Goal: Task Accomplishment & Management: Manage account settings

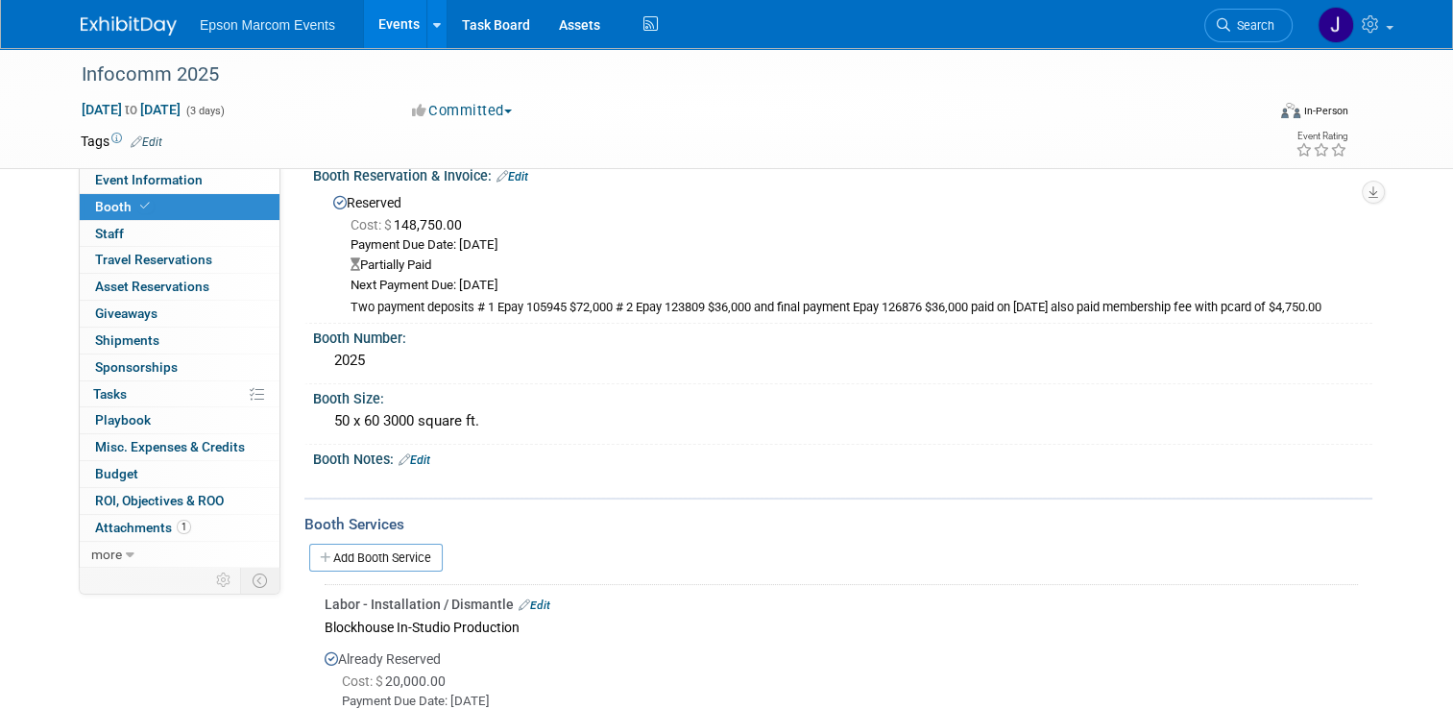
scroll to position [96, 0]
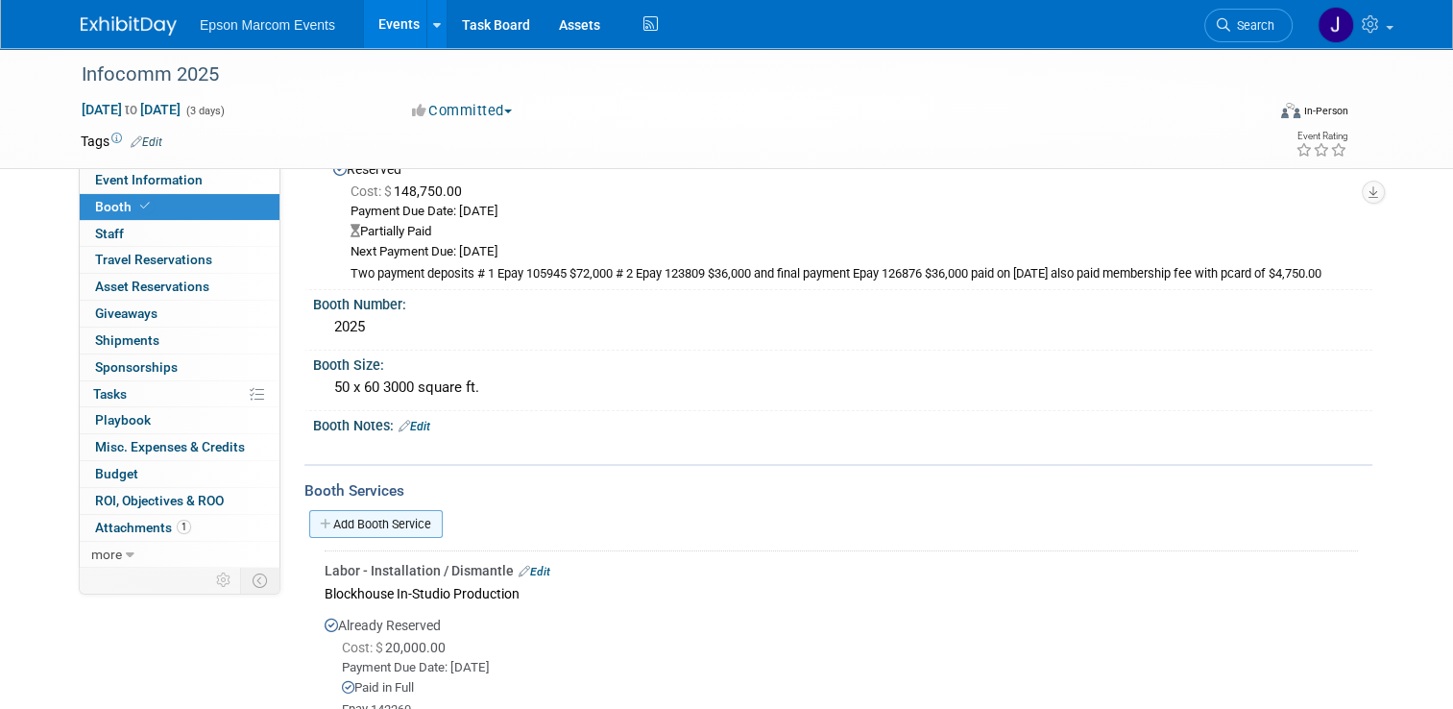
click at [383, 517] on link "Add Booth Service" at bounding box center [375, 524] width 133 height 28
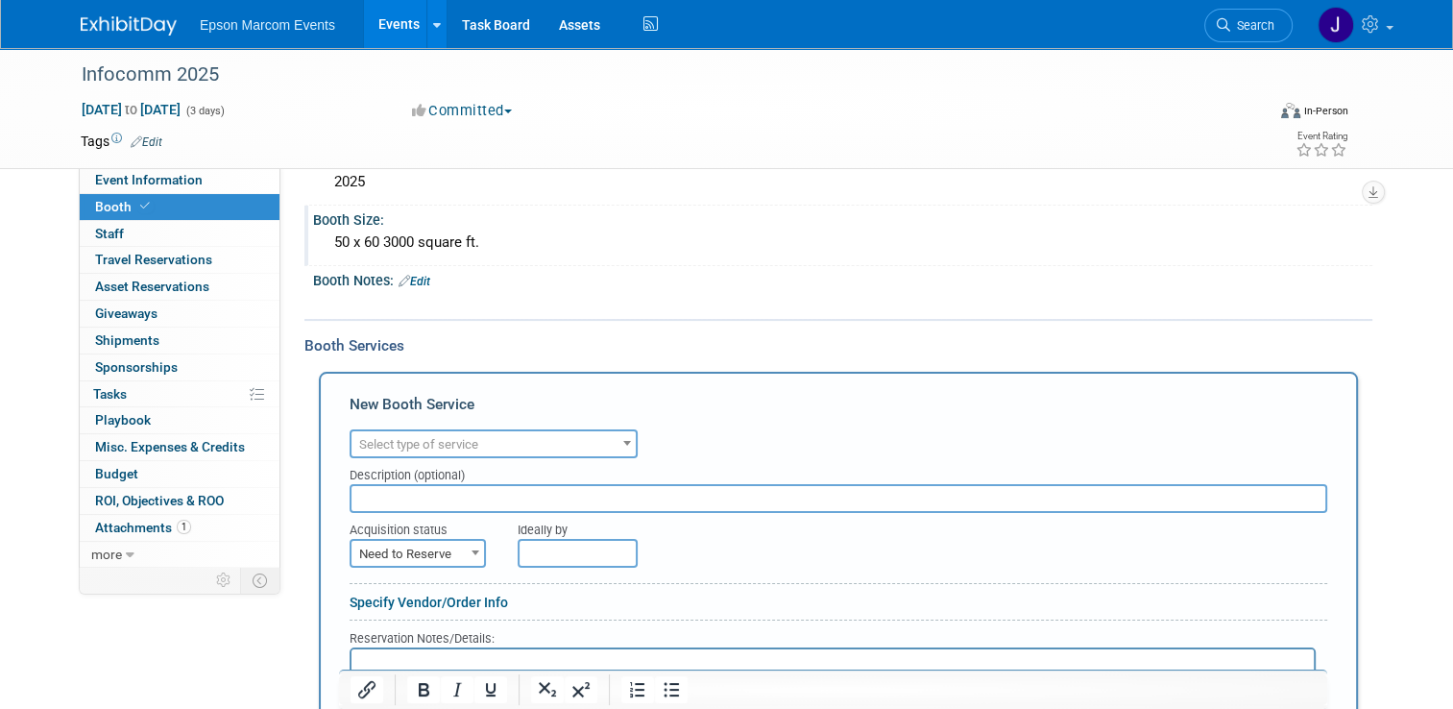
scroll to position [288, 0]
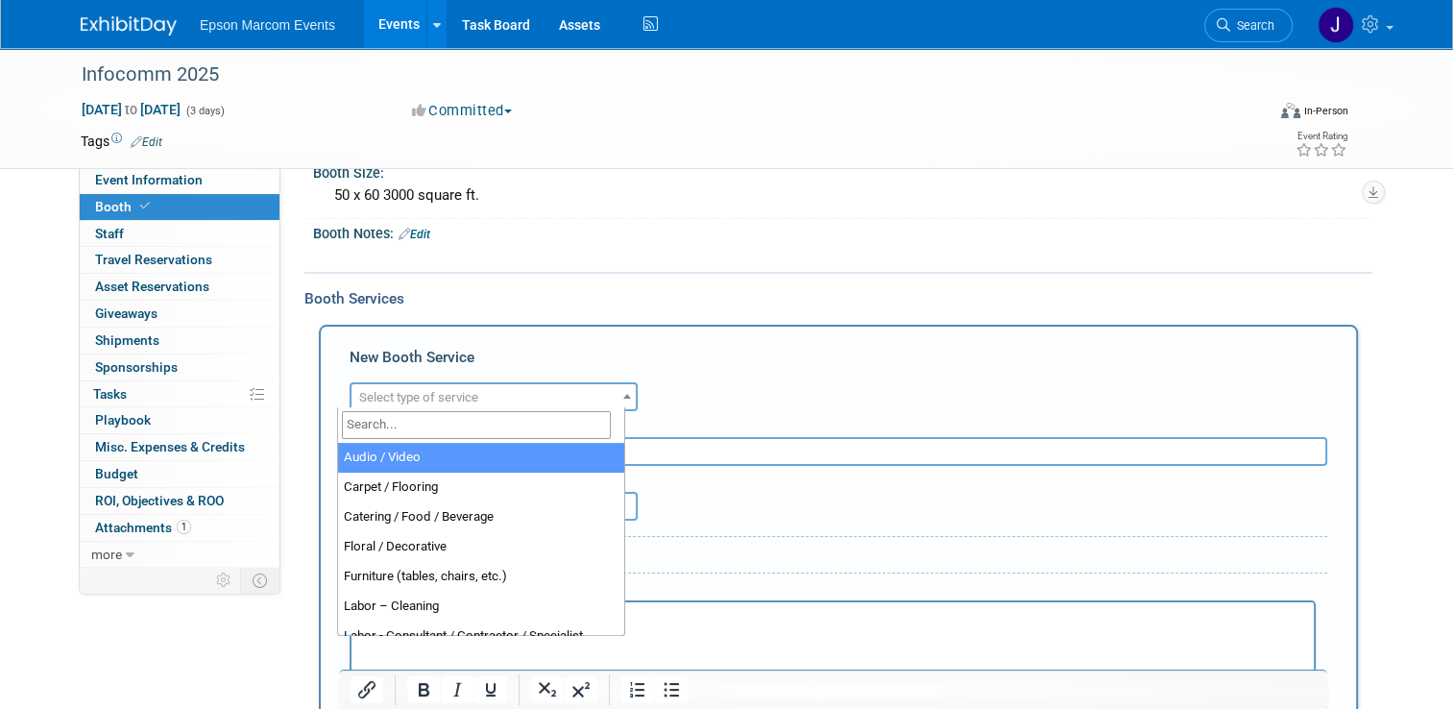
click at [473, 398] on span "Select type of service" at bounding box center [493, 397] width 284 height 27
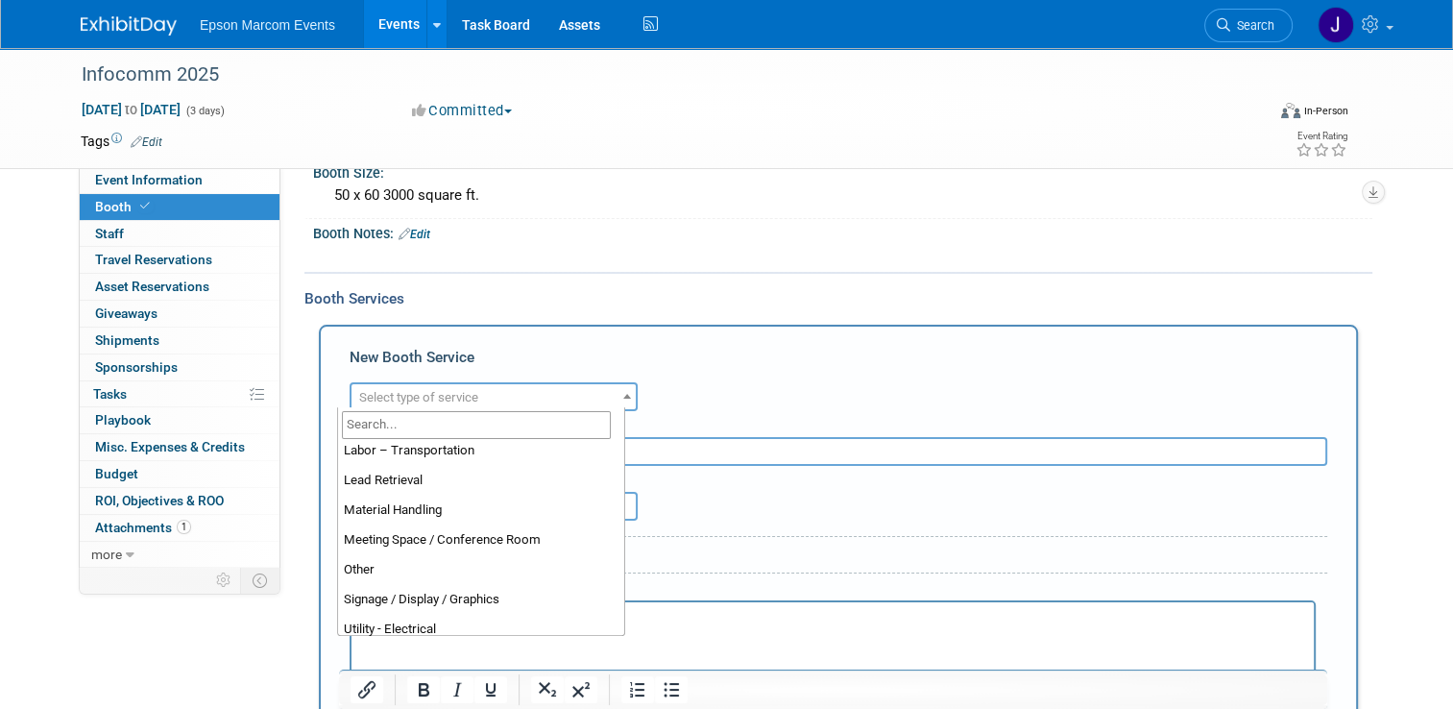
scroll to position [390, 0]
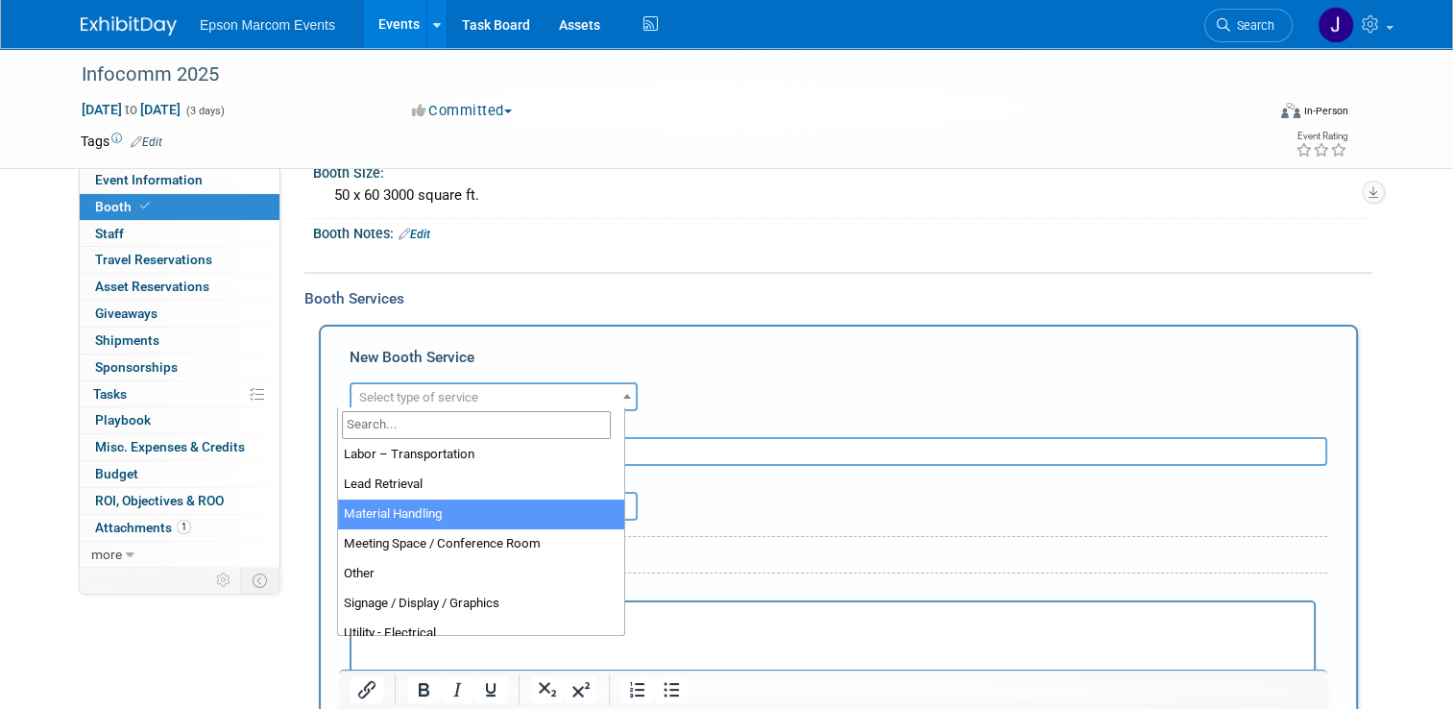
select select "10"
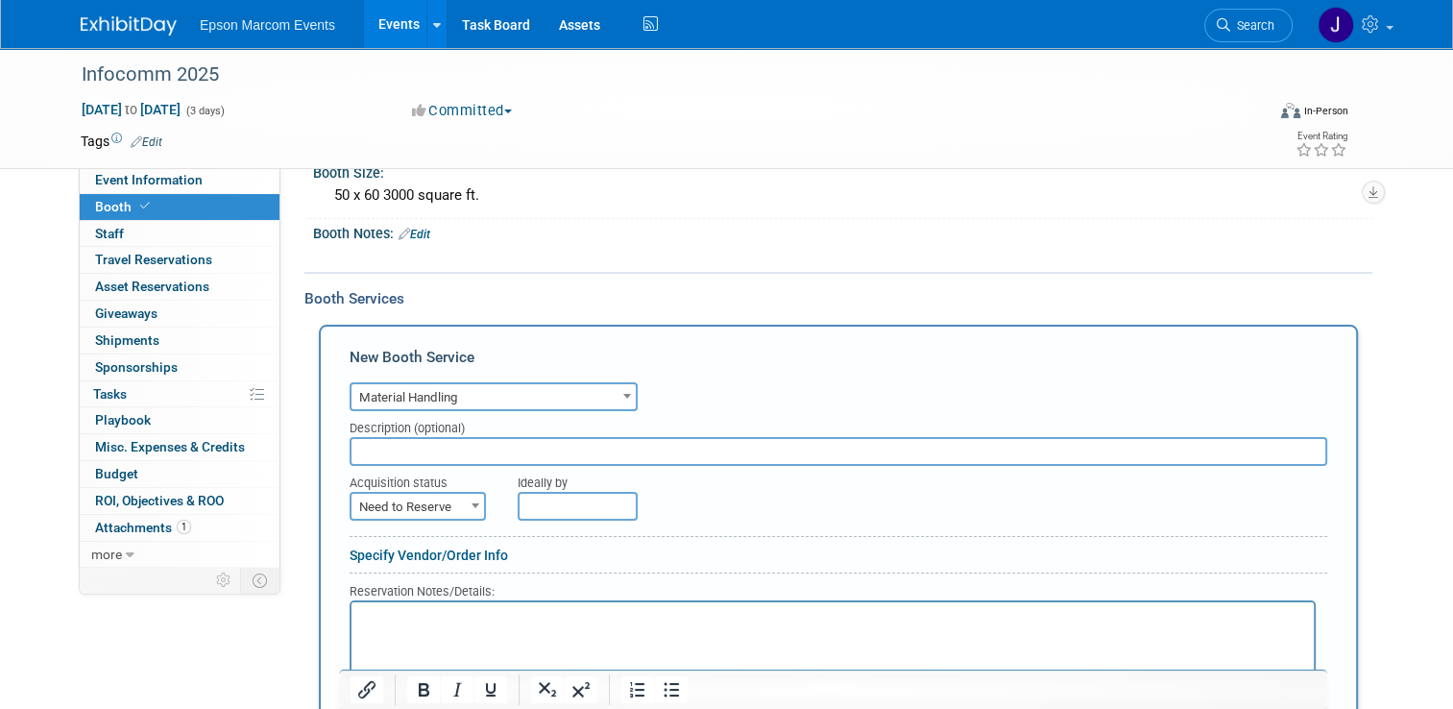
click at [538, 451] on input "text" at bounding box center [839, 451] width 978 height 29
type input "[PERSON_NAME] material handling"
click at [466, 494] on span at bounding box center [475, 505] width 19 height 25
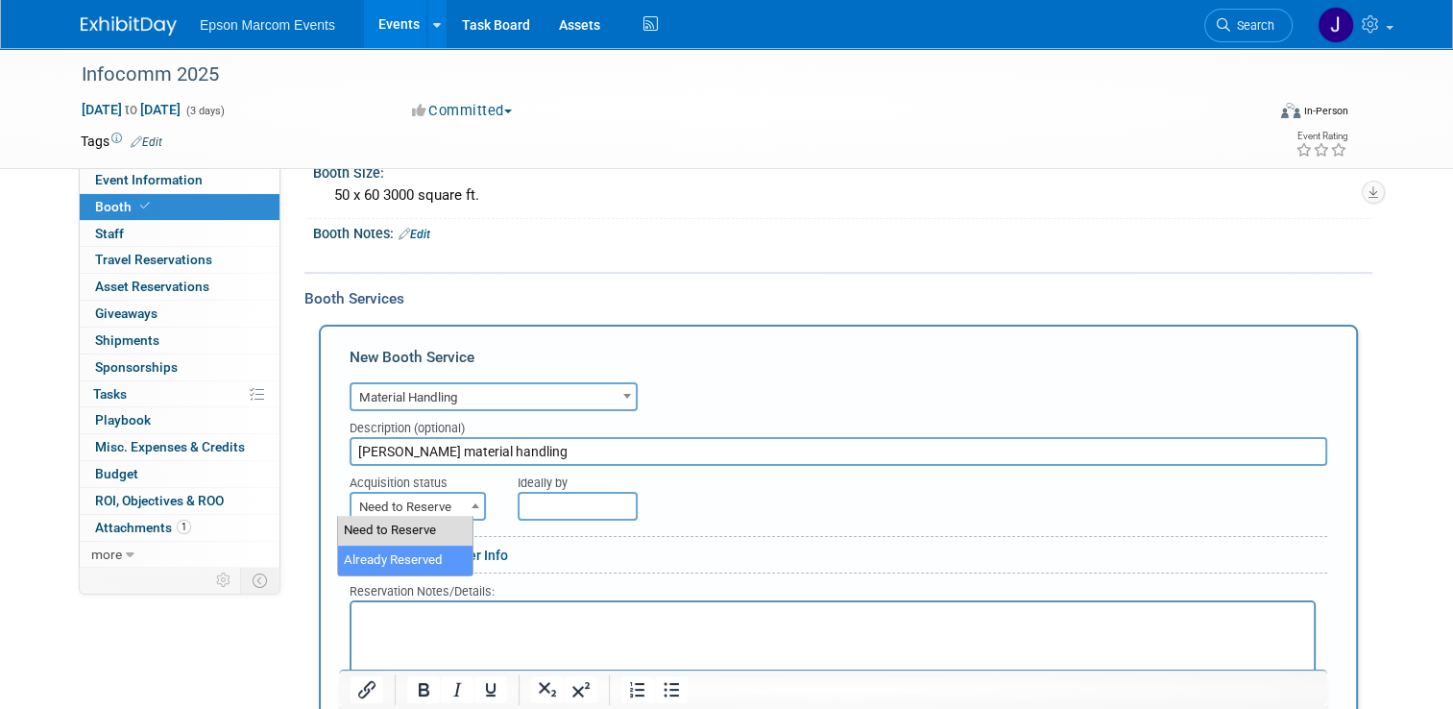
select select "2"
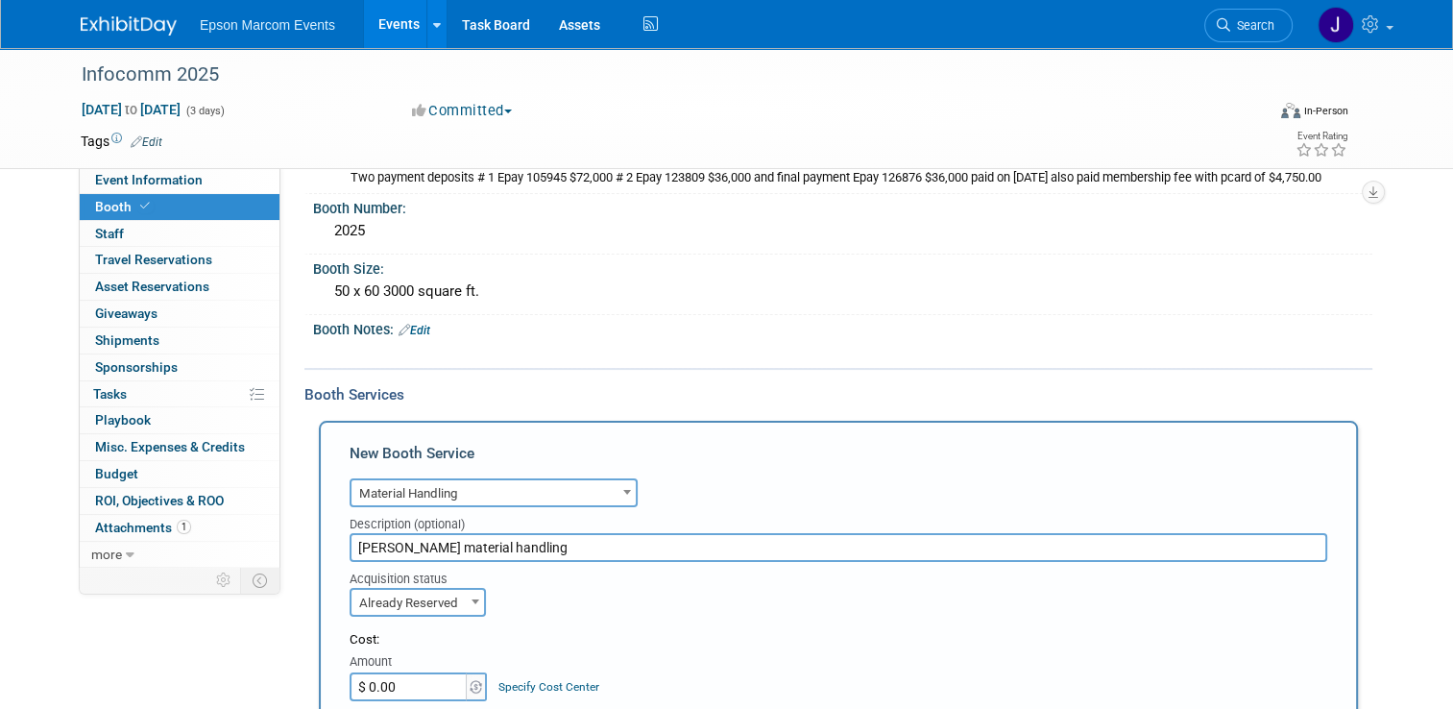
scroll to position [288, 0]
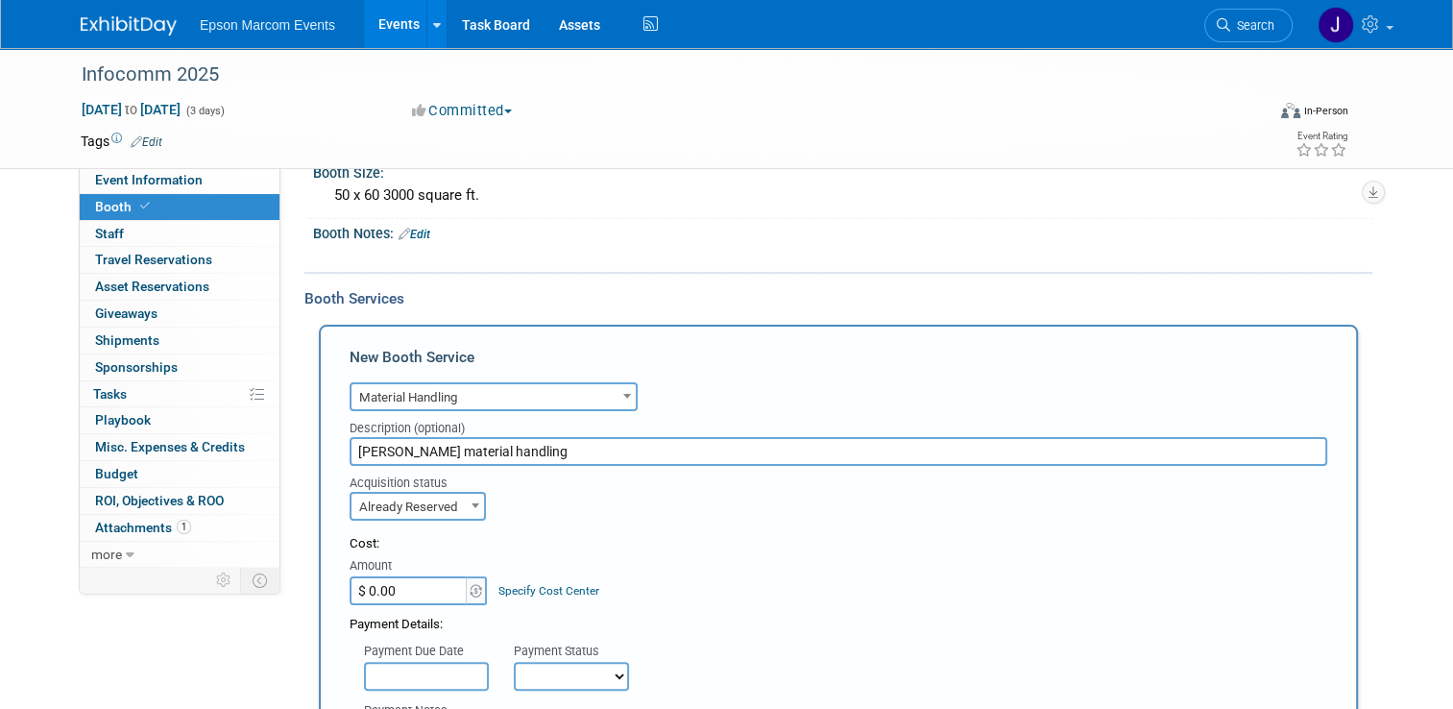
click at [444, 589] on input "$ 0.00" at bounding box center [410, 590] width 120 height 29
type input "$ 8,070.30"
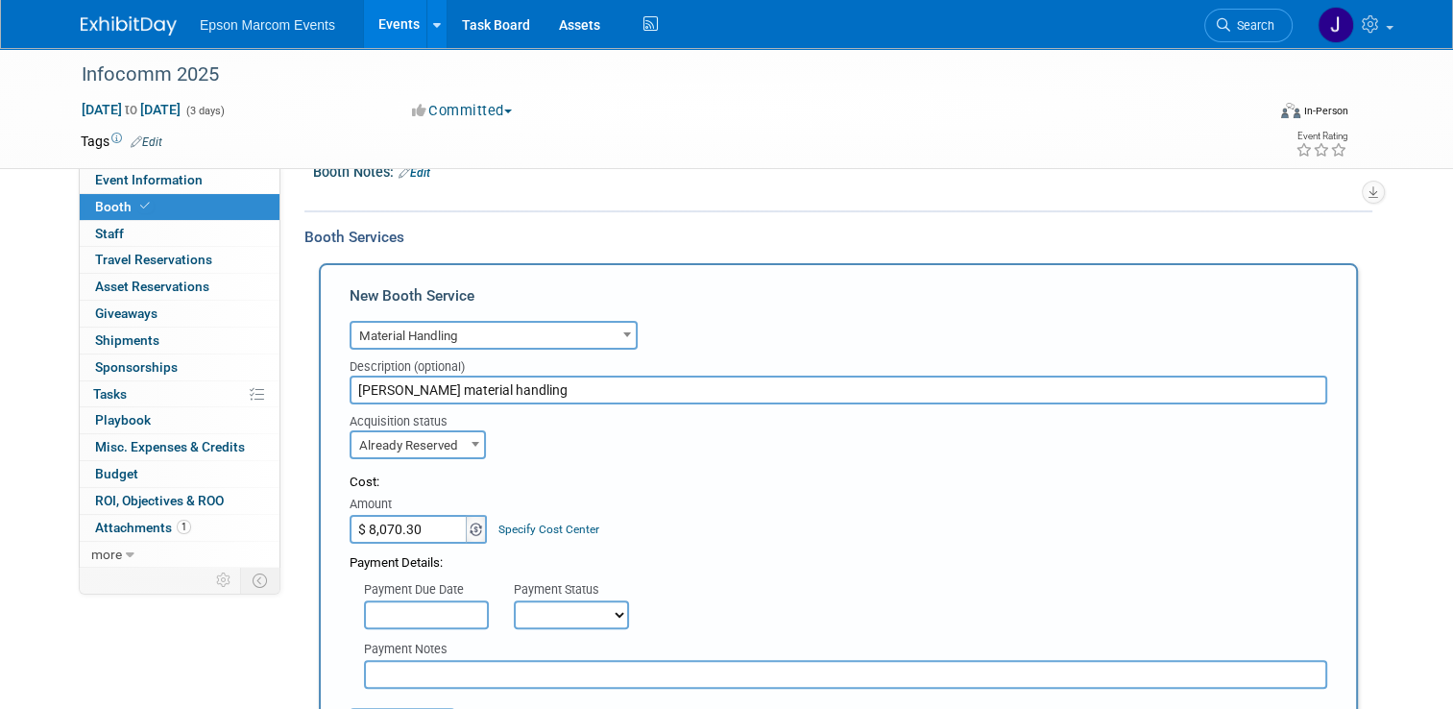
scroll to position [384, 0]
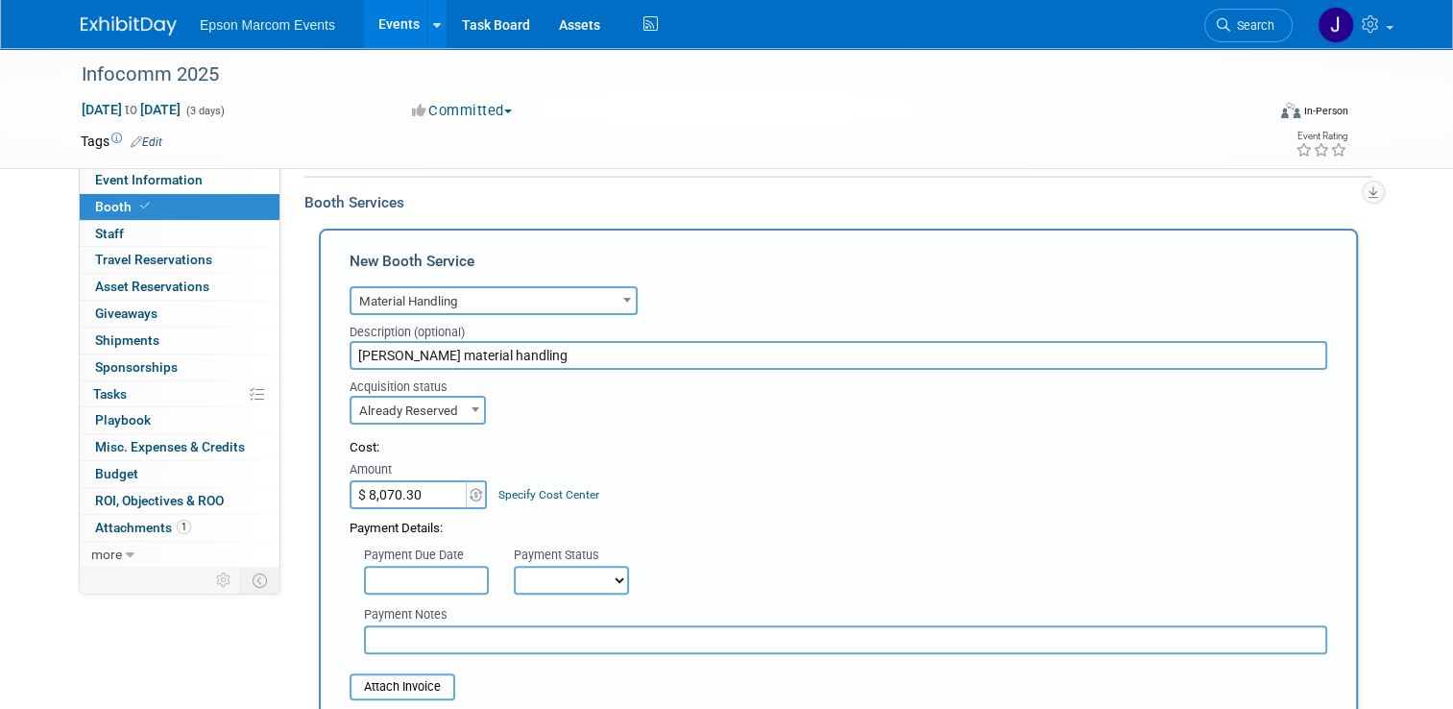
click at [559, 577] on select "Not Paid Yet Partially Paid Paid in Full" at bounding box center [571, 580] width 115 height 29
select select "1"
click at [514, 566] on select "Not Paid Yet Partially Paid Paid in Full" at bounding box center [571, 580] width 115 height 29
click at [452, 643] on input "text" at bounding box center [845, 639] width 963 height 29
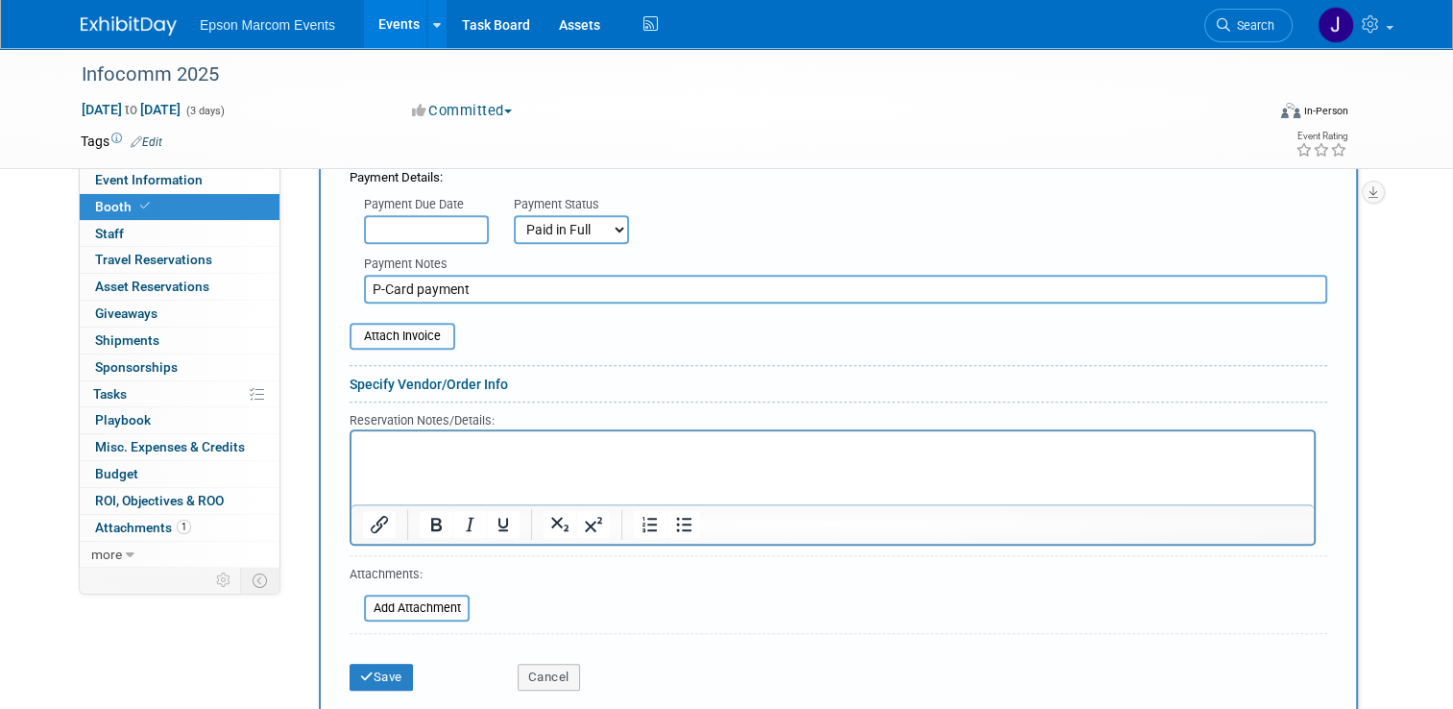
scroll to position [768, 0]
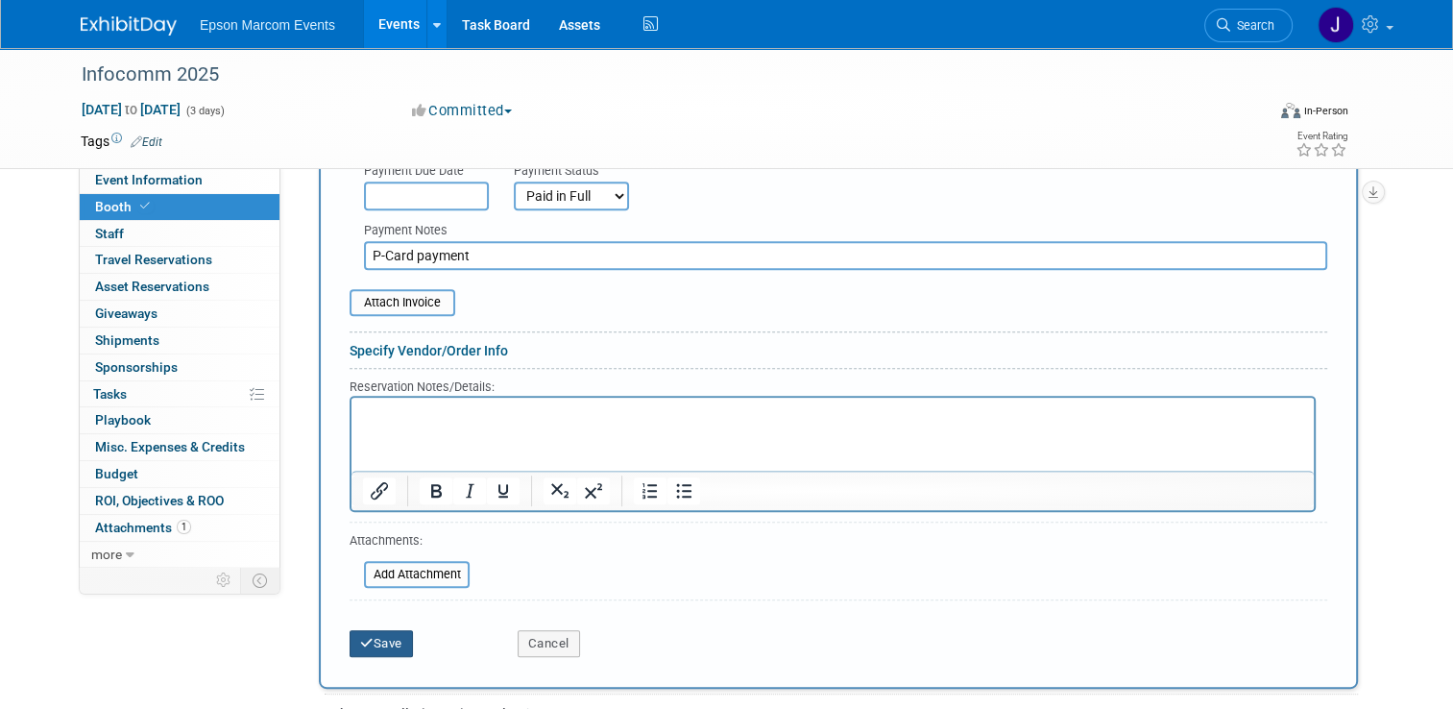
type input "P-Card payment"
click at [385, 642] on button "Save" at bounding box center [381, 643] width 63 height 27
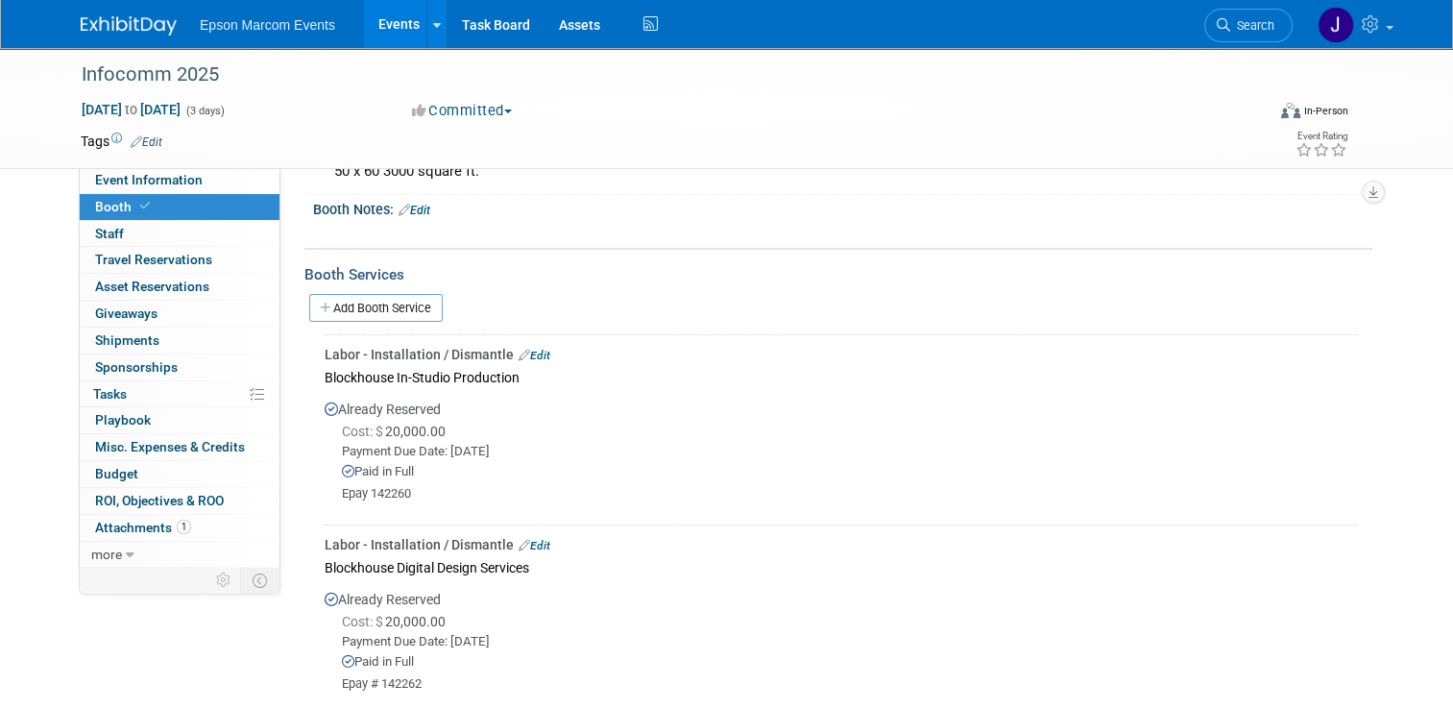
scroll to position [278, 0]
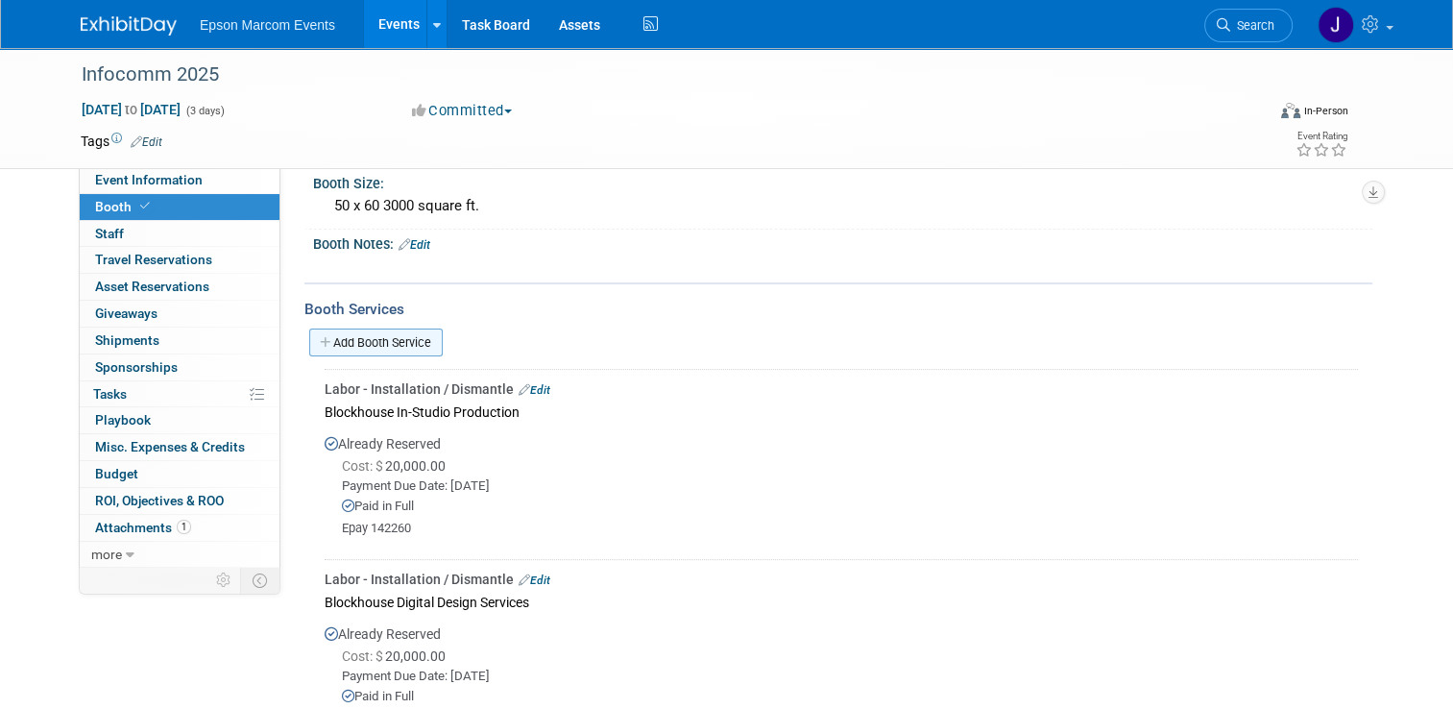
click at [376, 332] on link "Add Booth Service" at bounding box center [375, 342] width 133 height 28
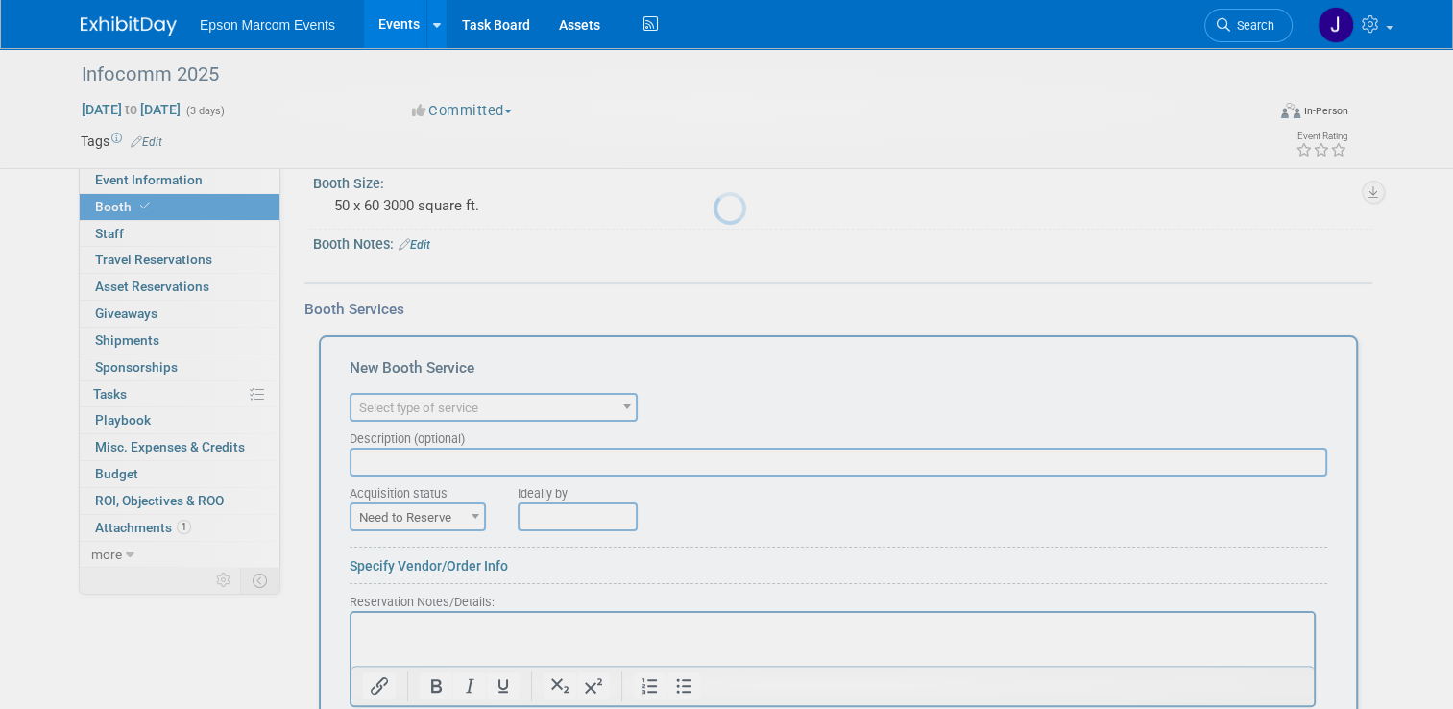
scroll to position [0, 0]
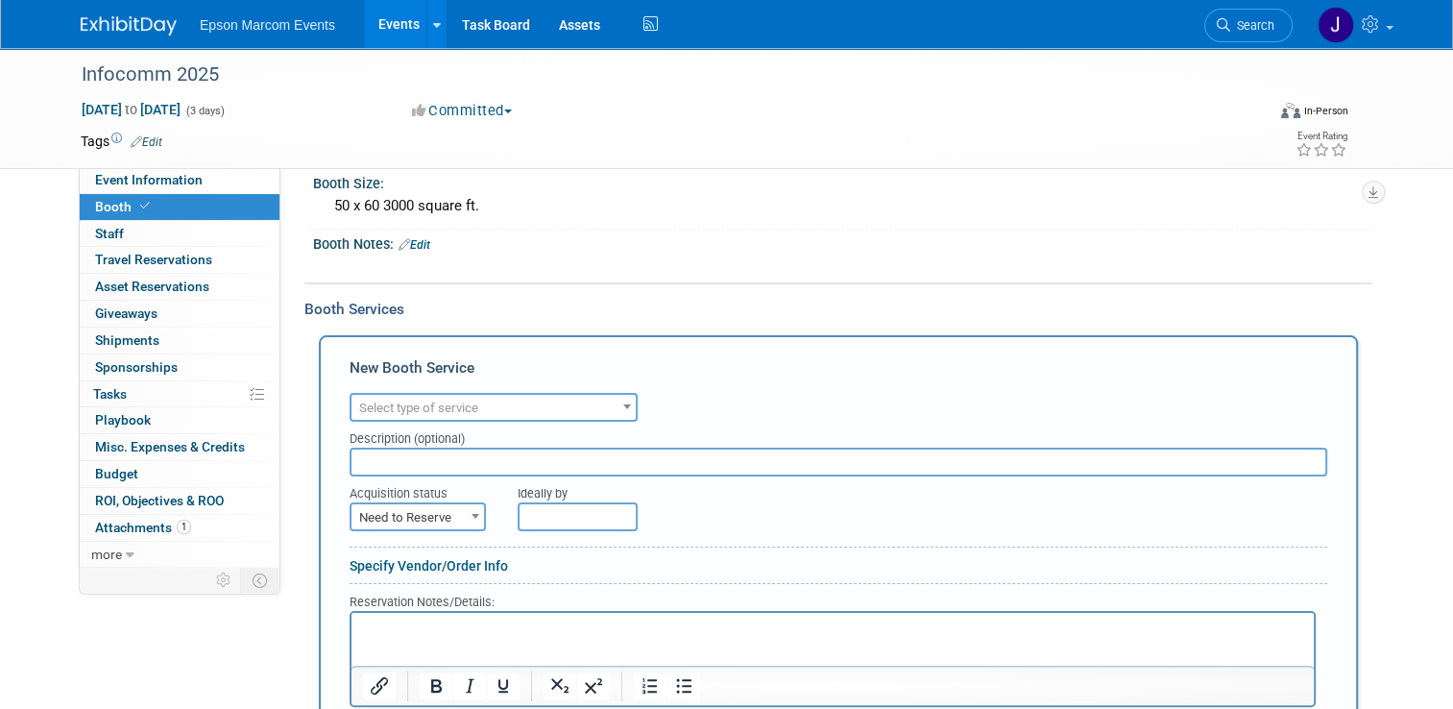
click at [546, 399] on span "Select type of service" at bounding box center [493, 408] width 284 height 27
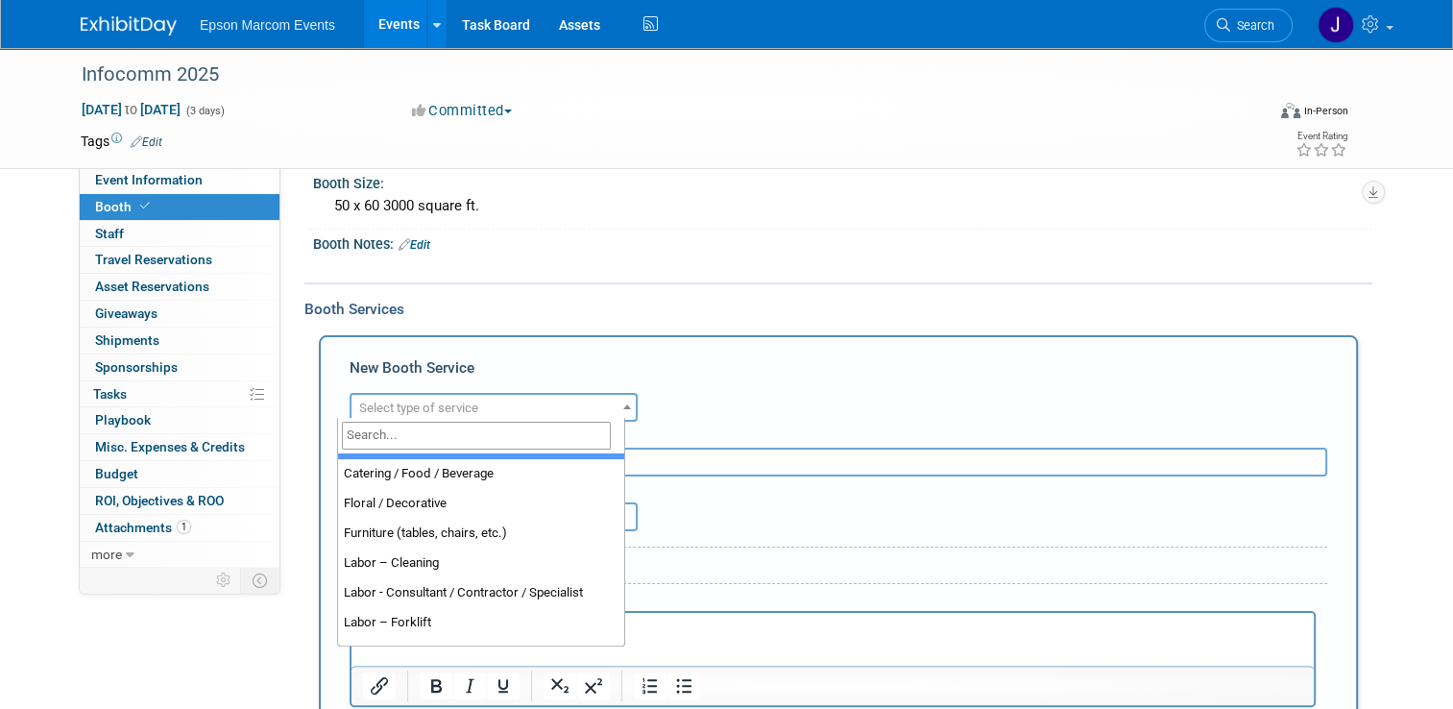
scroll to position [288, 0]
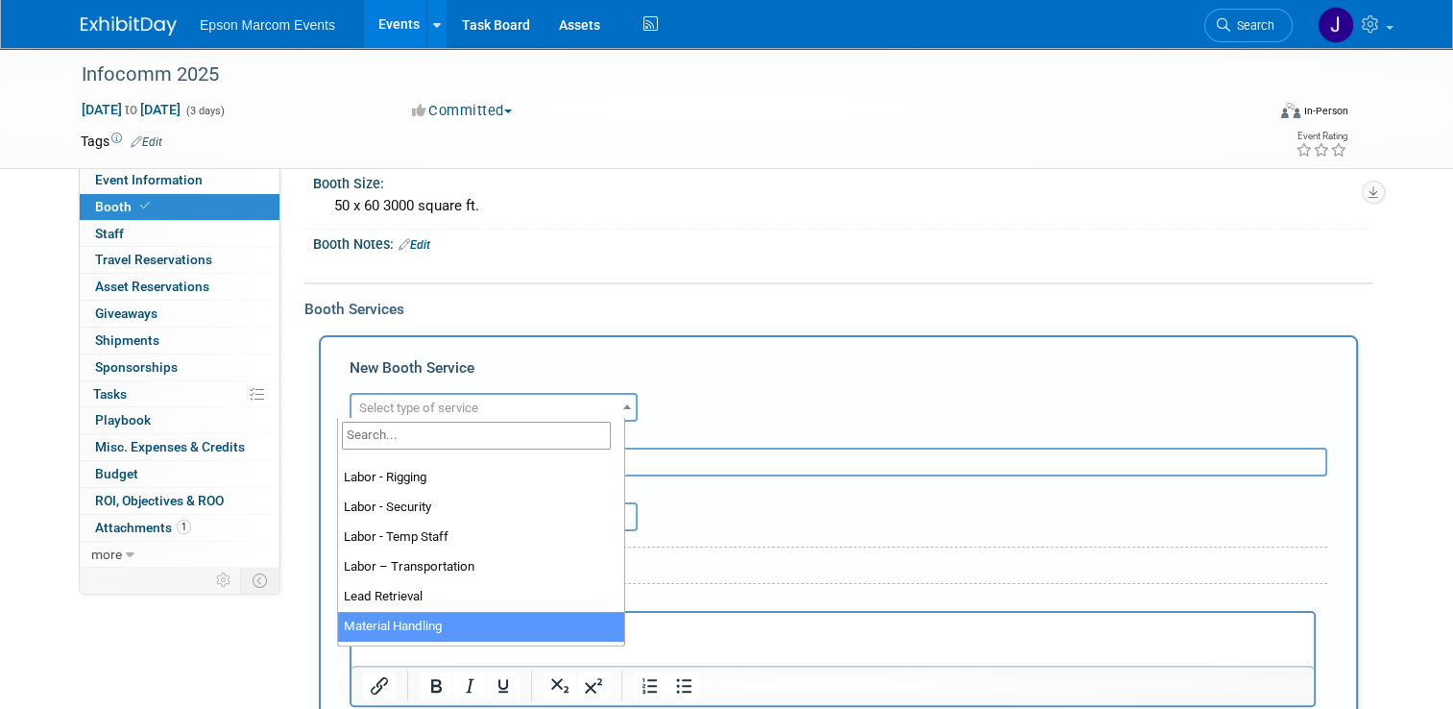
select select "10"
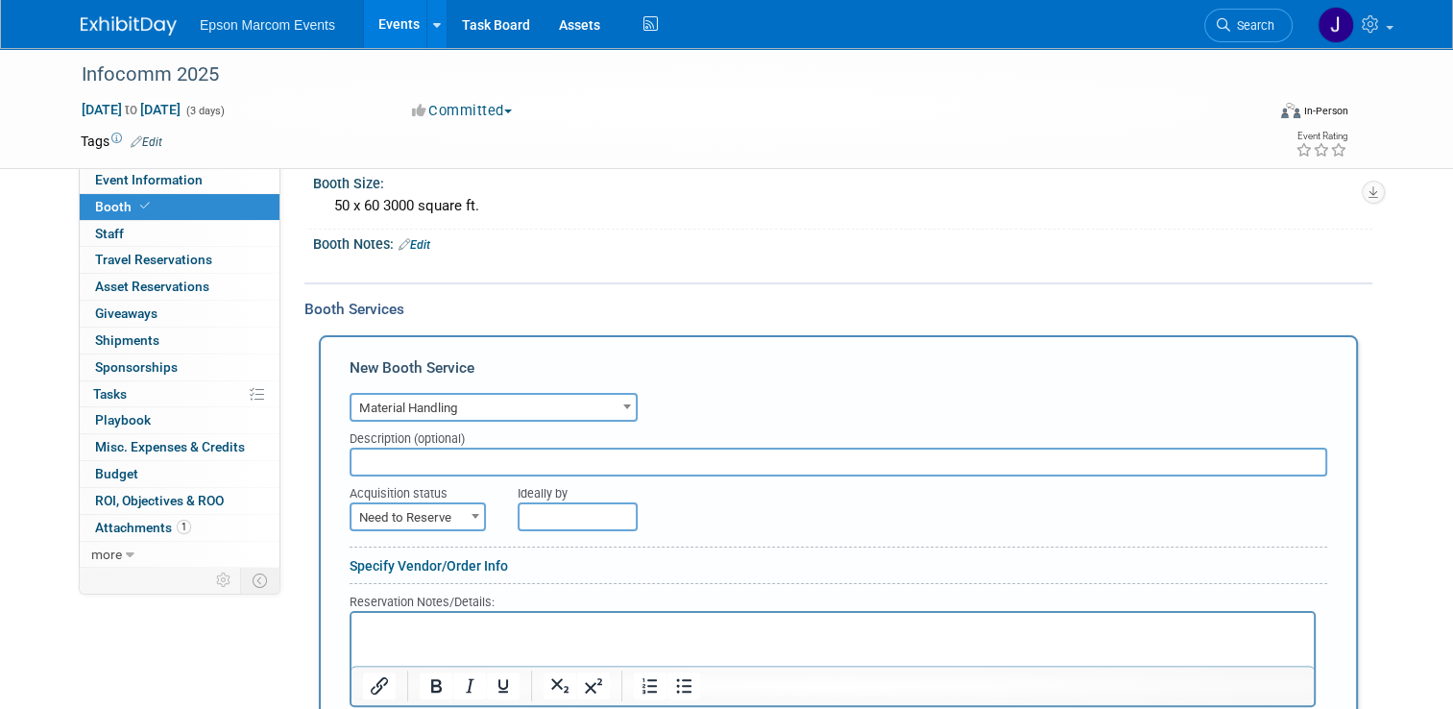
click at [457, 457] on input "text" at bounding box center [839, 461] width 978 height 29
type input "[PERSON_NAME] material handling"
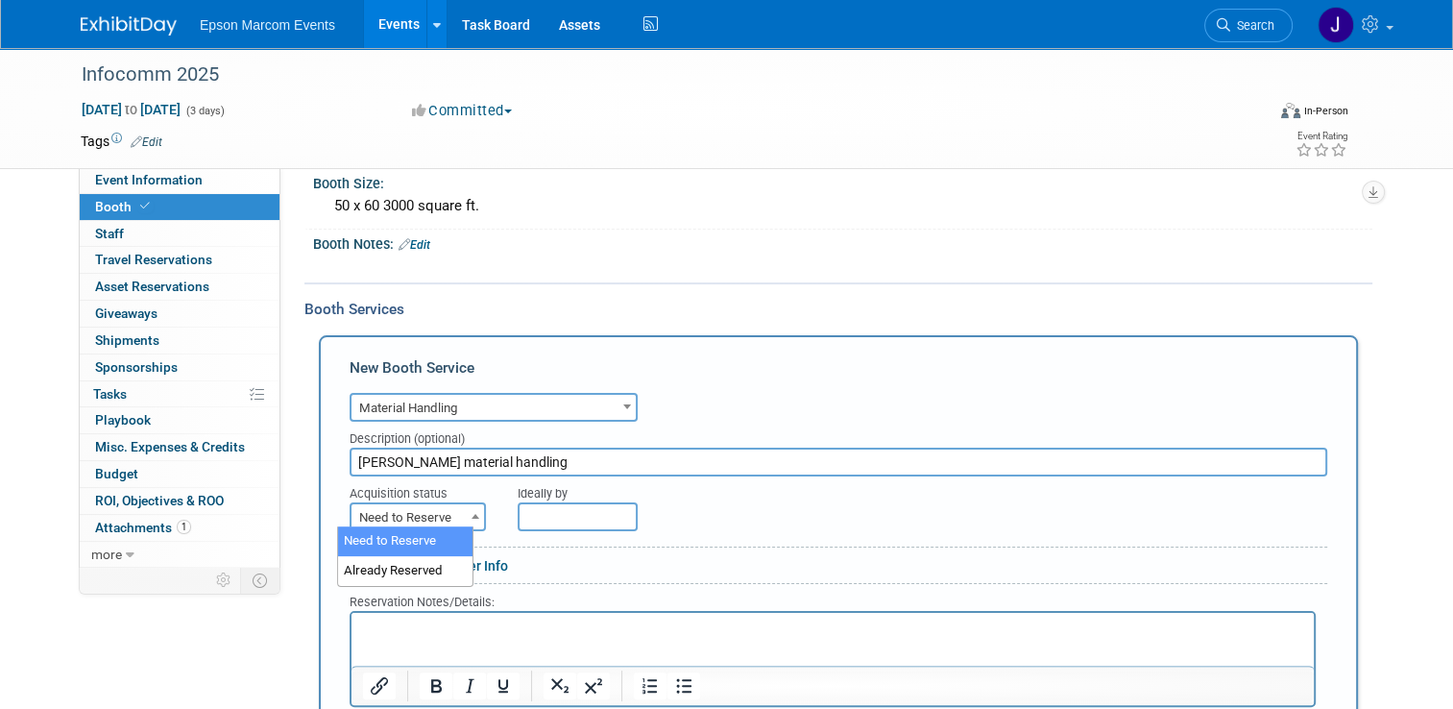
click at [414, 505] on span "Need to Reserve" at bounding box center [417, 517] width 133 height 27
select select "2"
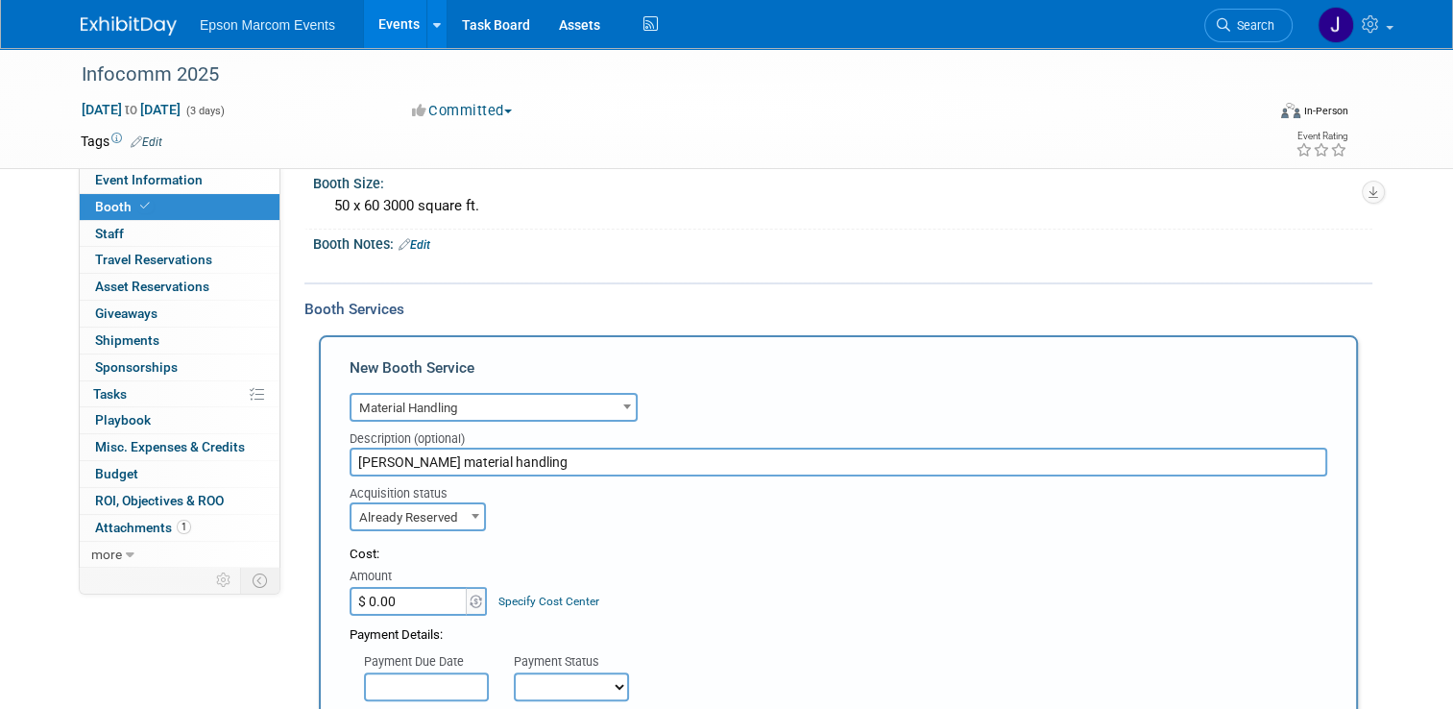
click at [397, 589] on input "$ 0.00" at bounding box center [410, 601] width 120 height 29
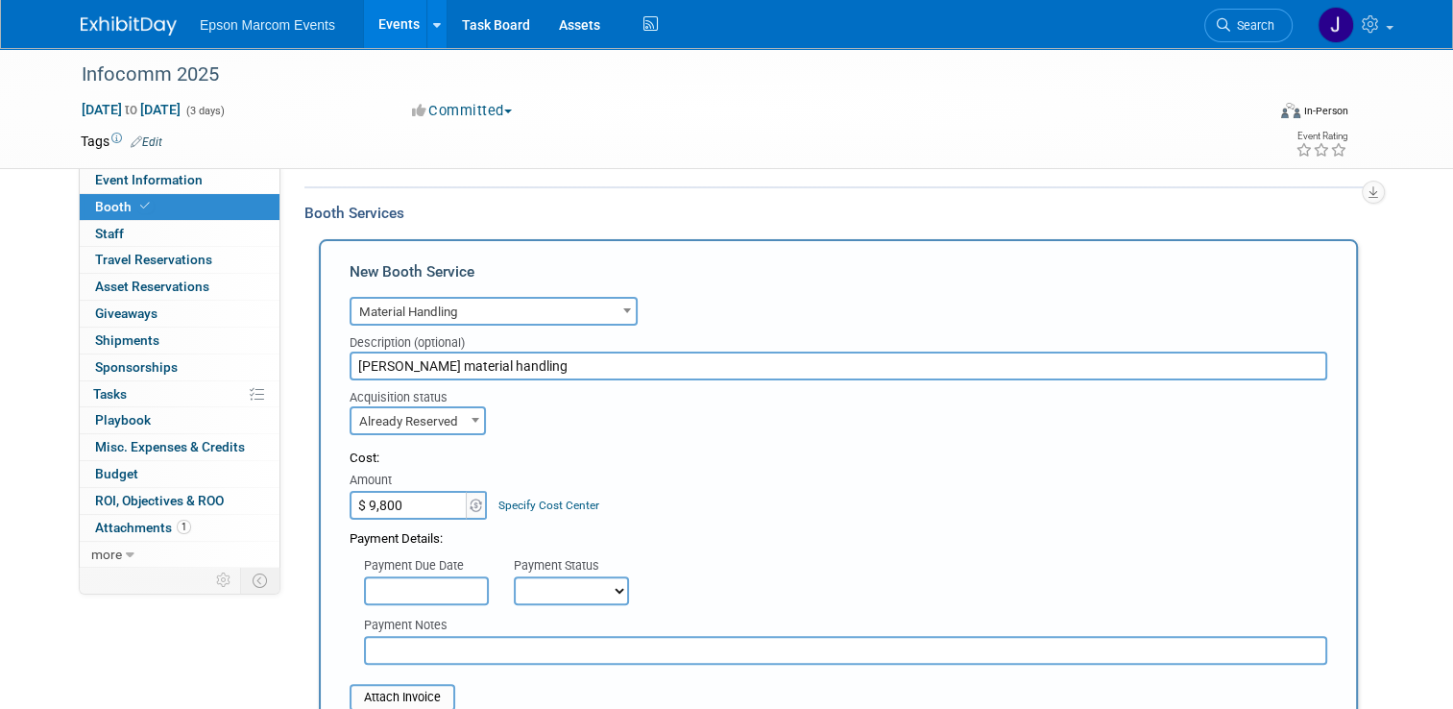
type input "$ 9,800.00"
click at [391, 582] on input "text" at bounding box center [426, 590] width 125 height 29
click at [706, 563] on div "Payment Due Date Payment Status Not Paid Yet Partially Paid Paid in Full Next P…" at bounding box center [838, 576] width 1006 height 57
click at [608, 585] on select "Not Paid Yet Partially Paid Paid in Full" at bounding box center [571, 590] width 115 height 29
select select "1"
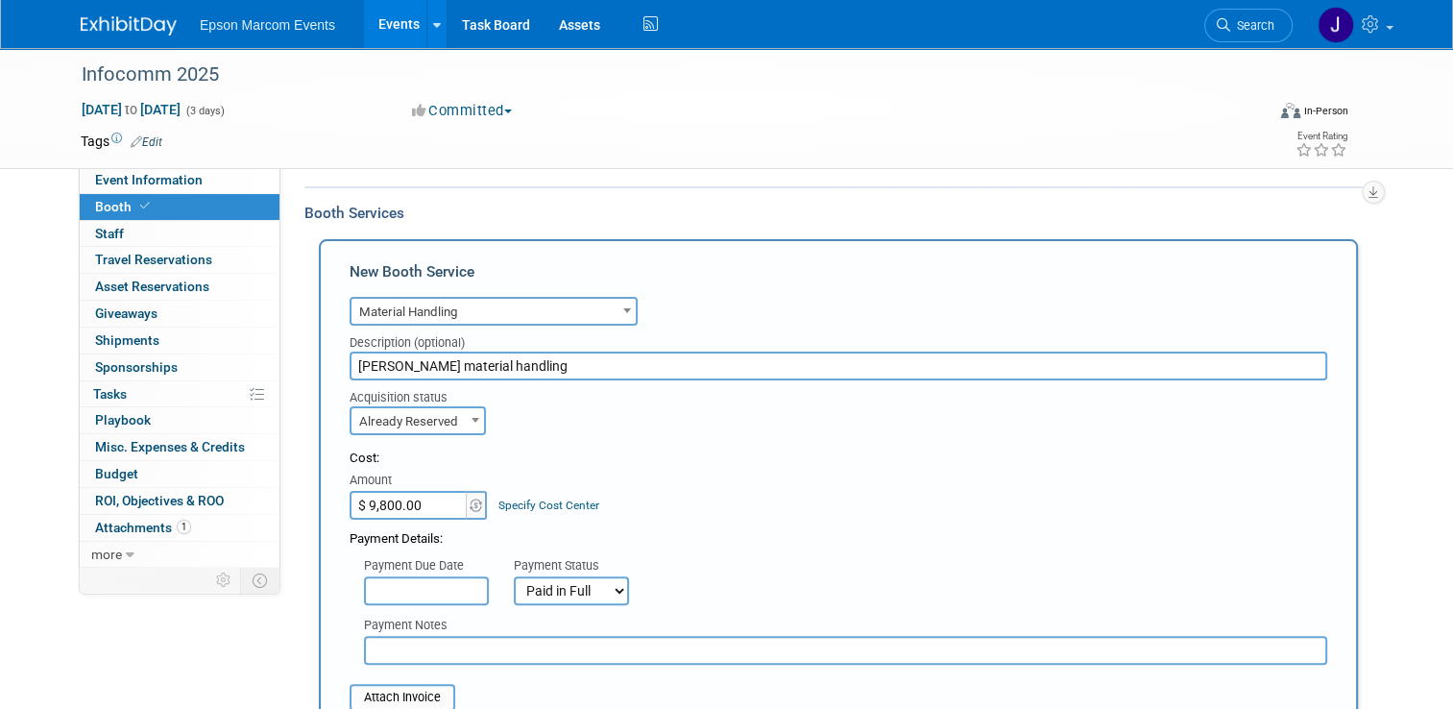
click at [514, 576] on select "Not Paid Yet Partially Paid Paid in Full" at bounding box center [571, 590] width 115 height 29
click at [496, 636] on input "text" at bounding box center [845, 650] width 963 height 29
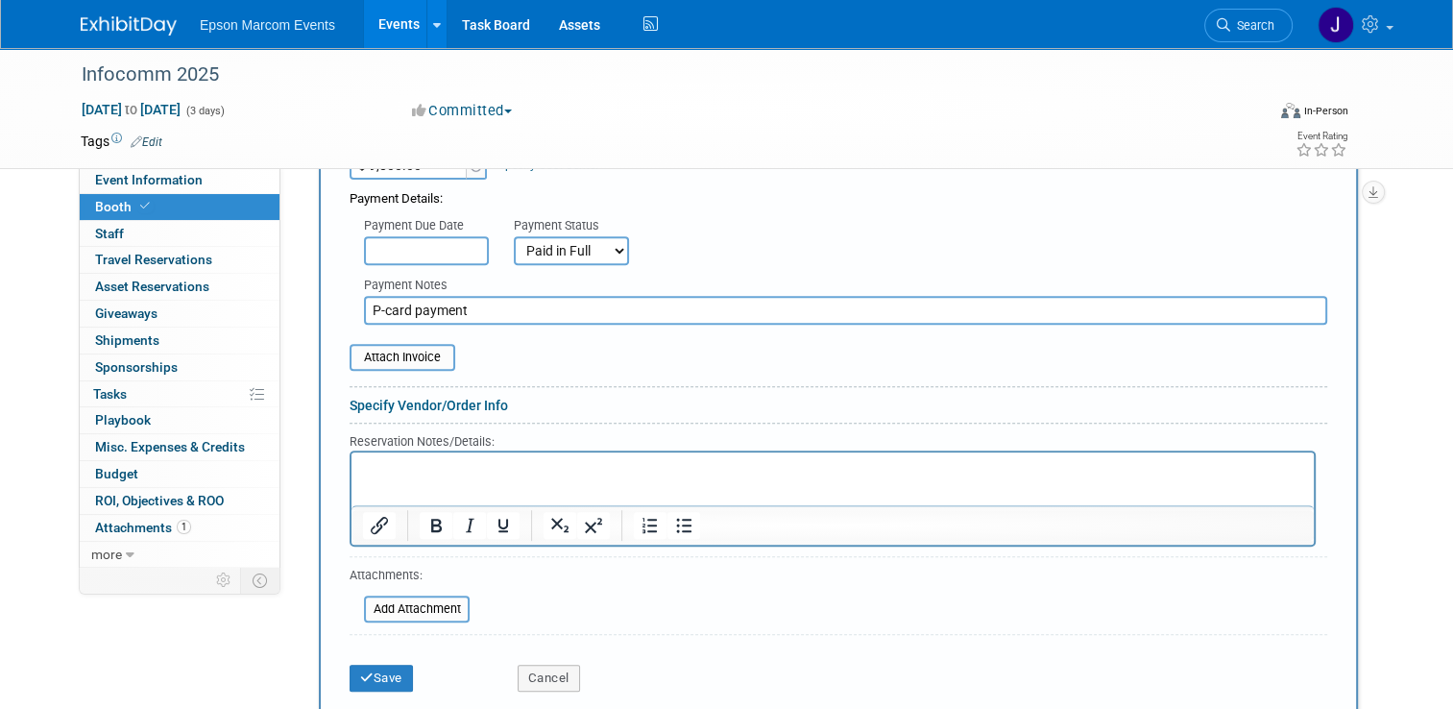
scroll to position [758, 0]
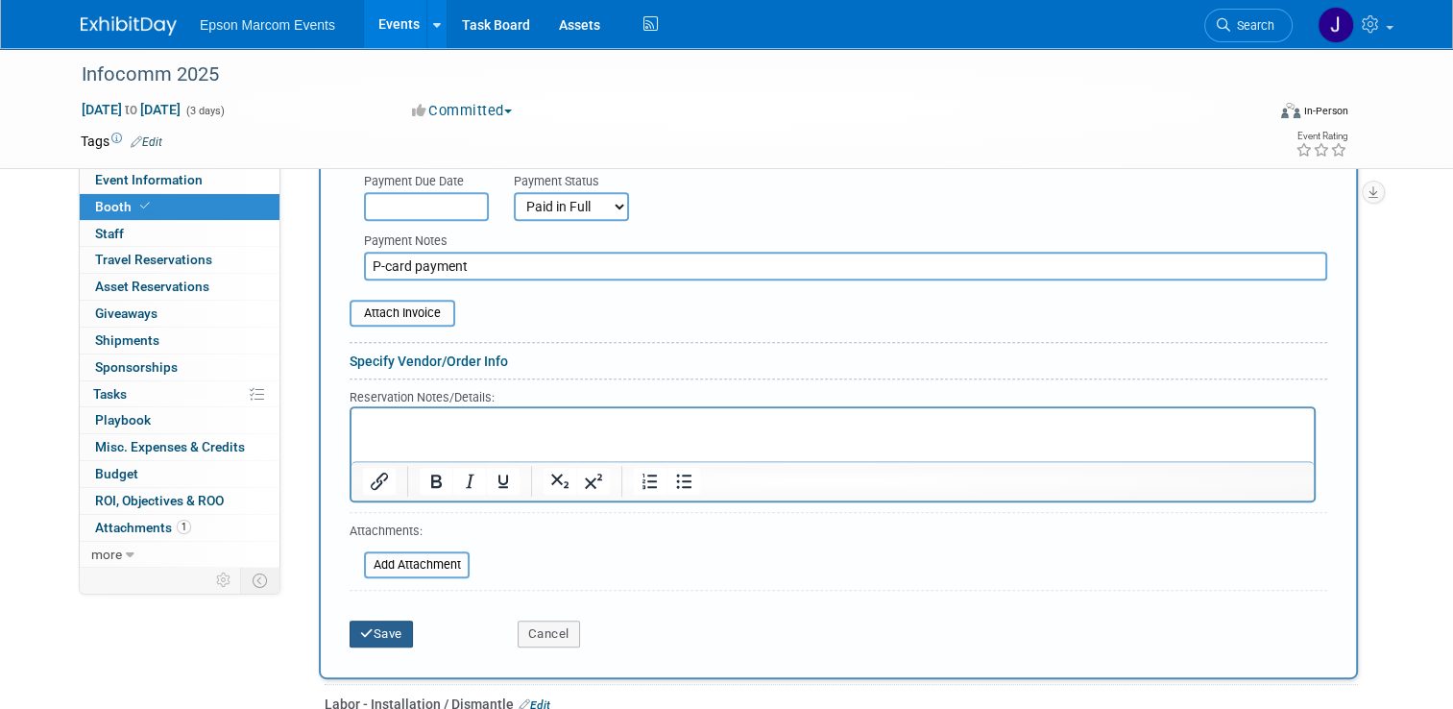
type input "P-card payment"
click at [374, 628] on button "Save" at bounding box center [381, 633] width 63 height 27
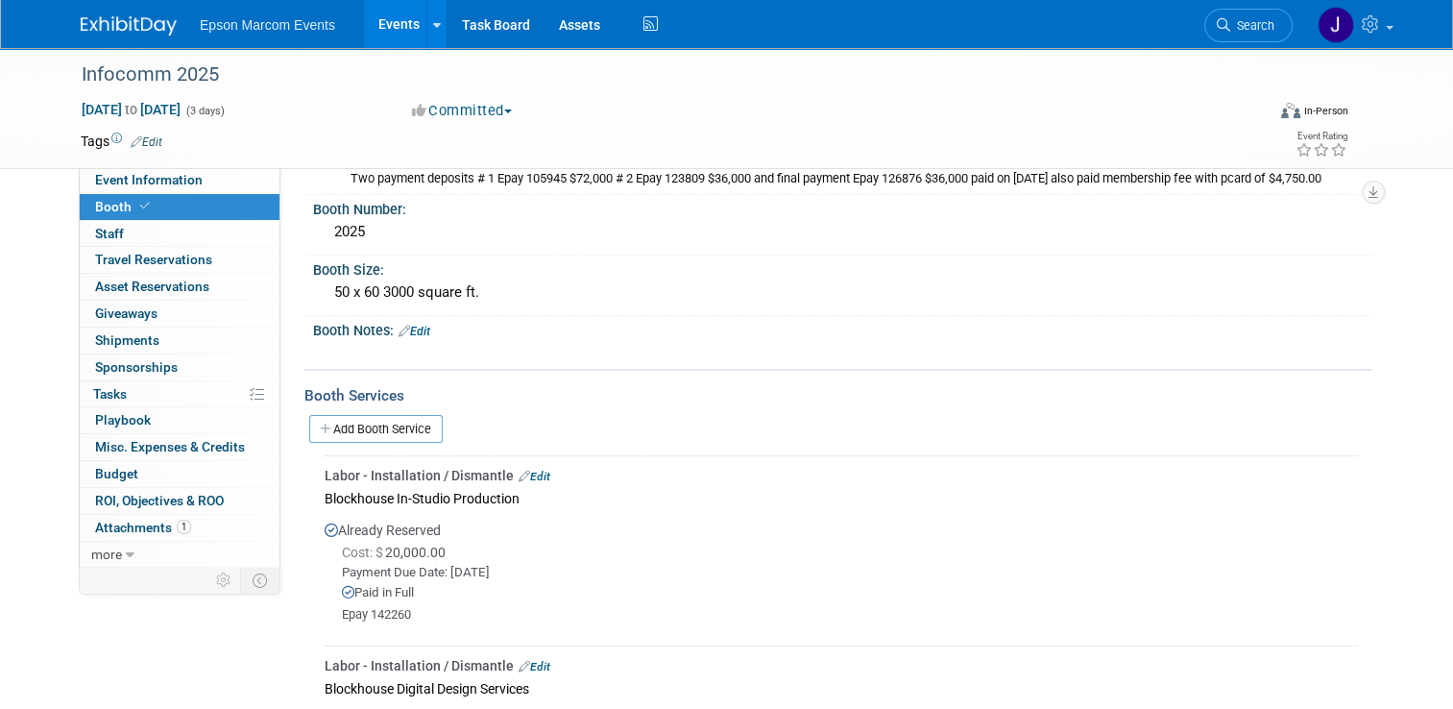
scroll to position [192, 0]
click at [371, 424] on link "Add Booth Service" at bounding box center [375, 428] width 133 height 28
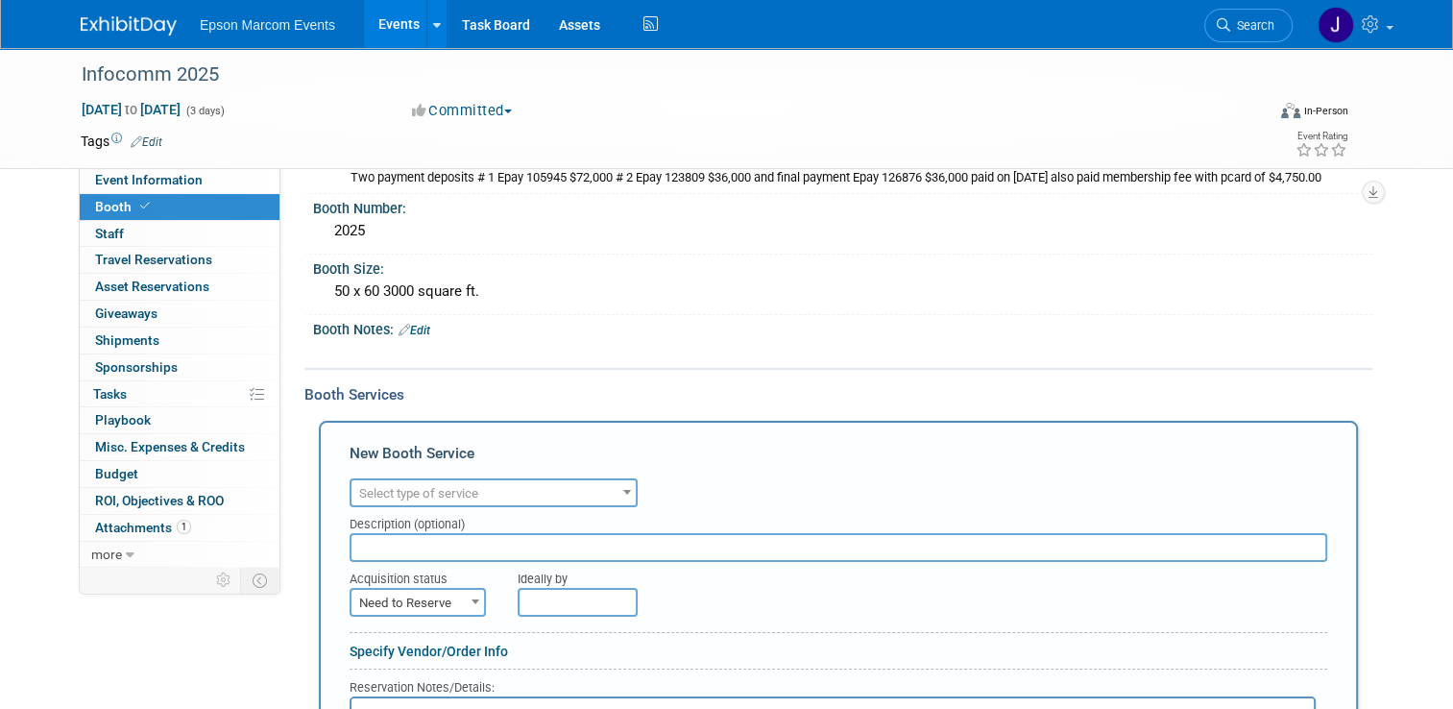
scroll to position [288, 0]
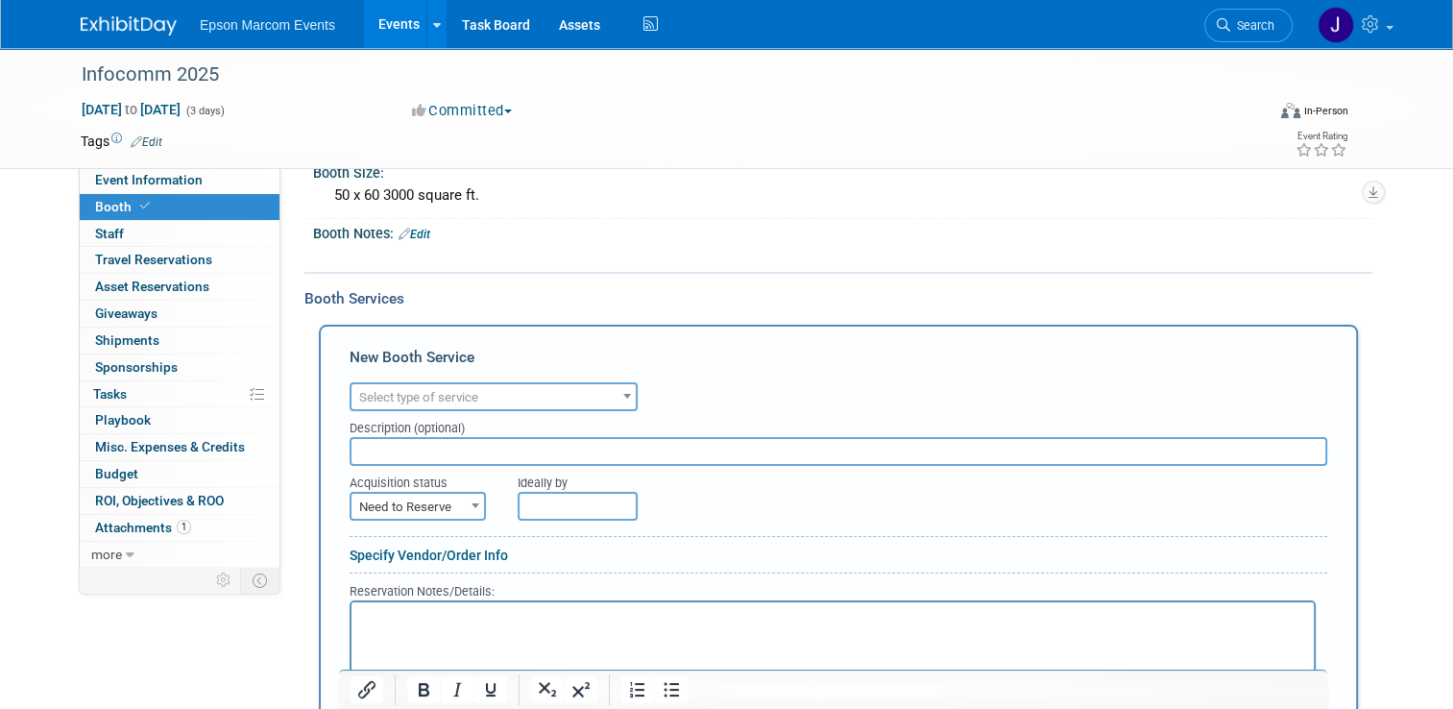
click at [496, 390] on span "Select type of service" at bounding box center [493, 397] width 284 height 27
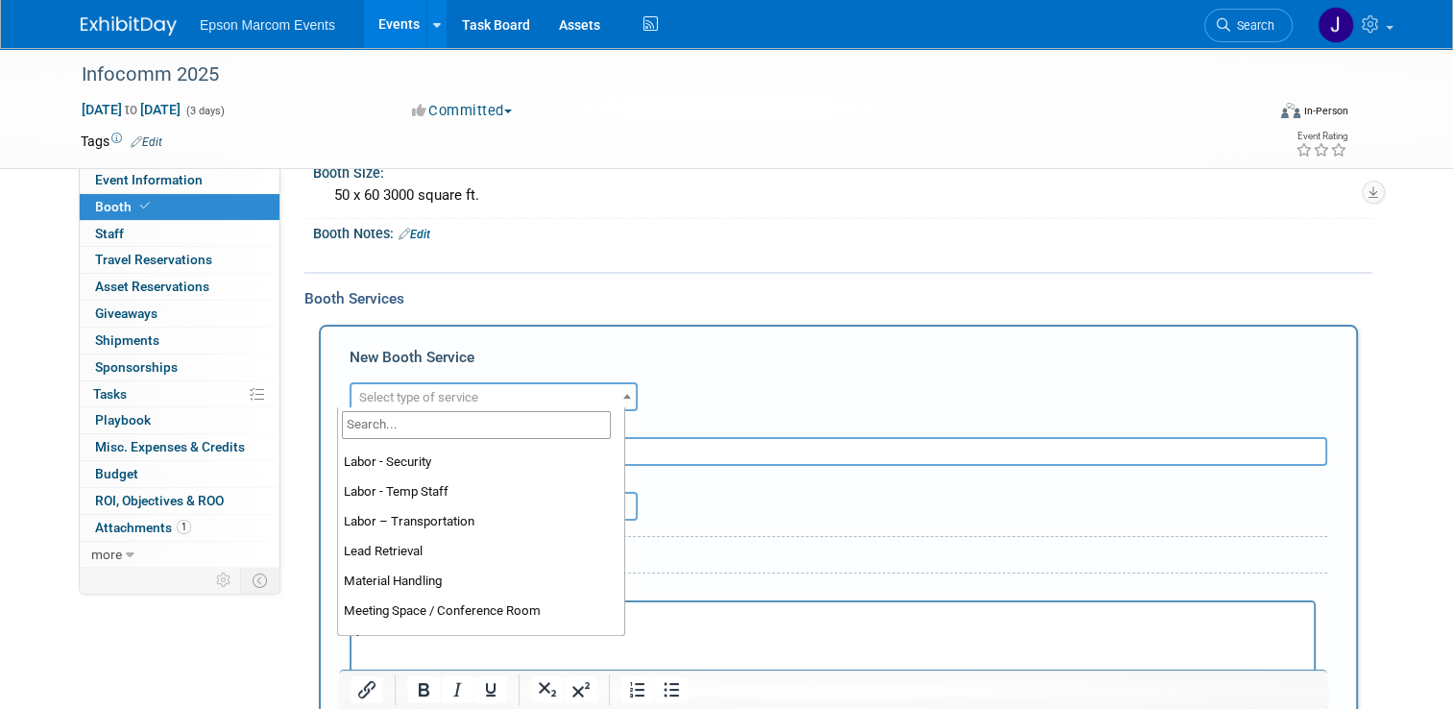
scroll to position [384, 0]
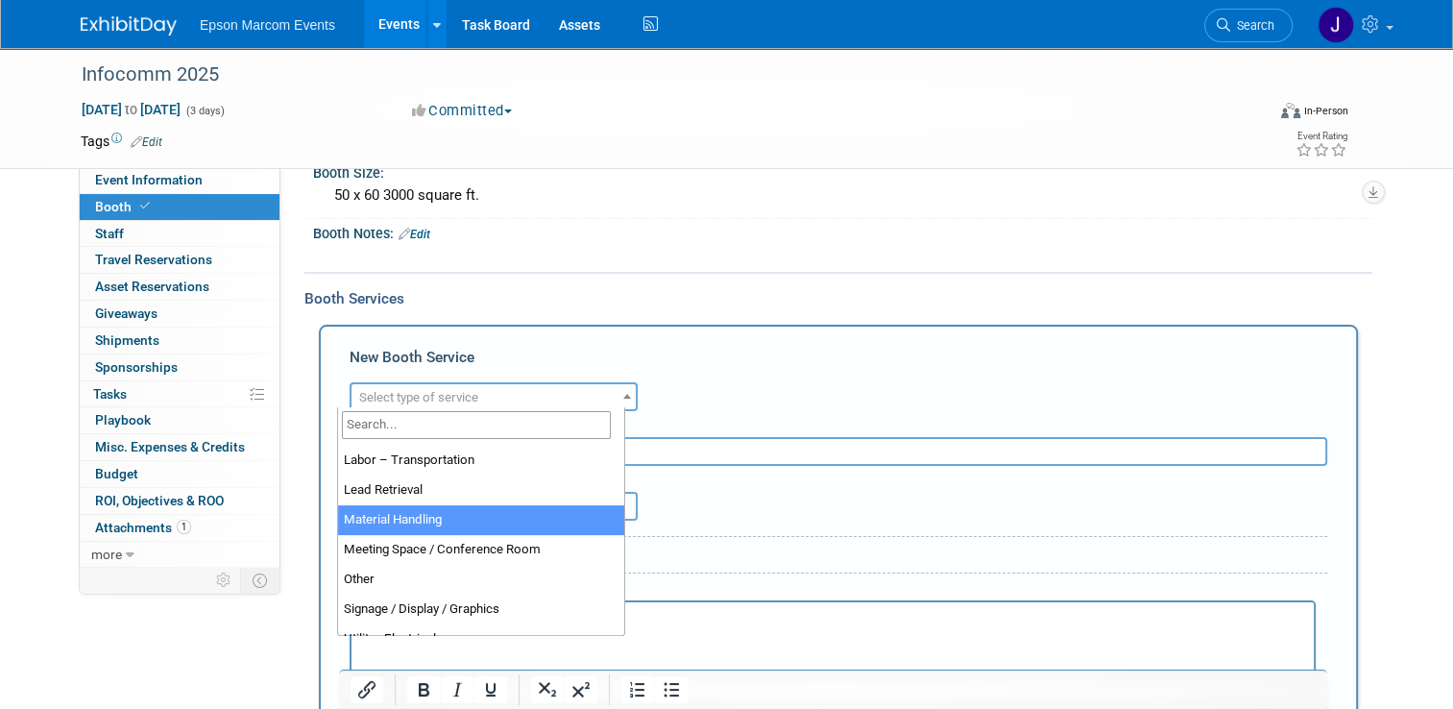
select select "10"
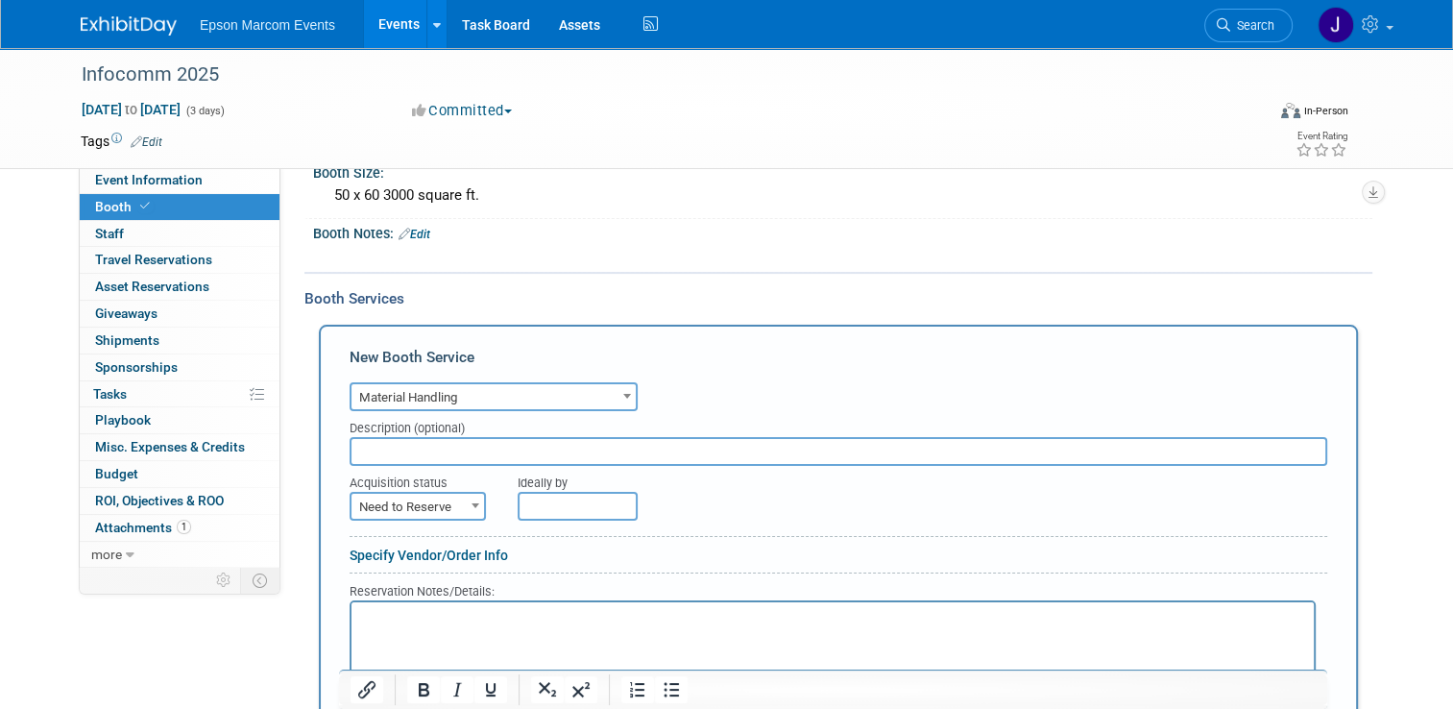
click at [469, 445] on input "text" at bounding box center [839, 451] width 978 height 29
type input "[PERSON_NAME] material handling"
click at [435, 494] on span "Need to Reserve" at bounding box center [417, 507] width 133 height 27
click at [444, 502] on span "Need to Reserve" at bounding box center [417, 507] width 133 height 27
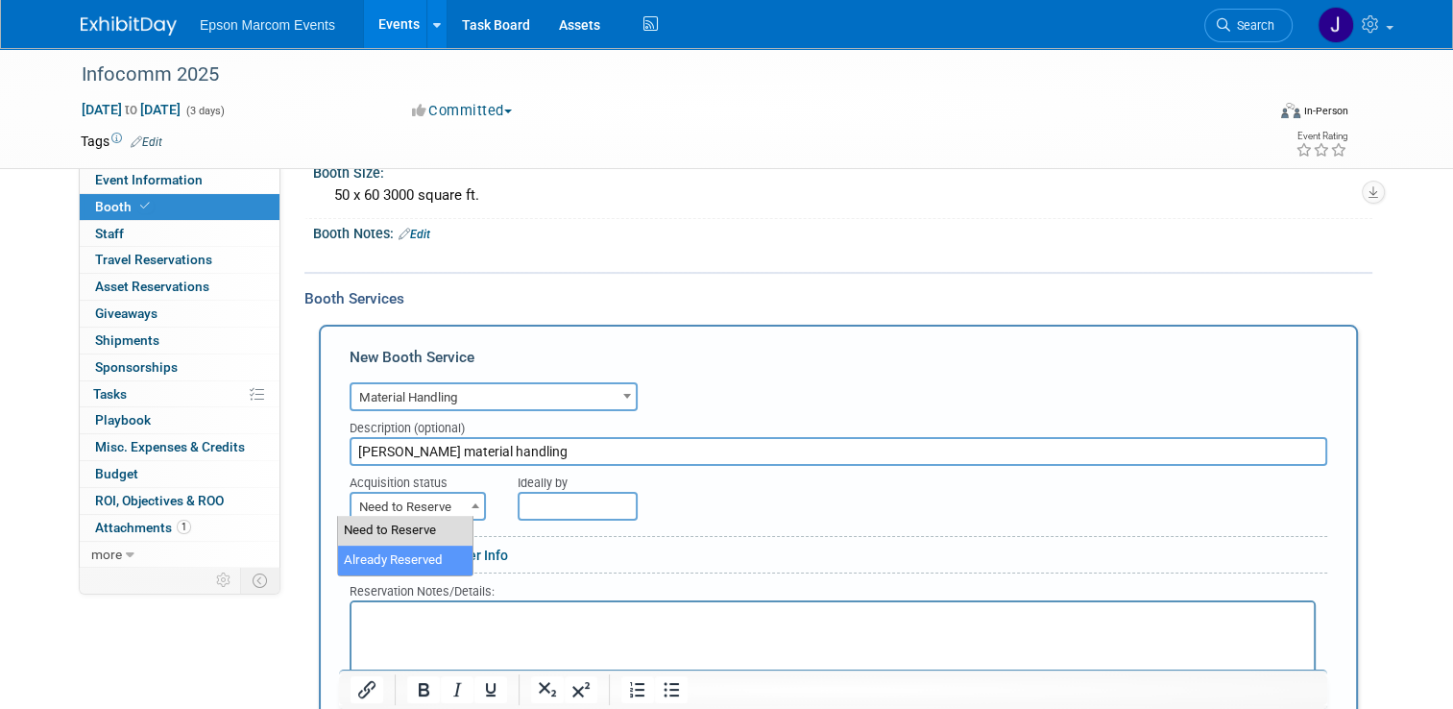
select select "2"
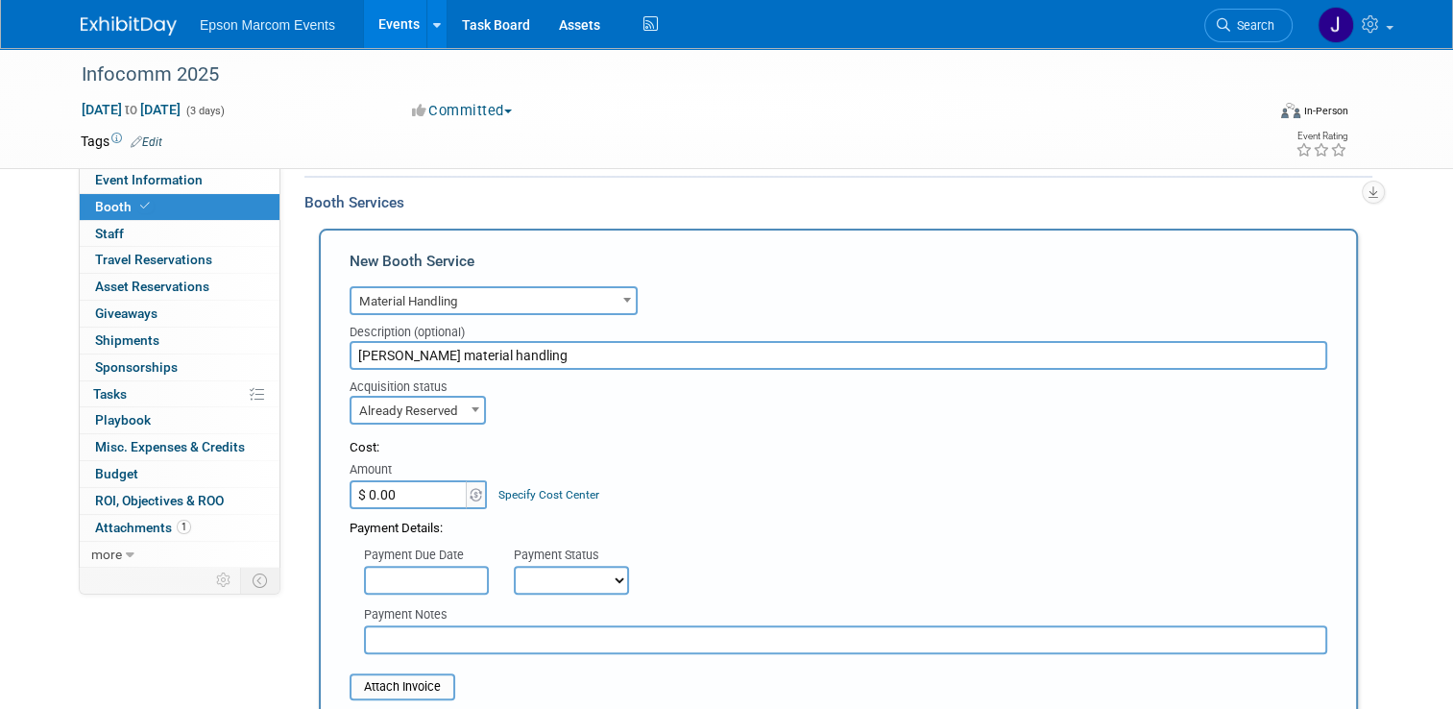
click at [413, 480] on input "$ 0.00" at bounding box center [410, 494] width 120 height 29
type input "$ 8,226.45"
click at [422, 576] on input "text" at bounding box center [426, 580] width 125 height 29
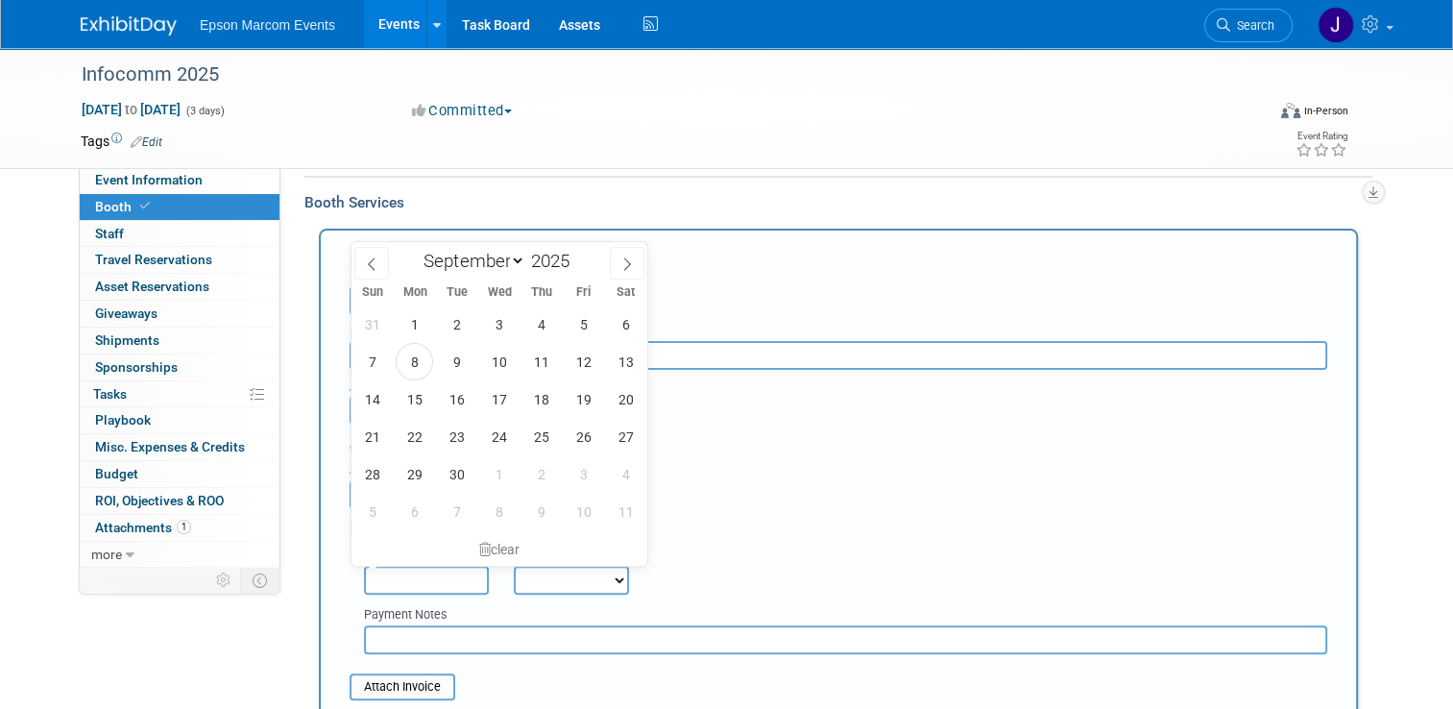
click at [684, 549] on div "Payment Due Date Payment Status Not Paid Yet Partially Paid Paid in Full Next P…" at bounding box center [838, 566] width 1006 height 57
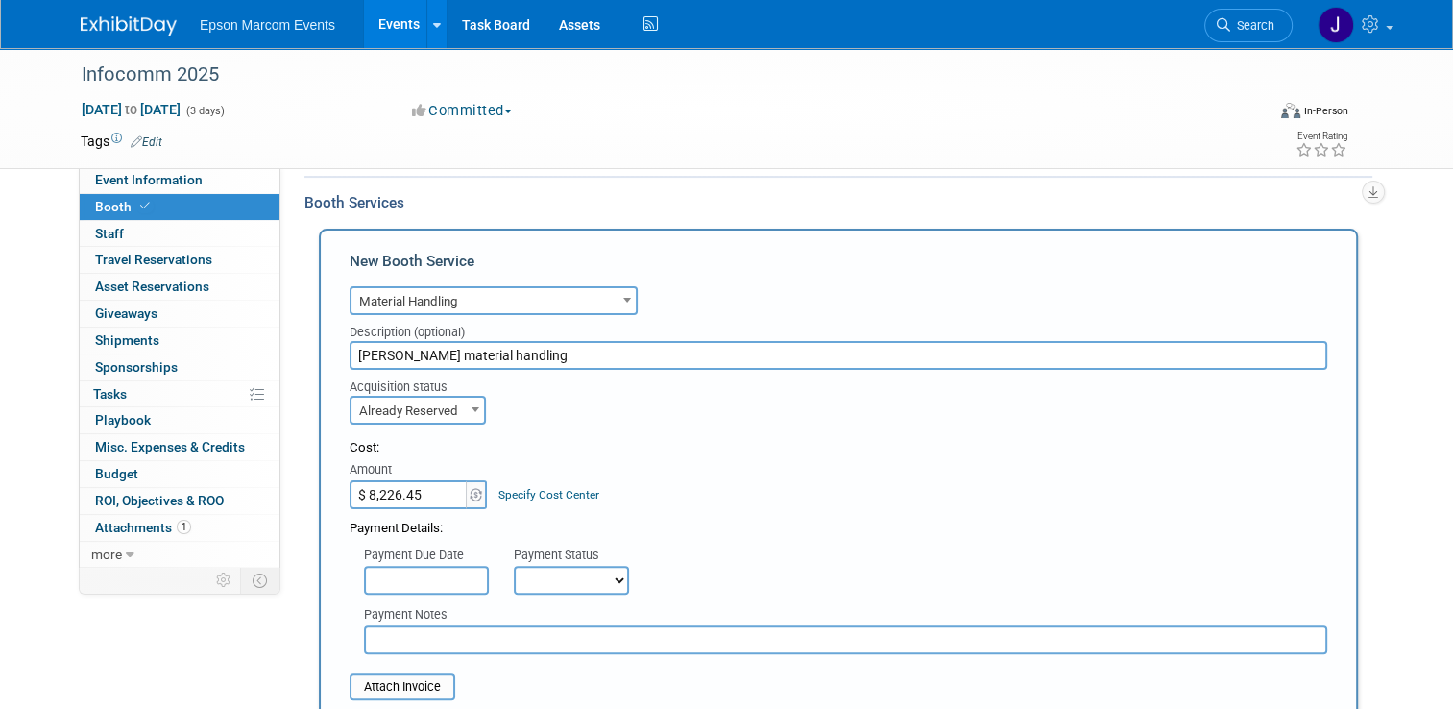
click at [566, 581] on select "Not Paid Yet Partially Paid Paid in Full" at bounding box center [571, 580] width 115 height 29
select select "1"
click at [514, 566] on select "Not Paid Yet Partially Paid Paid in Full" at bounding box center [571, 580] width 115 height 29
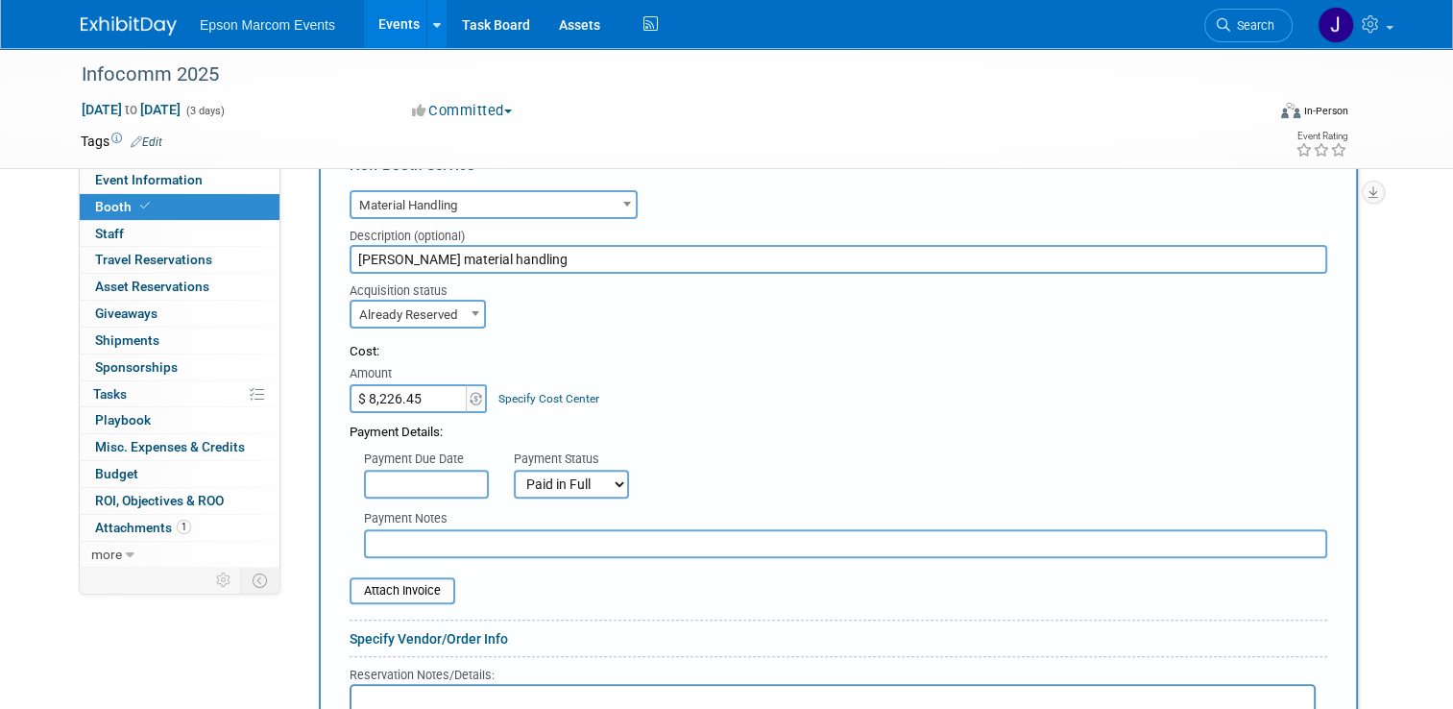
click at [488, 536] on input "text" at bounding box center [845, 543] width 963 height 29
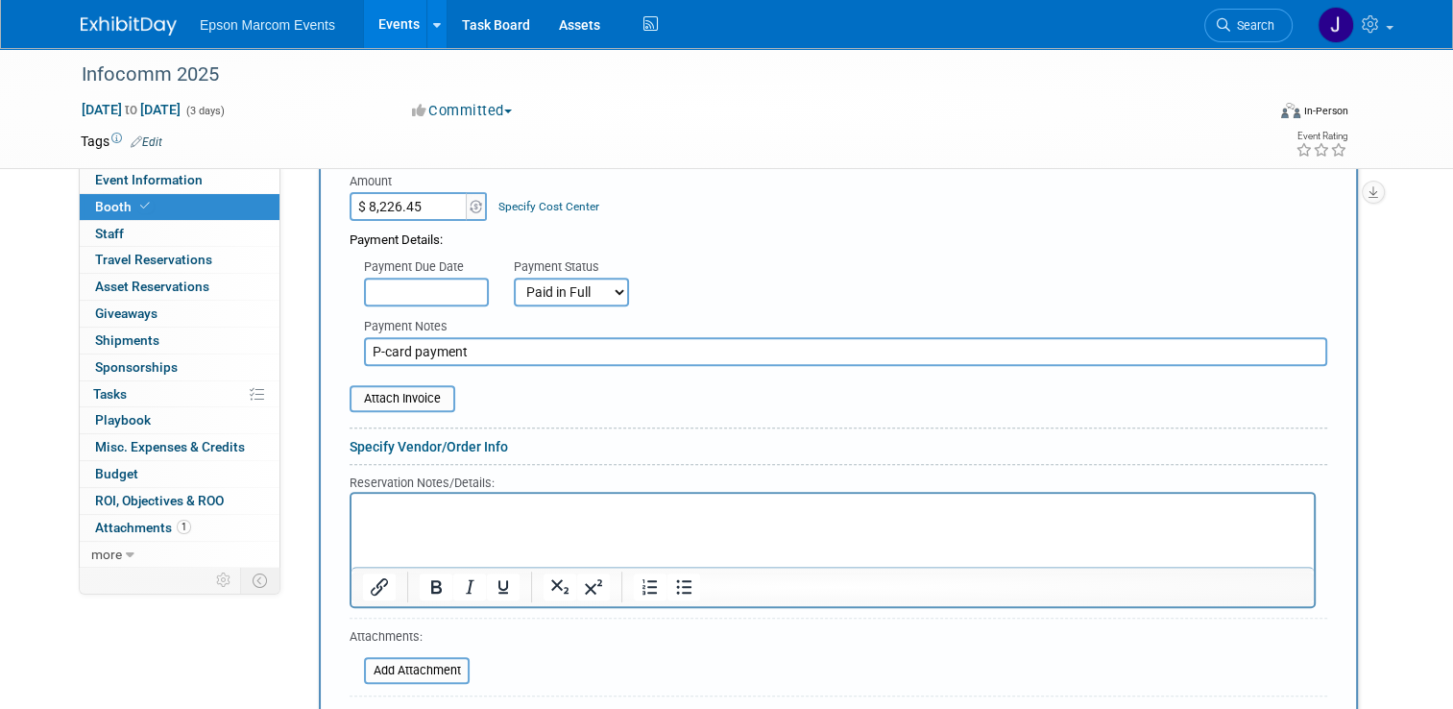
scroll to position [768, 0]
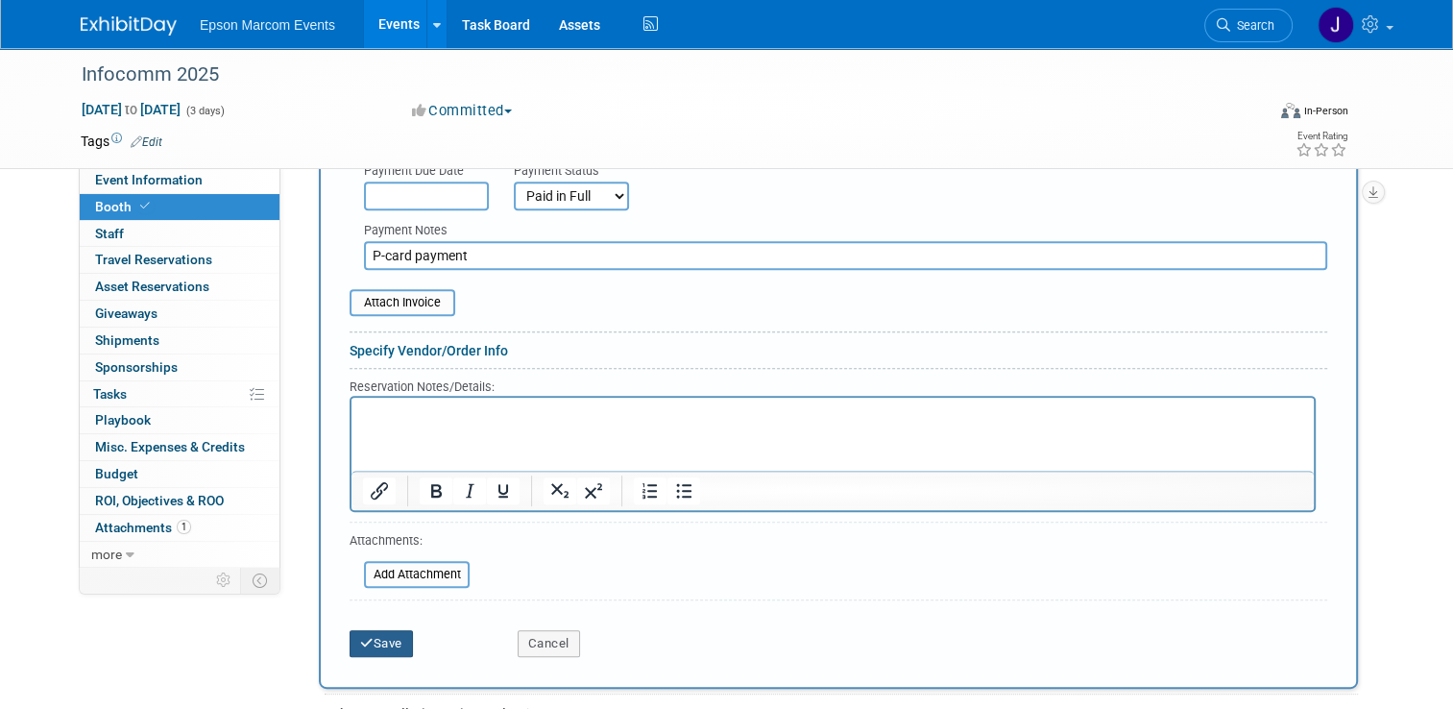
type input "P-card payment"
click at [382, 630] on button "Save" at bounding box center [381, 643] width 63 height 27
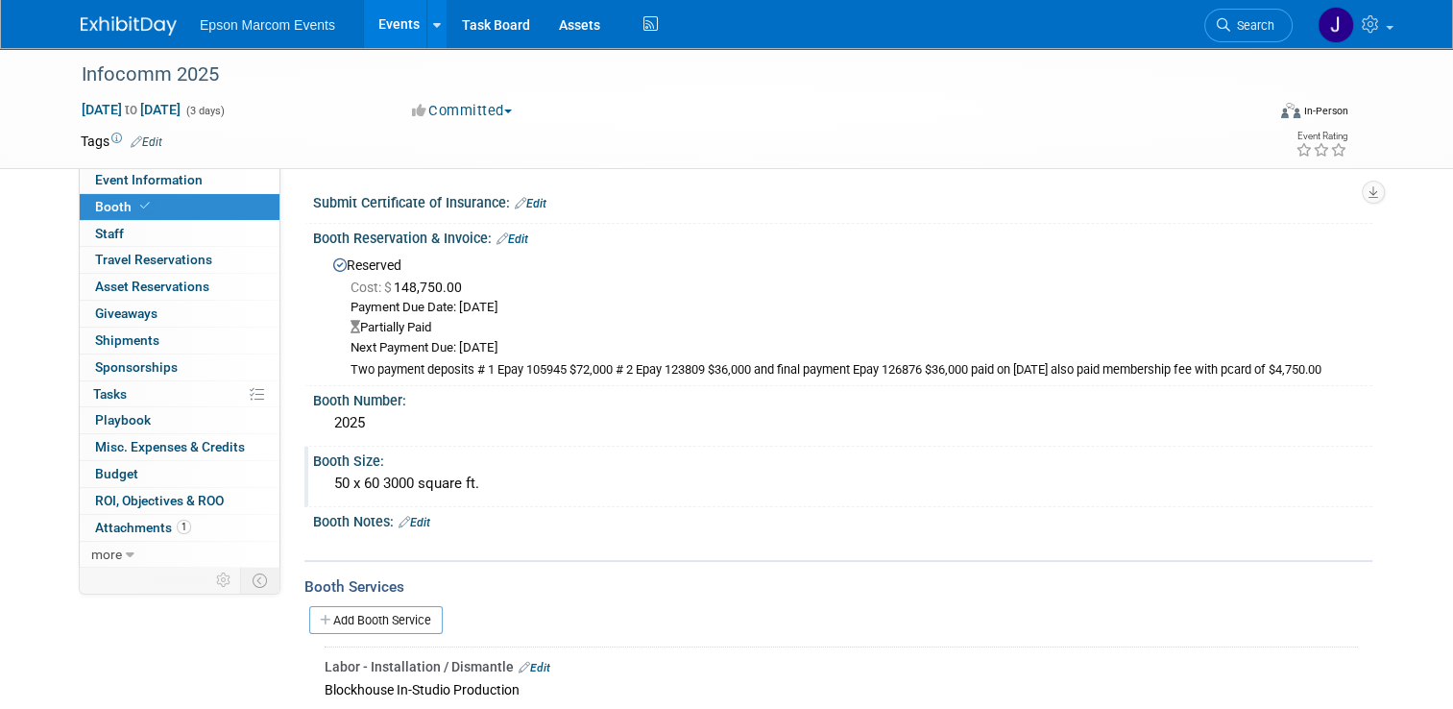
scroll to position [192, 0]
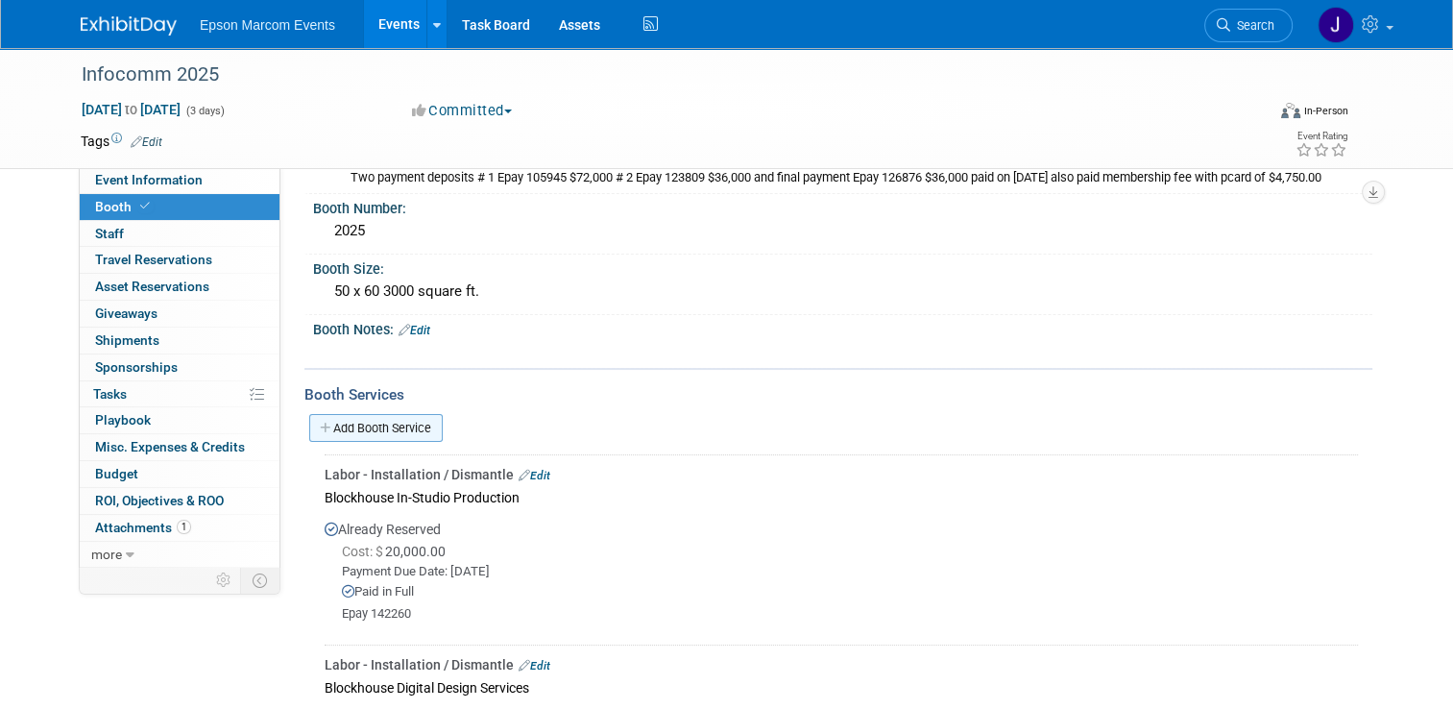
click at [384, 418] on link "Add Booth Service" at bounding box center [375, 428] width 133 height 28
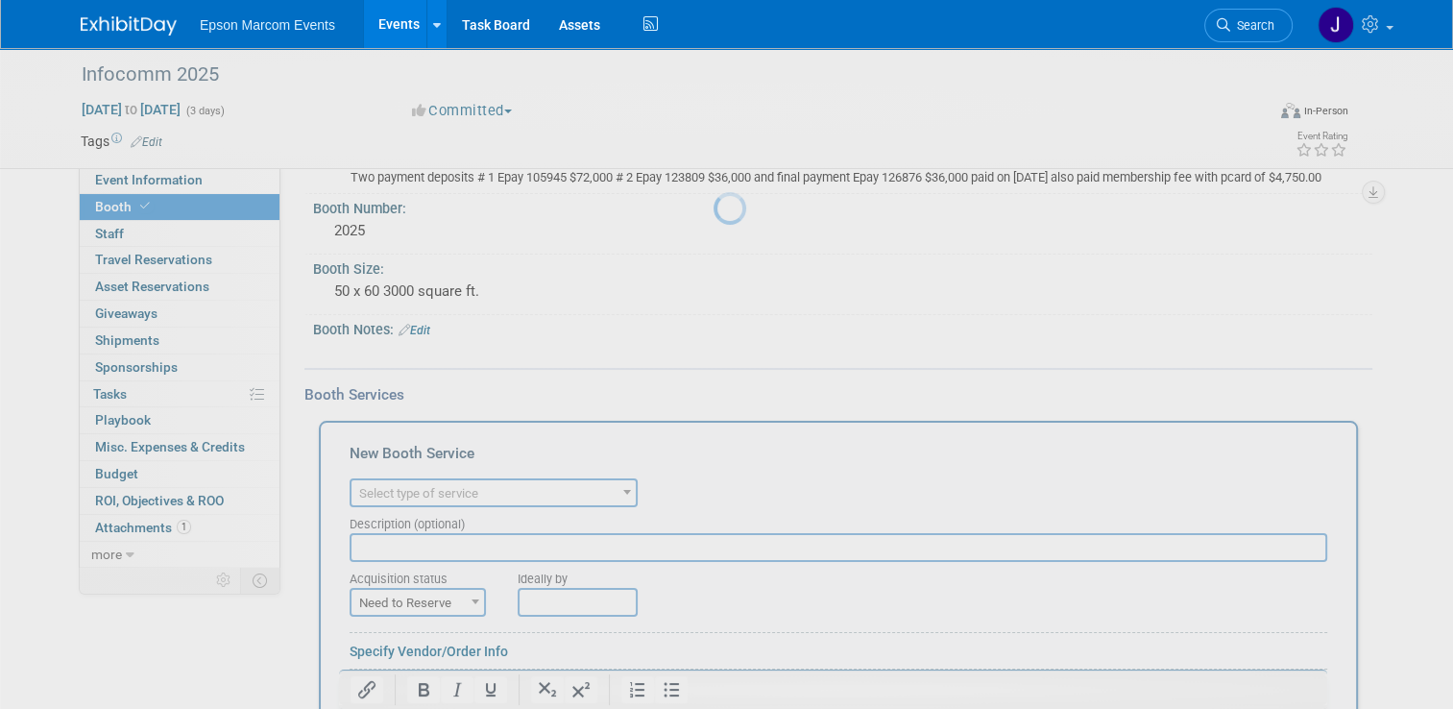
scroll to position [0, 0]
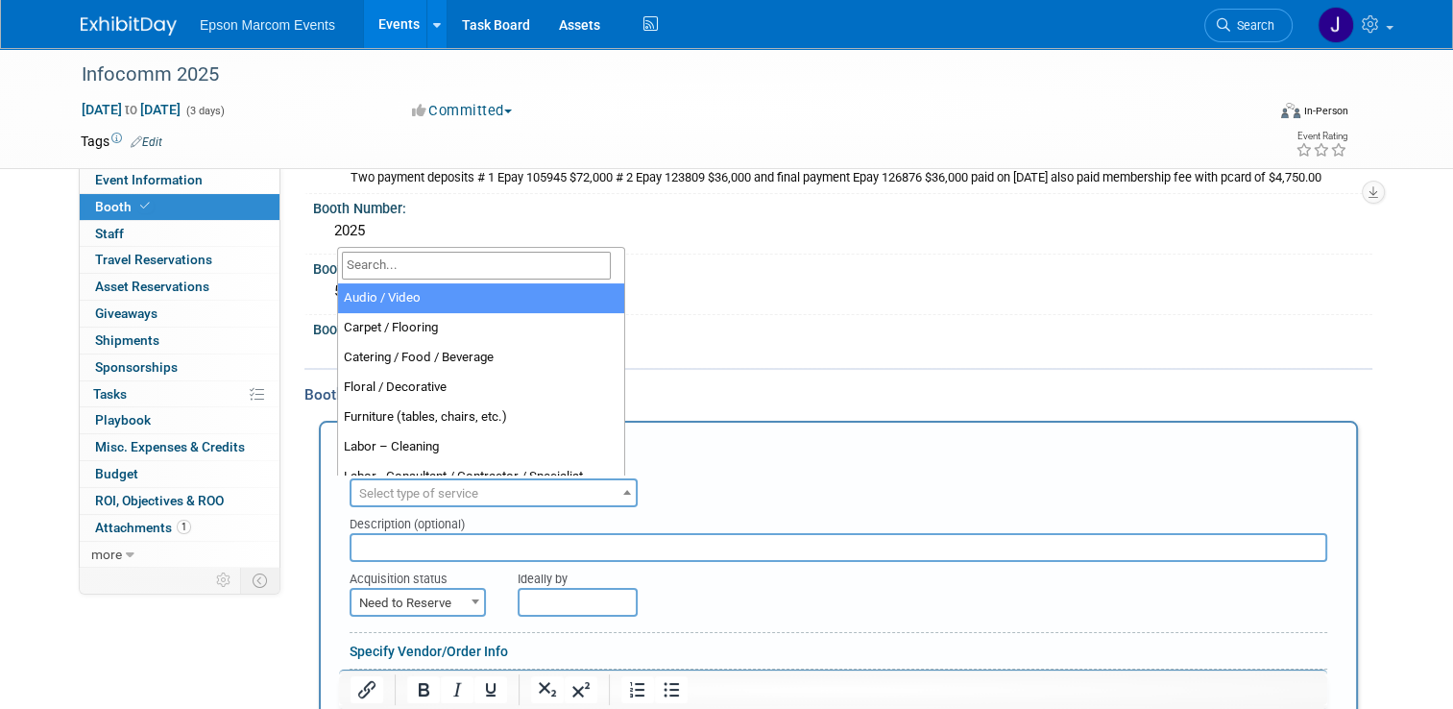
click at [560, 492] on span "Select type of service" at bounding box center [493, 493] width 284 height 27
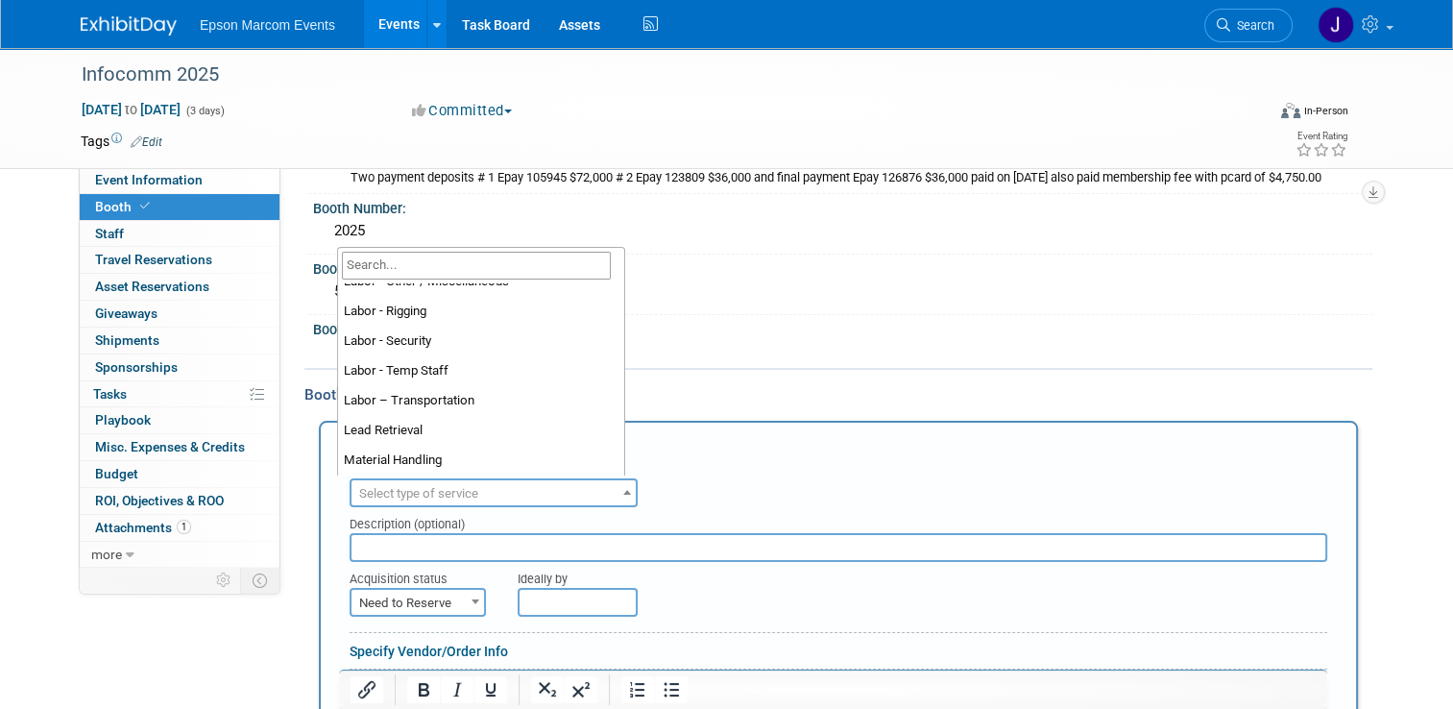
scroll to position [288, 0]
select select "10"
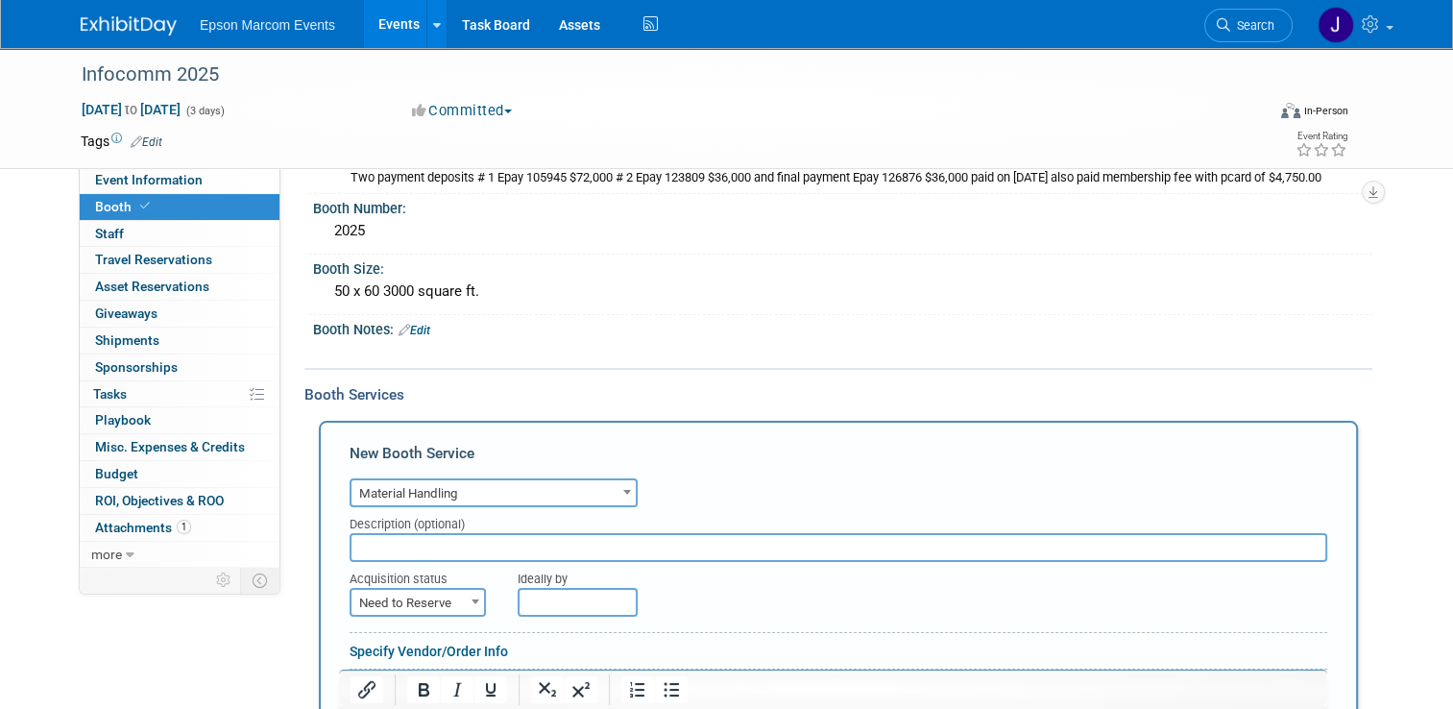
click at [514, 540] on input "text" at bounding box center [839, 547] width 978 height 29
type input "[PERSON_NAME] material handling"
click at [446, 593] on span "Need to Reserve" at bounding box center [417, 603] width 133 height 27
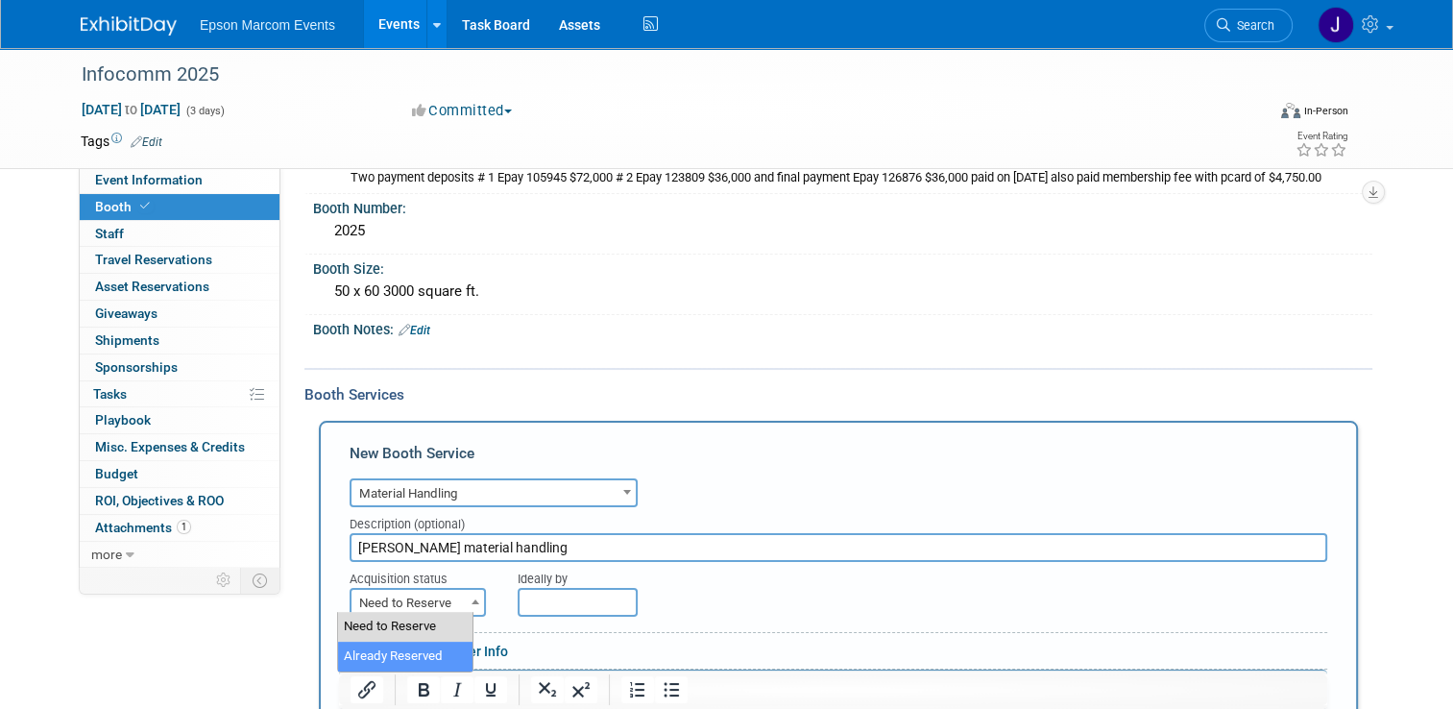
select select "2"
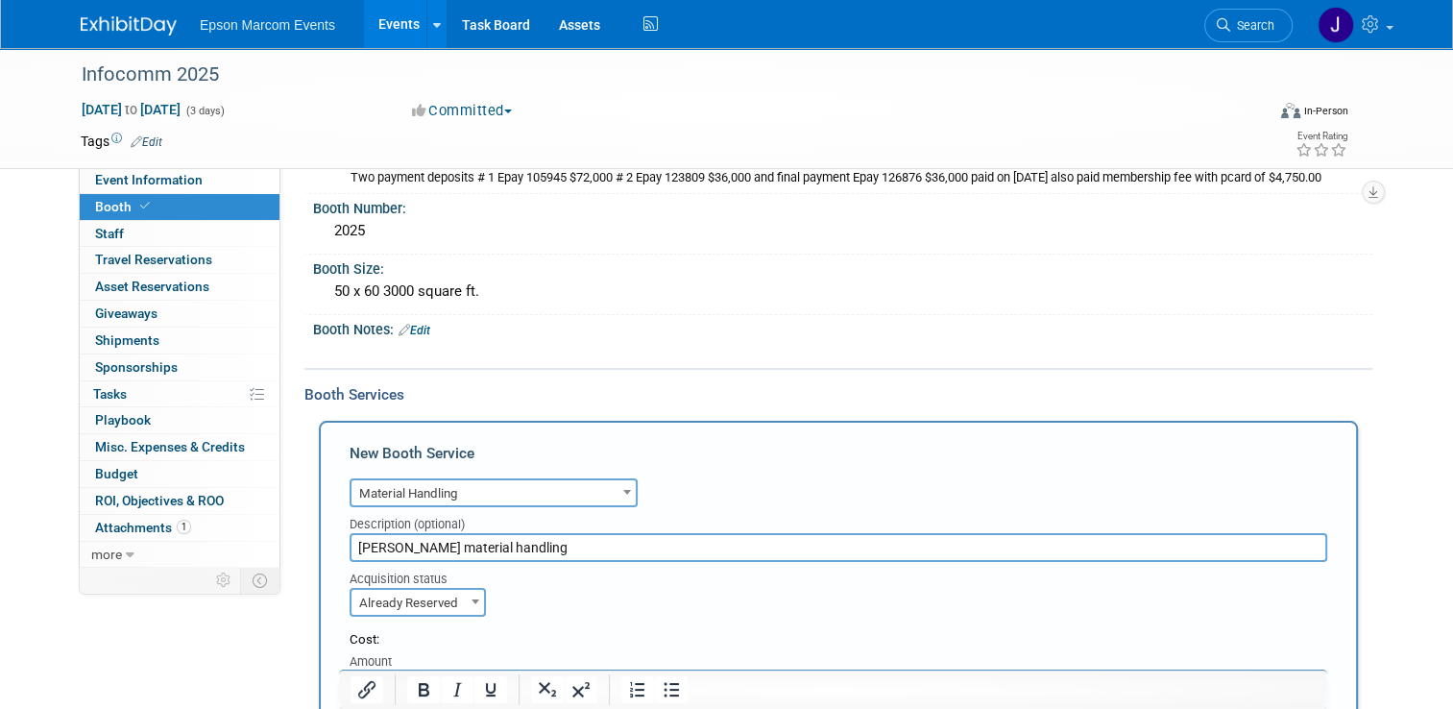
scroll to position [384, 0]
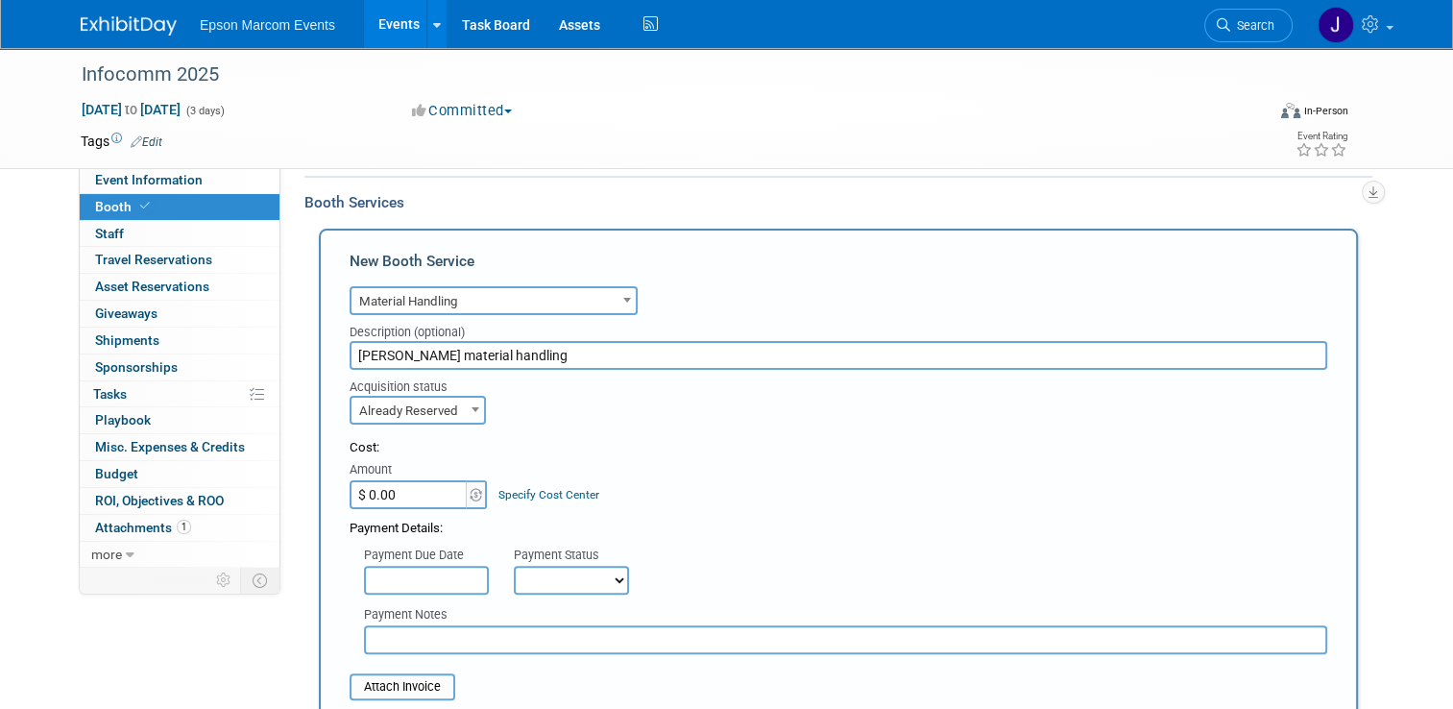
click at [426, 490] on input "$ 0.00" at bounding box center [410, 494] width 120 height 29
type input "$ 5,000.00"
click at [571, 578] on select "Not Paid Yet Partially Paid Paid in Full" at bounding box center [571, 580] width 115 height 29
select select "1"
click at [514, 566] on select "Not Paid Yet Partially Paid Paid in Full" at bounding box center [571, 580] width 115 height 29
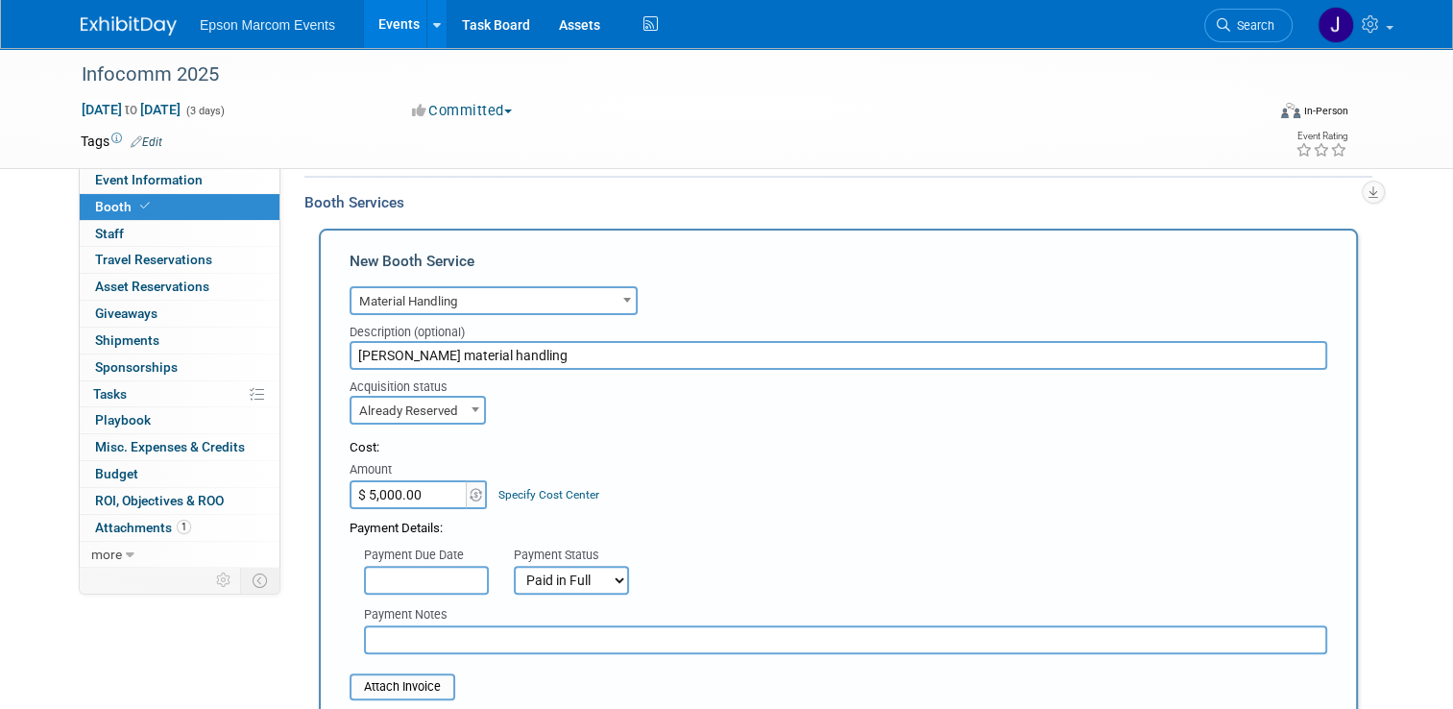
click at [469, 632] on input "text" at bounding box center [845, 639] width 963 height 29
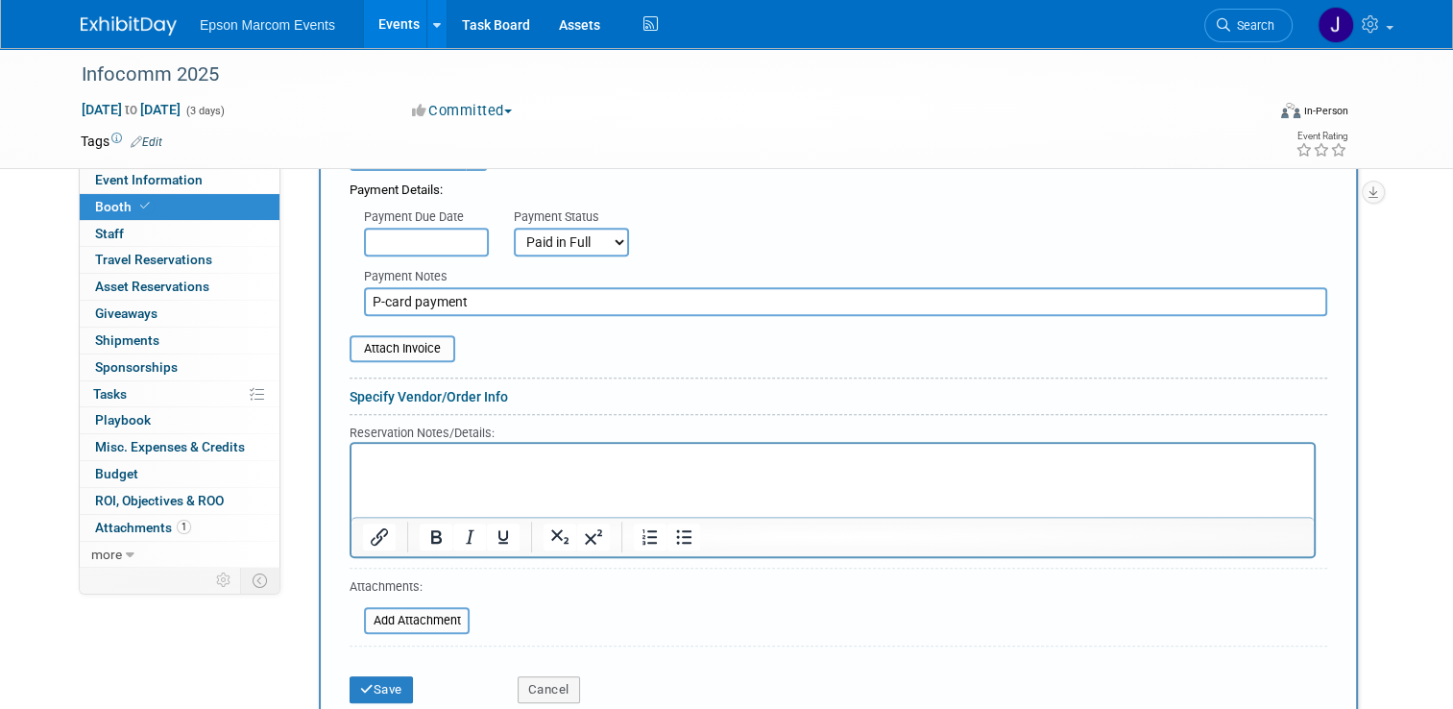
scroll to position [768, 0]
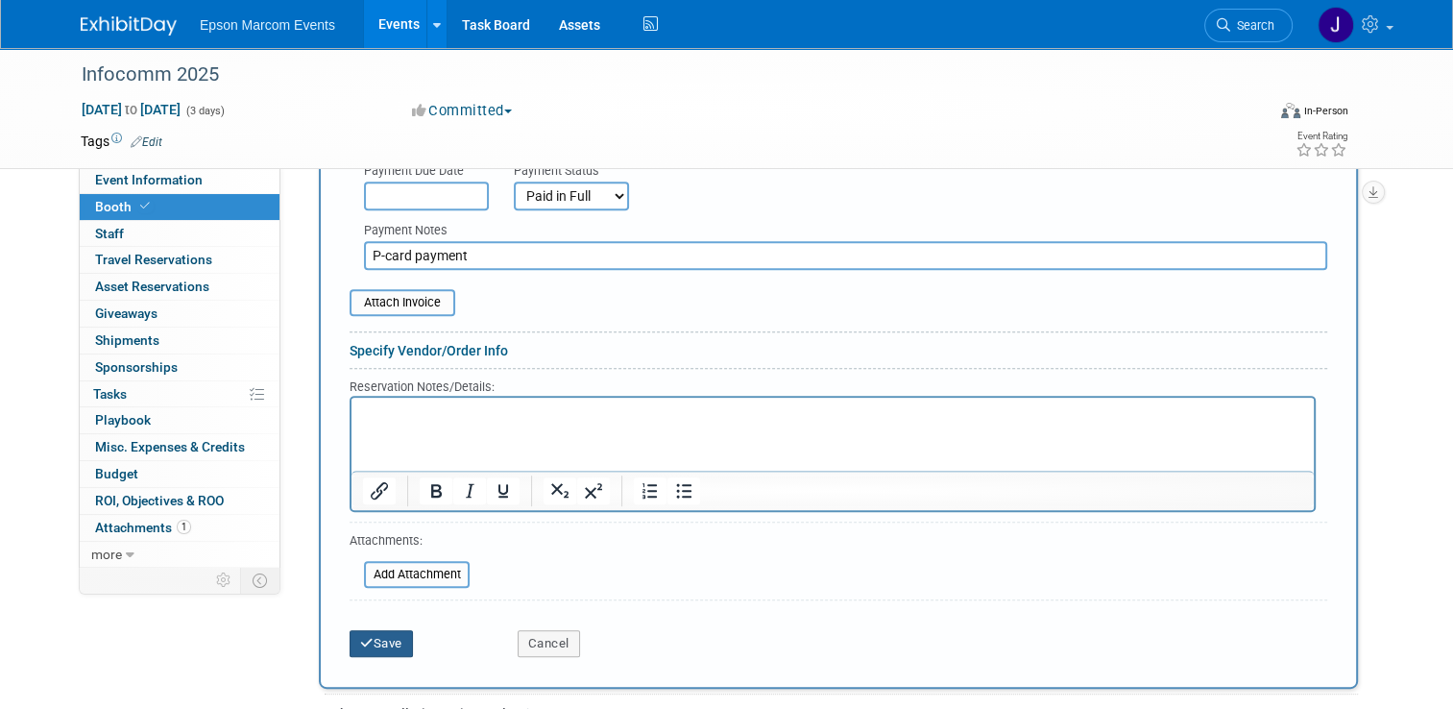
type input "P-card payment"
click at [366, 630] on button "Save" at bounding box center [381, 643] width 63 height 27
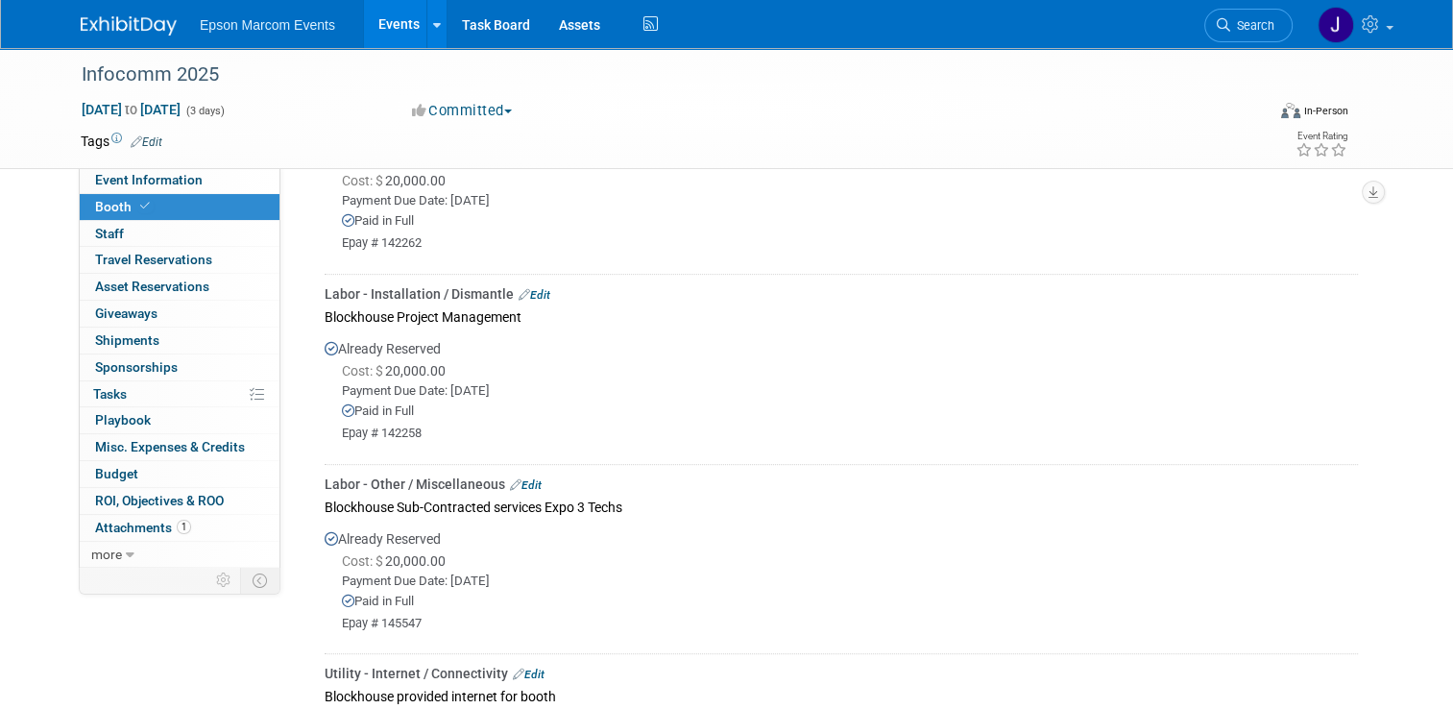
scroll to position [403, 0]
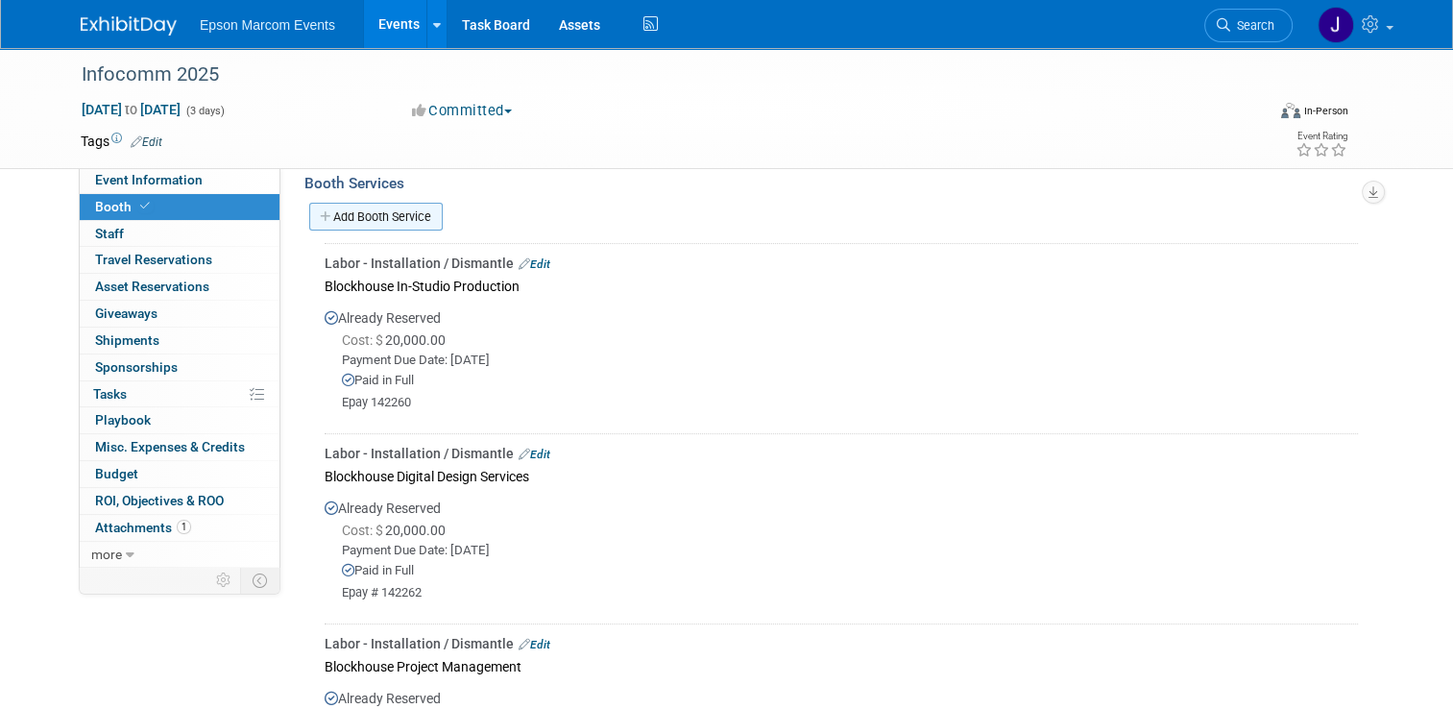
click at [376, 213] on link "Add Booth Service" at bounding box center [375, 217] width 133 height 28
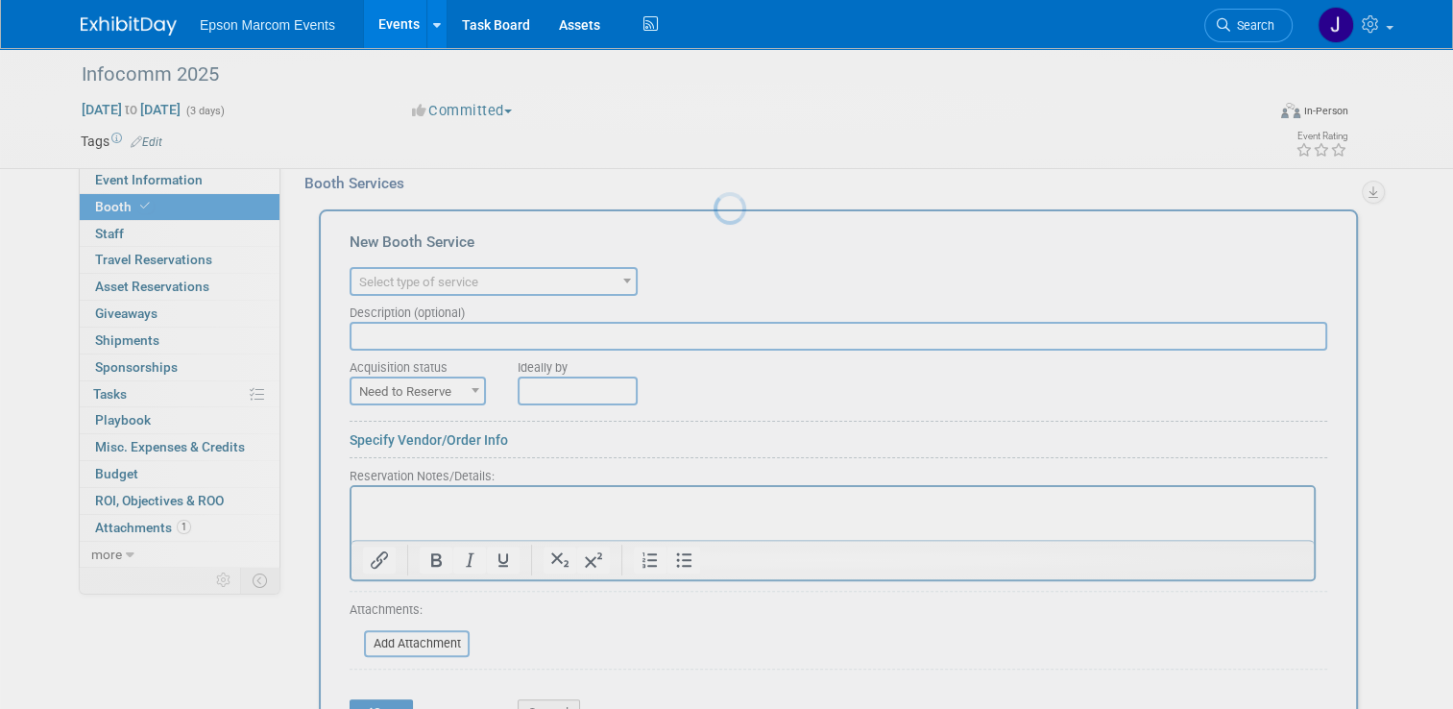
scroll to position [0, 0]
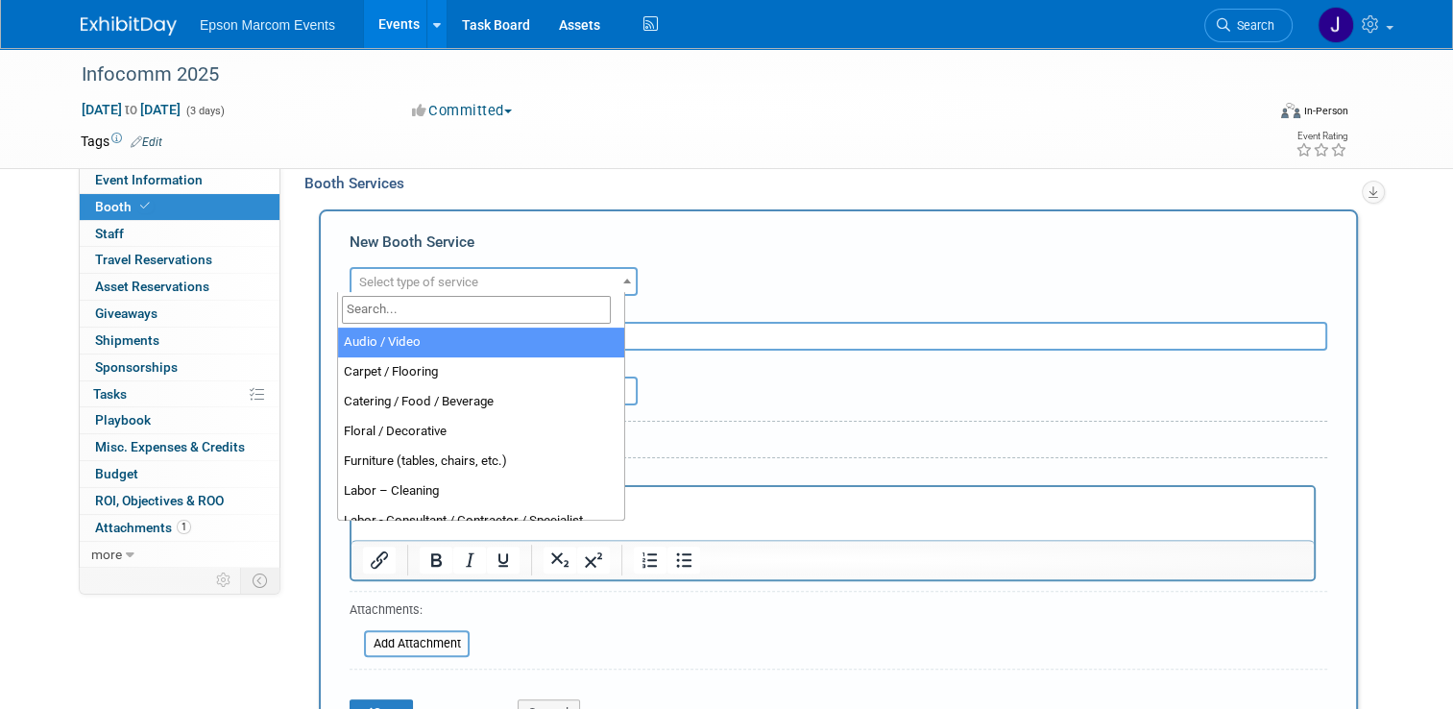
click at [460, 275] on span "Select type of service" at bounding box center [418, 282] width 119 height 14
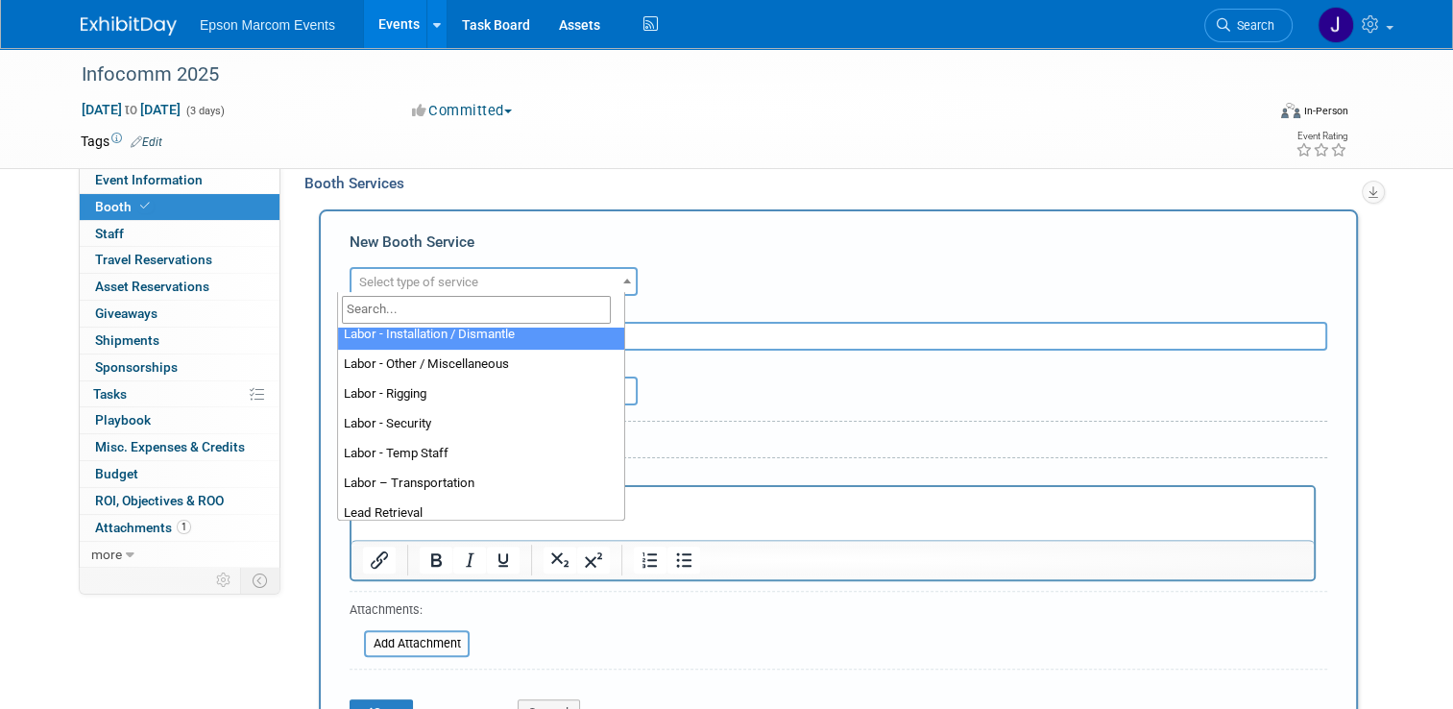
scroll to position [288, 0]
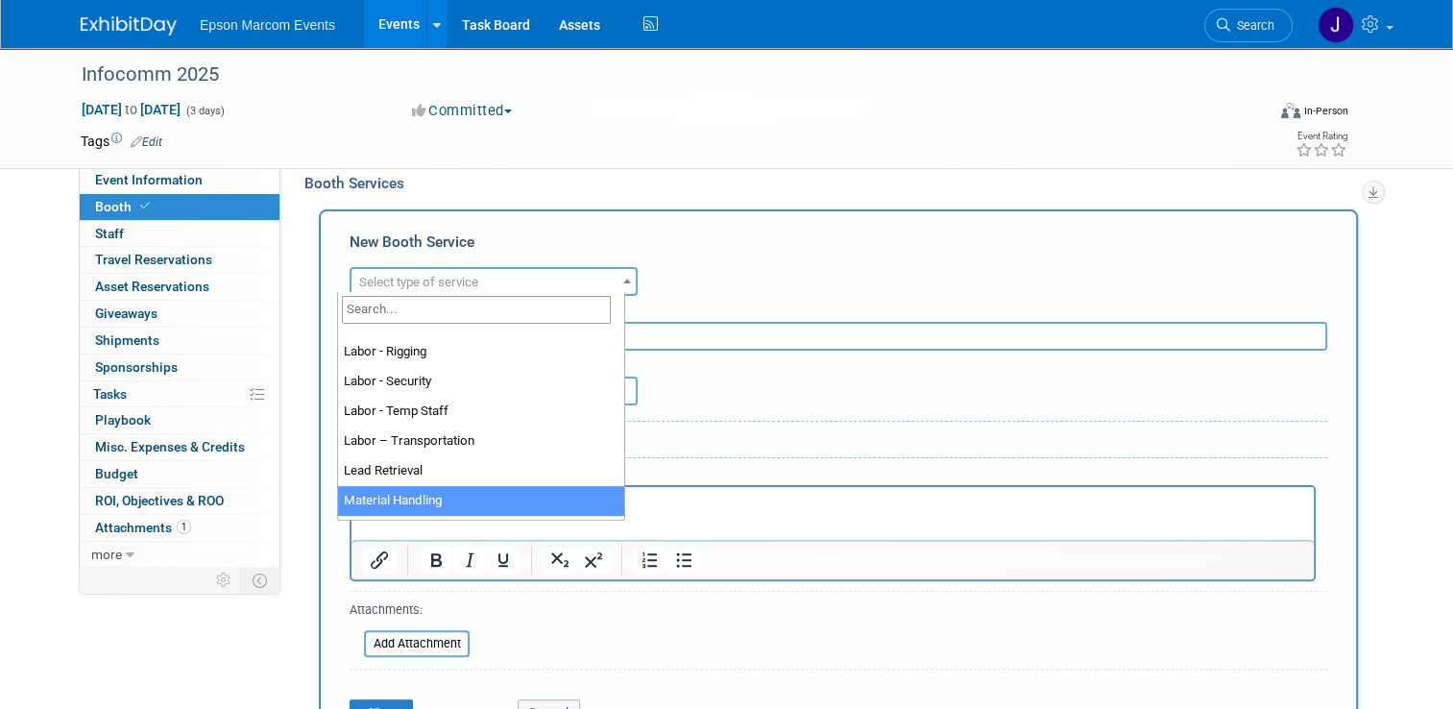
drag, startPoint x: 438, startPoint y: 497, endPoint x: 119, endPoint y: 1, distance: 590.0
select select "10"
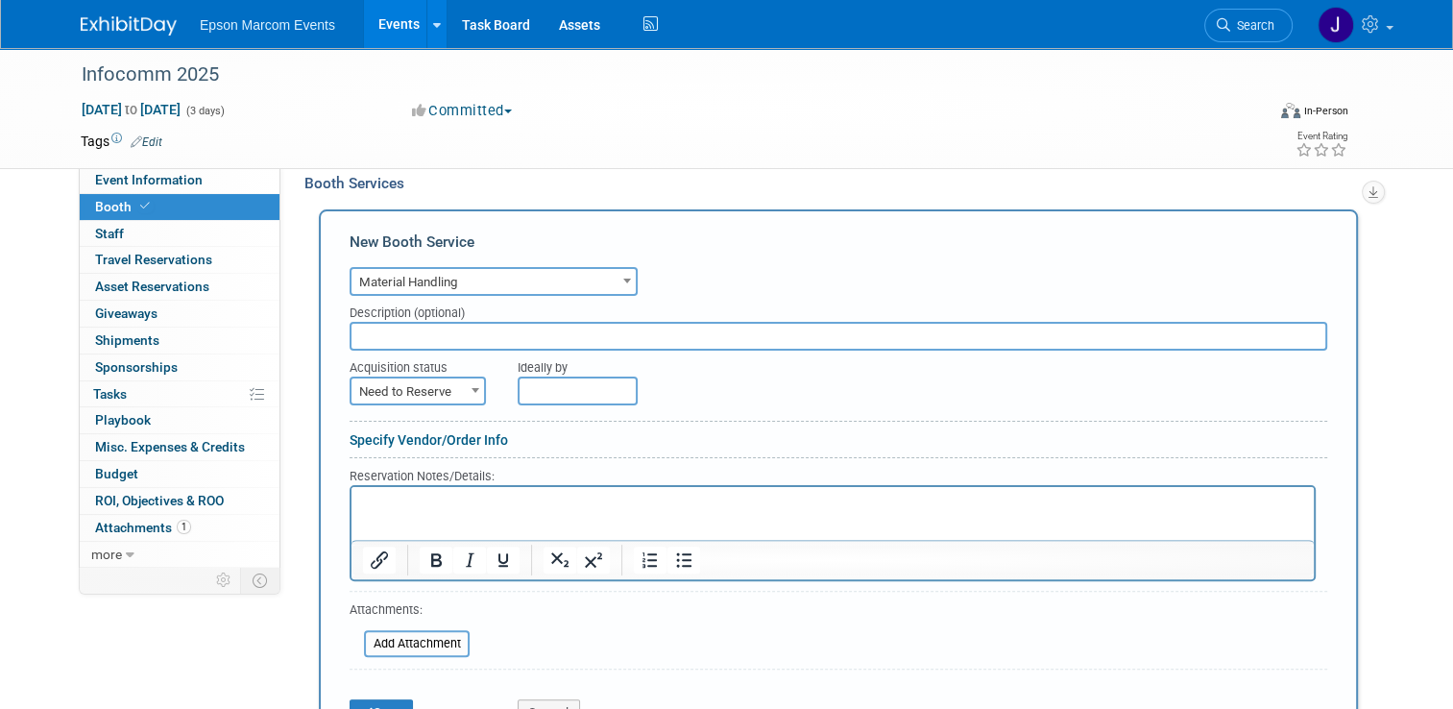
click at [471, 338] on input "text" at bounding box center [839, 336] width 978 height 29
type input "[PERSON_NAME] material handling"
click at [471, 388] on b at bounding box center [475, 390] width 8 height 5
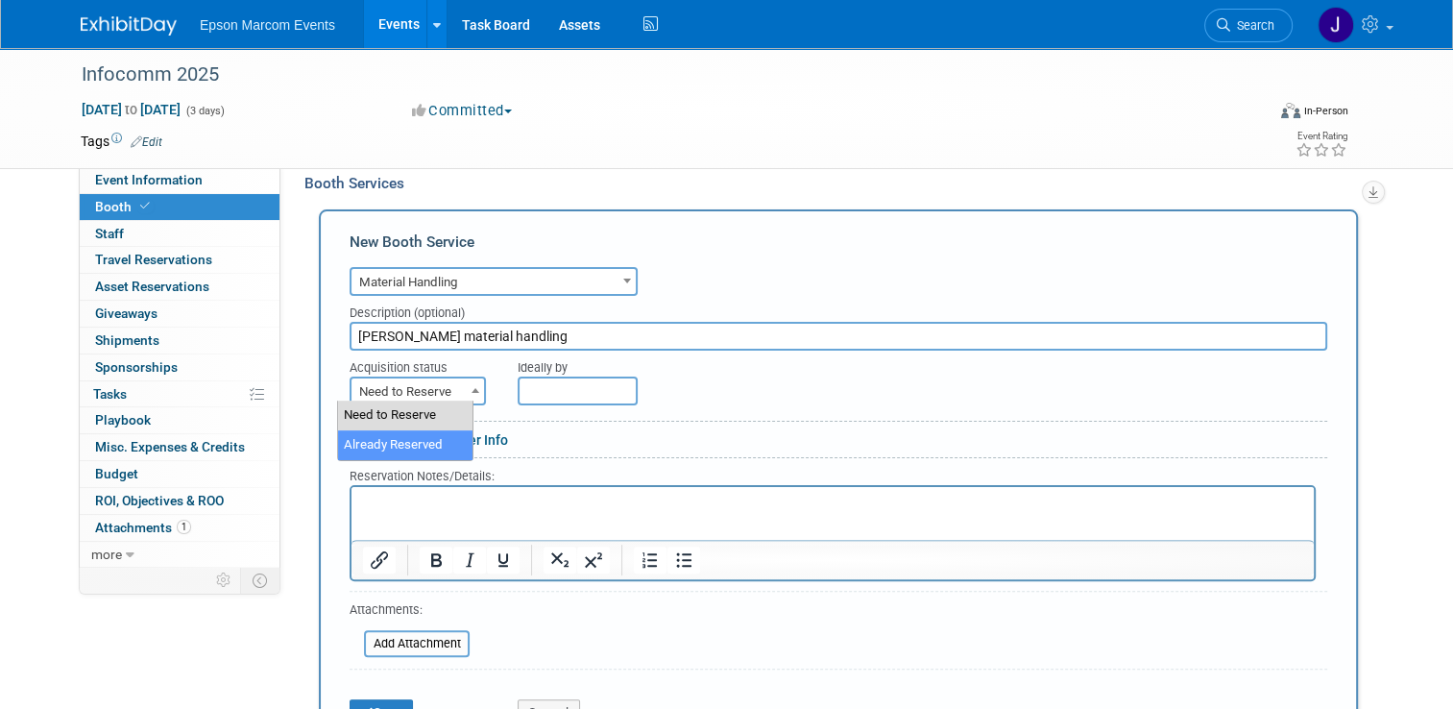
select select "2"
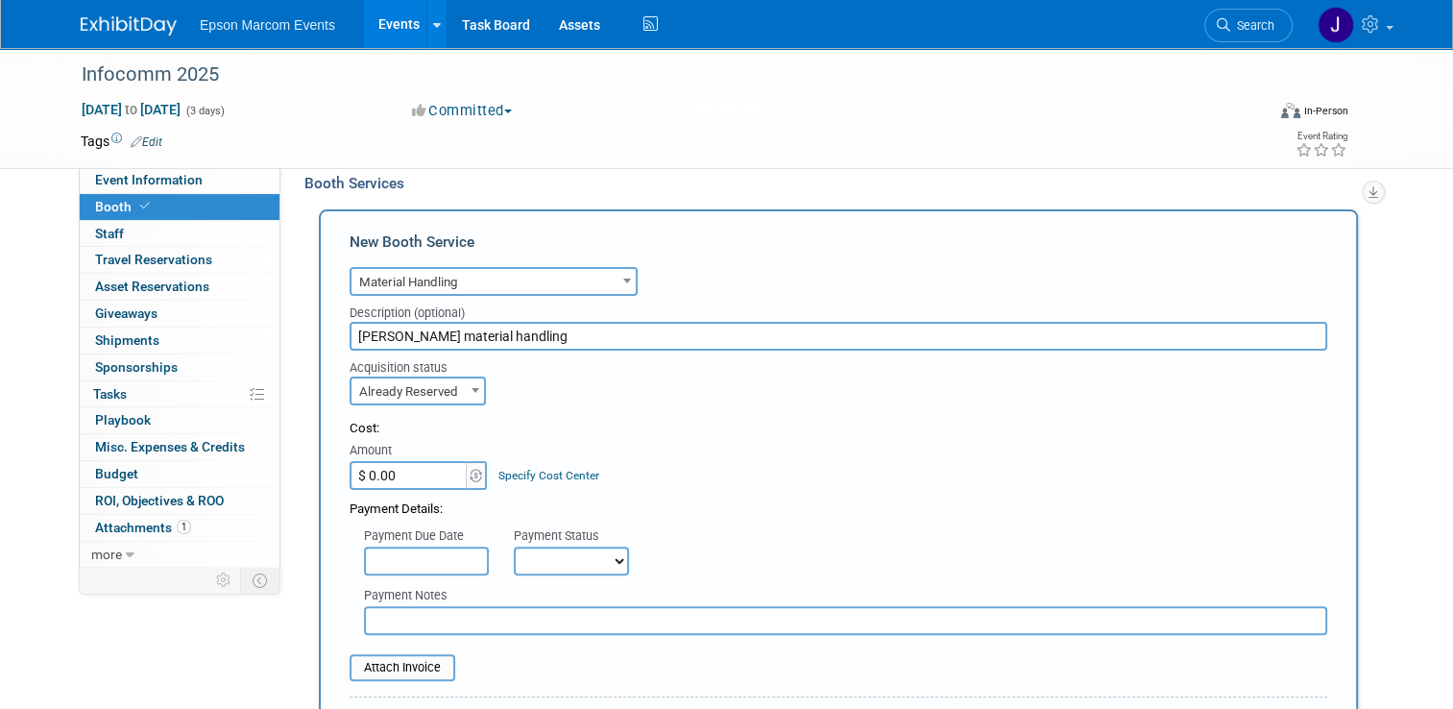
click at [422, 470] on input "$ 0.00" at bounding box center [410, 475] width 120 height 29
type input "$ 10,000.00"
click at [547, 559] on select "Not Paid Yet Partially Paid Paid in Full" at bounding box center [571, 560] width 115 height 29
select select "1"
click at [514, 546] on select "Not Paid Yet Partially Paid Paid in Full" at bounding box center [571, 560] width 115 height 29
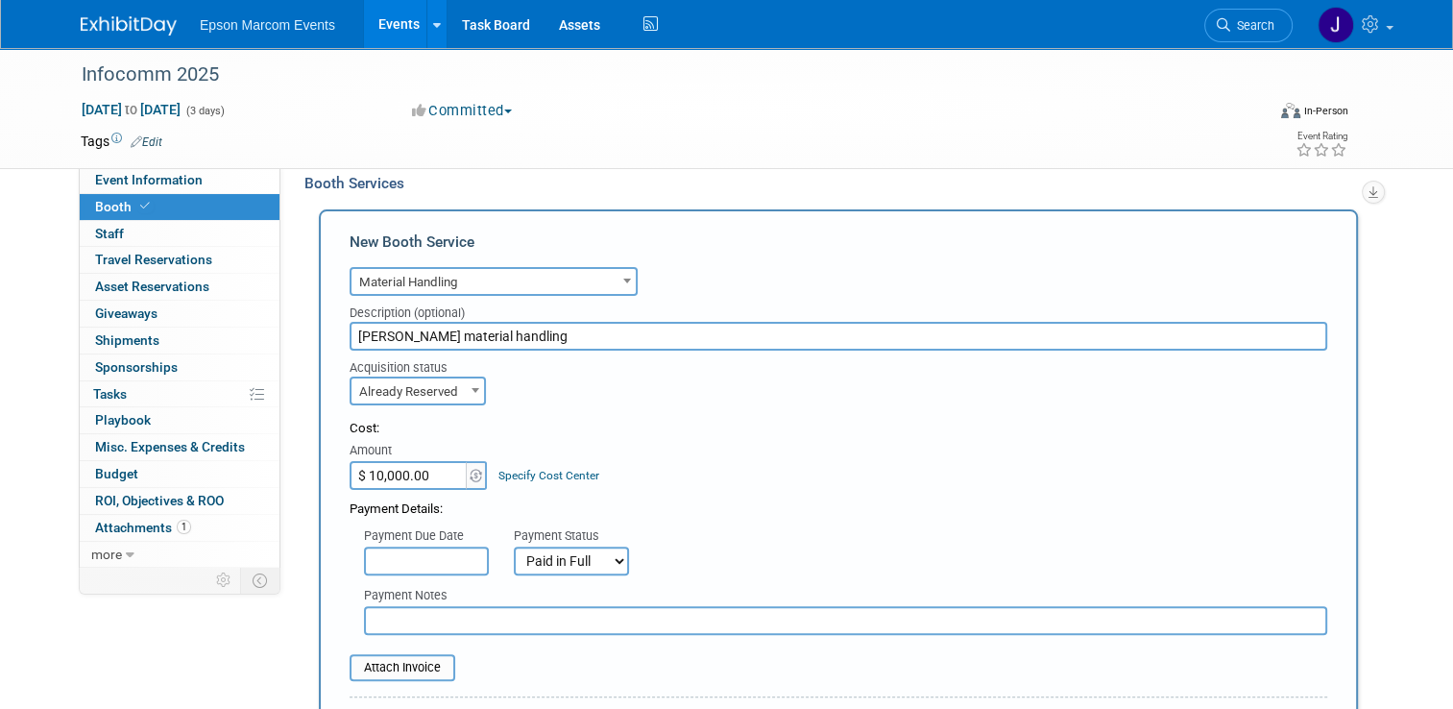
click at [452, 616] on input "text" at bounding box center [845, 620] width 963 height 29
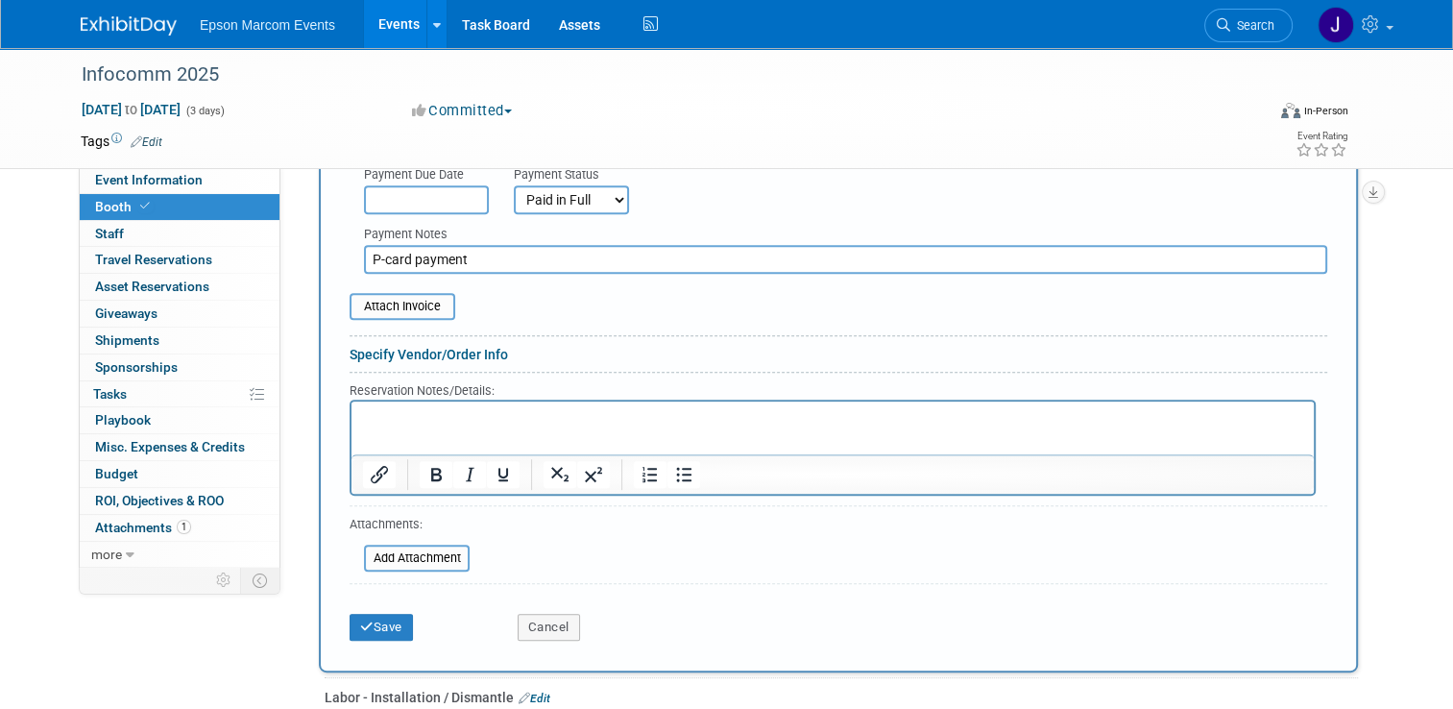
scroll to position [787, 0]
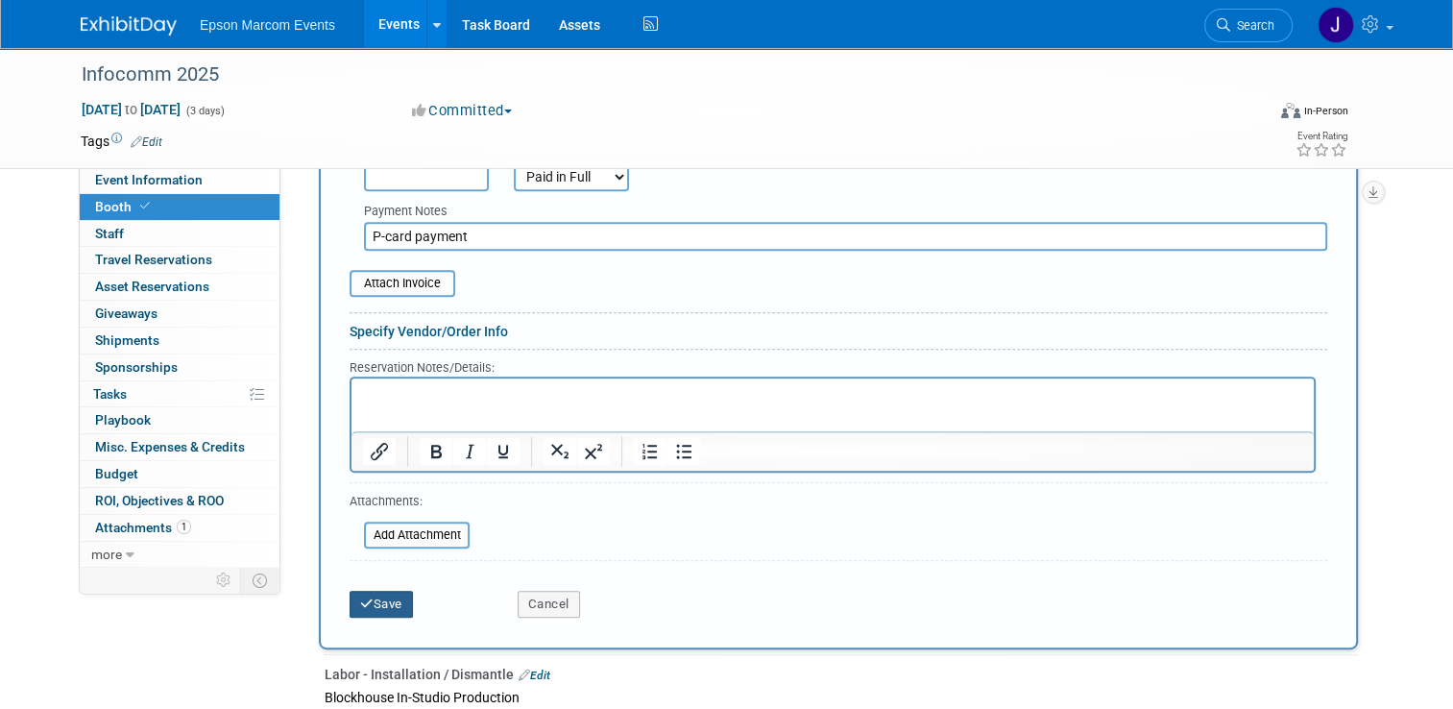
type input "P-card payment"
click at [374, 594] on button "Save" at bounding box center [381, 604] width 63 height 27
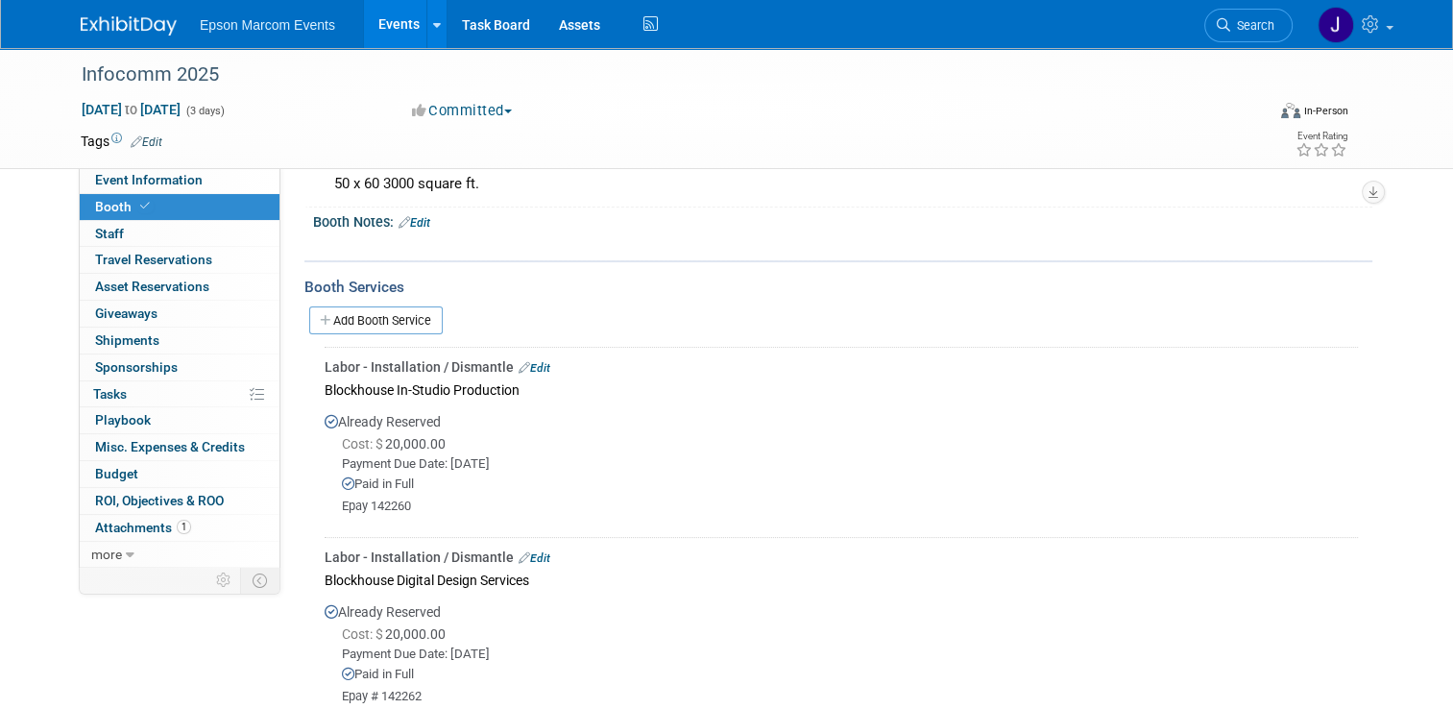
scroll to position [284, 0]
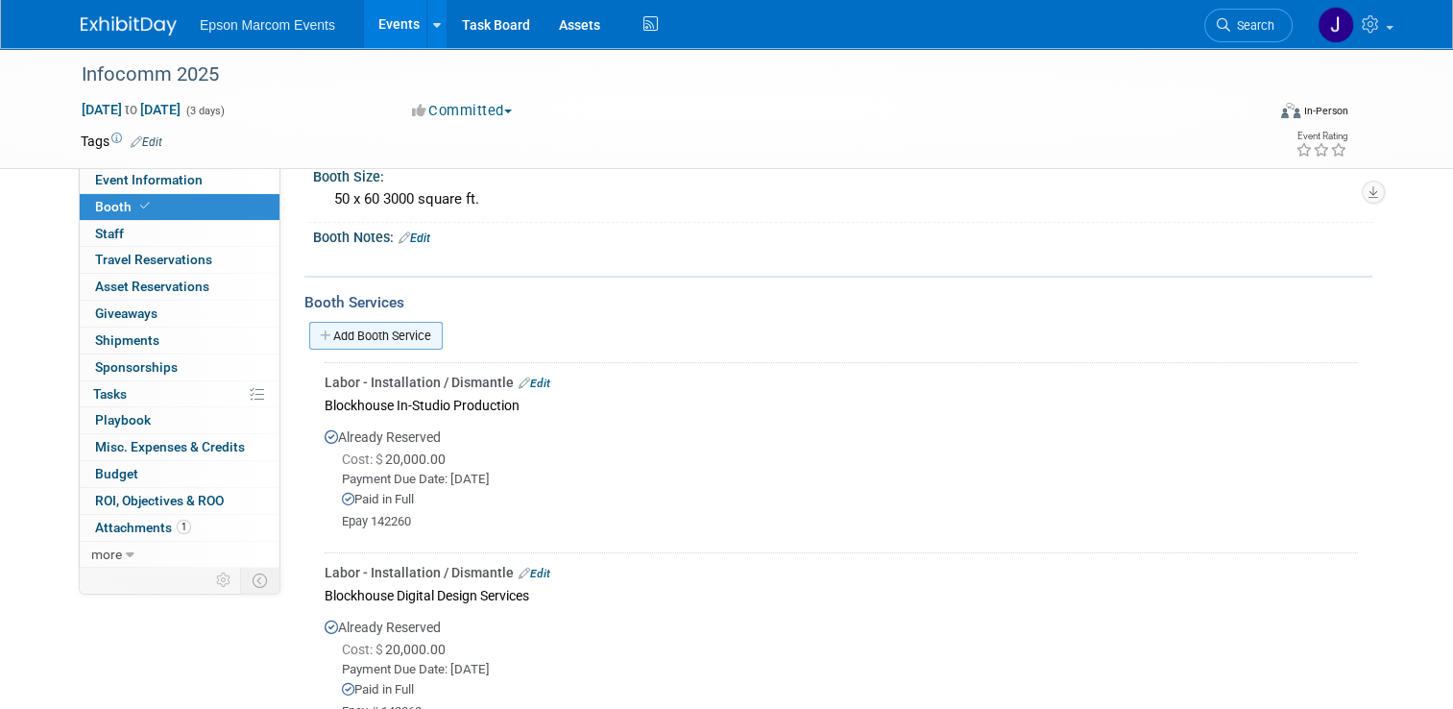
click at [358, 329] on link "Add Booth Service" at bounding box center [375, 336] width 133 height 28
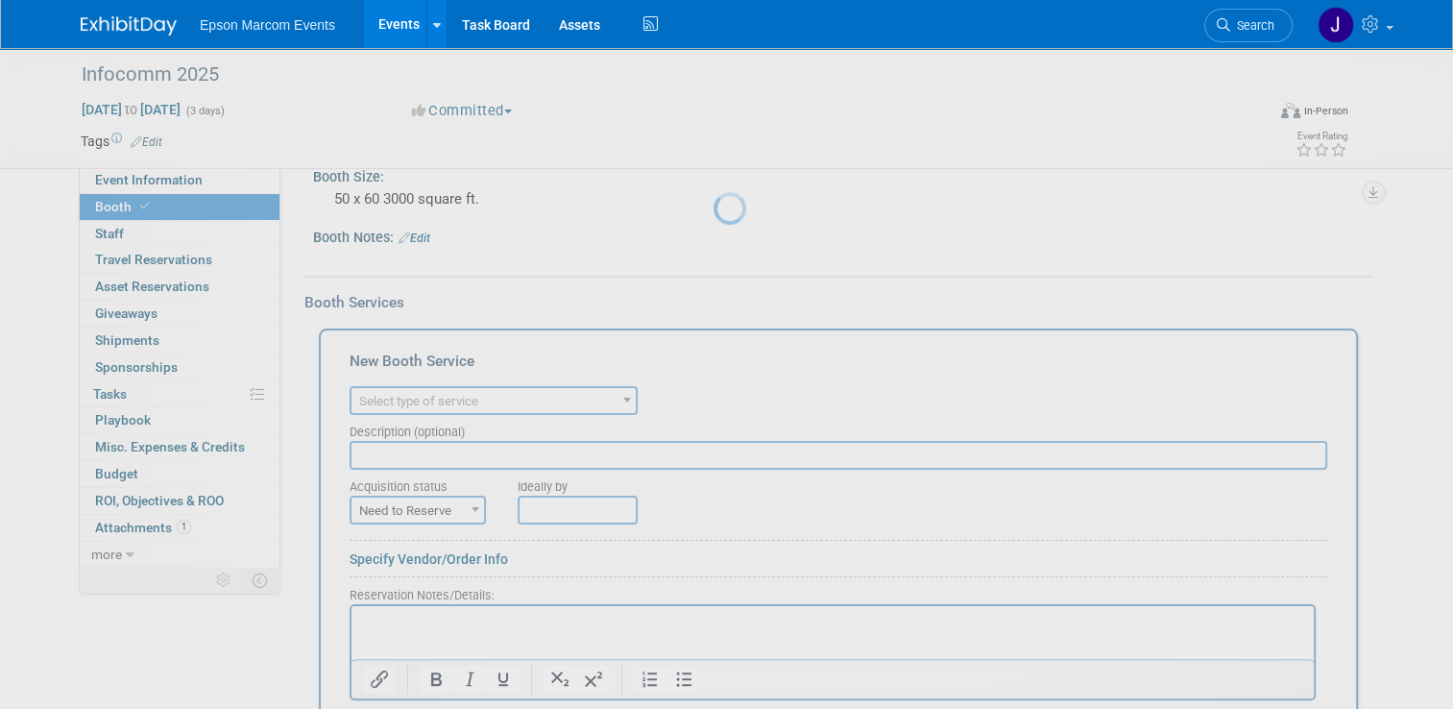
scroll to position [0, 0]
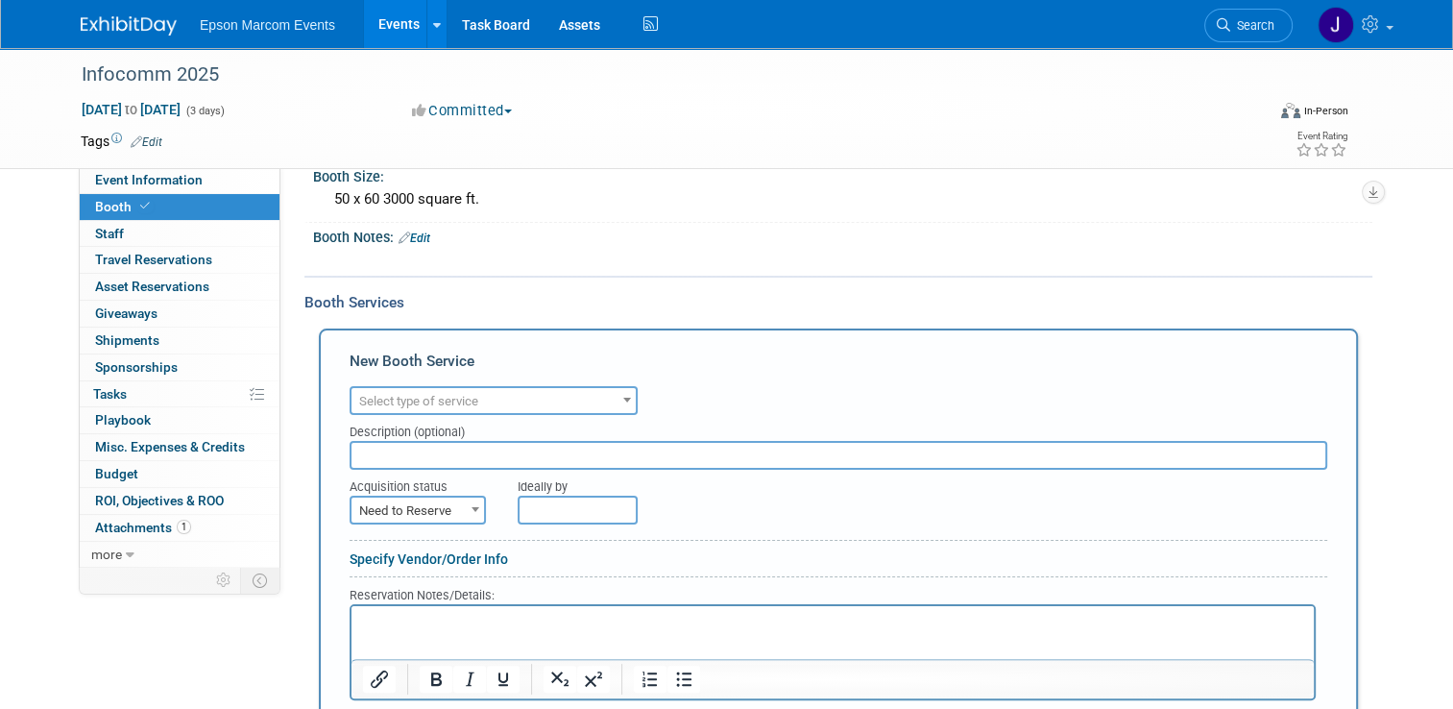
click at [530, 395] on span "Select type of service" at bounding box center [493, 401] width 284 height 27
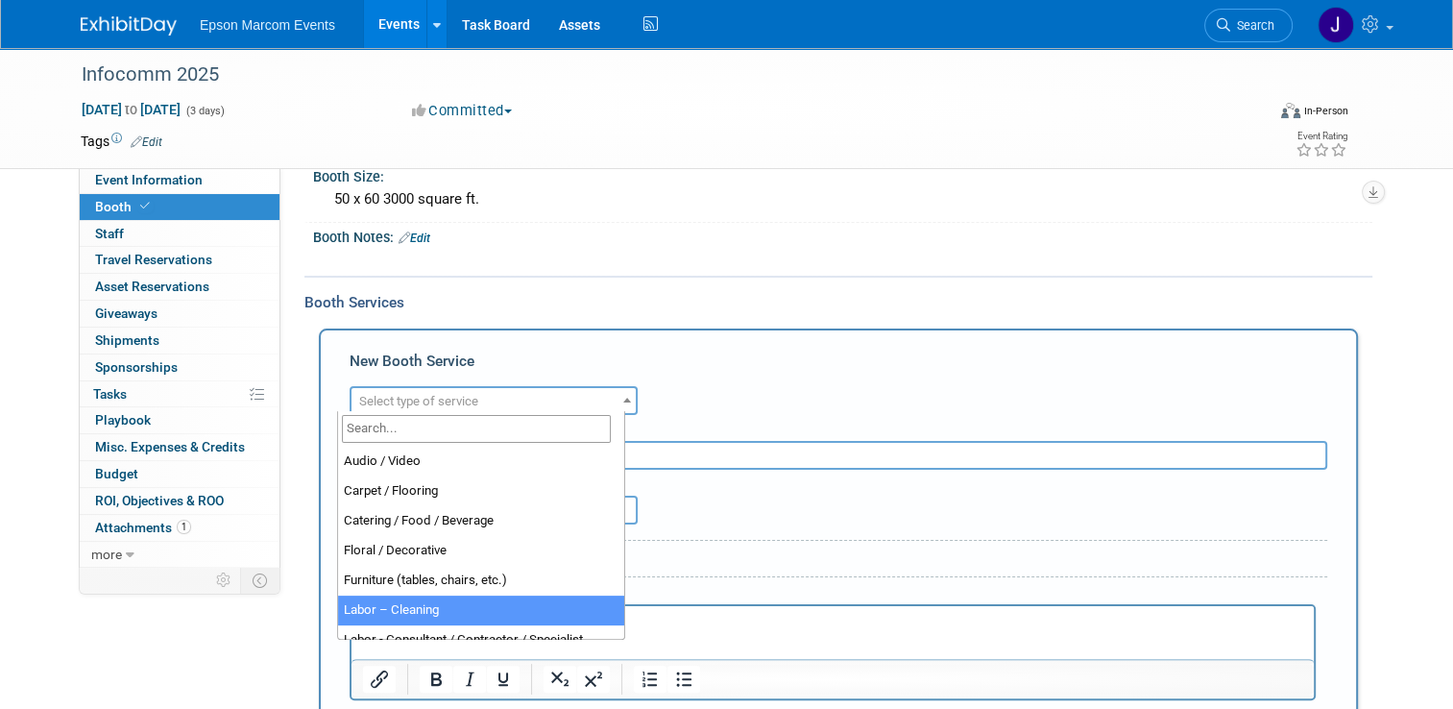
select select "14"
click at [623, 398] on b at bounding box center [627, 400] width 8 height 5
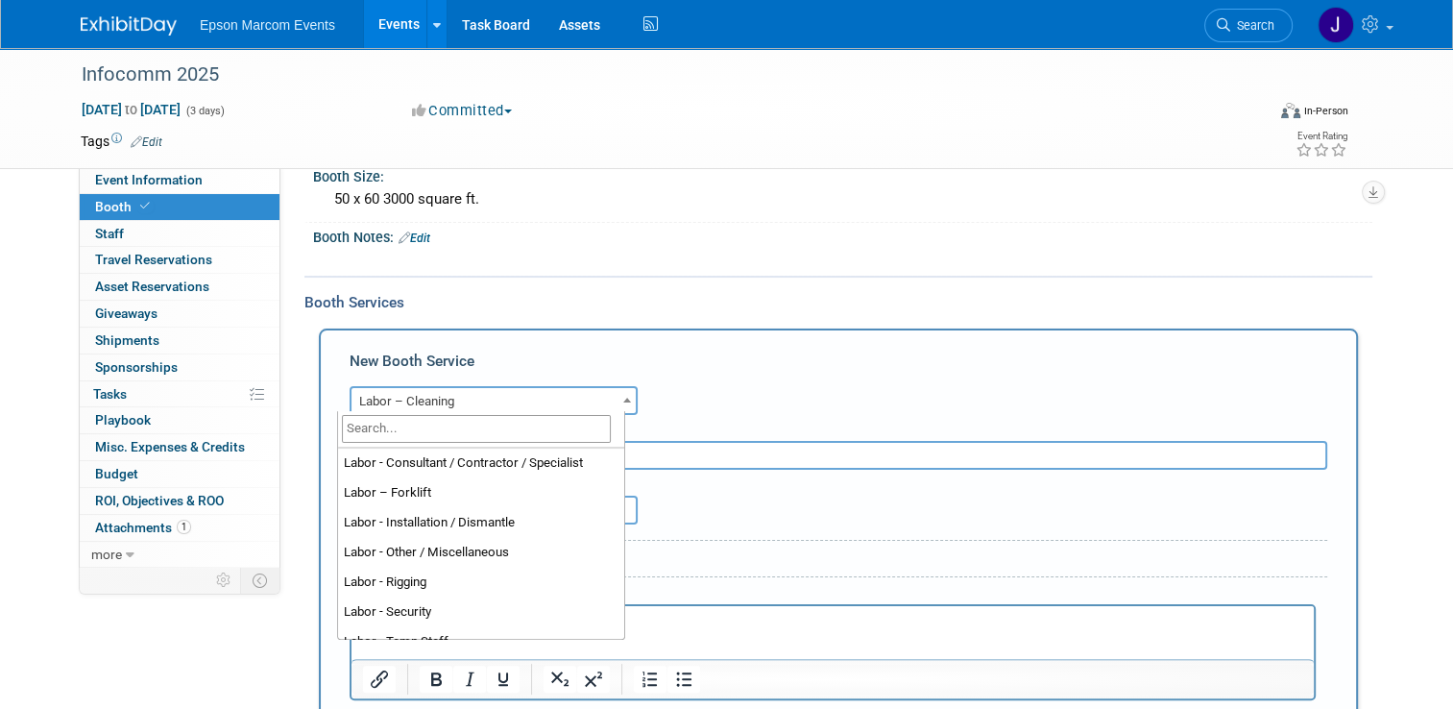
scroll to position [187, 0]
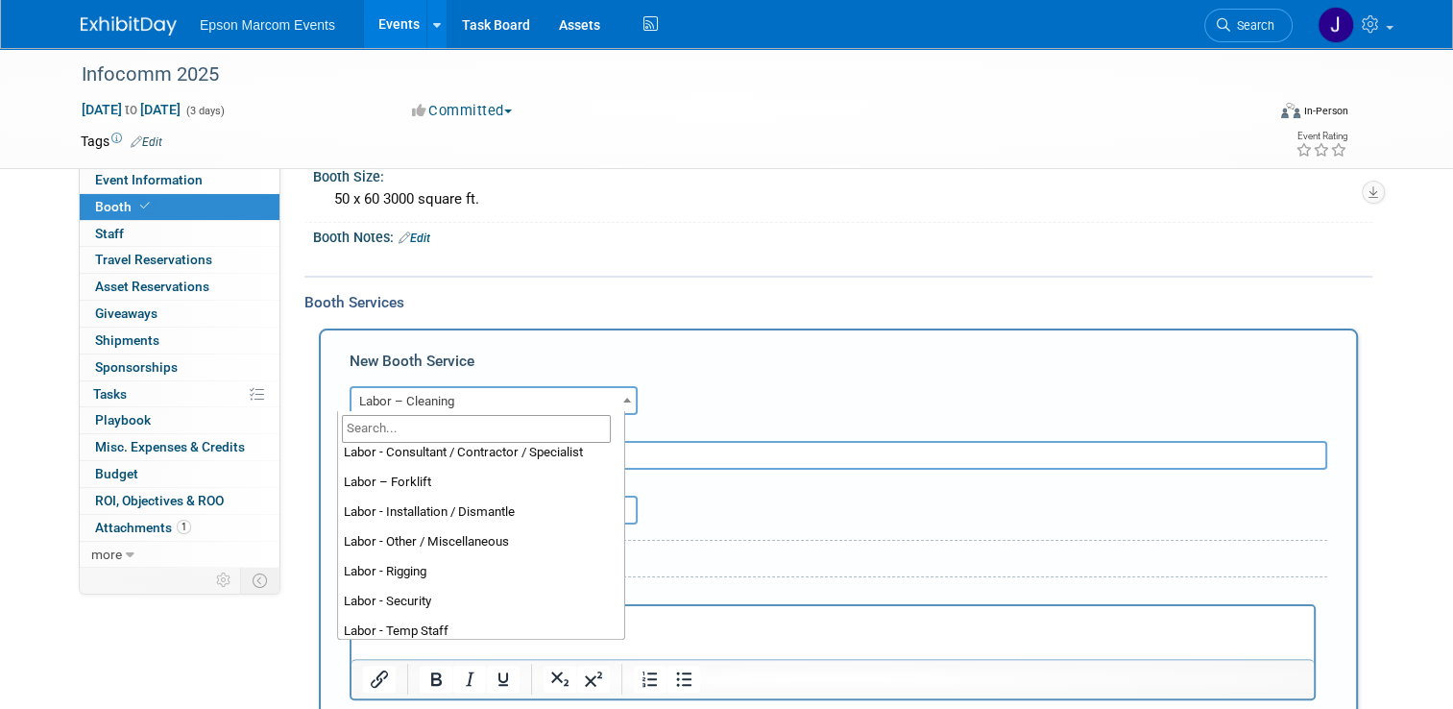
click at [676, 381] on div "Audio / Video Carpet / Flooring Catering / Food / Beverage Floral / Decorative …" at bounding box center [839, 398] width 978 height 34
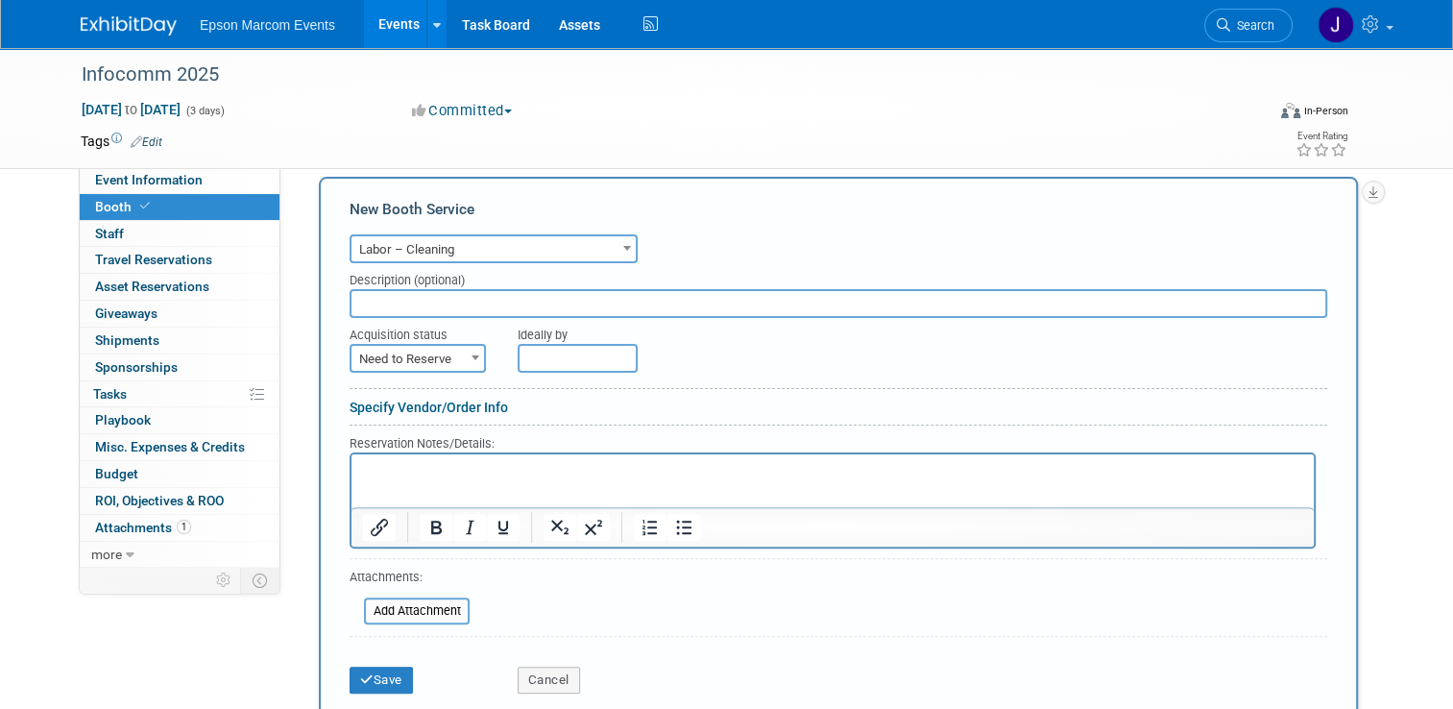
scroll to position [423, 0]
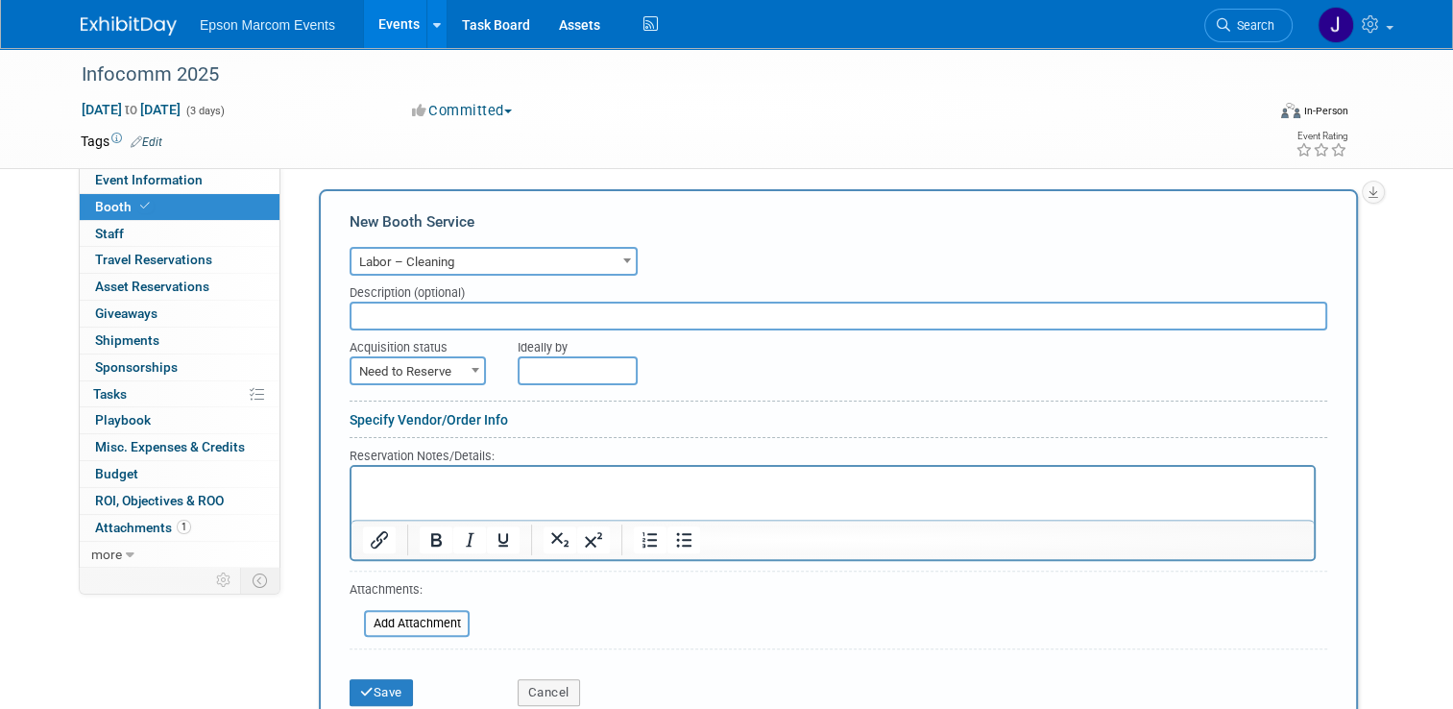
click at [592, 258] on span "Labor – Cleaning" at bounding box center [493, 262] width 284 height 27
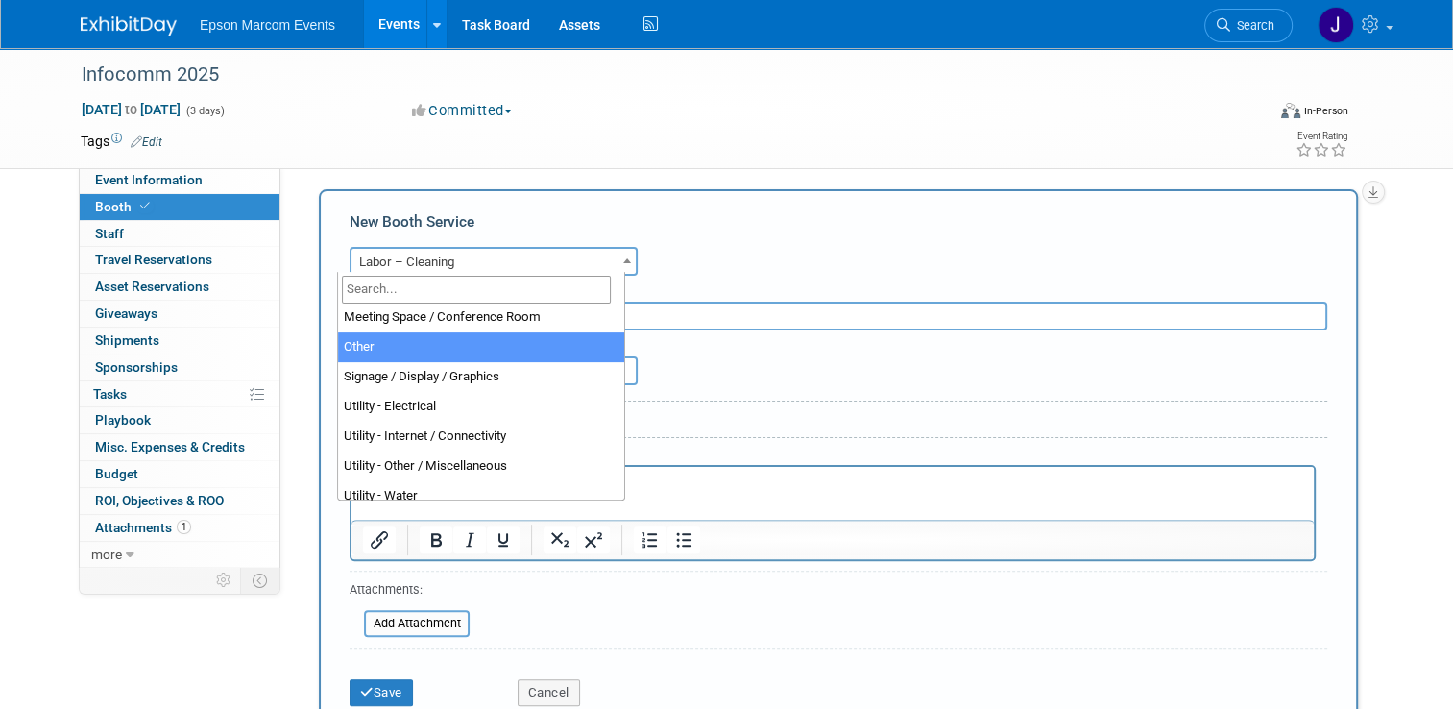
scroll to position [492, 0]
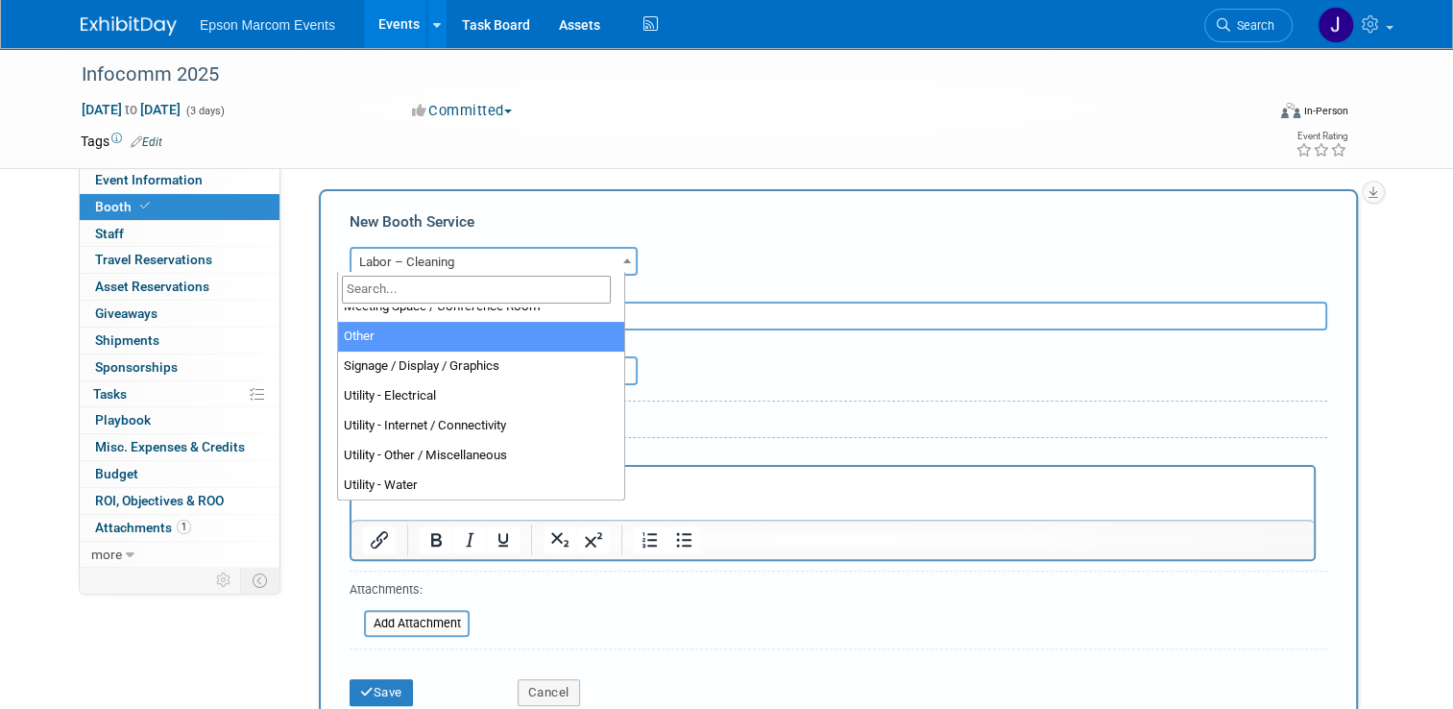
click at [690, 258] on div "Audio / Video Carpet / Flooring Catering / Food / Beverage Floral / Decorative …" at bounding box center [839, 259] width 978 height 34
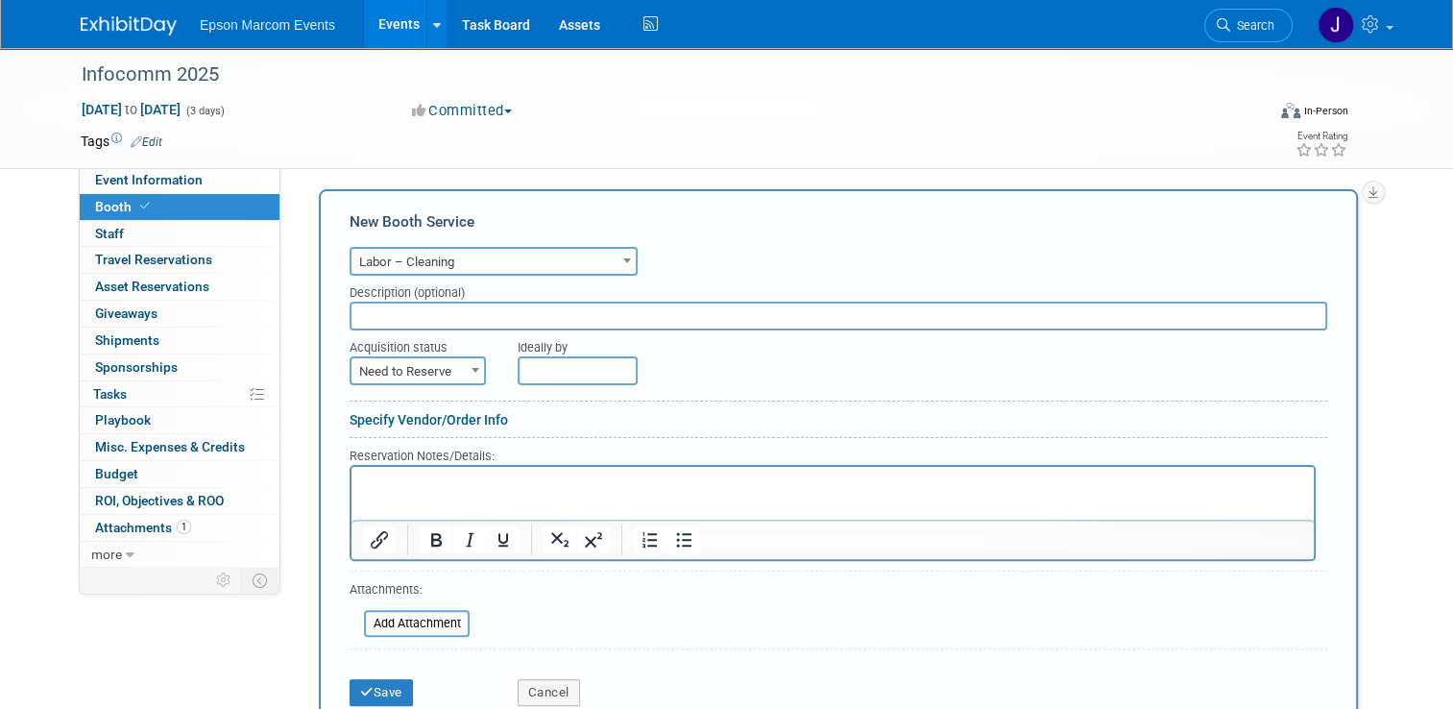
click at [588, 313] on input "text" at bounding box center [839, 316] width 978 height 29
type input "[PERSON_NAME] priority labels and booth cleaning"
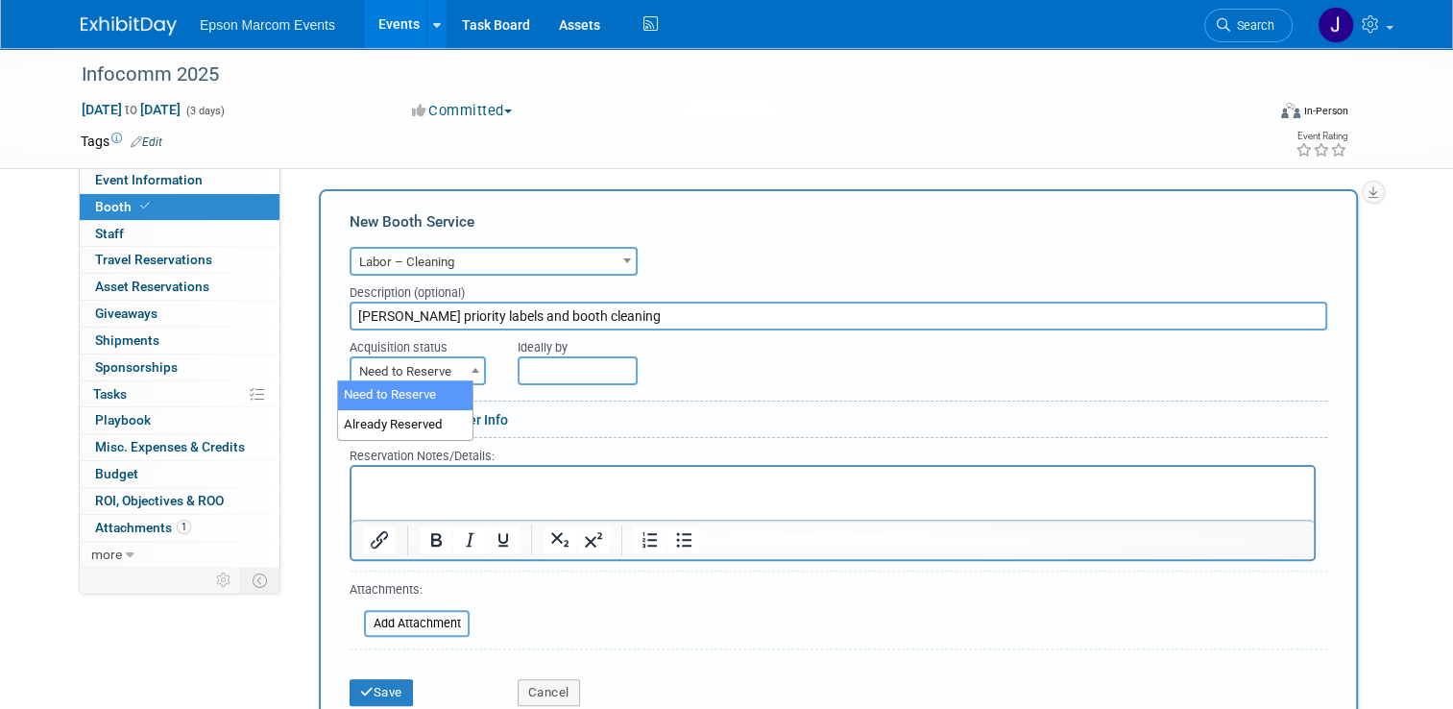
click at [466, 368] on span at bounding box center [475, 369] width 19 height 25
select select "2"
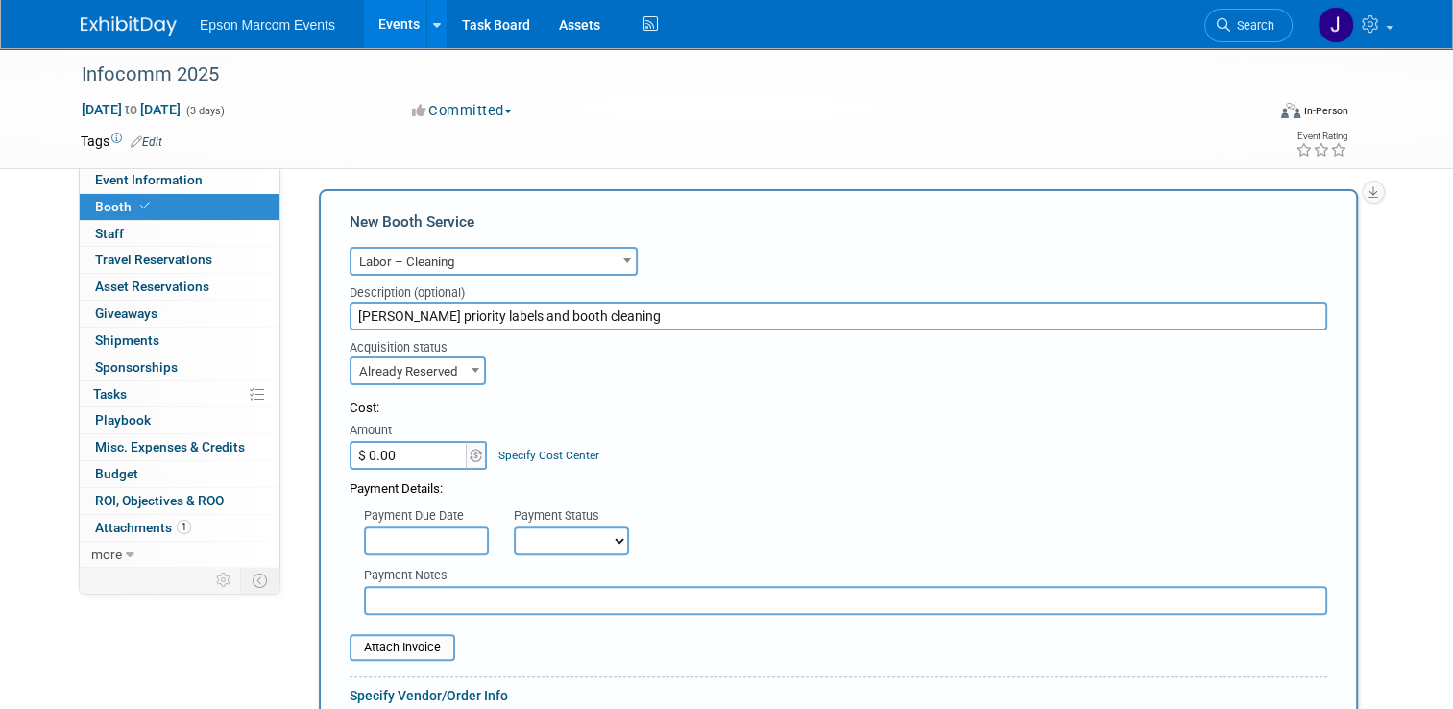
click at [438, 445] on input "$ 0.00" at bounding box center [410, 455] width 120 height 29
type input "$ 10,103.07"
click at [549, 534] on select "Not Paid Yet Partially Paid Paid in Full" at bounding box center [571, 540] width 115 height 29
select select "1"
click at [514, 526] on select "Not Paid Yet Partially Paid Paid in Full" at bounding box center [571, 540] width 115 height 29
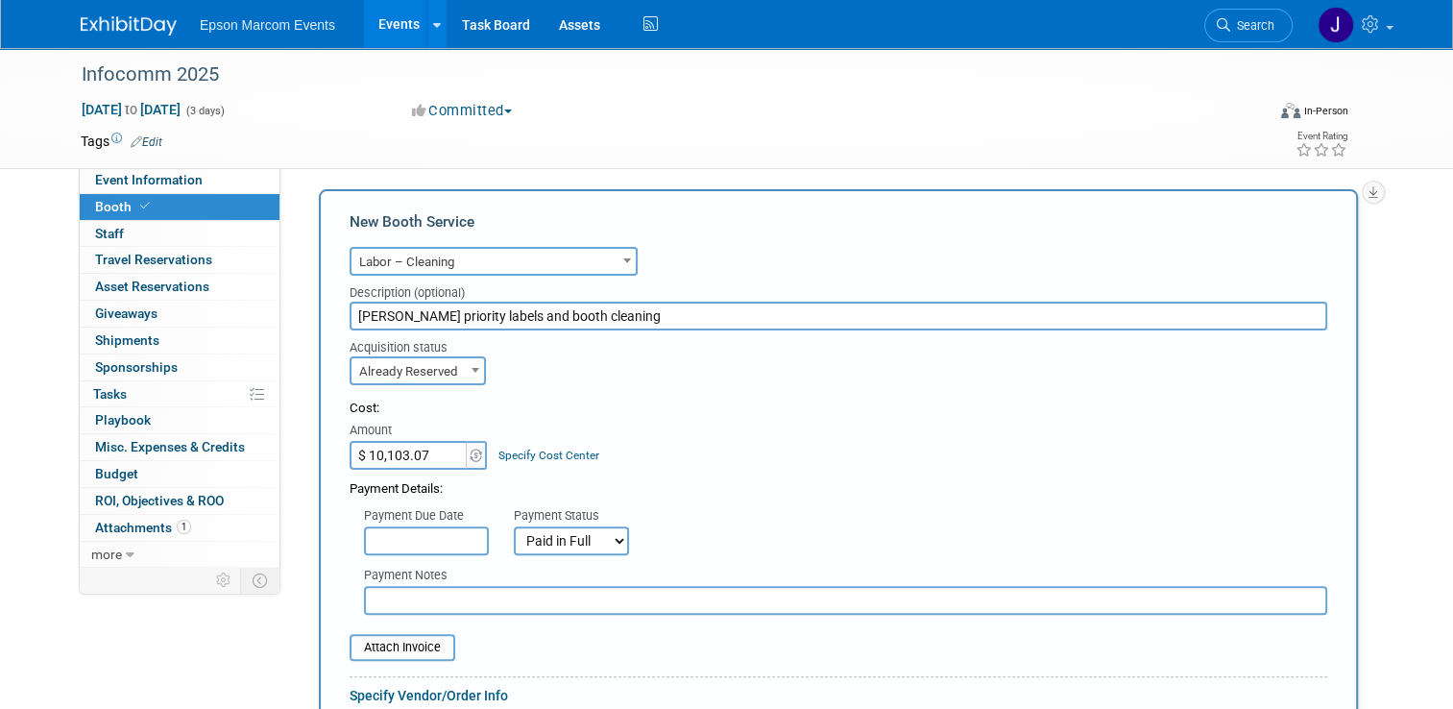
click at [476, 590] on input "text" at bounding box center [845, 600] width 963 height 29
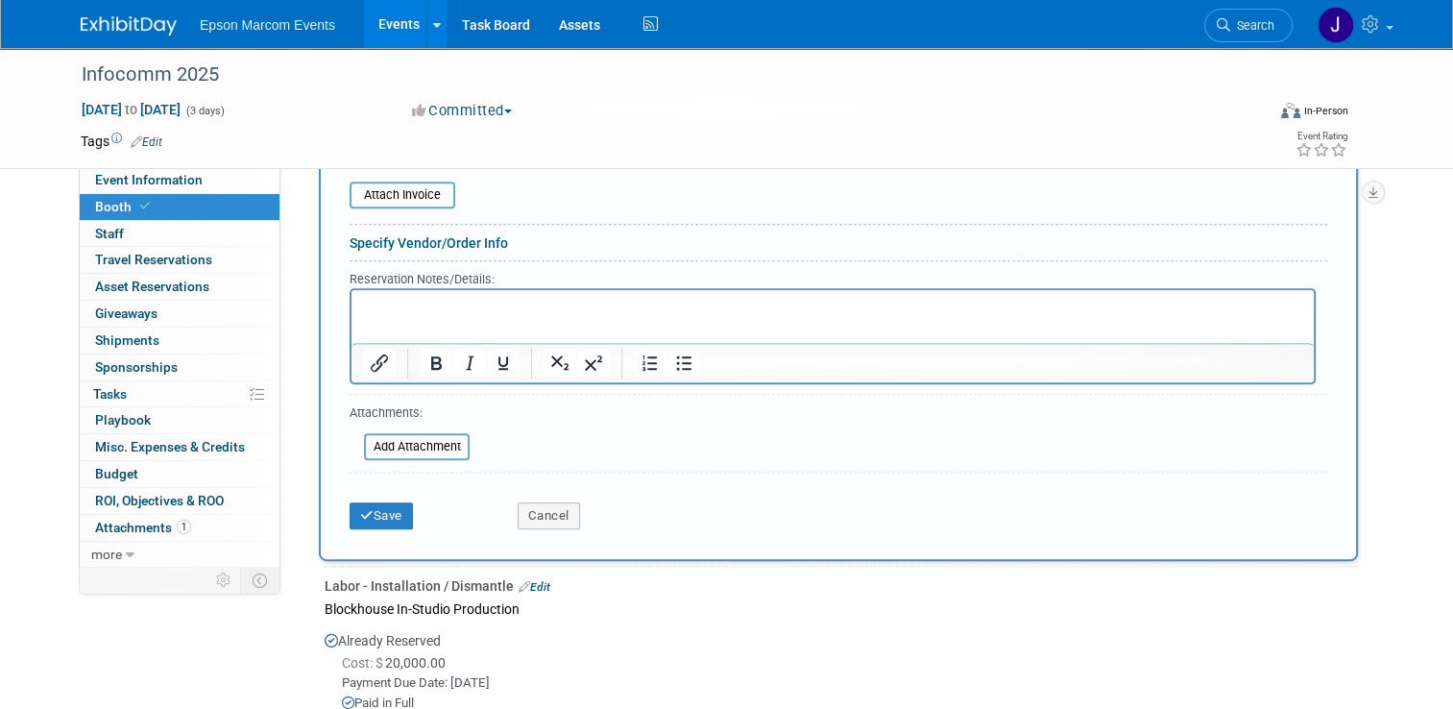
scroll to position [1000, 0]
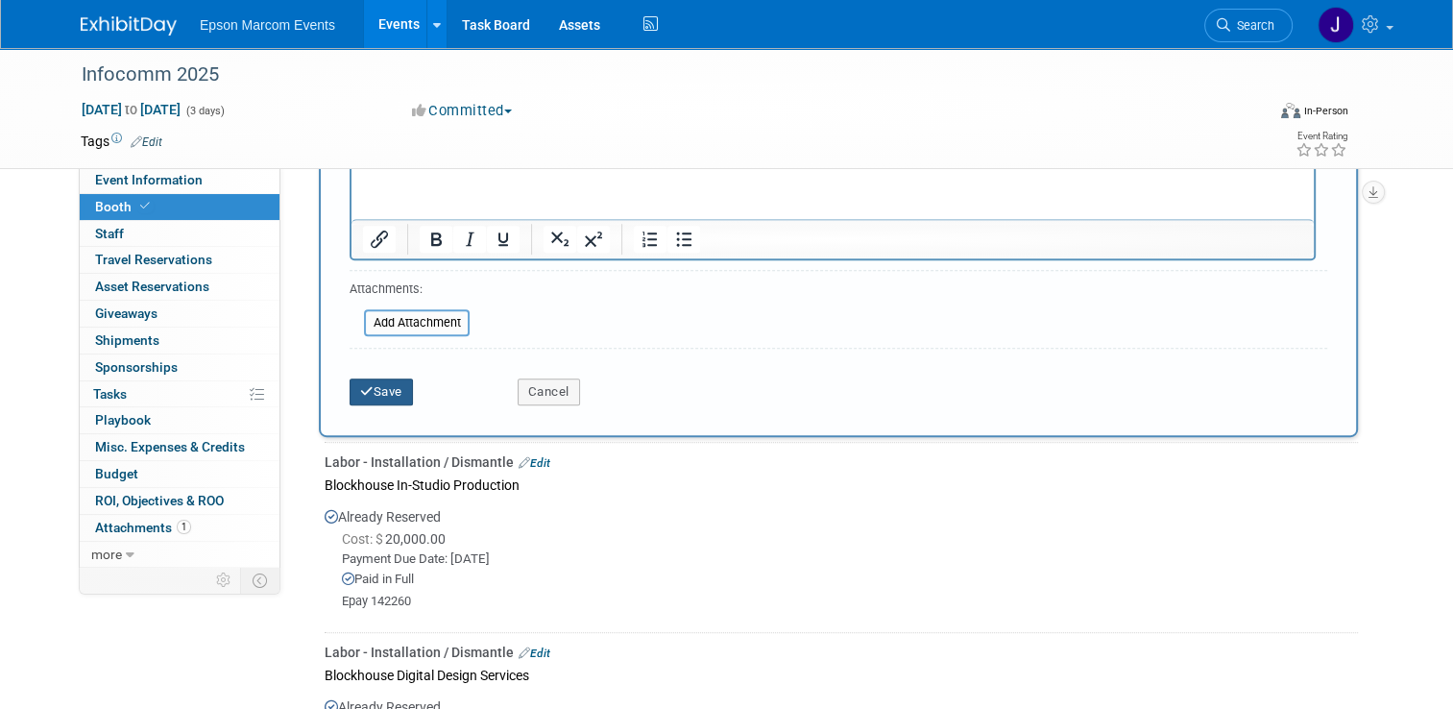
type input "P-card payment"
click at [360, 385] on icon "submit" at bounding box center [366, 391] width 13 height 12
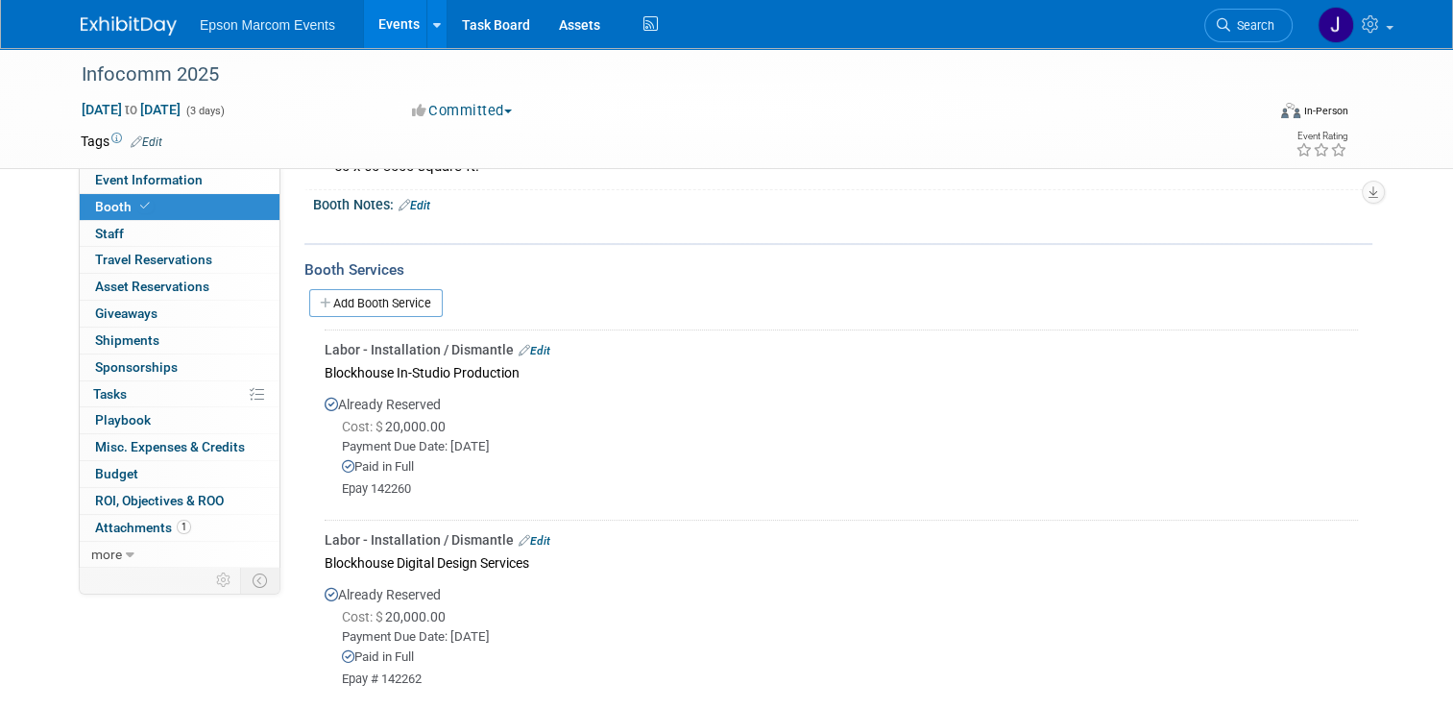
scroll to position [384, 0]
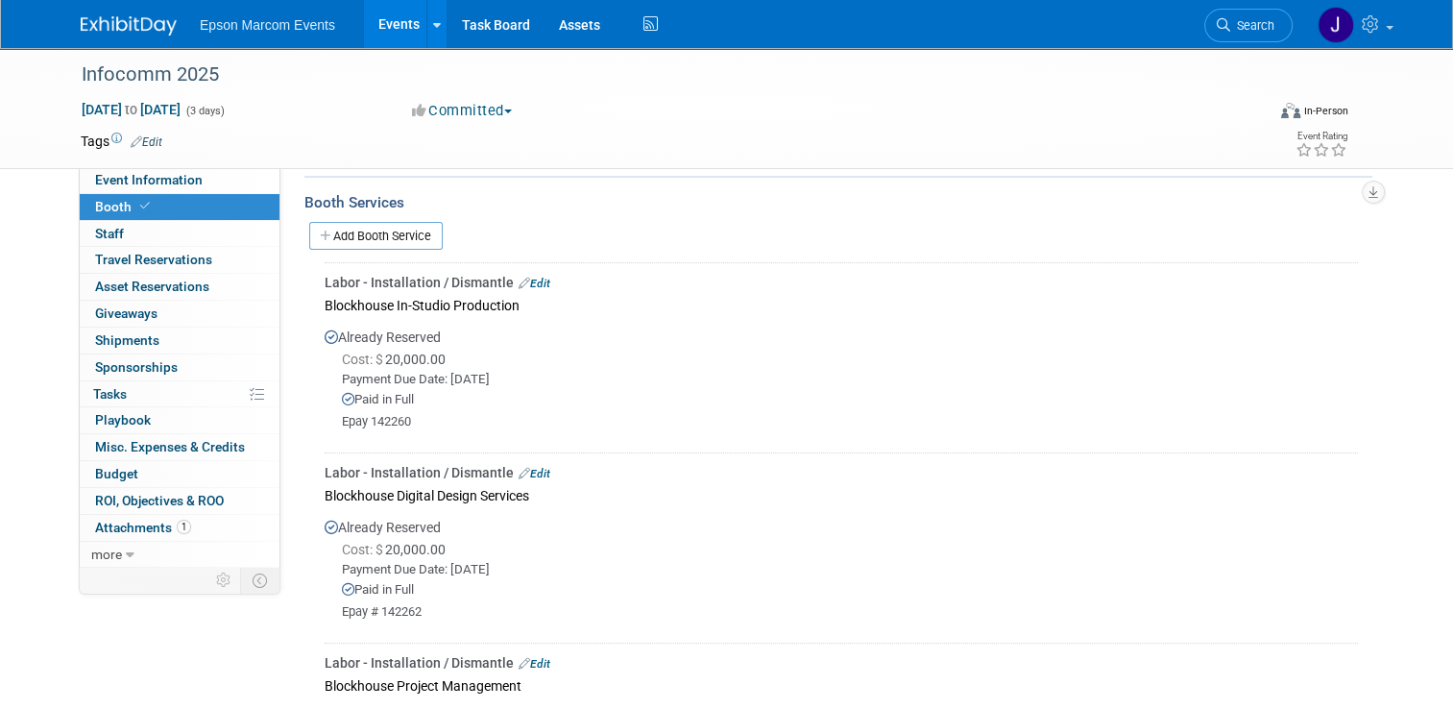
click at [352, 223] on link "Add Booth Service" at bounding box center [375, 236] width 133 height 28
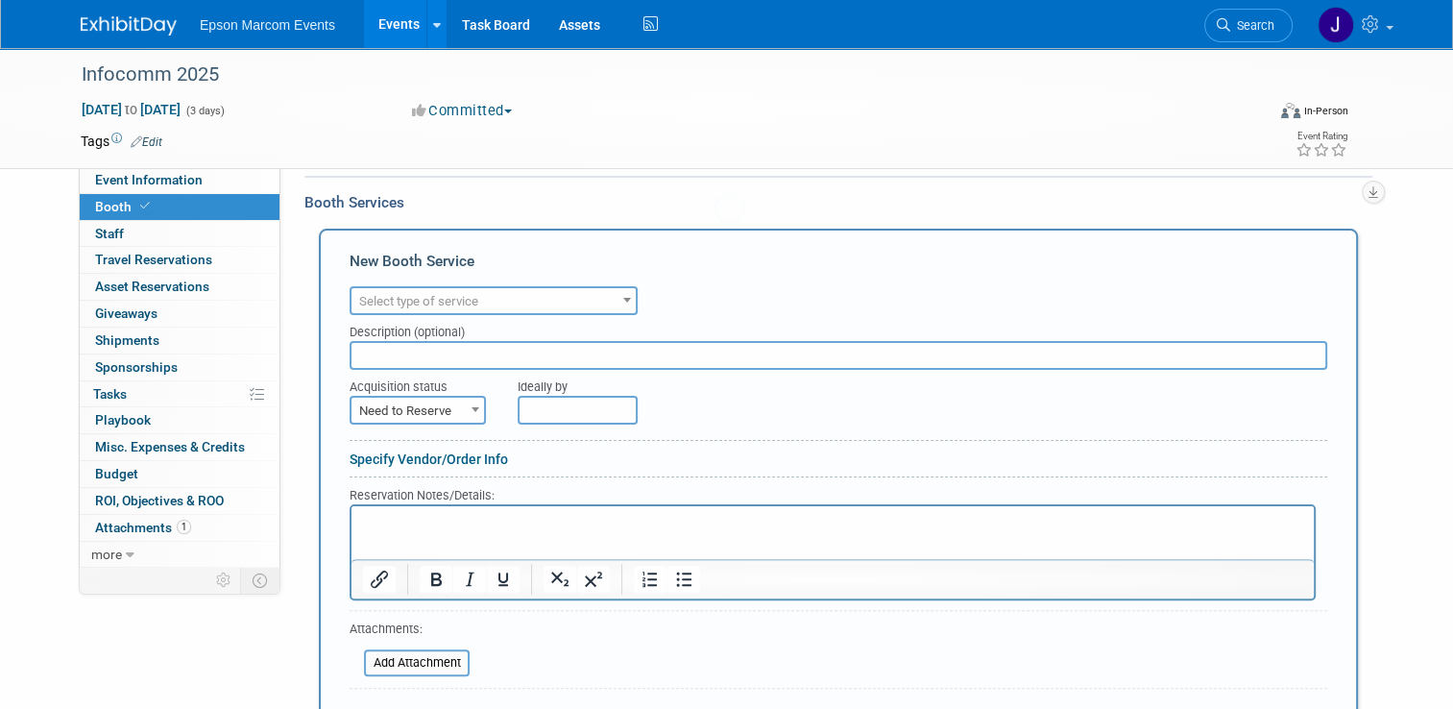
scroll to position [0, 0]
click at [588, 291] on span "Select type of service" at bounding box center [493, 301] width 284 height 27
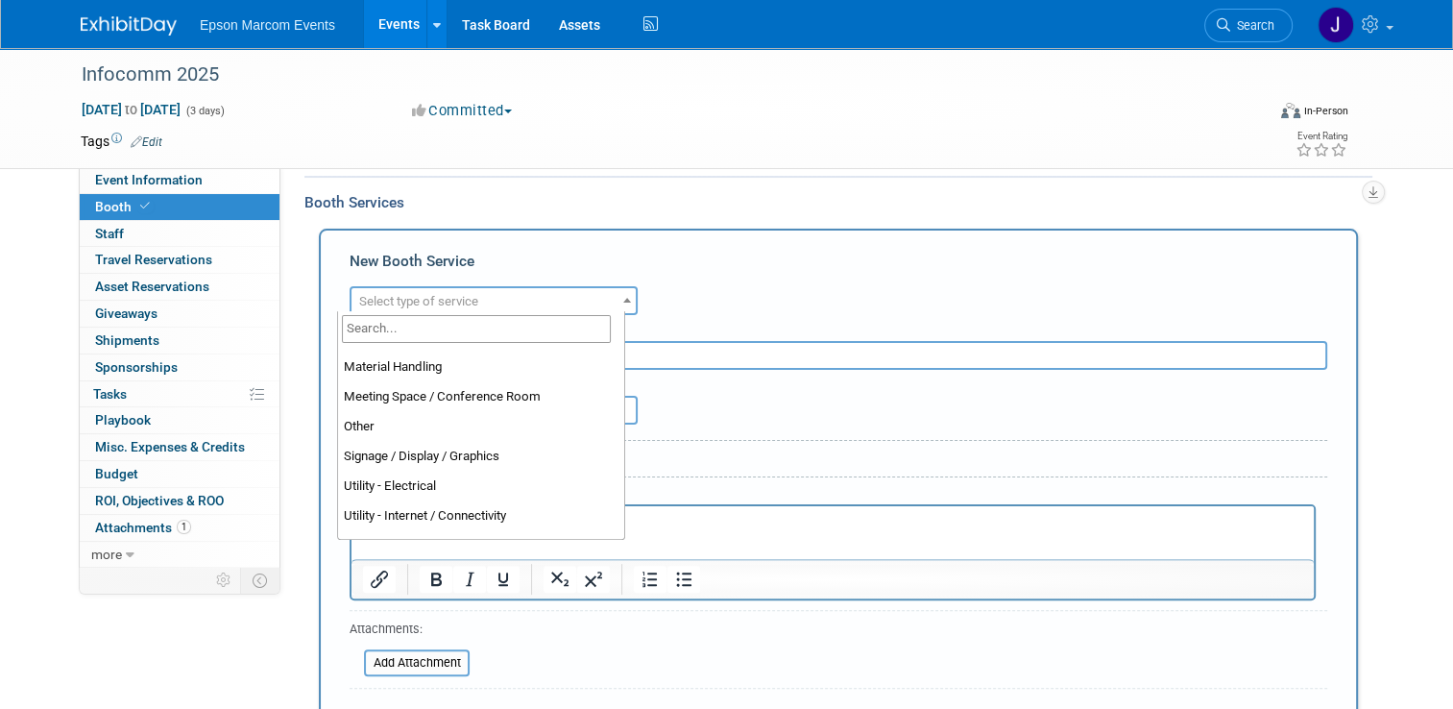
scroll to position [469, 0]
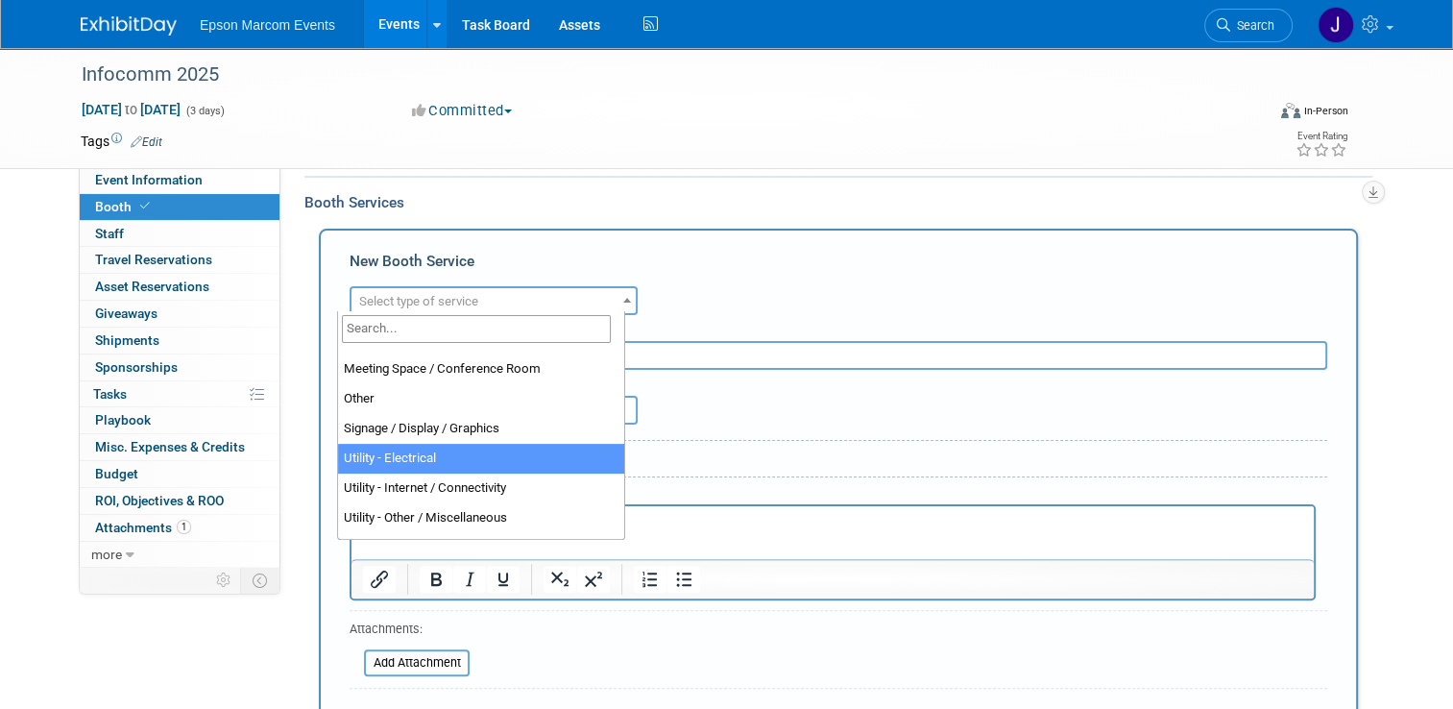
select select "8"
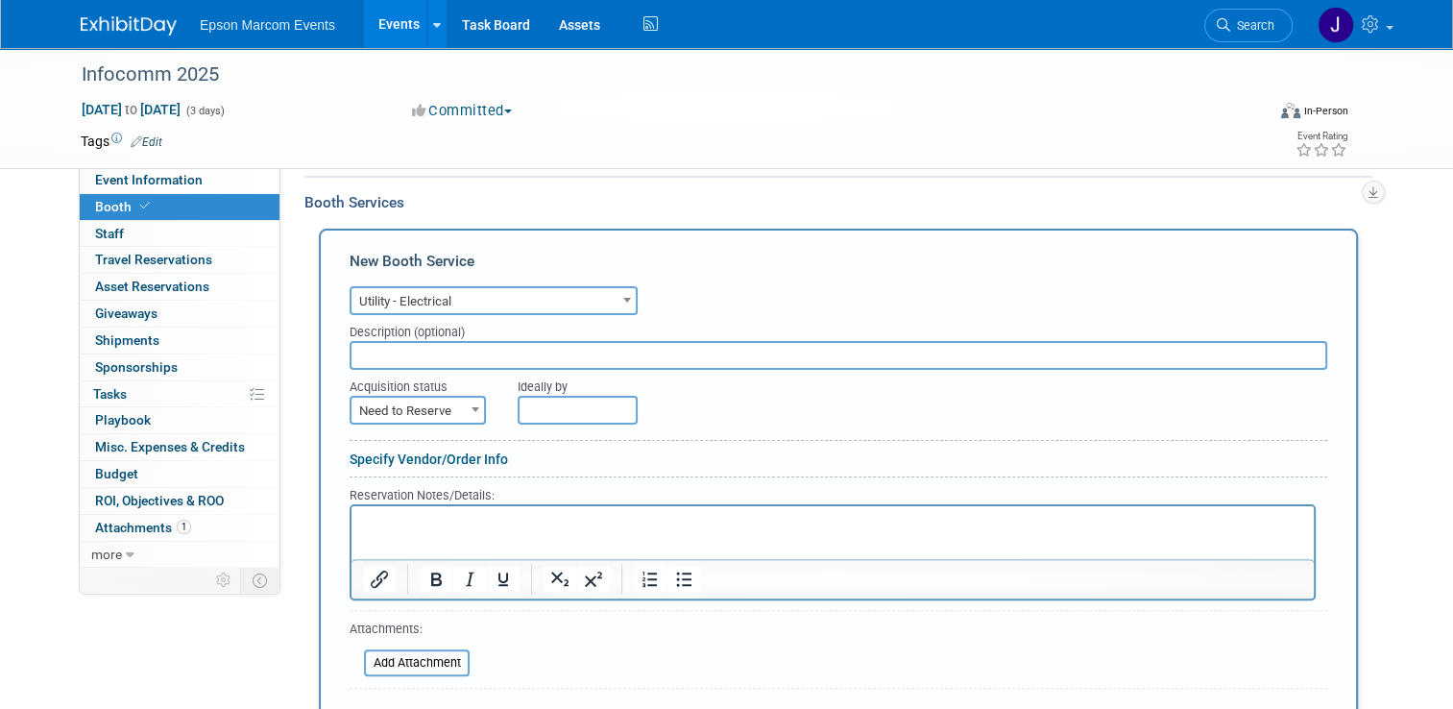
click at [430, 355] on input "text" at bounding box center [839, 355] width 978 height 29
type input "[GEOGRAPHIC_DATA] Electrical"
click at [471, 407] on b at bounding box center [475, 409] width 8 height 5
select select "2"
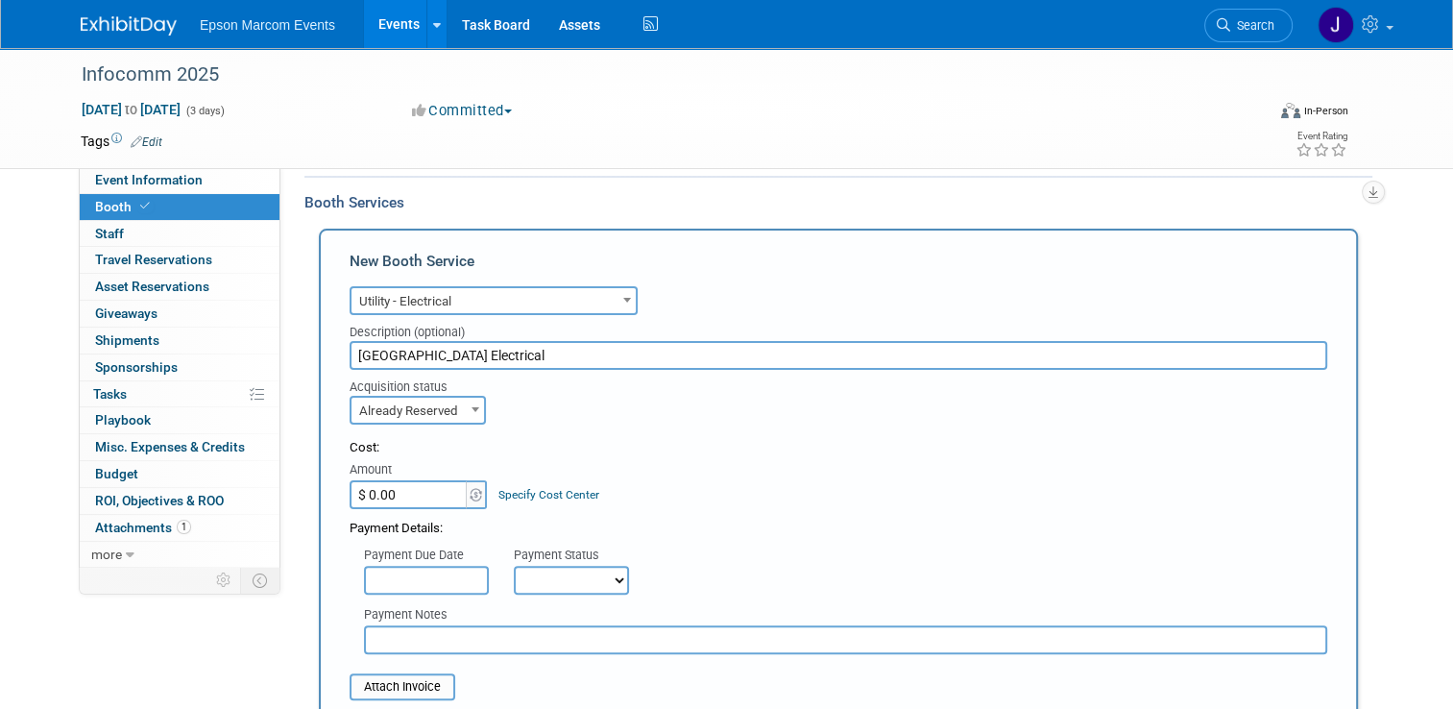
click at [391, 494] on input "$ 0.00" at bounding box center [410, 494] width 120 height 29
type input "$ 7,342.51"
click at [533, 569] on select "Not Paid Yet Partially Paid Paid in Full" at bounding box center [571, 580] width 115 height 29
select select "1"
click at [514, 566] on select "Not Paid Yet Partially Paid Paid in Full" at bounding box center [571, 580] width 115 height 29
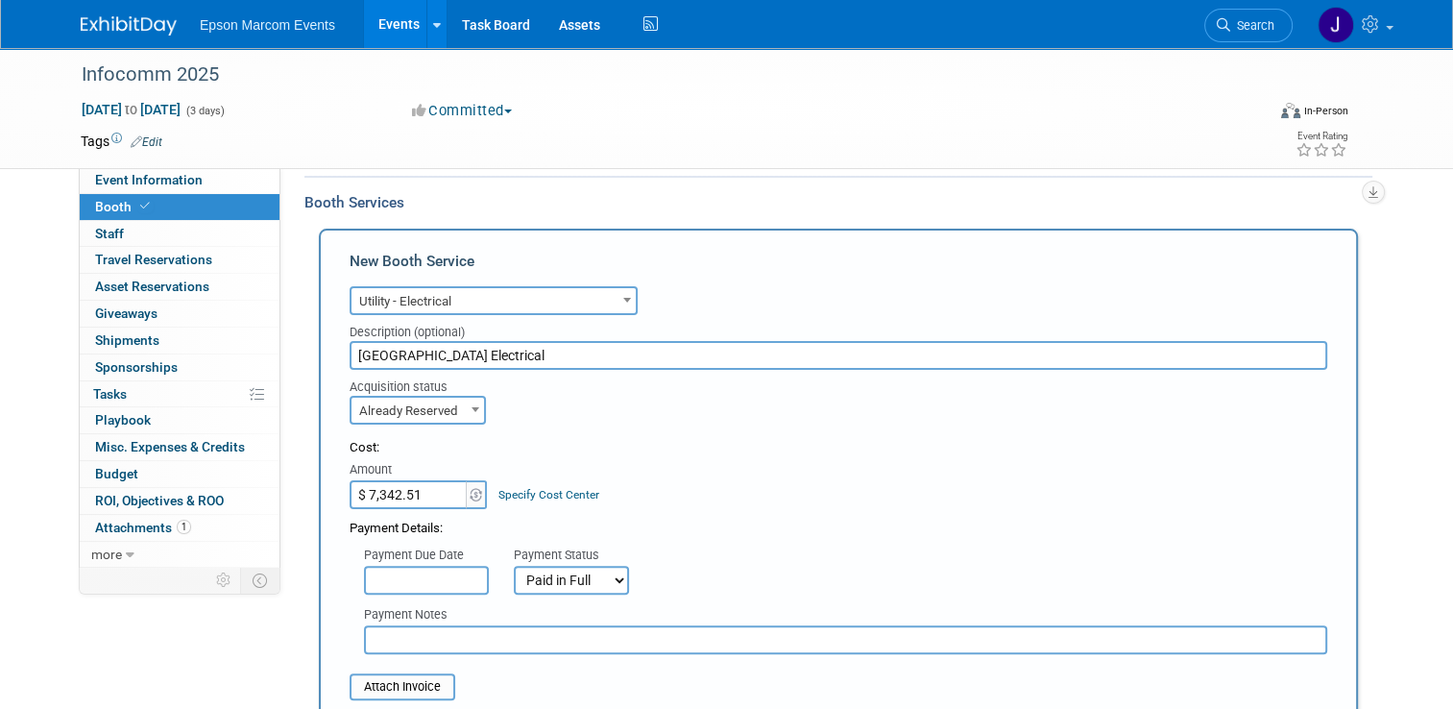
click at [471, 638] on input "text" at bounding box center [845, 639] width 963 height 29
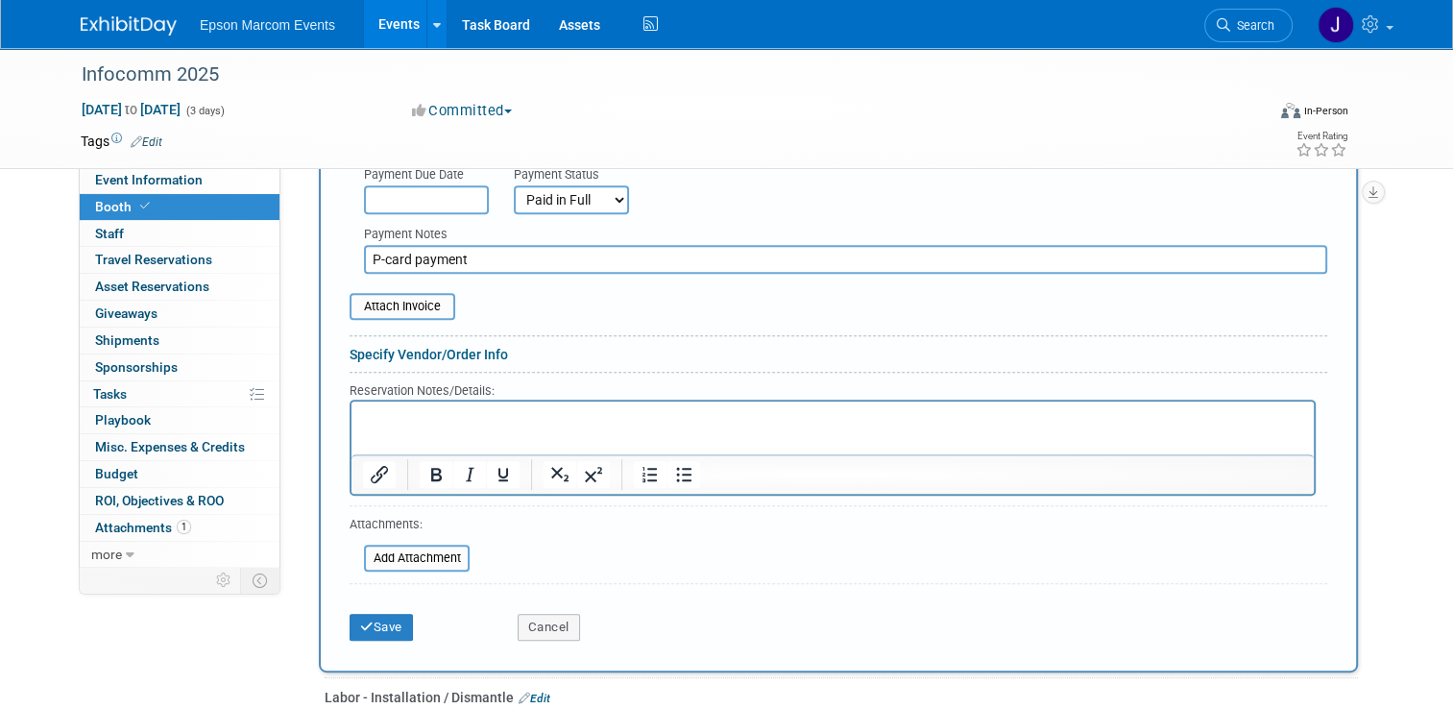
scroll to position [768, 0]
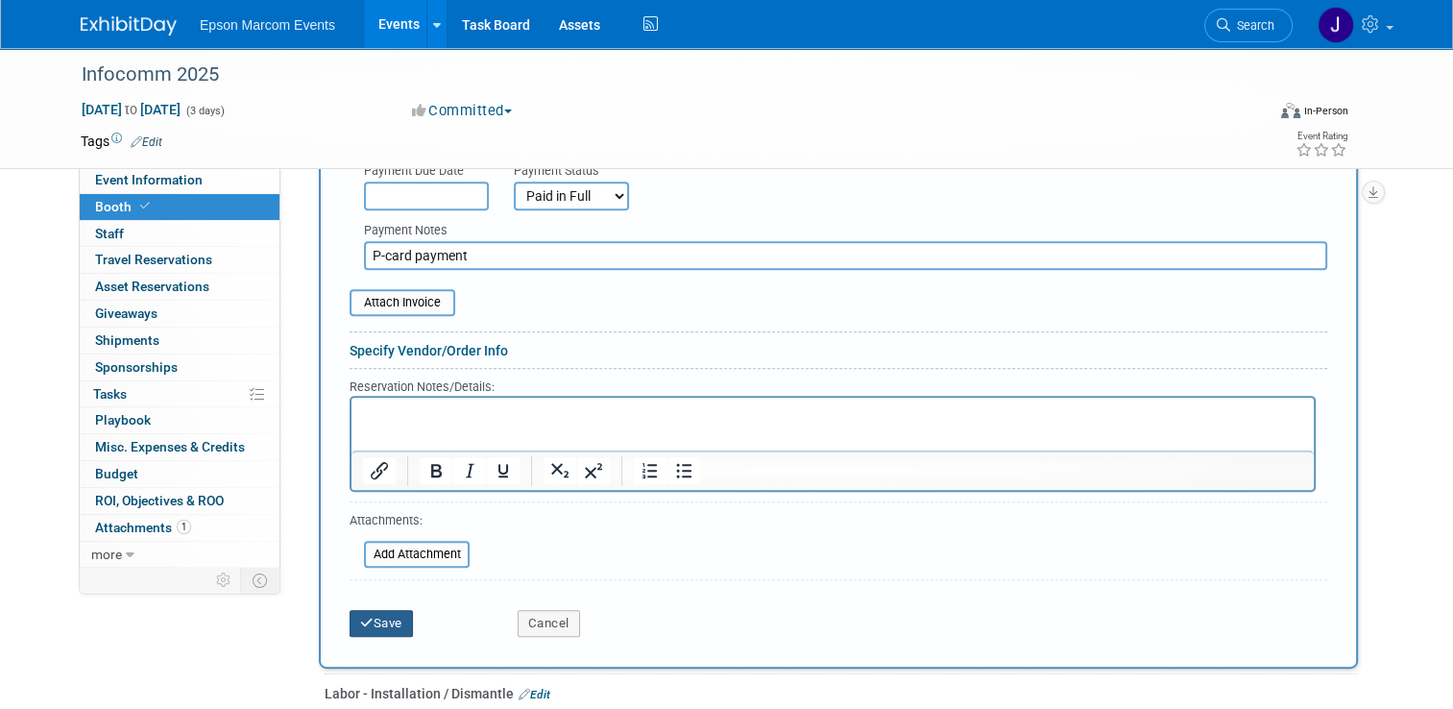
type input "P-card payment"
click at [373, 616] on button "Save" at bounding box center [381, 623] width 63 height 27
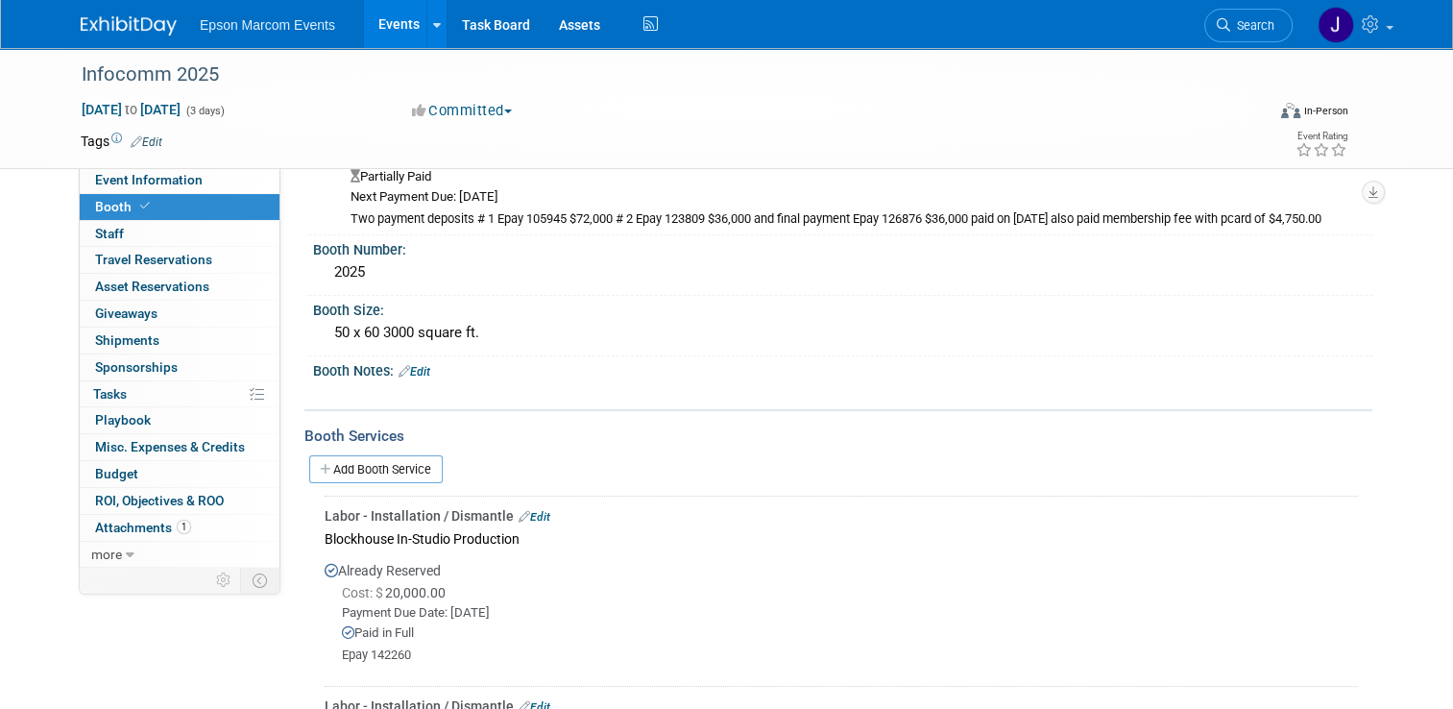
scroll to position [144, 0]
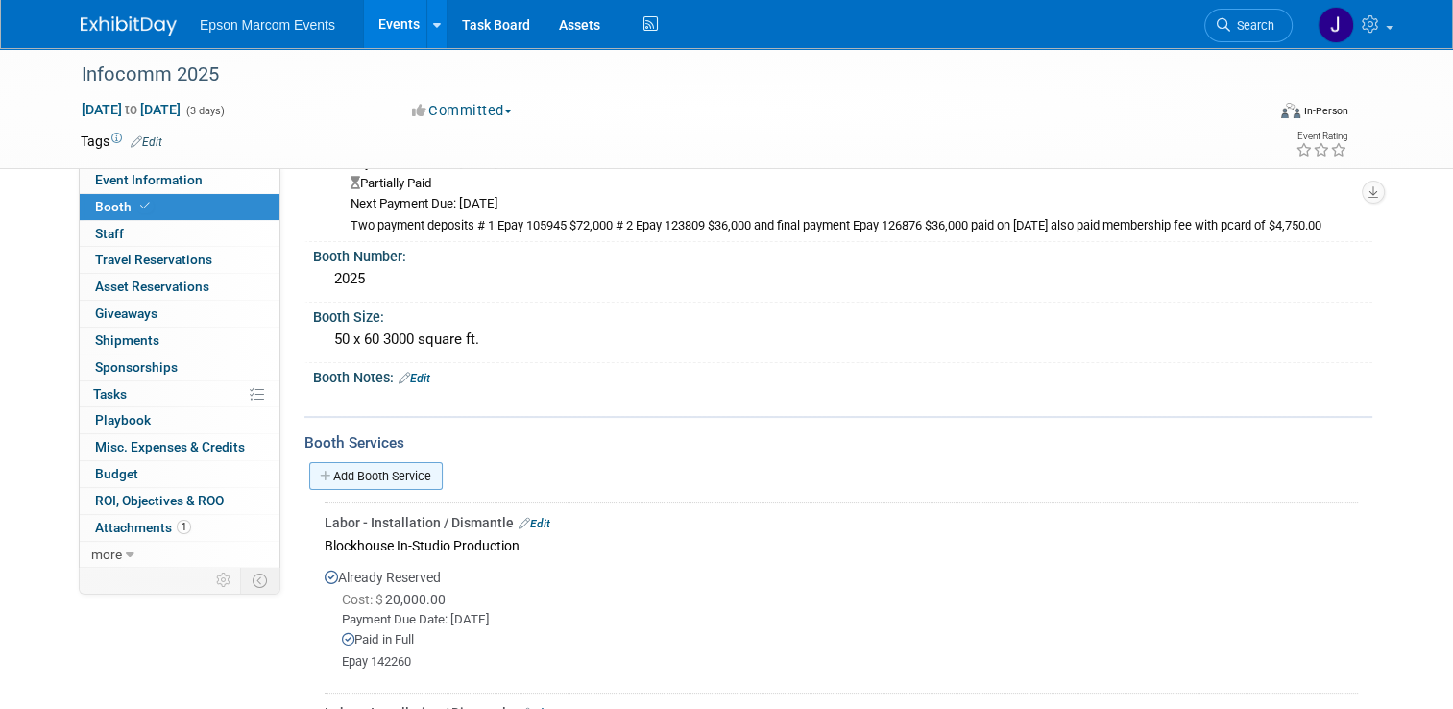
click at [412, 467] on link "Add Booth Service" at bounding box center [375, 476] width 133 height 28
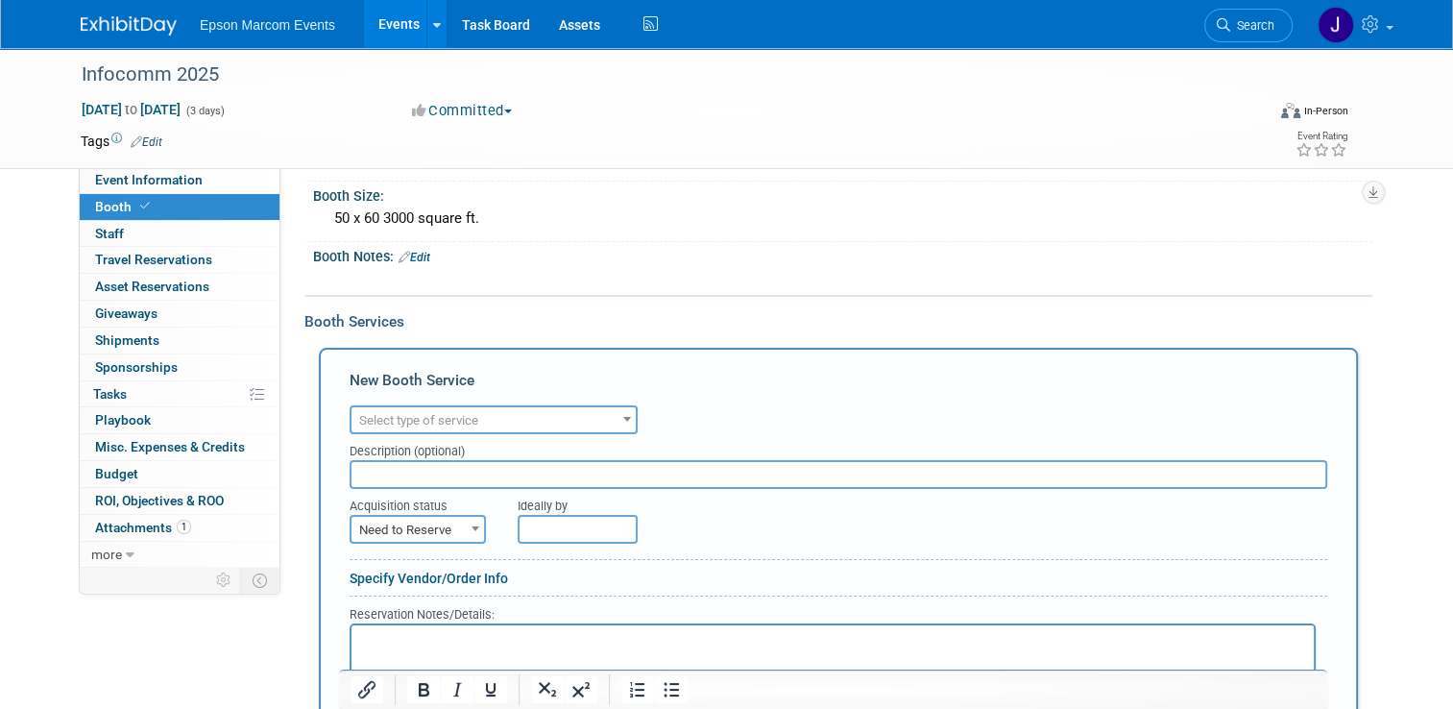
scroll to position [336, 0]
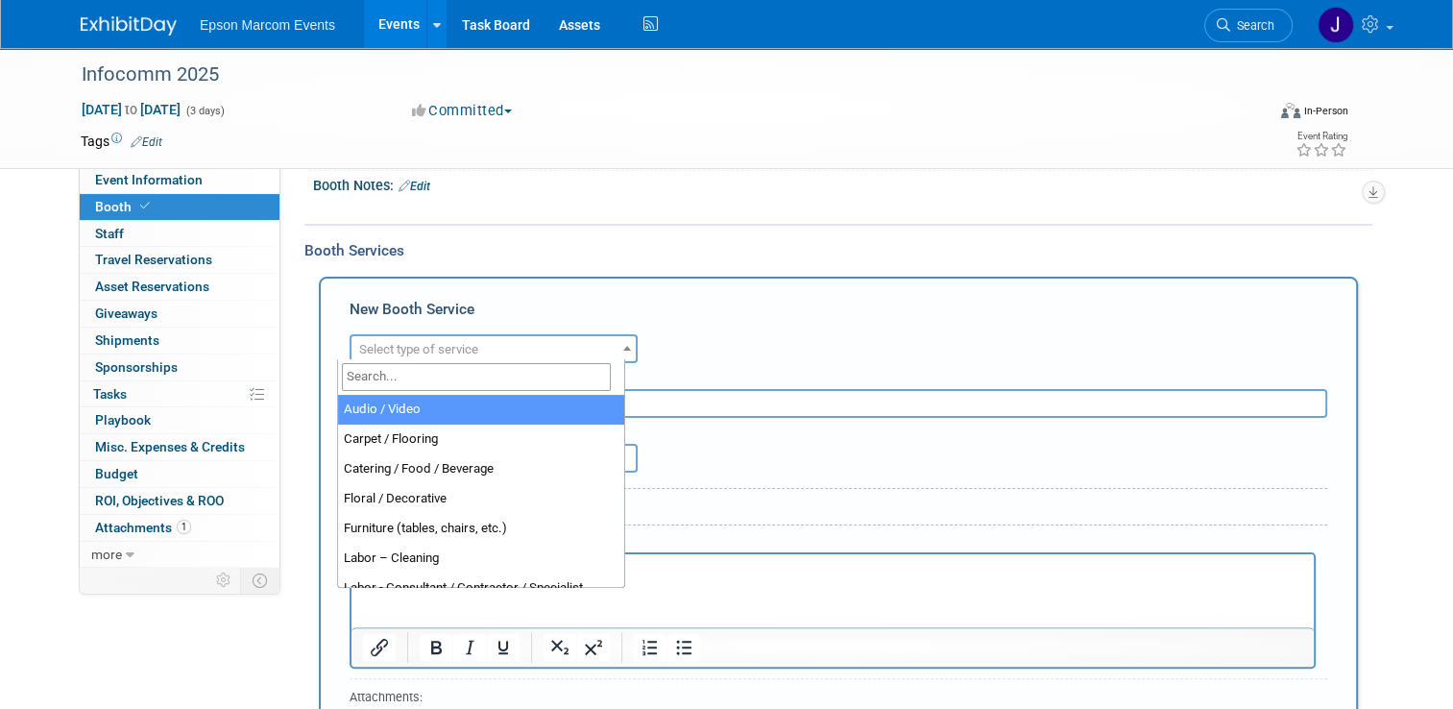
click at [515, 340] on span "Select type of service" at bounding box center [493, 349] width 284 height 27
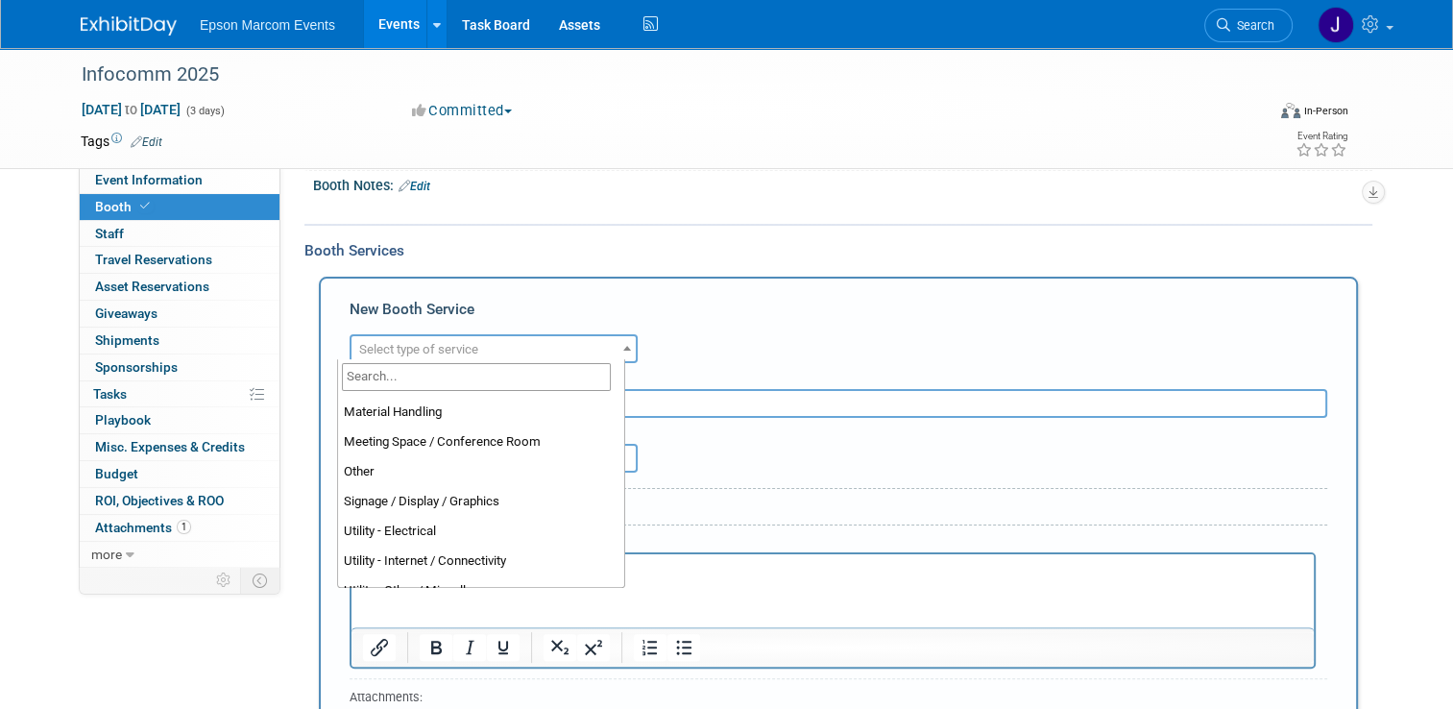
scroll to position [492, 0]
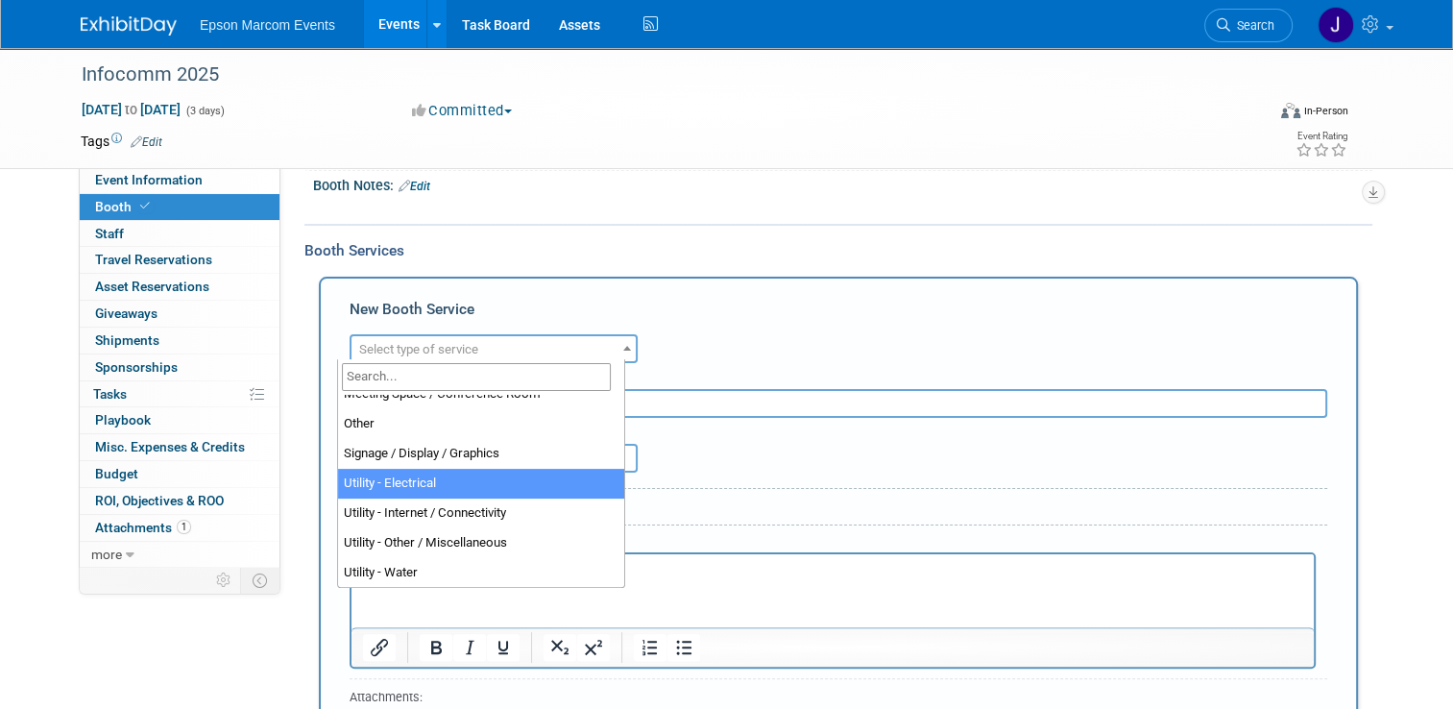
select select "8"
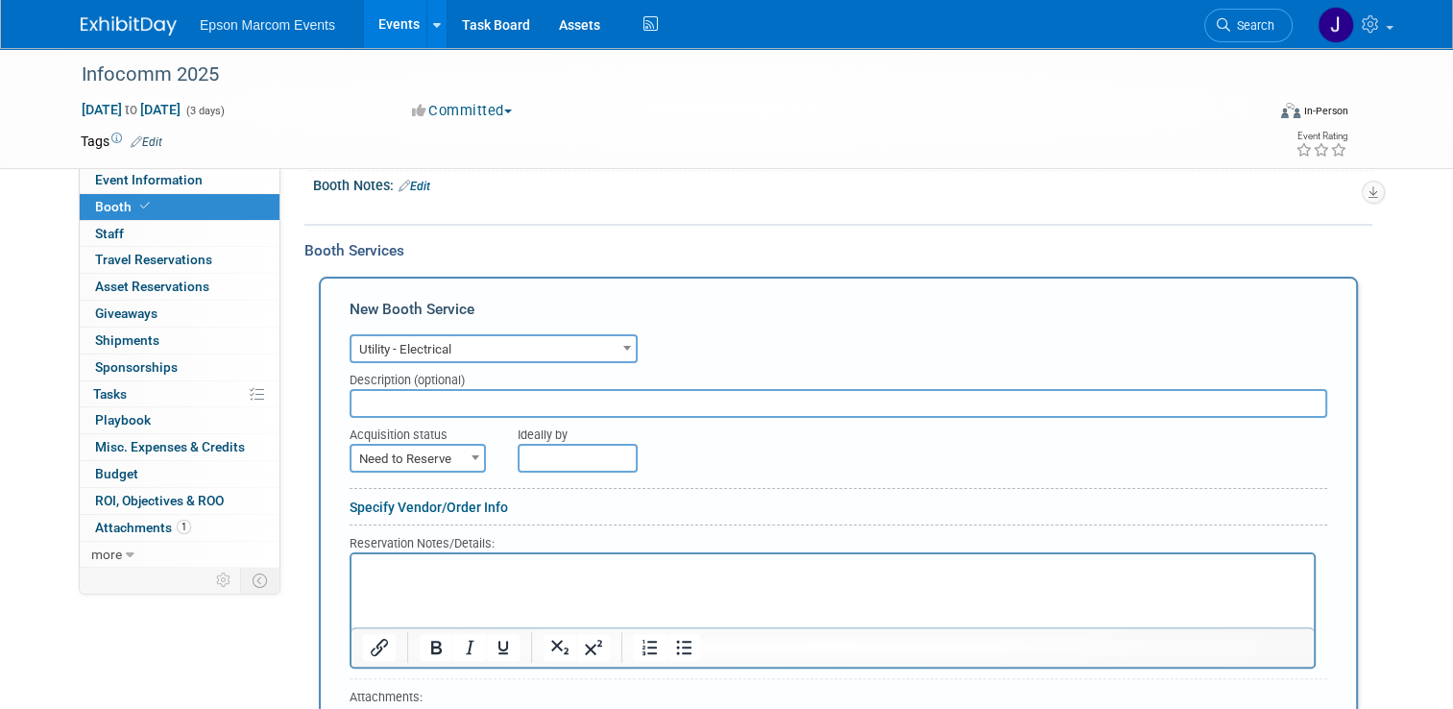
click at [449, 392] on input "text" at bounding box center [839, 403] width 978 height 29
type input "[GEOGRAPHIC_DATA]"
click at [466, 455] on span at bounding box center [475, 457] width 19 height 25
select select "2"
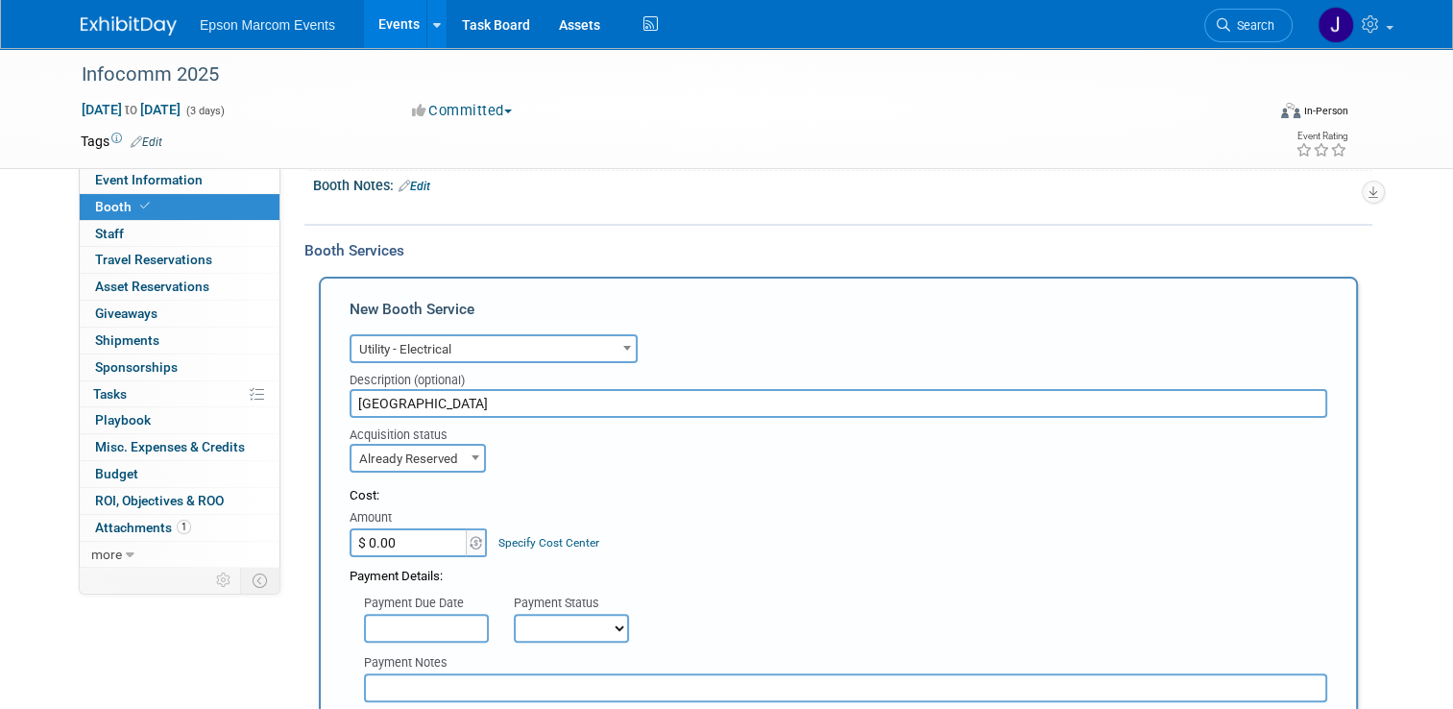
click at [434, 530] on input "$ 0.00" at bounding box center [410, 542] width 120 height 29
type input "$ 6,384.16"
click at [525, 623] on select "Not Paid Yet Partially Paid Paid in Full" at bounding box center [571, 628] width 115 height 29
select select "1"
click at [514, 614] on select "Not Paid Yet Partially Paid Paid in Full" at bounding box center [571, 628] width 115 height 29
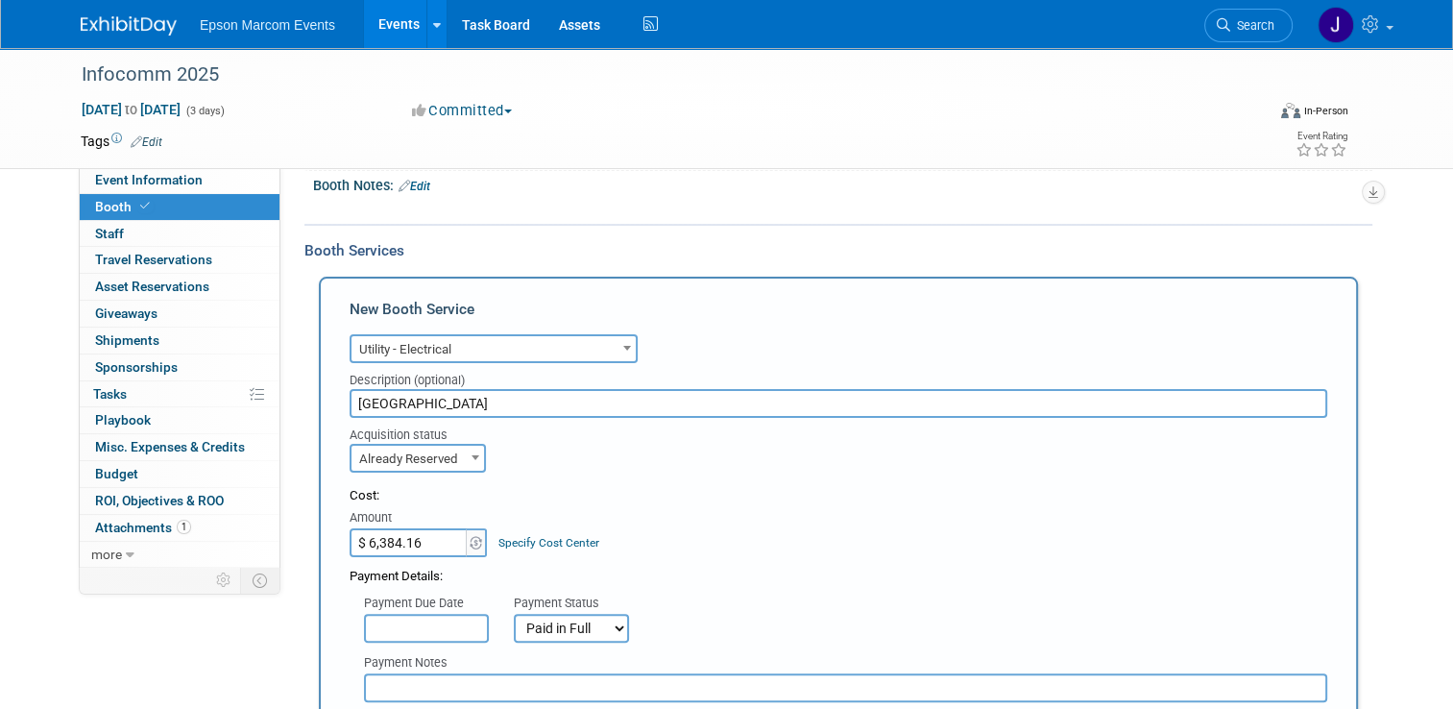
click at [440, 682] on input "text" at bounding box center [845, 687] width 963 height 29
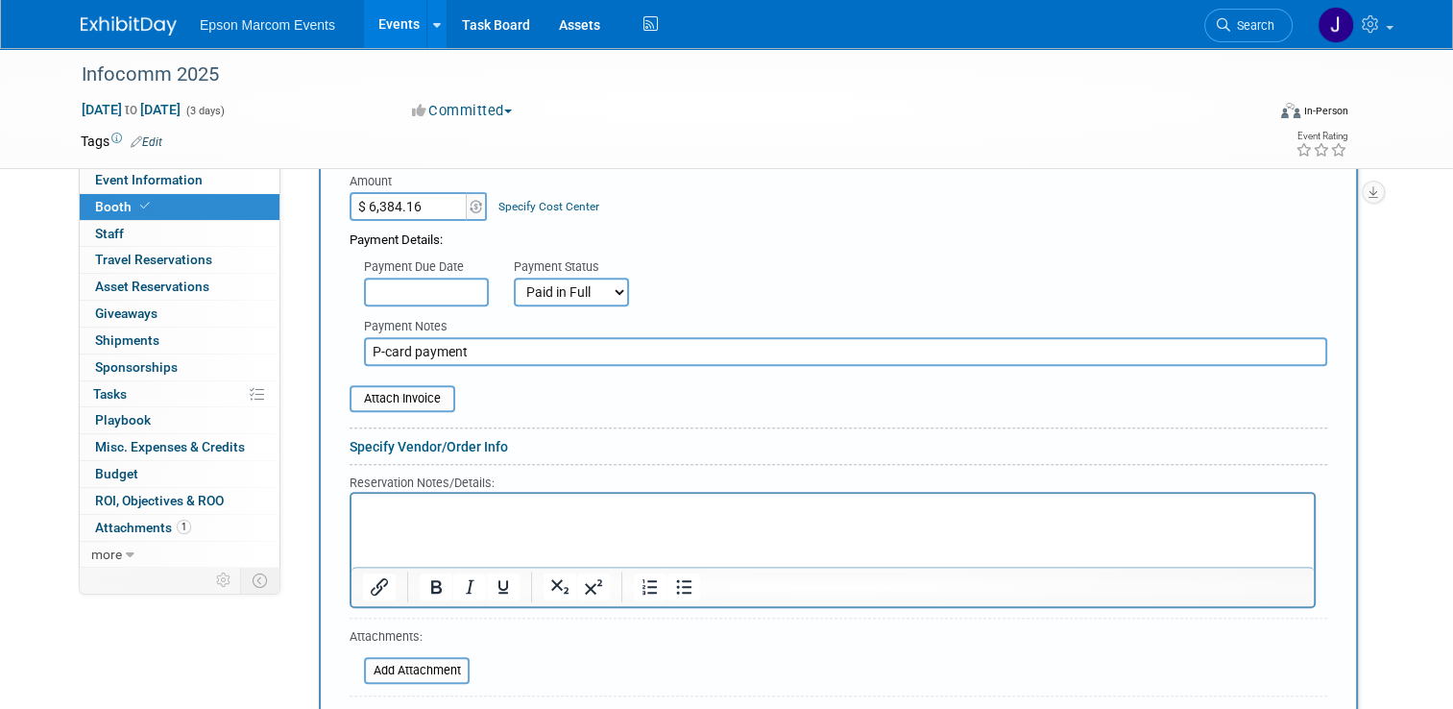
scroll to position [720, 0]
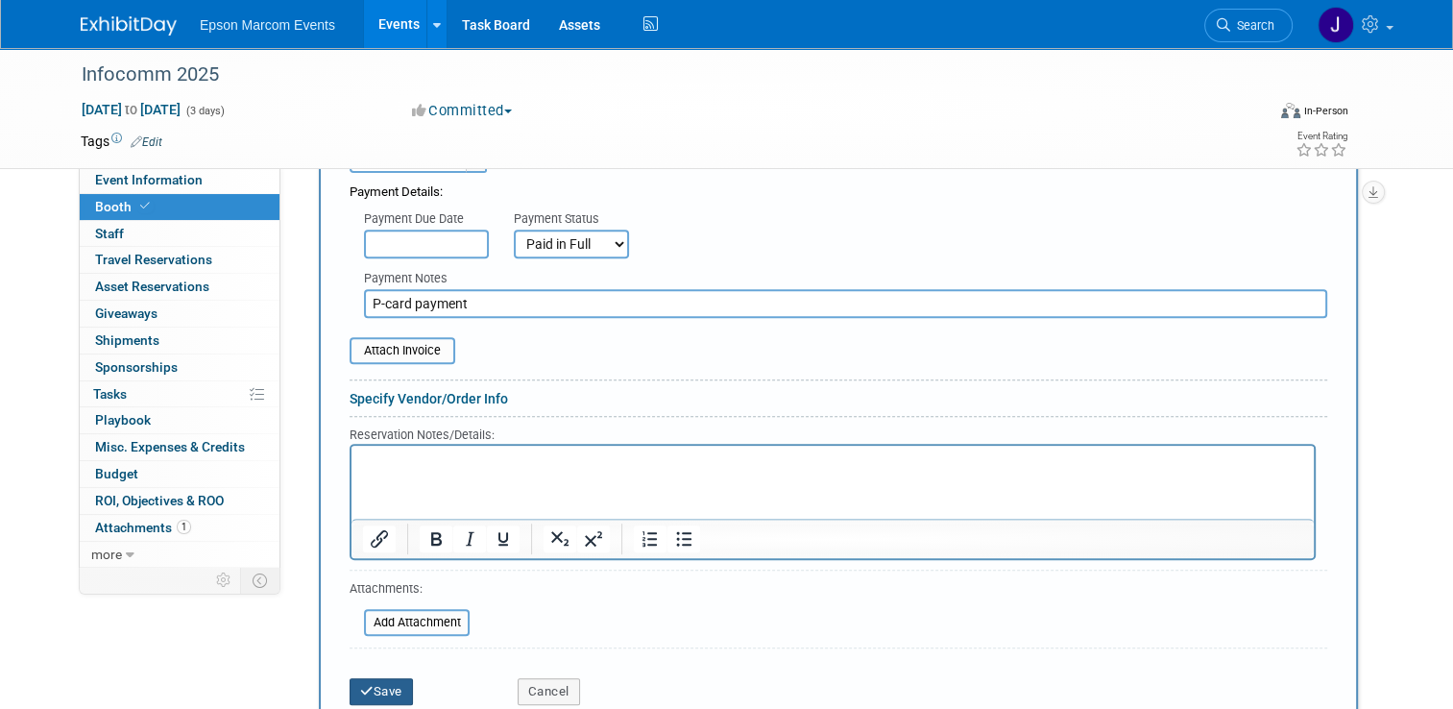
type input "P-card payment"
click at [370, 684] on button "Save" at bounding box center [381, 691] width 63 height 27
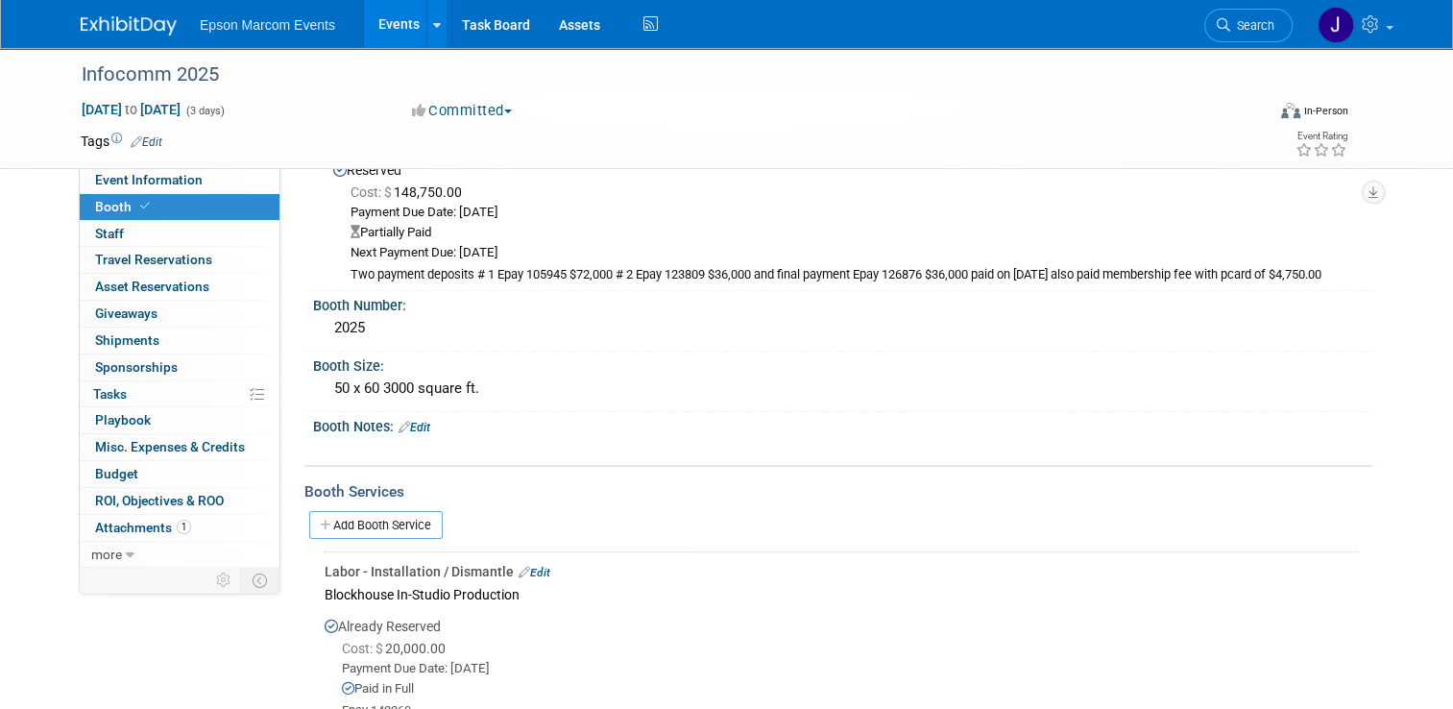
scroll to position [218, 0]
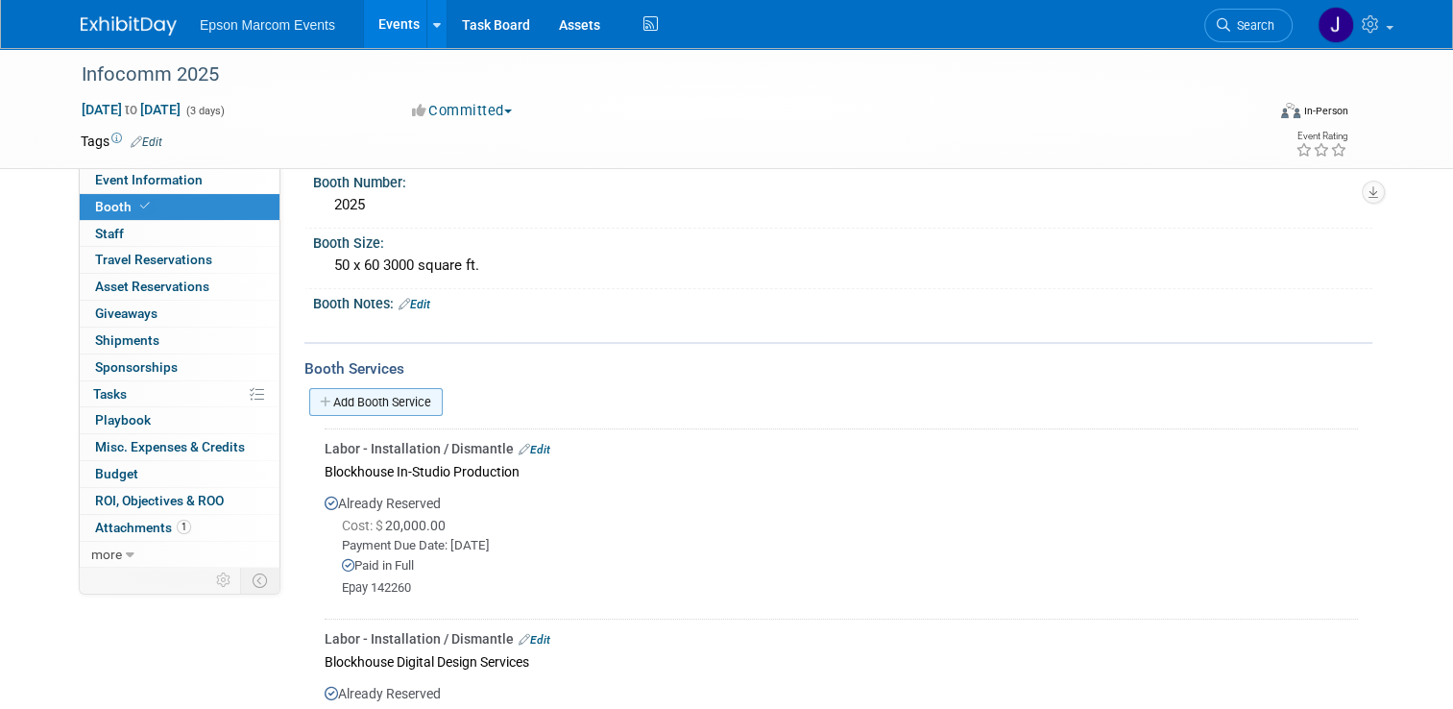
click at [381, 392] on link "Add Booth Service" at bounding box center [375, 402] width 133 height 28
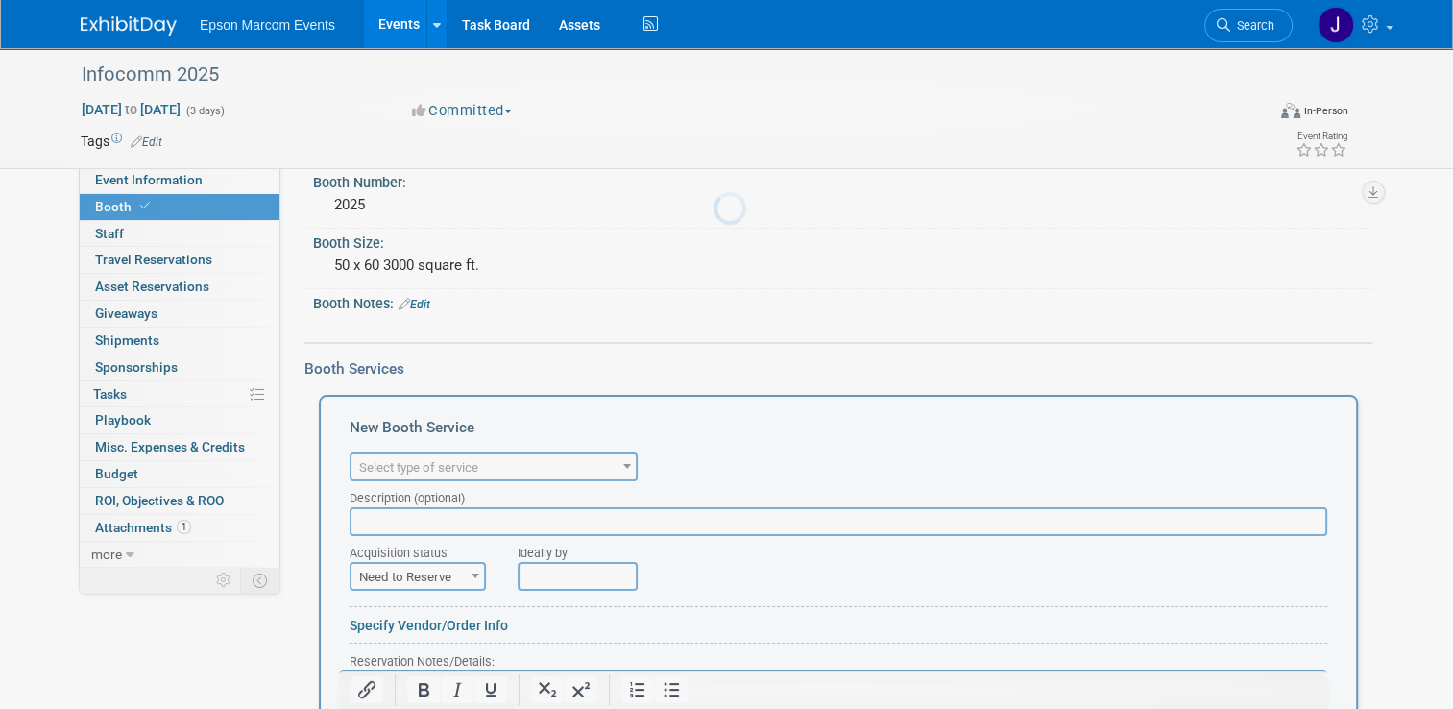
scroll to position [0, 0]
click at [489, 463] on span "Select type of service" at bounding box center [493, 467] width 284 height 27
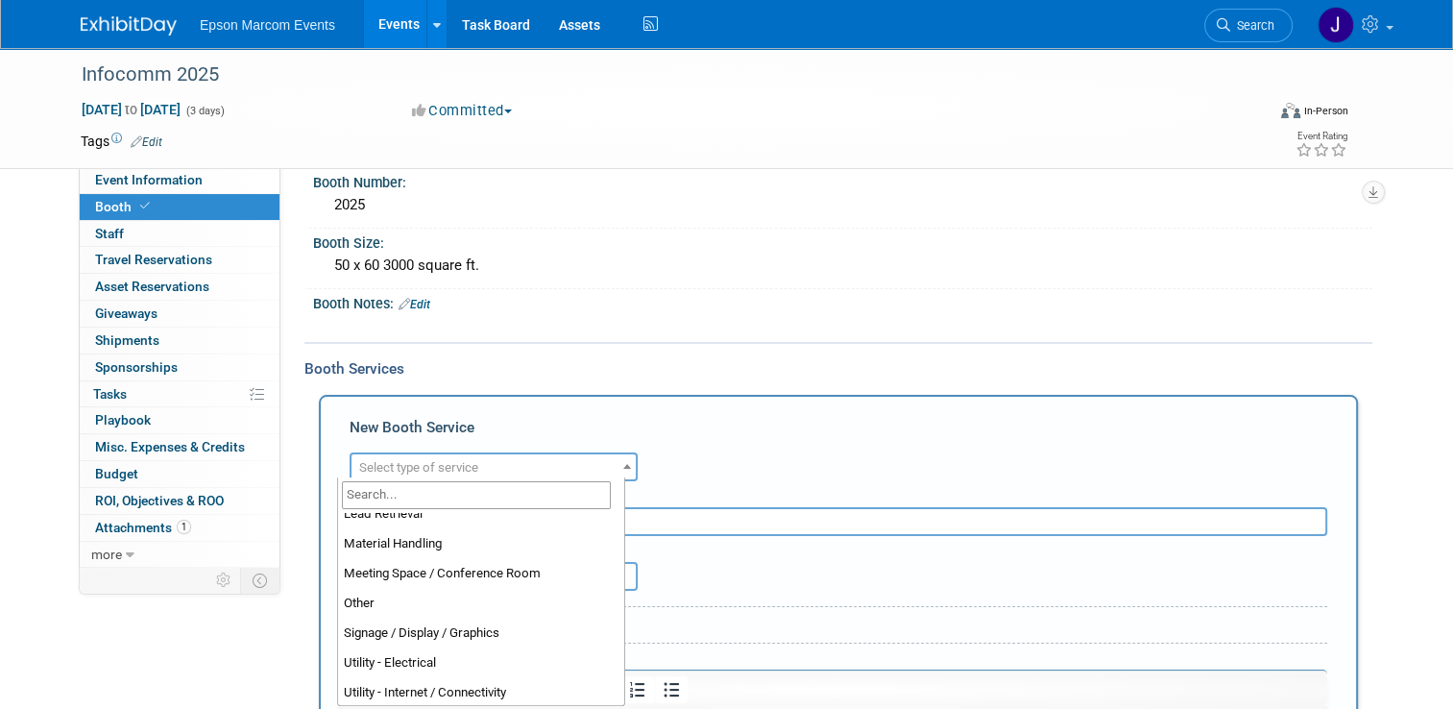
scroll to position [492, 0]
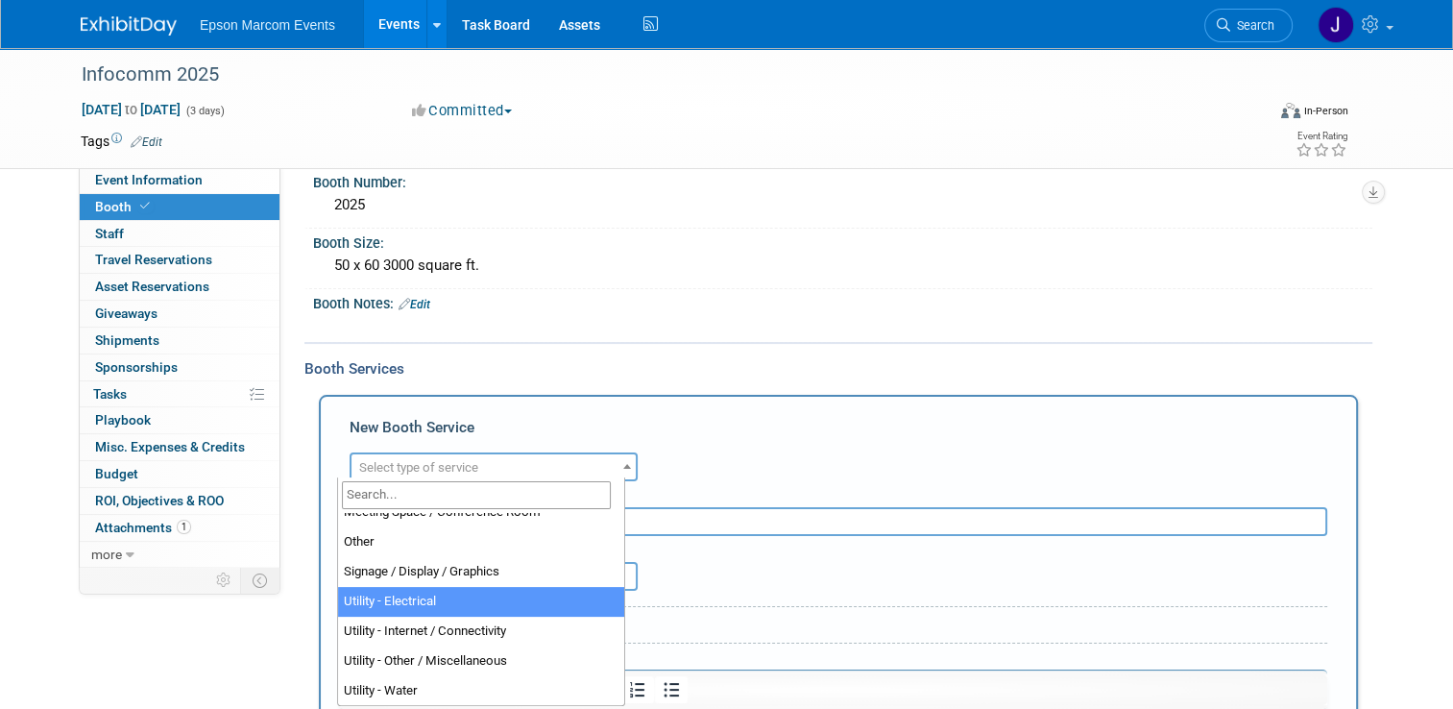
select select "8"
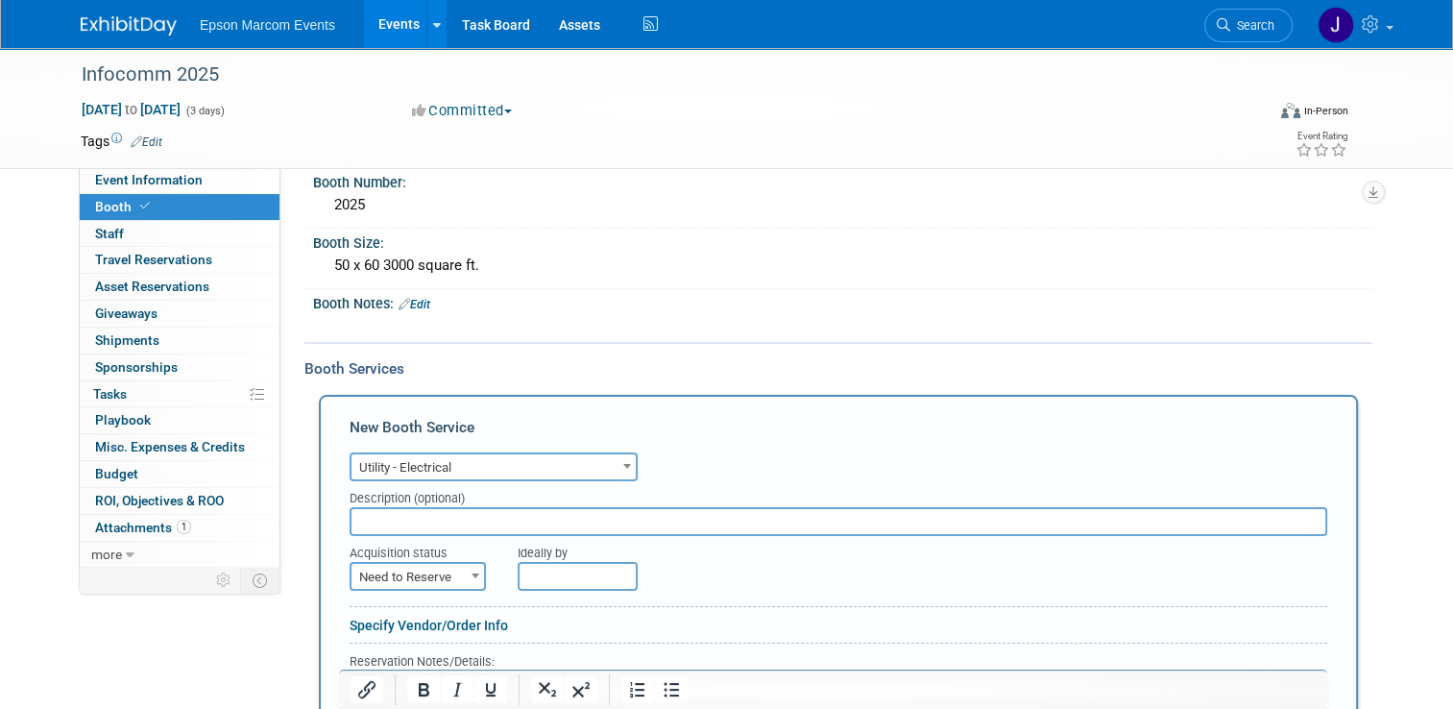
click at [430, 519] on input "text" at bounding box center [839, 521] width 978 height 29
type input "[GEOGRAPHIC_DATA] Electrical"
click at [442, 567] on span "Need to Reserve" at bounding box center [417, 577] width 133 height 27
select select "2"
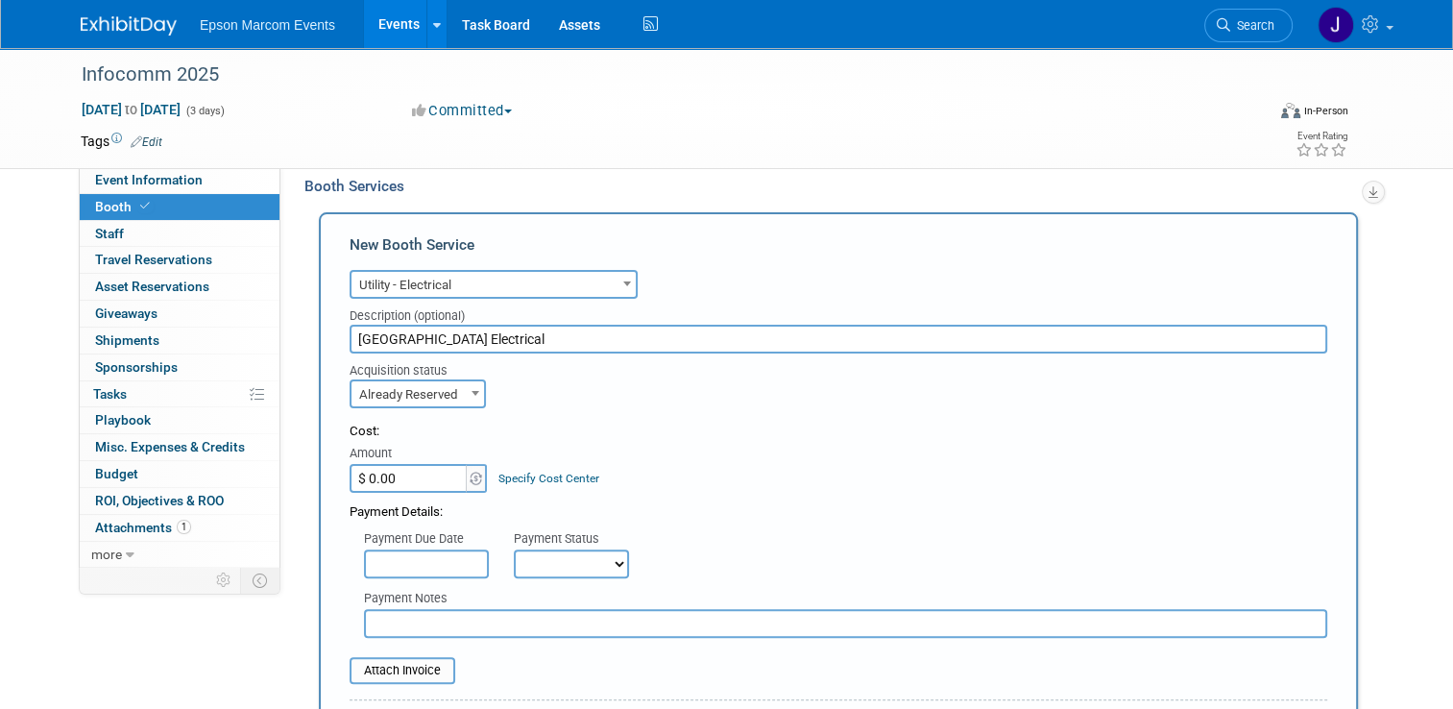
scroll to position [410, 0]
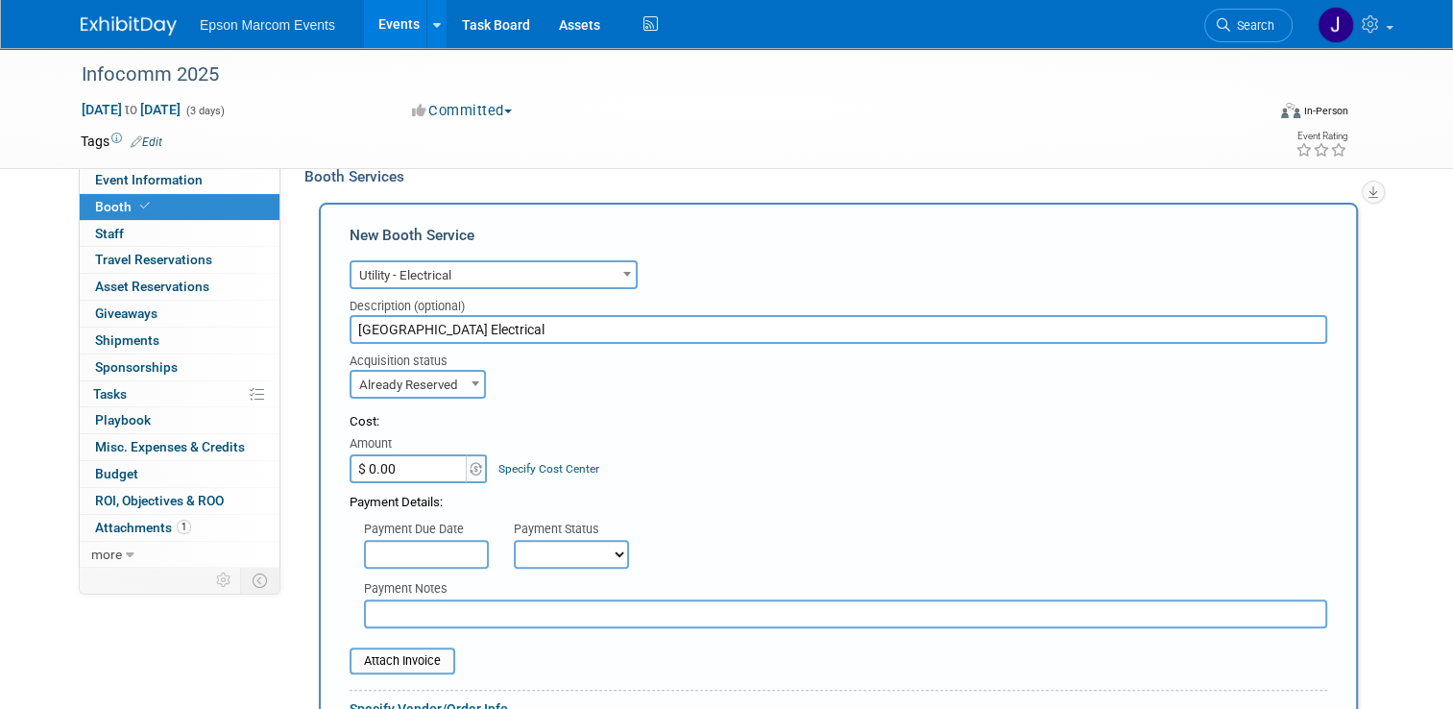
click at [396, 464] on input "$ 0.00" at bounding box center [410, 468] width 120 height 29
type input "$ 22,252.75"
click at [542, 548] on select "Not Paid Yet Partially Paid Paid in Full" at bounding box center [571, 554] width 115 height 29
select select "1"
click at [514, 540] on select "Not Paid Yet Partially Paid Paid in Full" at bounding box center [571, 554] width 115 height 29
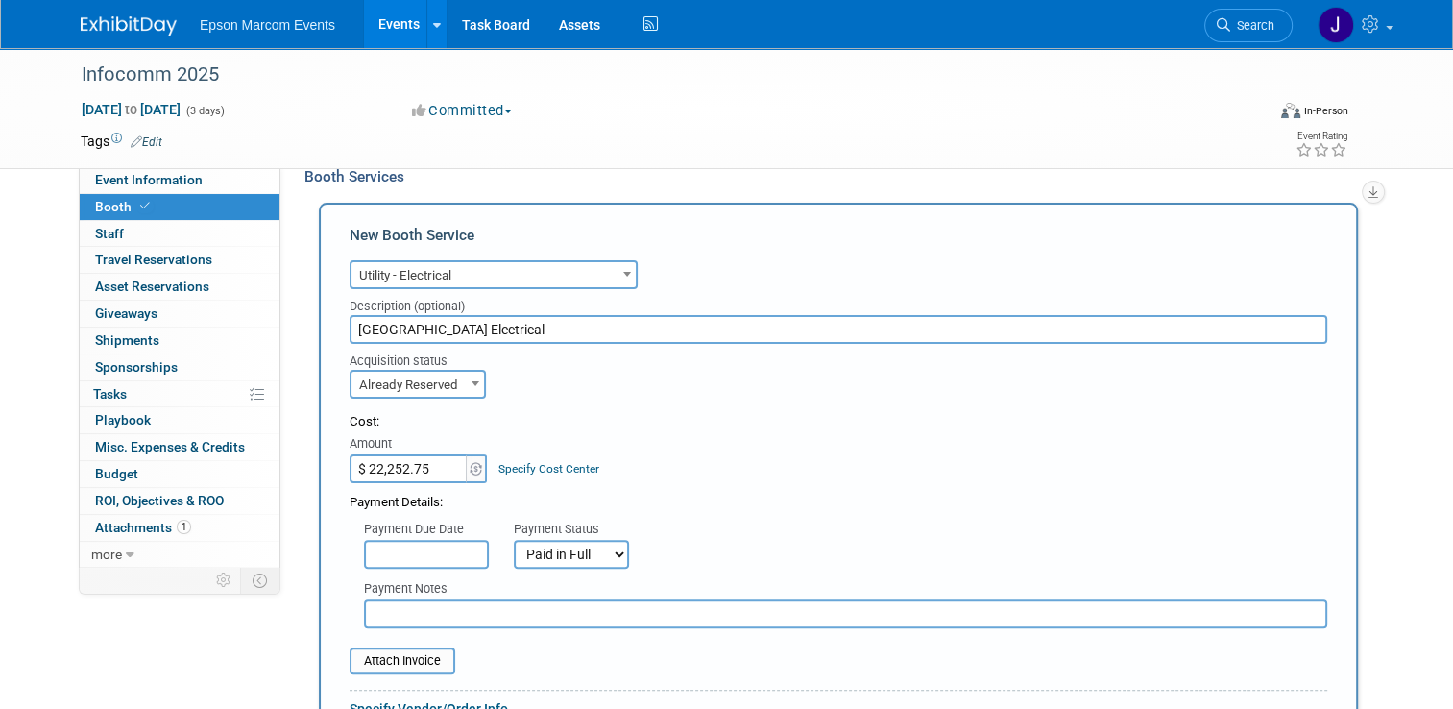
click at [480, 602] on input "text" at bounding box center [845, 613] width 963 height 29
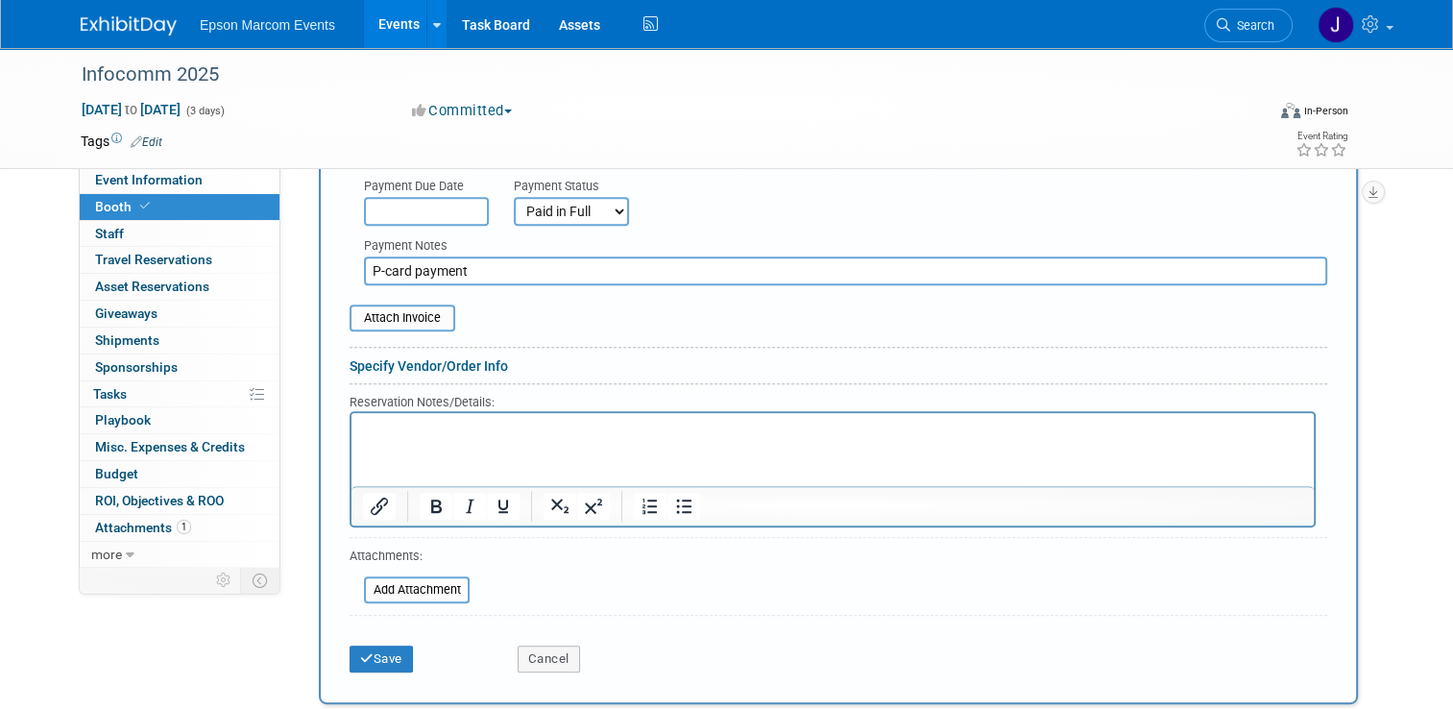
scroll to position [794, 0]
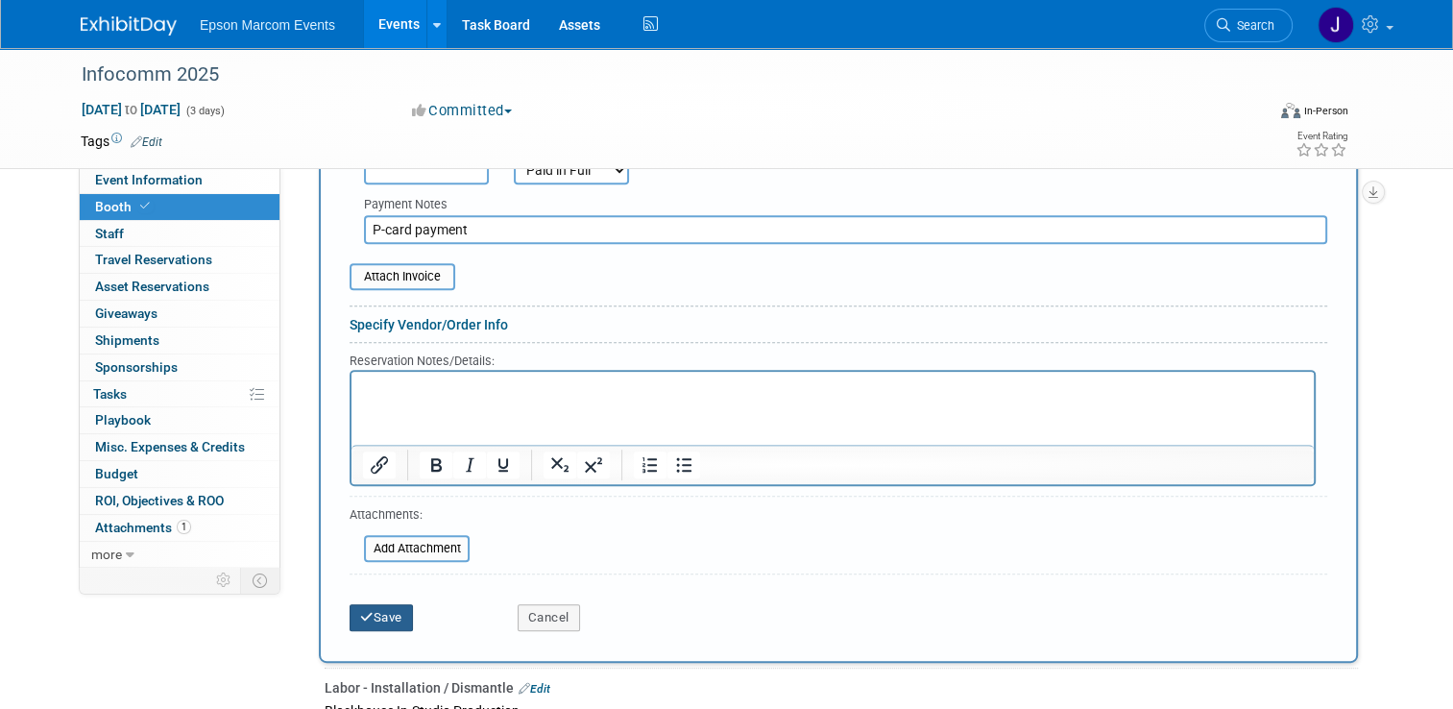
type input "P-card payment"
click at [390, 605] on button "Save" at bounding box center [381, 617] width 63 height 27
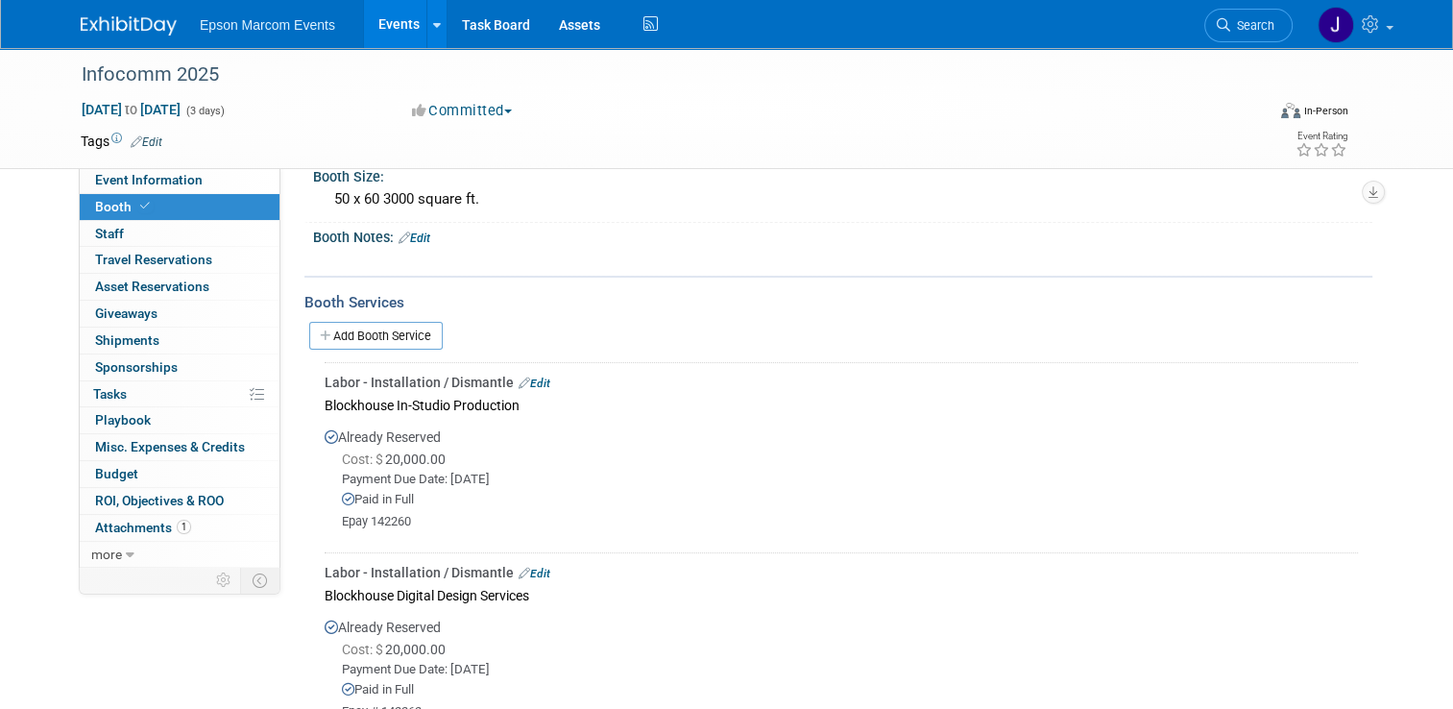
scroll to position [292, 0]
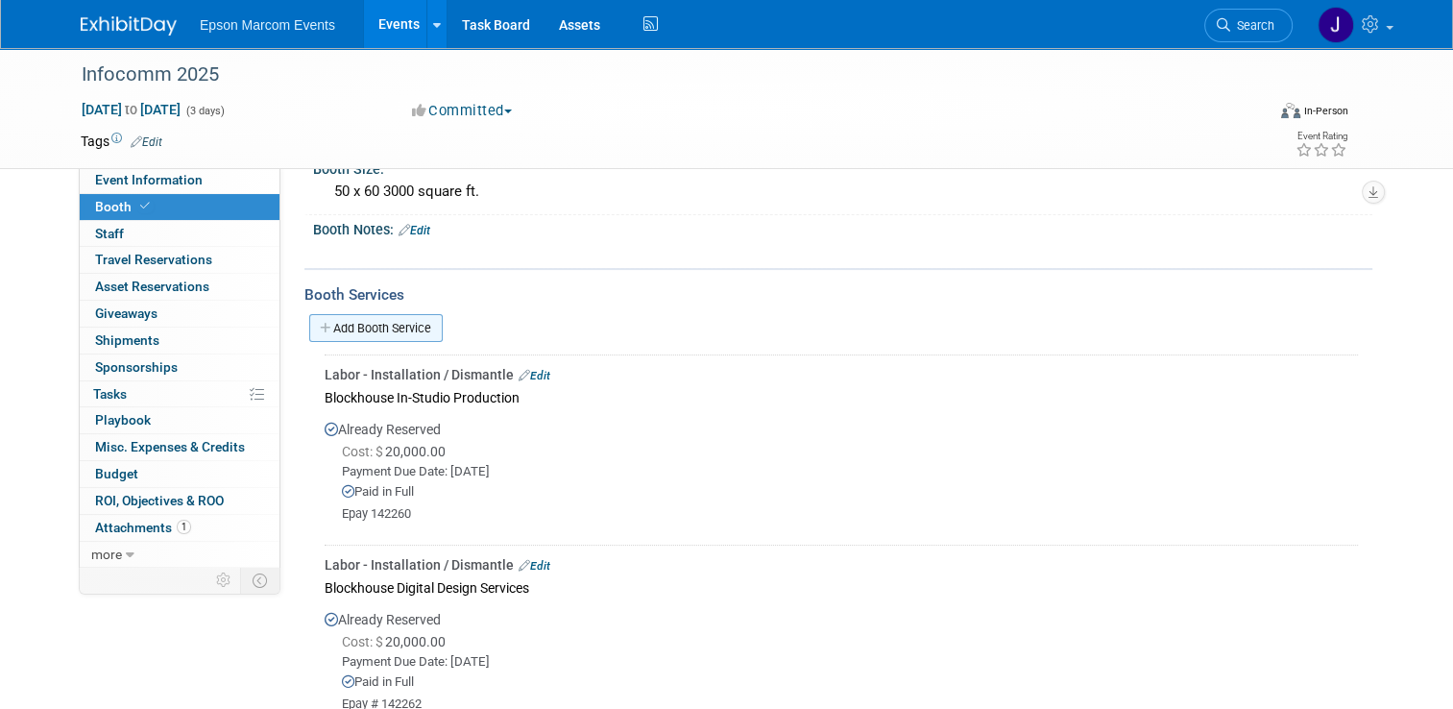
click at [392, 320] on link "Add Booth Service" at bounding box center [375, 328] width 133 height 28
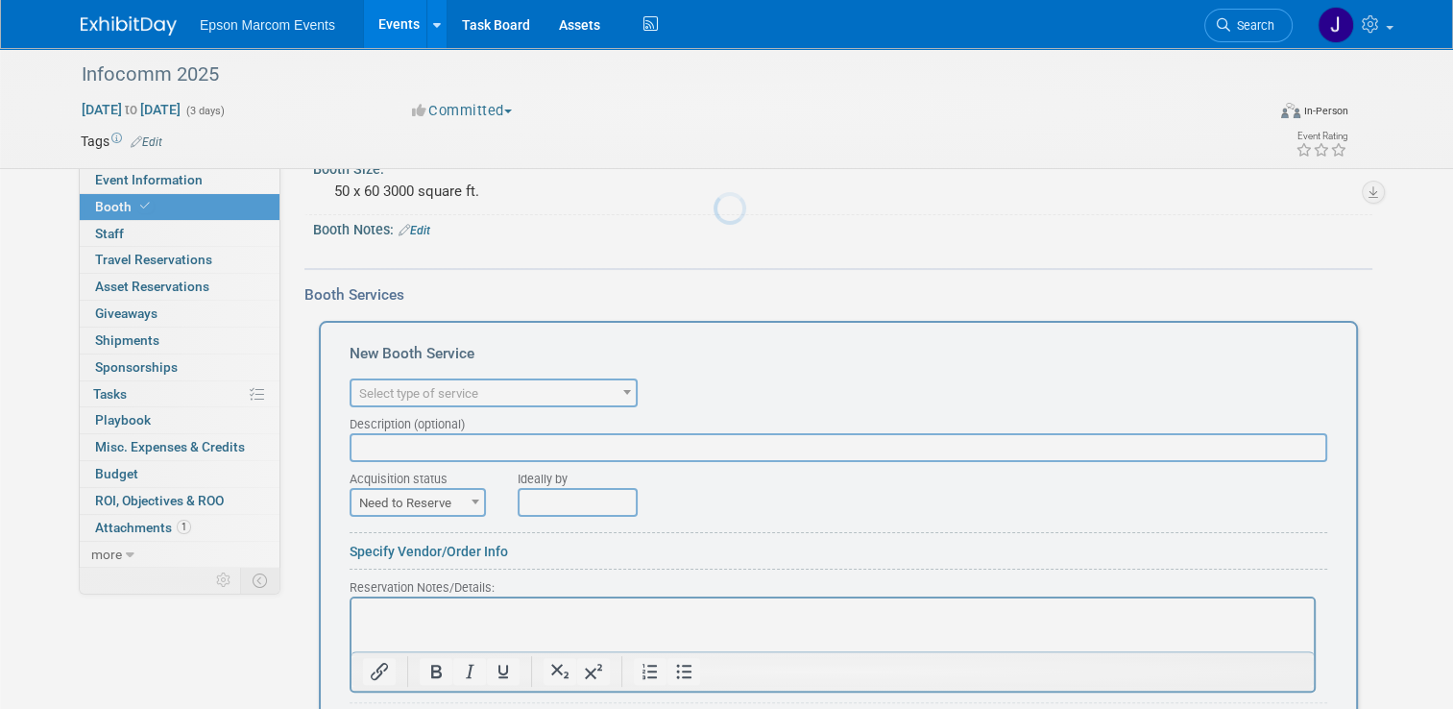
scroll to position [0, 0]
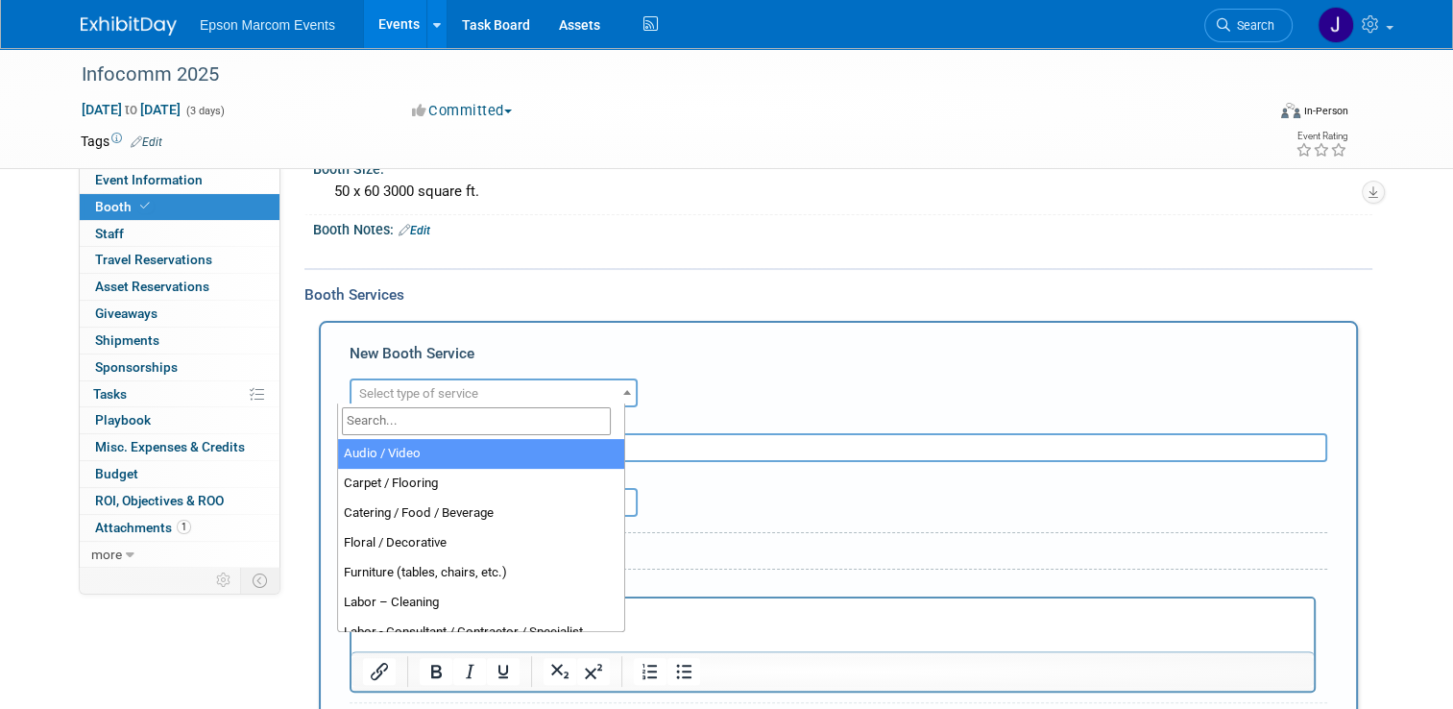
click at [576, 380] on span "Select type of service" at bounding box center [493, 393] width 284 height 27
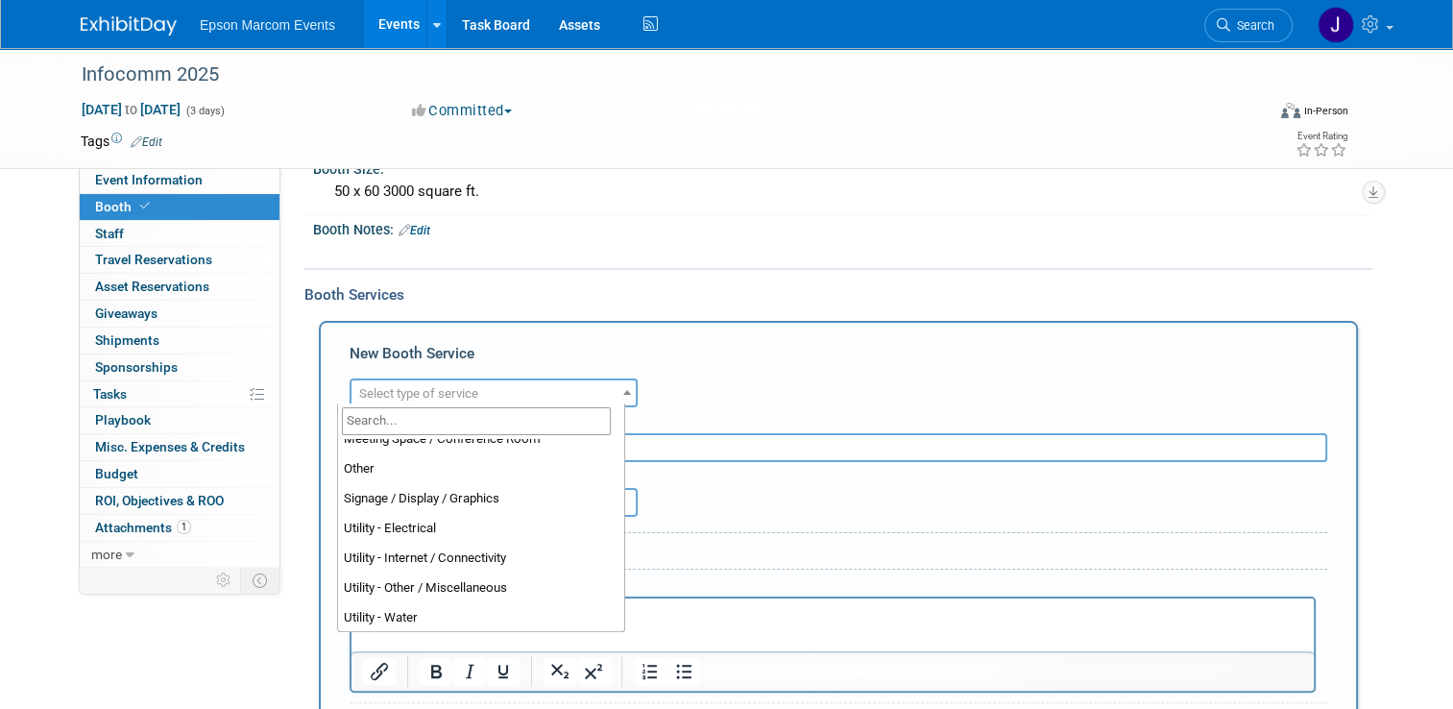
scroll to position [492, 0]
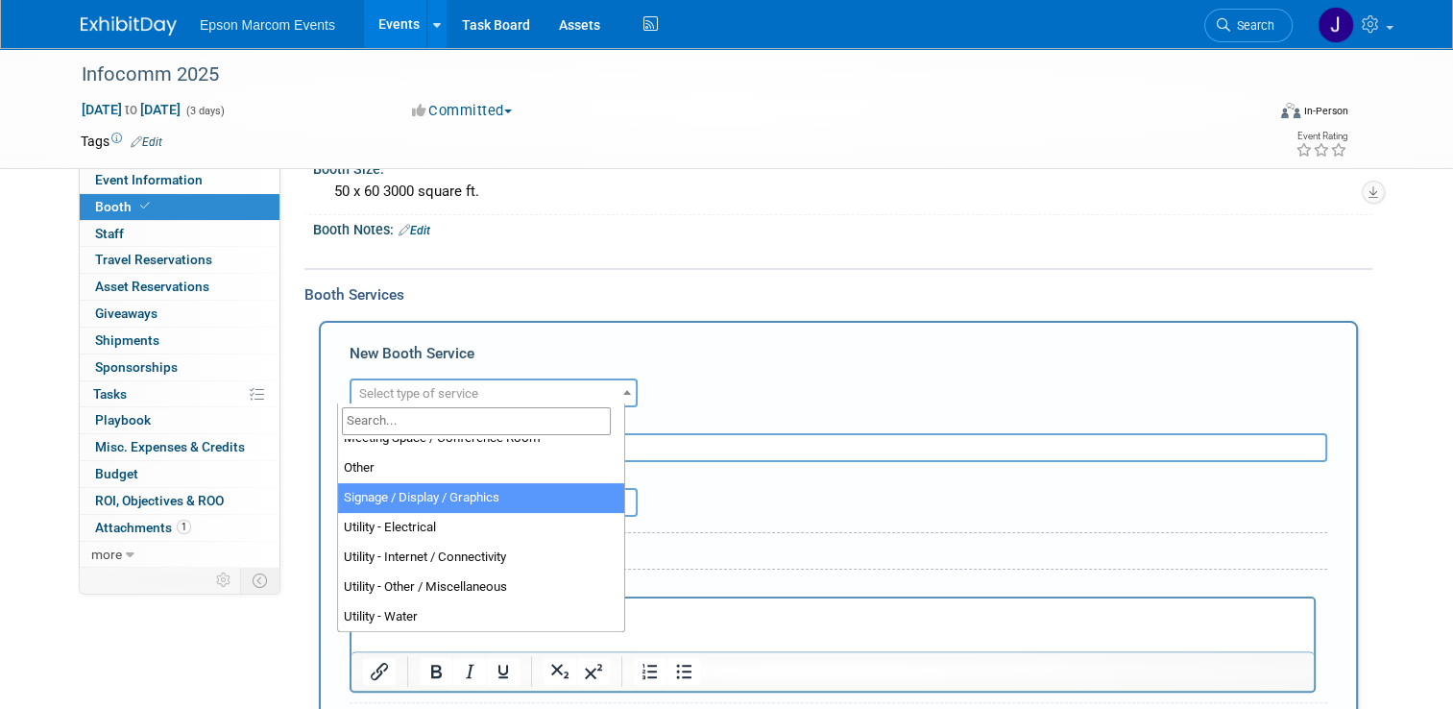
select select "3"
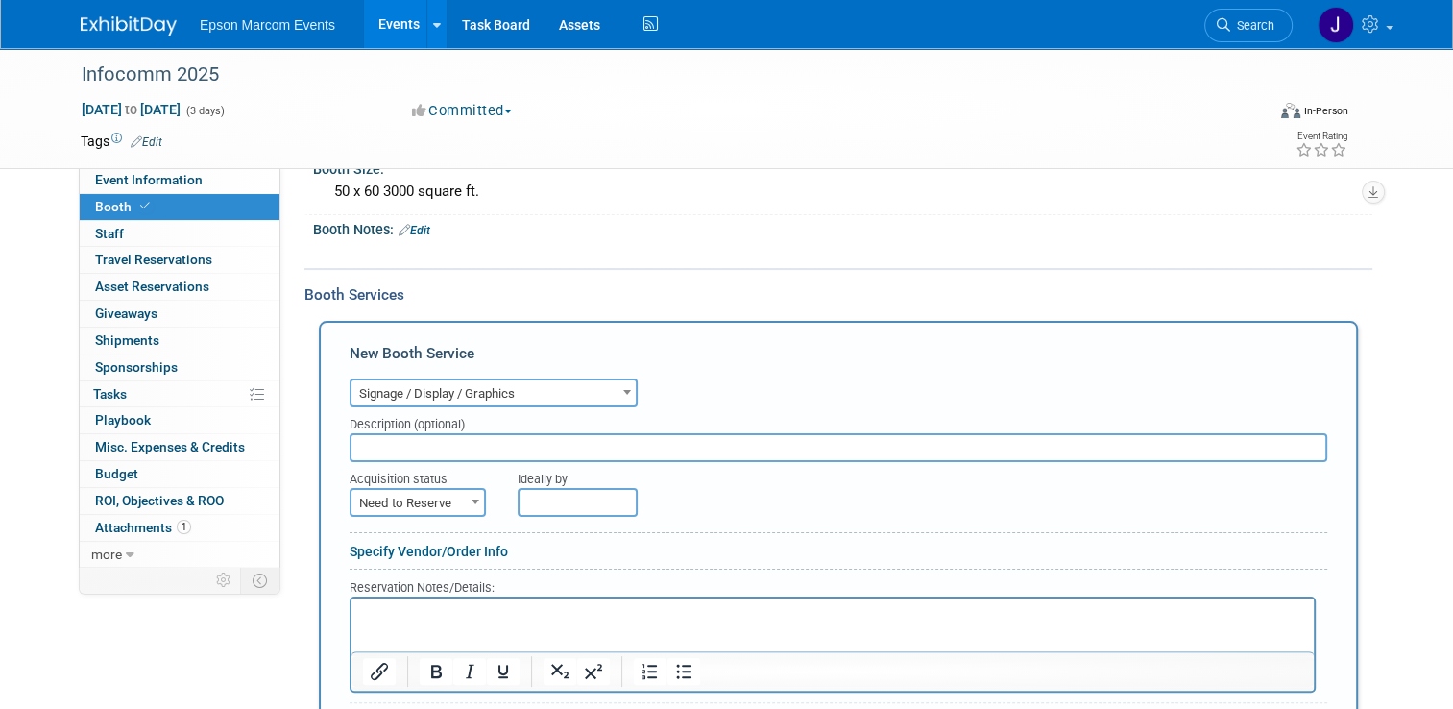
click at [442, 437] on input "text" at bounding box center [839, 447] width 978 height 29
type input "[GEOGRAPHIC_DATA] Sign hanging"
click at [466, 504] on span at bounding box center [475, 501] width 19 height 25
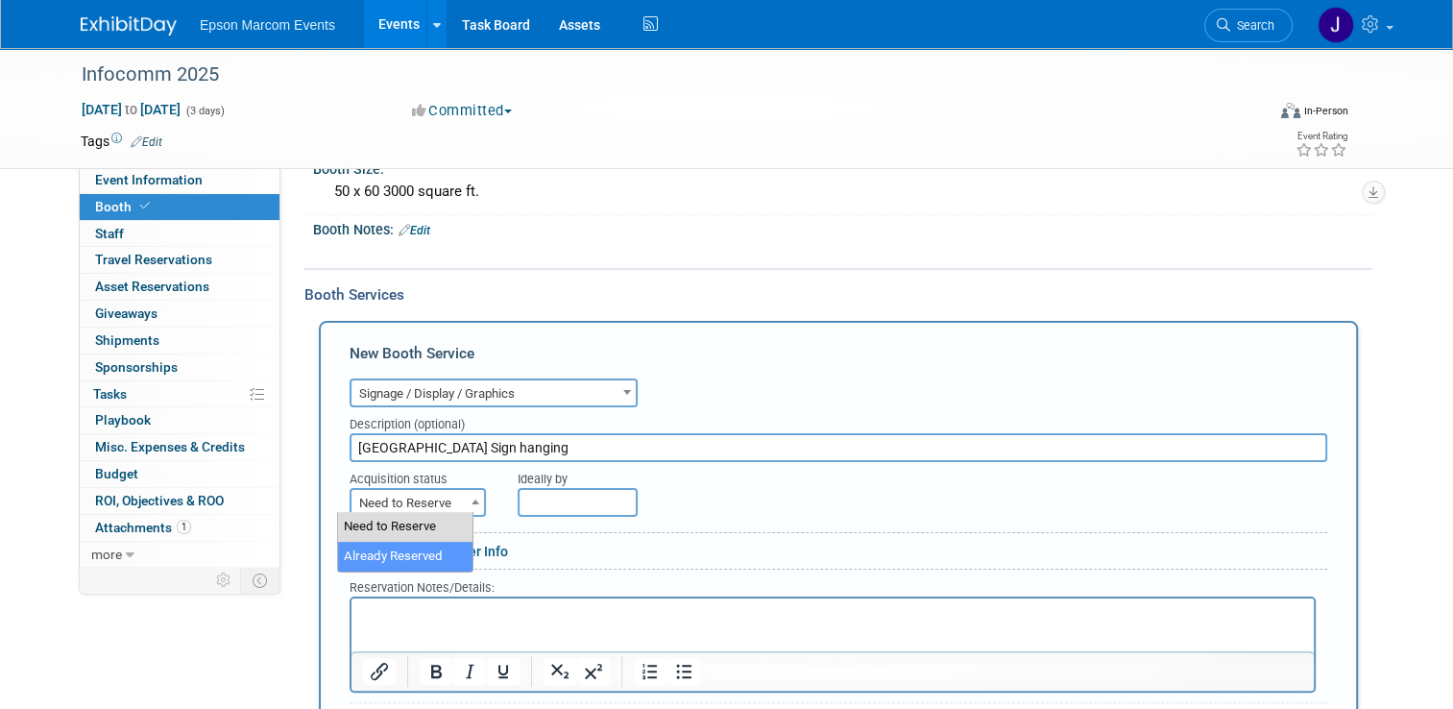
select select "2"
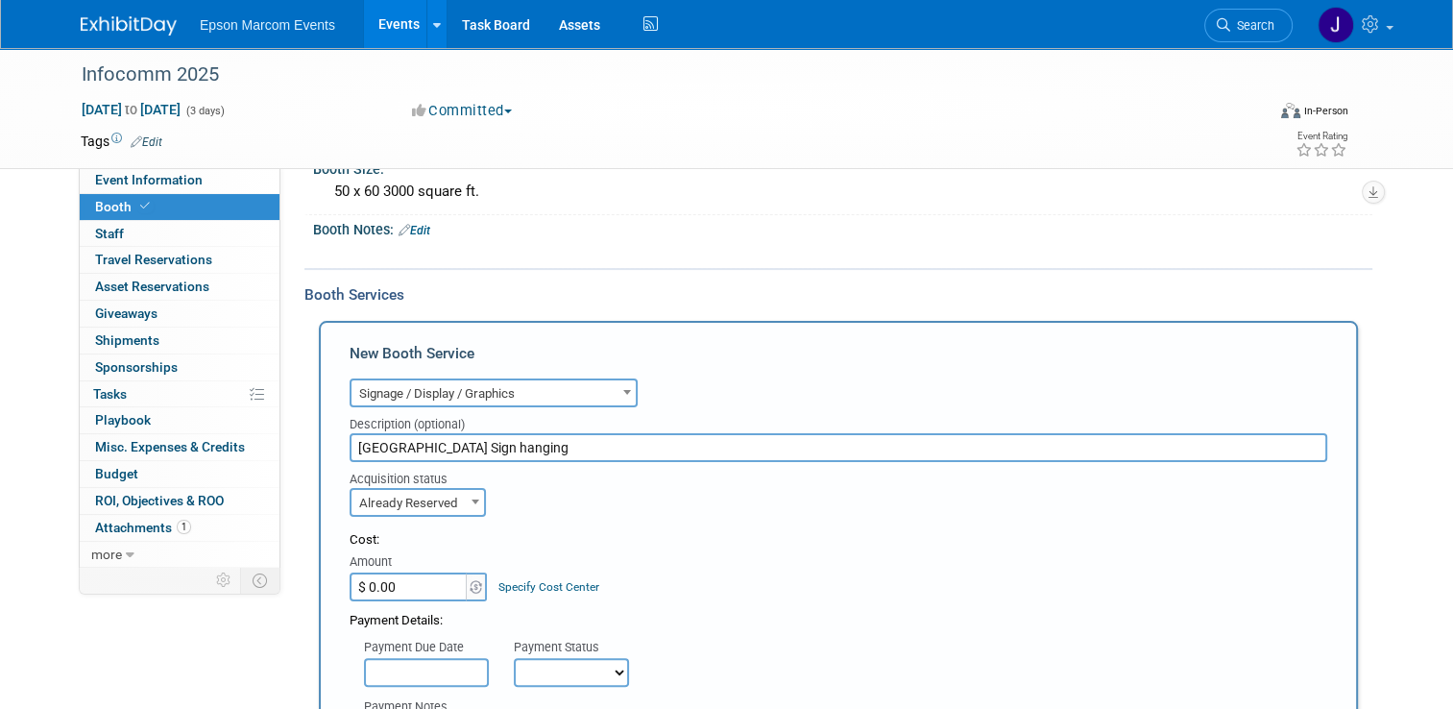
click at [434, 585] on input "$ 0.00" at bounding box center [410, 586] width 120 height 29
type input "$ 9,112.16"
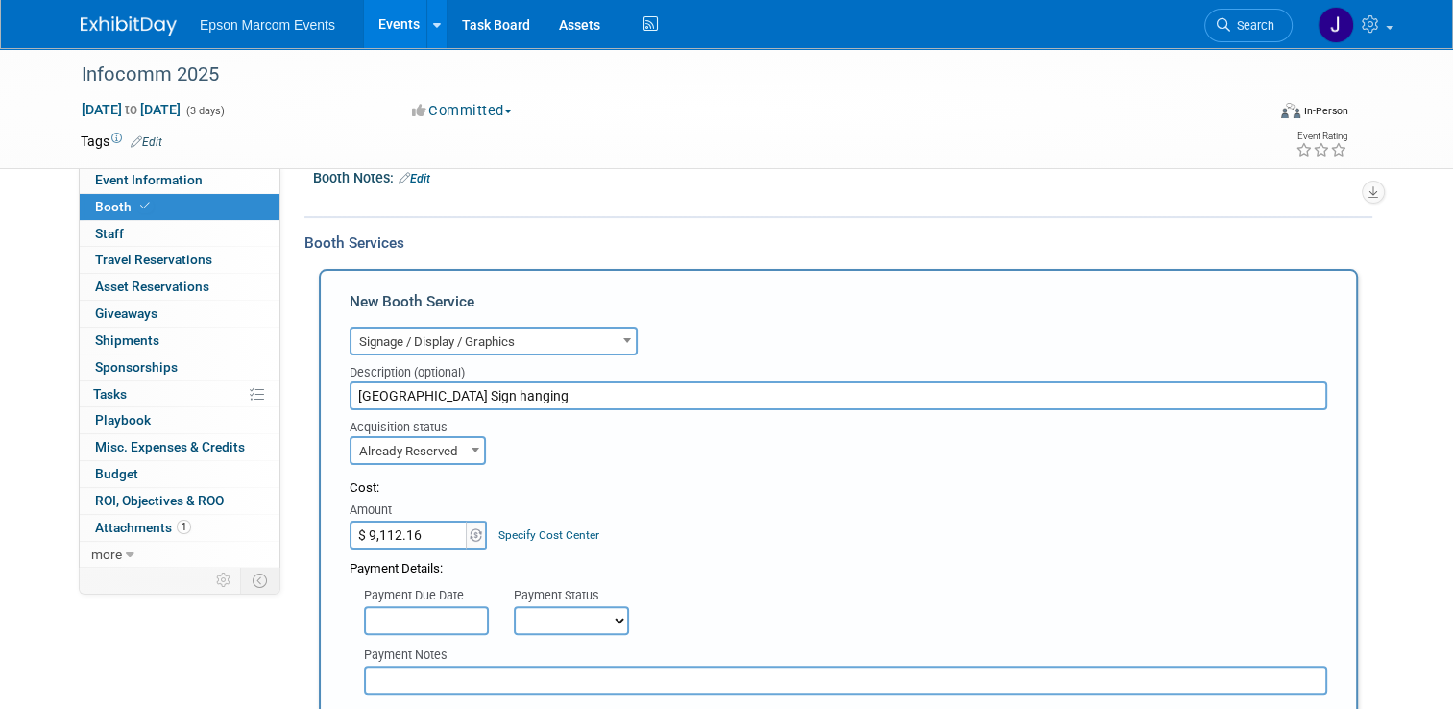
scroll to position [388, 0]
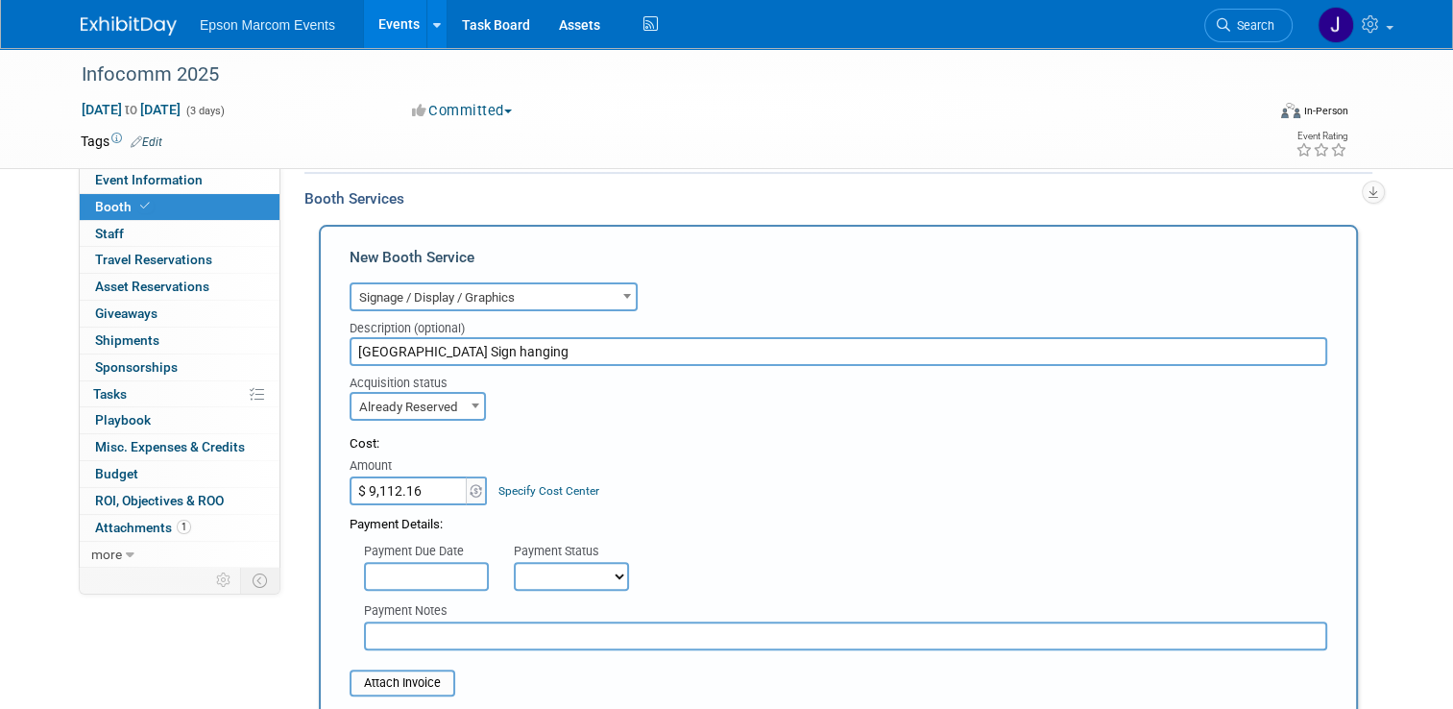
click at [565, 577] on select "Not Paid Yet Partially Paid Paid in Full" at bounding box center [571, 576] width 115 height 29
select select "1"
click at [514, 562] on select "Not Paid Yet Partially Paid Paid in Full" at bounding box center [571, 576] width 115 height 29
click at [476, 632] on input "text" at bounding box center [845, 635] width 963 height 29
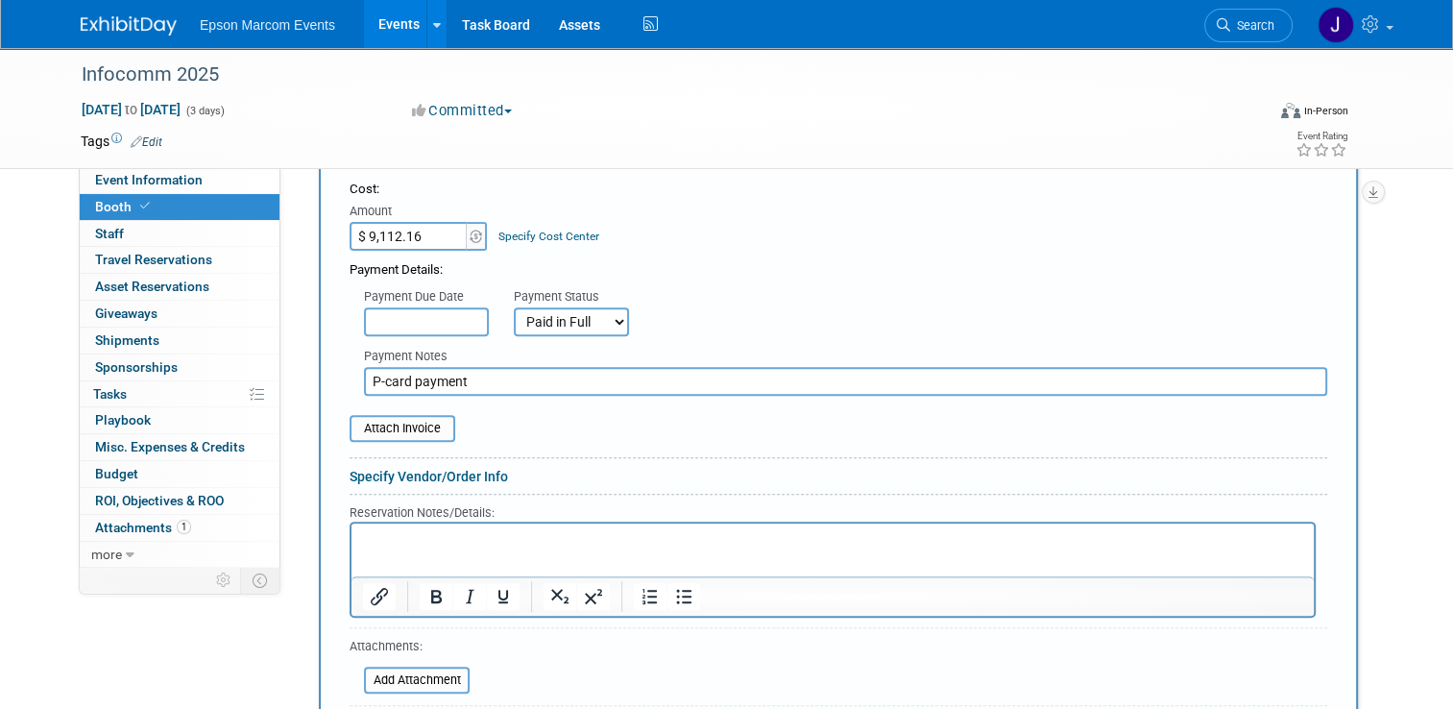
scroll to position [676, 0]
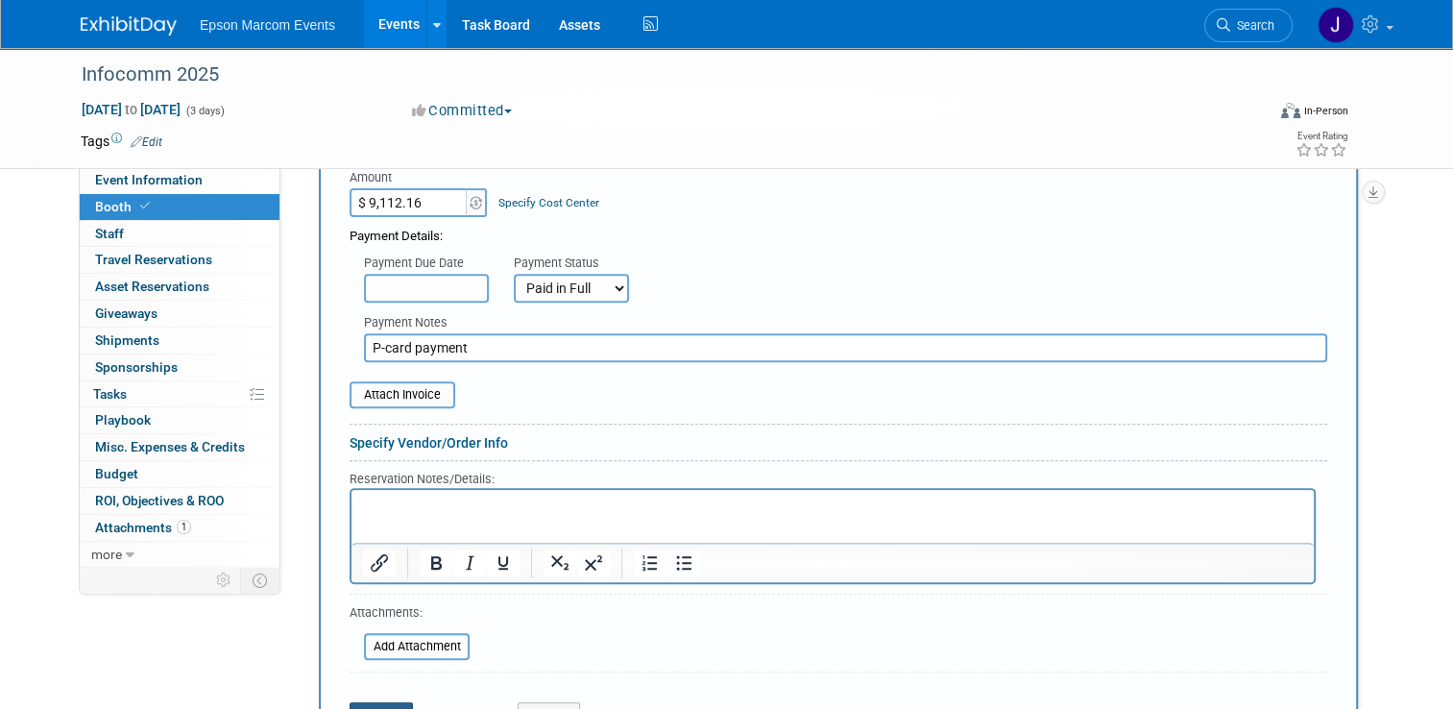
type input "P-card payment"
click at [384, 703] on button "Save" at bounding box center [381, 715] width 63 height 27
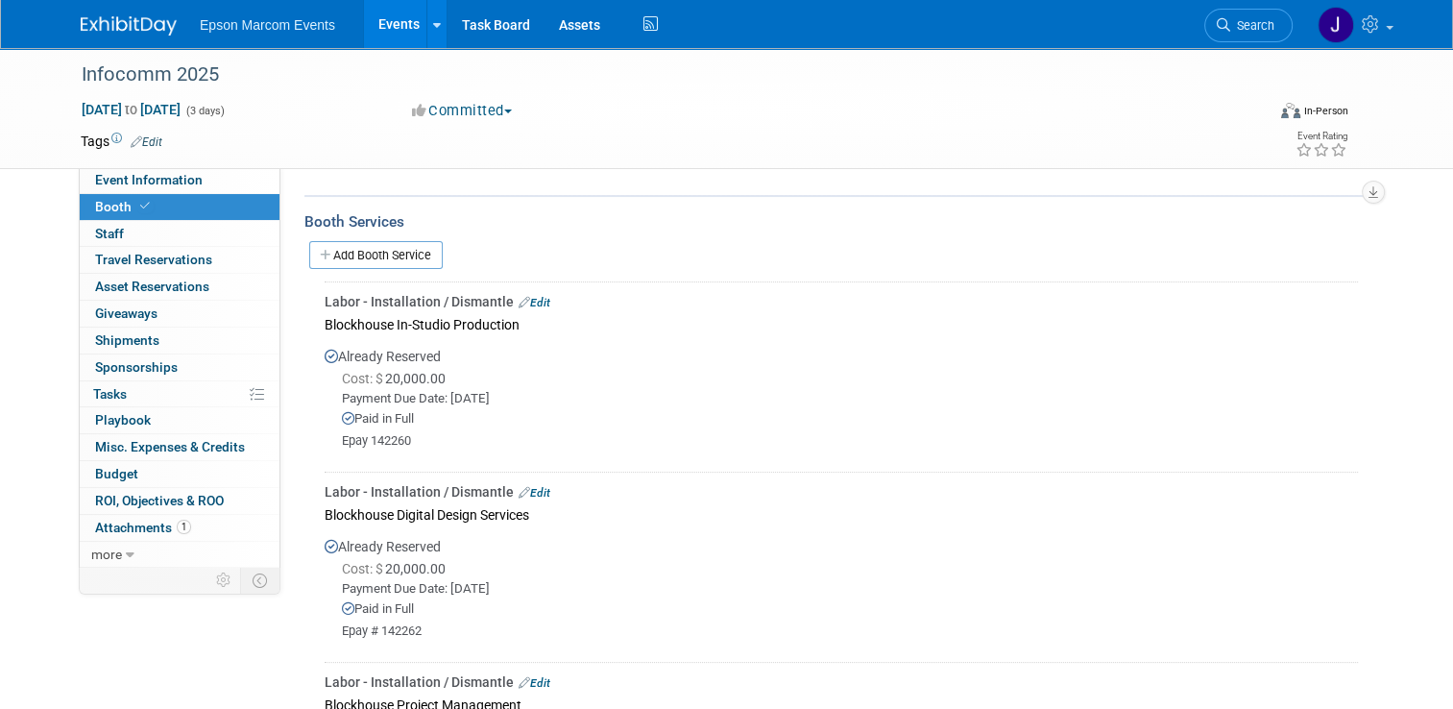
scroll to position [173, 0]
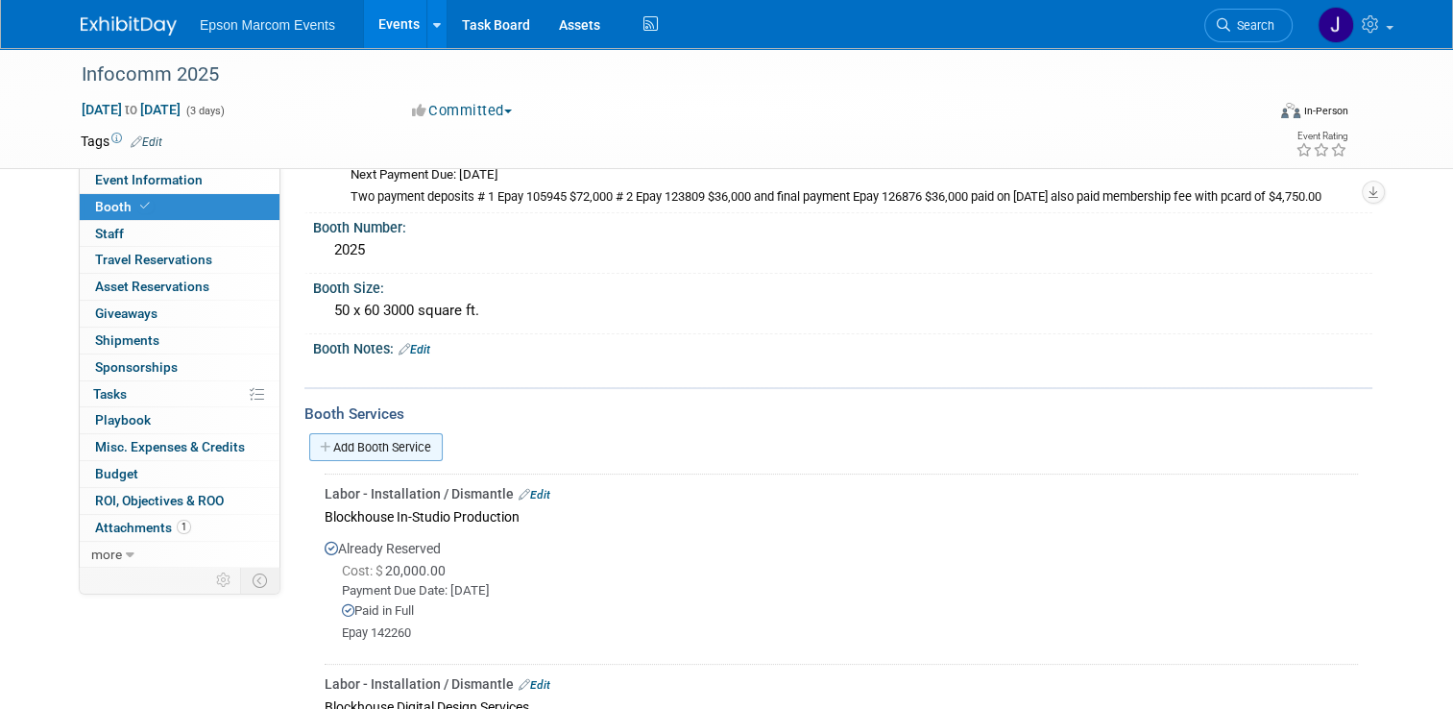
click at [373, 440] on link "Add Booth Service" at bounding box center [375, 447] width 133 height 28
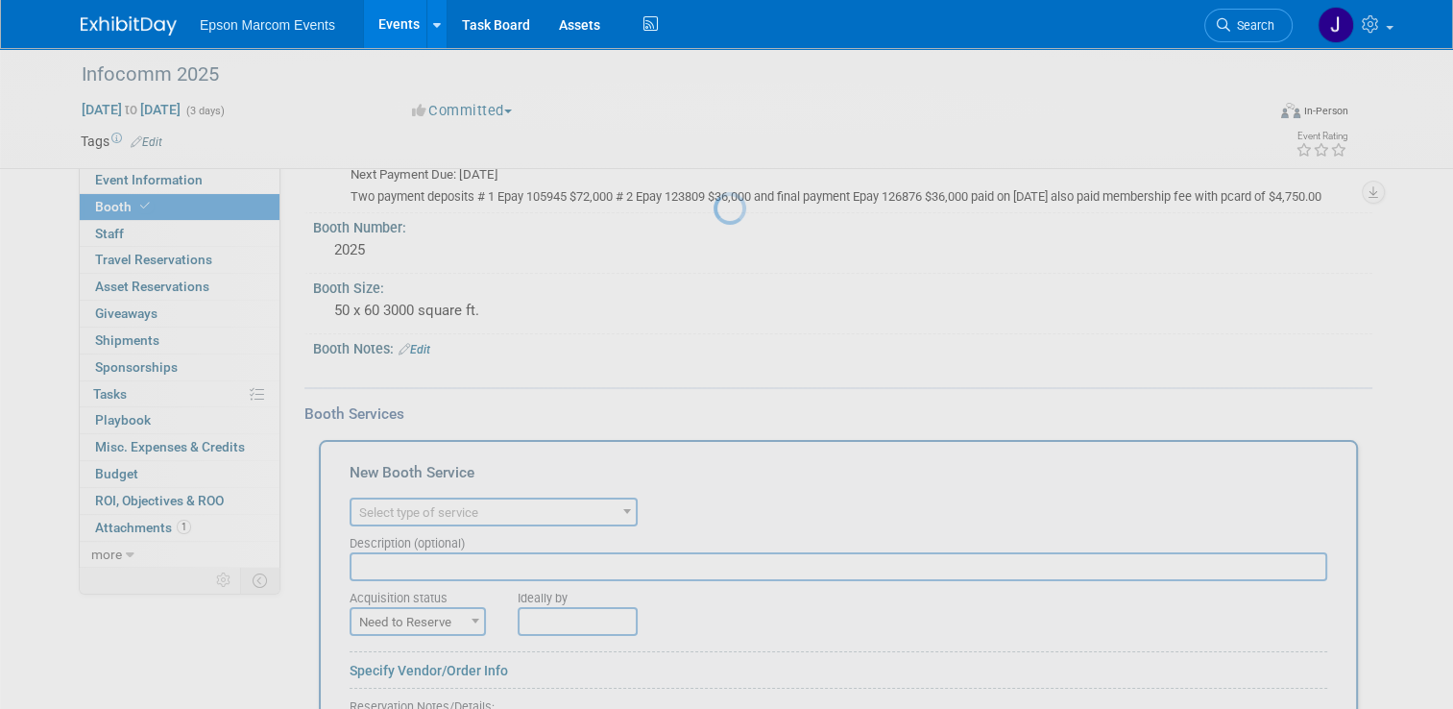
scroll to position [0, 0]
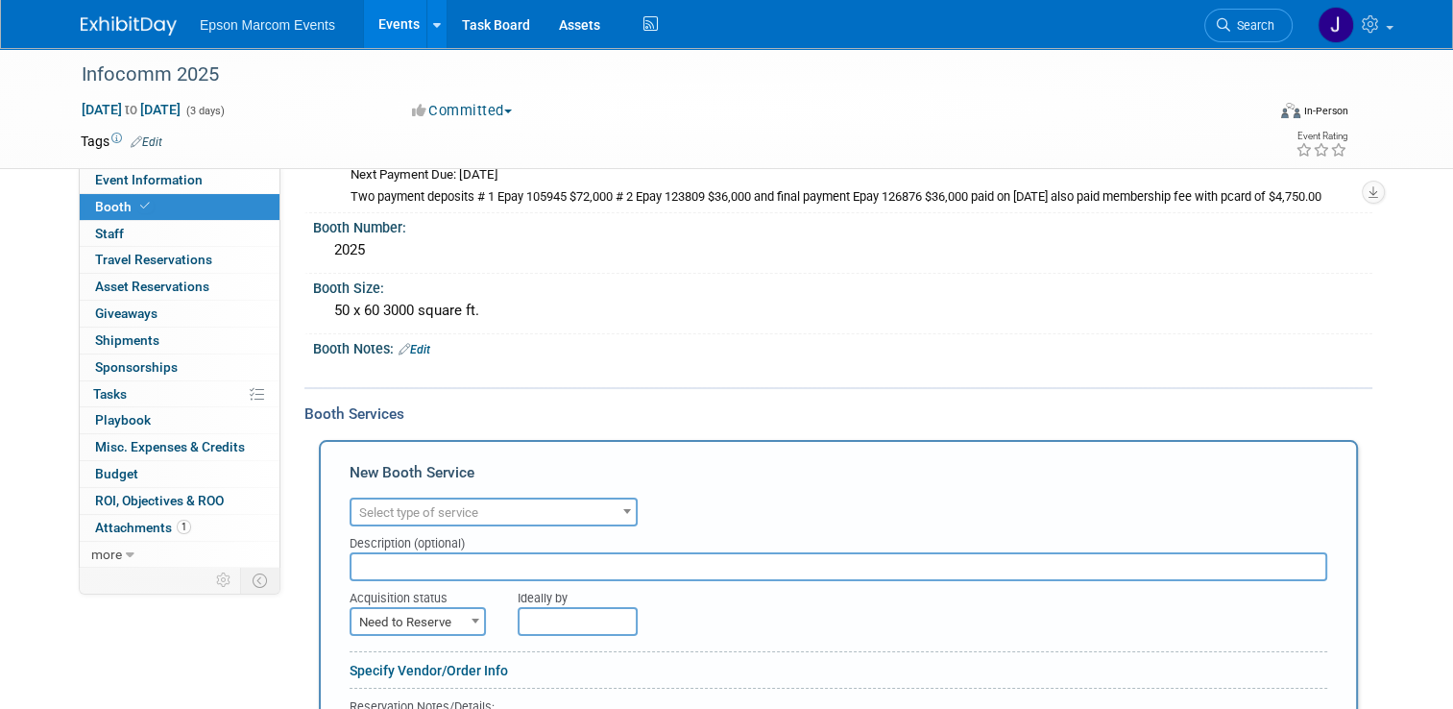
click at [484, 512] on span "Select type of service" at bounding box center [493, 512] width 284 height 27
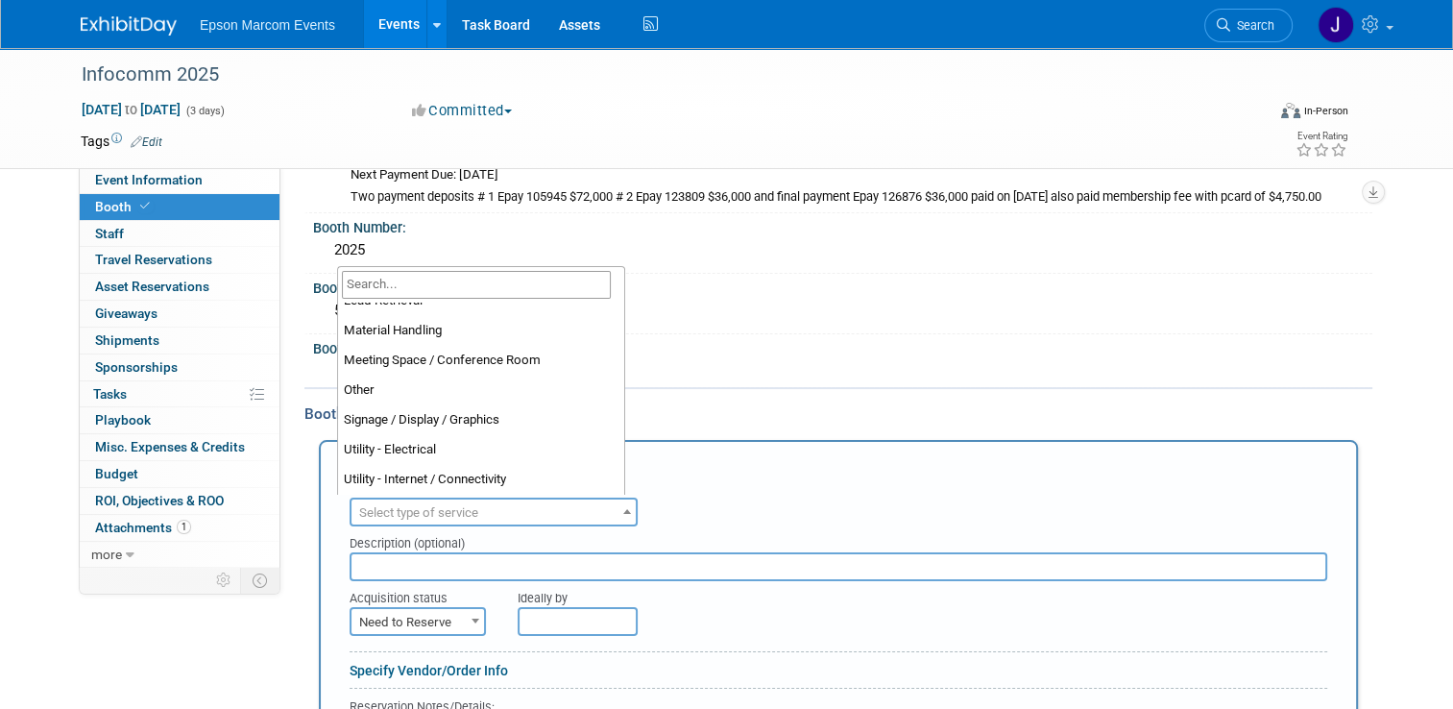
scroll to position [469, 0]
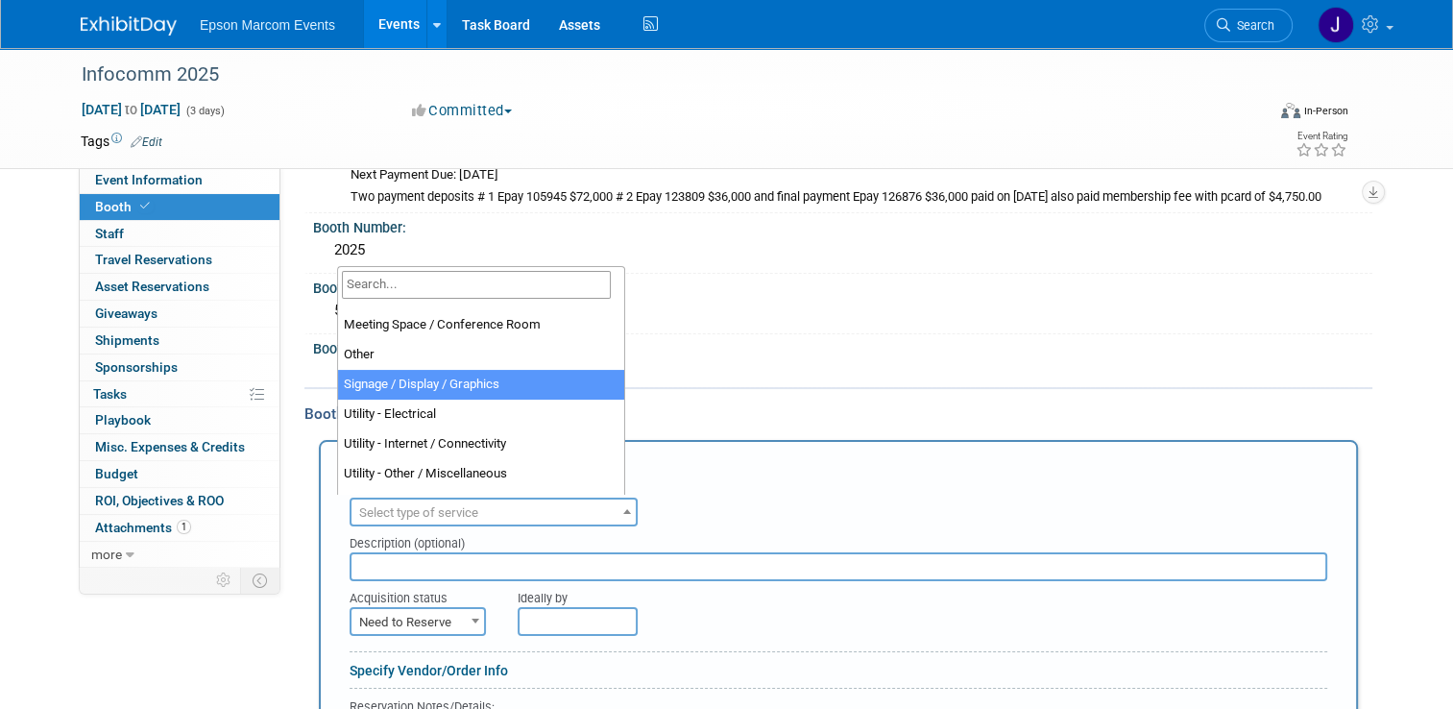
select select "3"
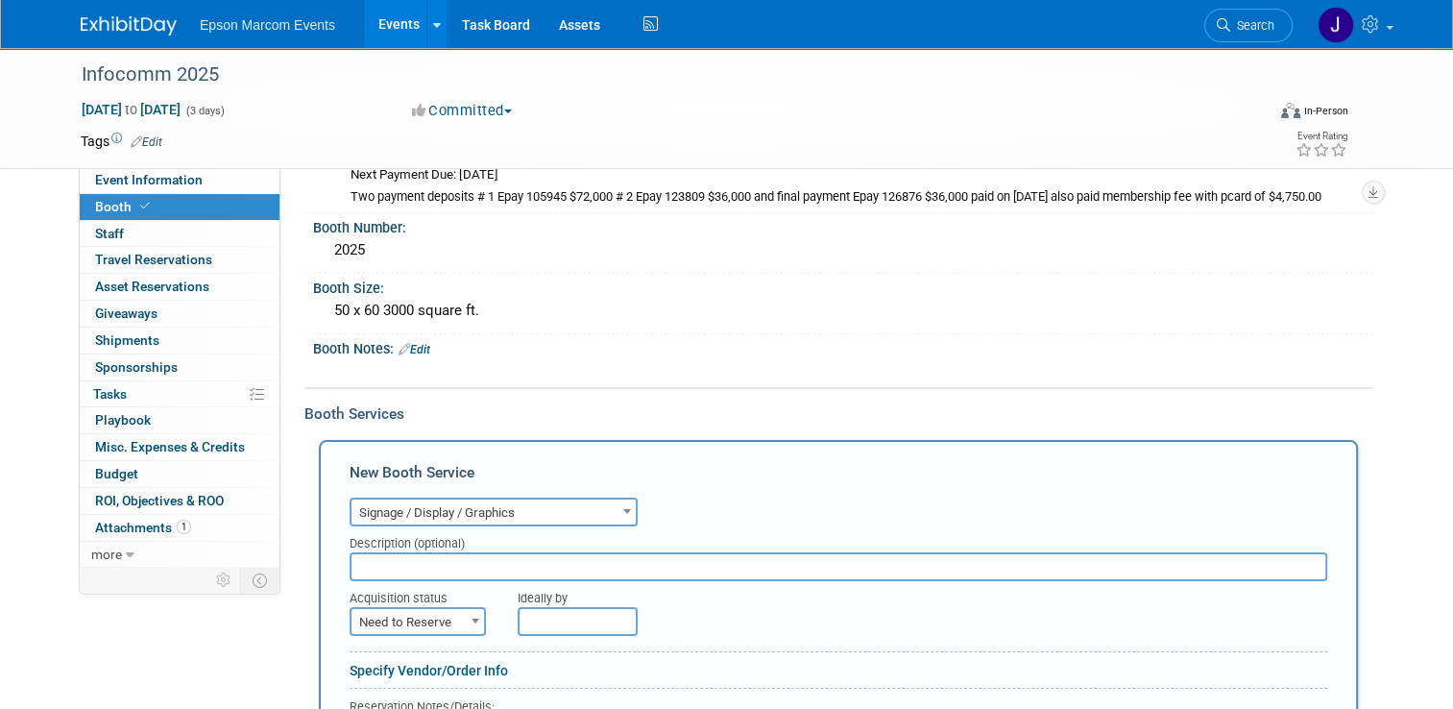
click at [473, 561] on input "text" at bounding box center [839, 566] width 978 height 29
type input "[PERSON_NAME] sign hanging"
click at [447, 610] on span "Need to Reserve" at bounding box center [417, 622] width 133 height 27
select select "2"
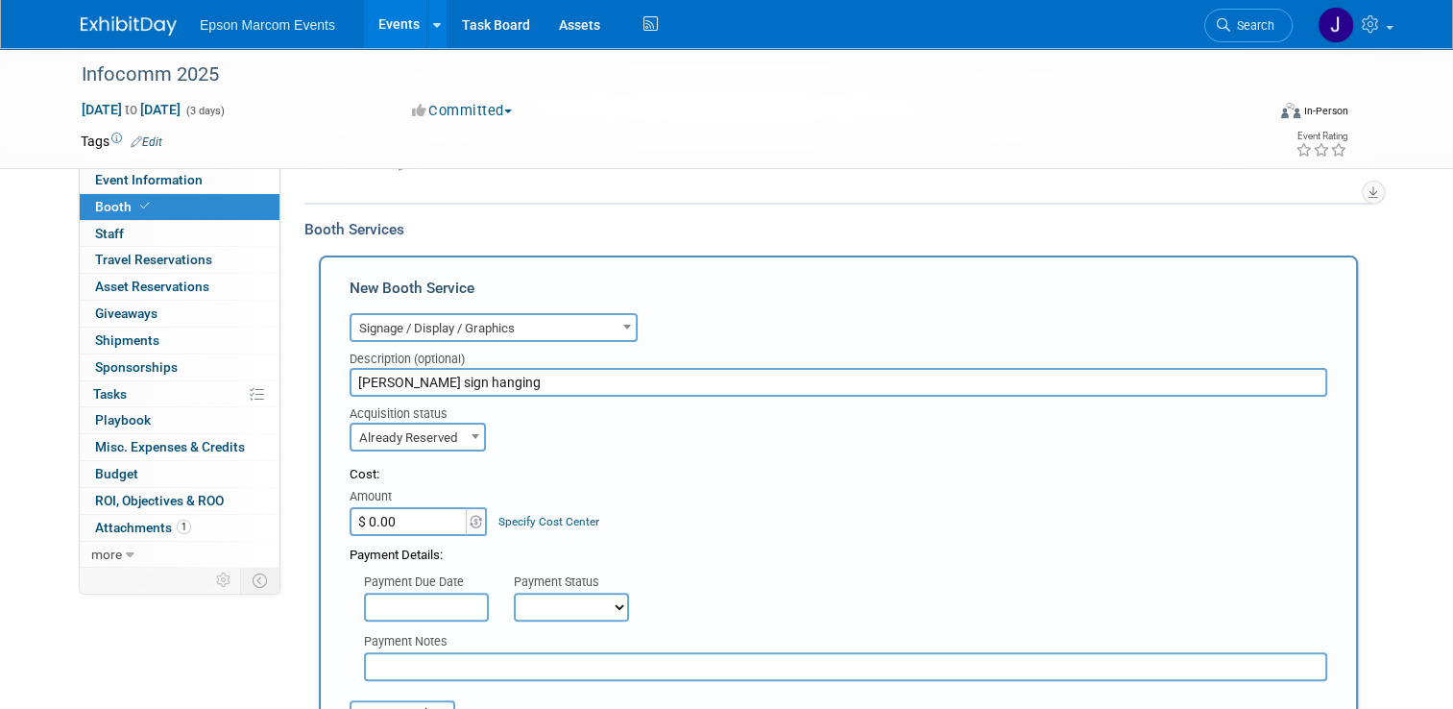
scroll to position [365, 0]
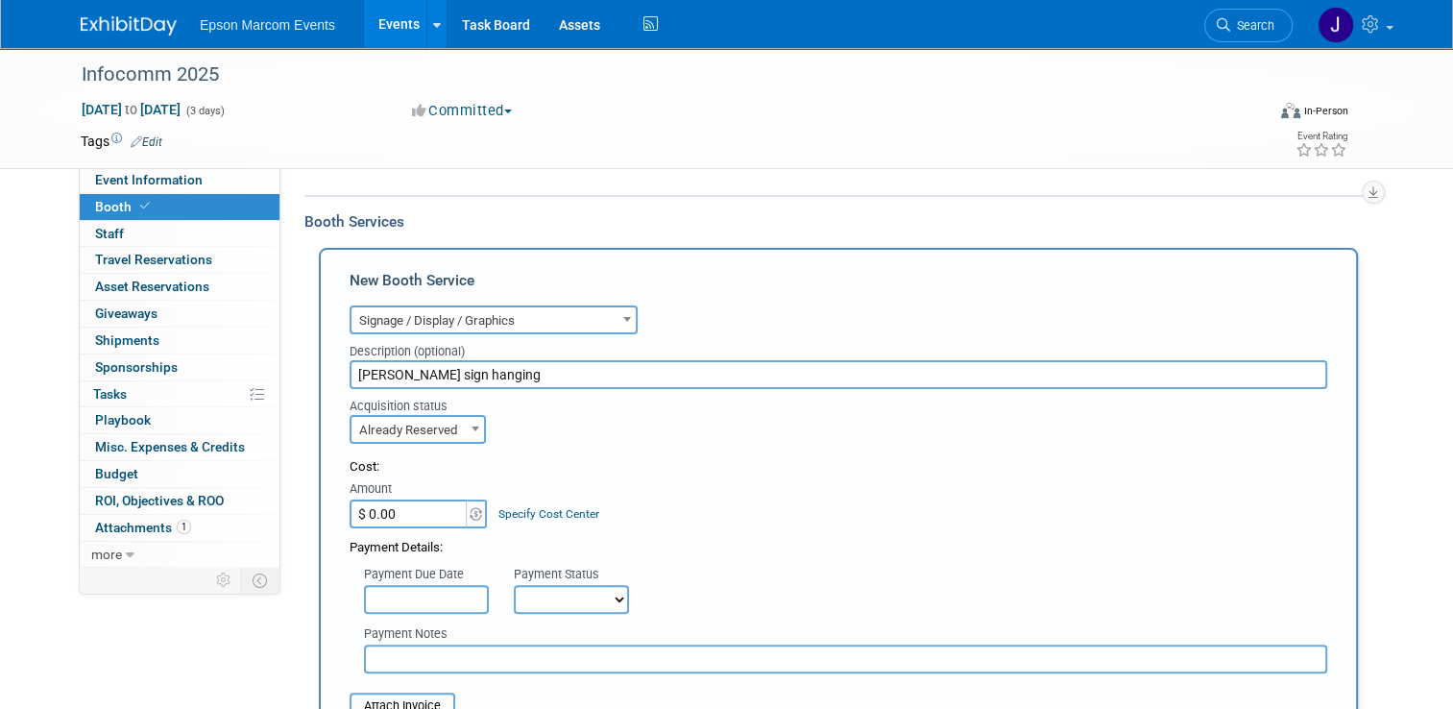
click at [417, 517] on input "$ 0.00" at bounding box center [410, 513] width 120 height 29
type input "$ 2,086.34"
click at [523, 591] on select "Not Paid Yet Partially Paid Paid in Full" at bounding box center [571, 599] width 115 height 29
select select "1"
click at [514, 585] on select "Not Paid Yet Partially Paid Paid in Full" at bounding box center [571, 599] width 115 height 29
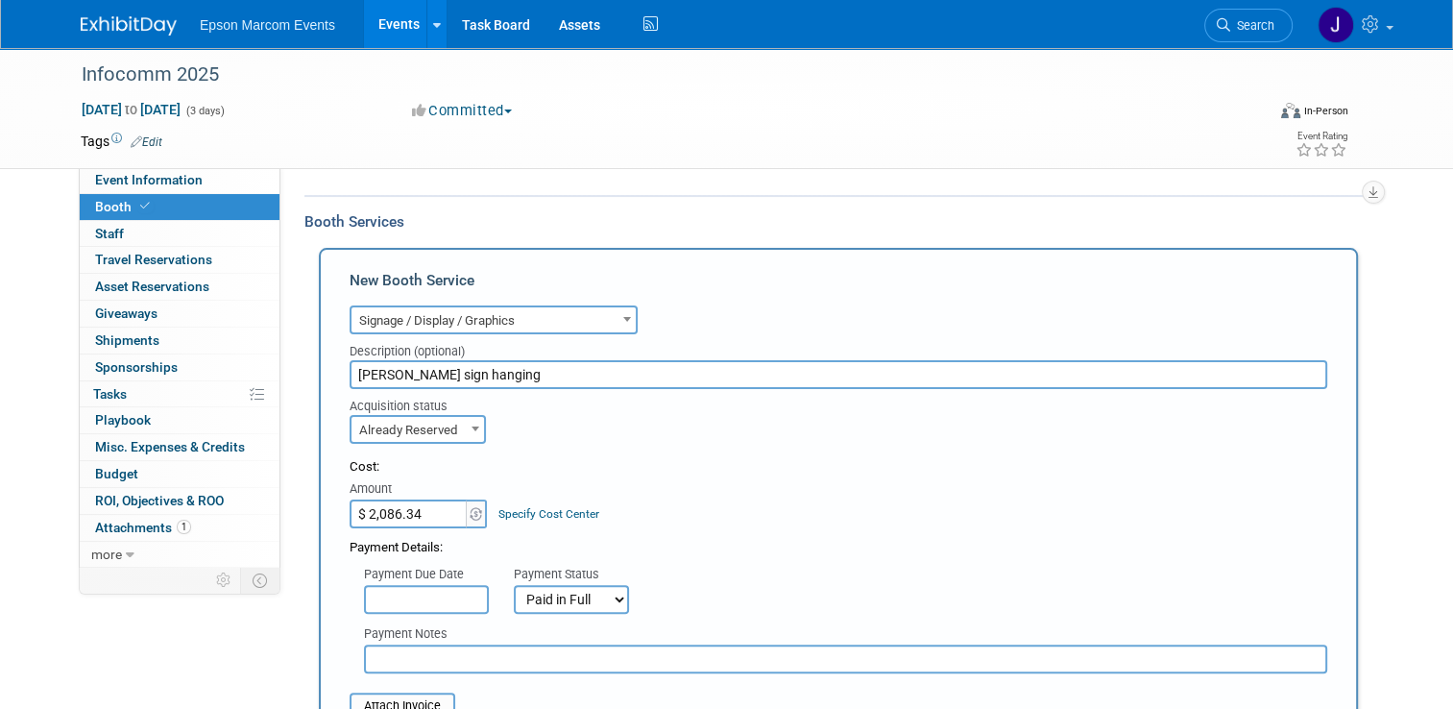
click at [511, 659] on input "text" at bounding box center [845, 658] width 963 height 29
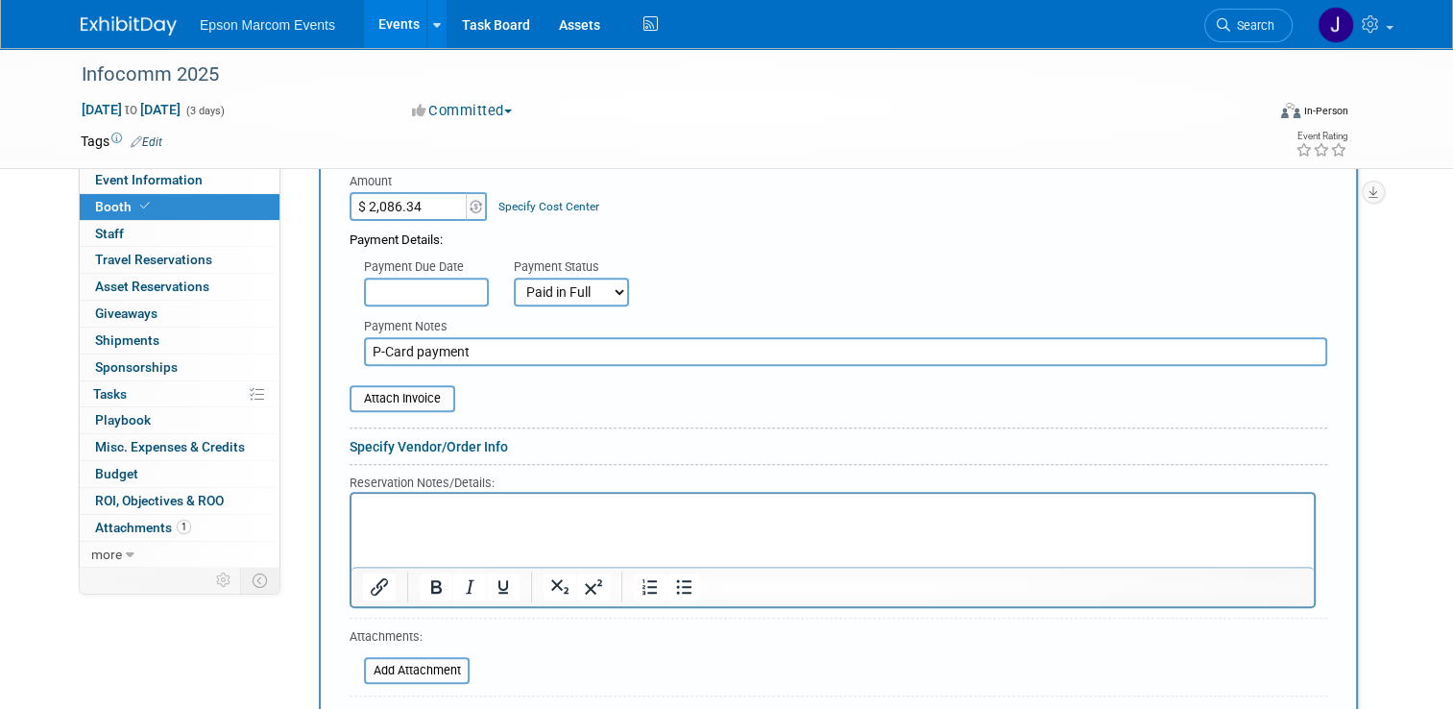
scroll to position [749, 0]
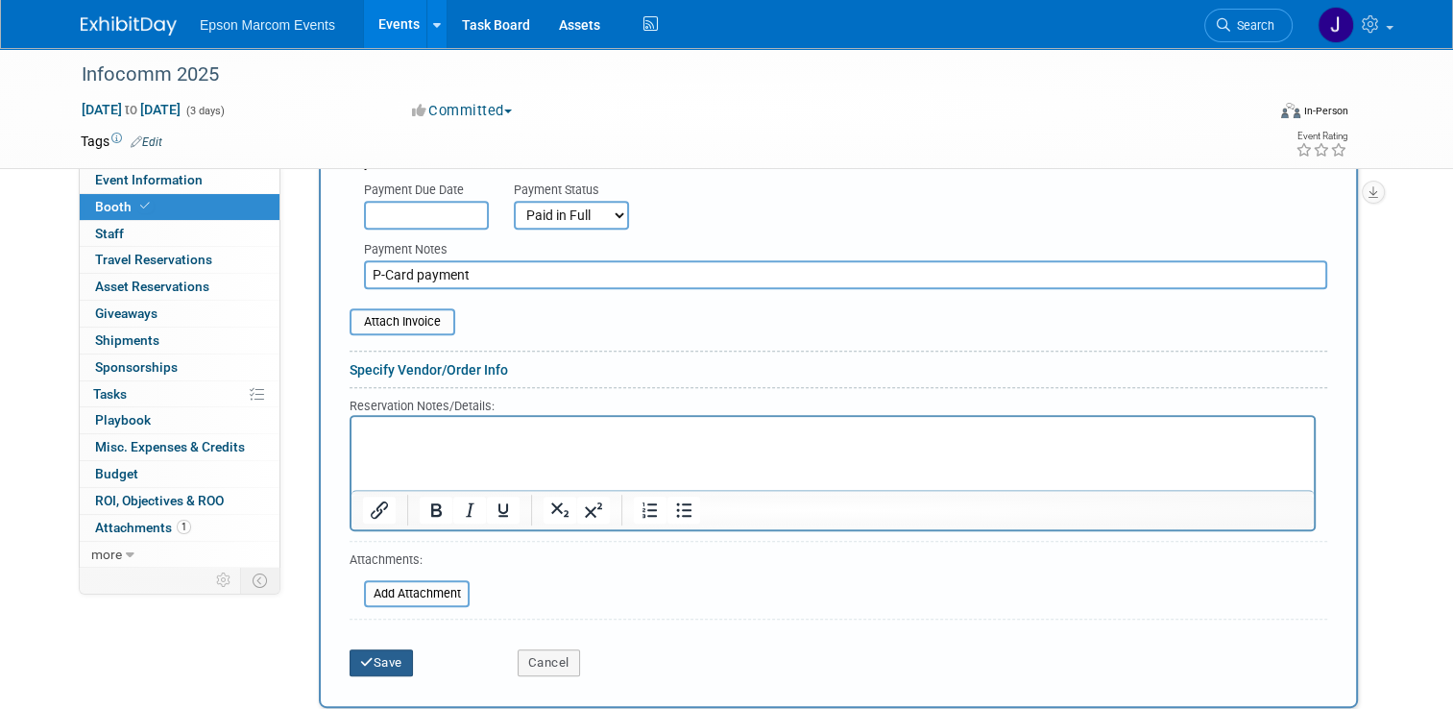
type input "P-Card payment"
click at [389, 653] on button "Save" at bounding box center [381, 662] width 63 height 27
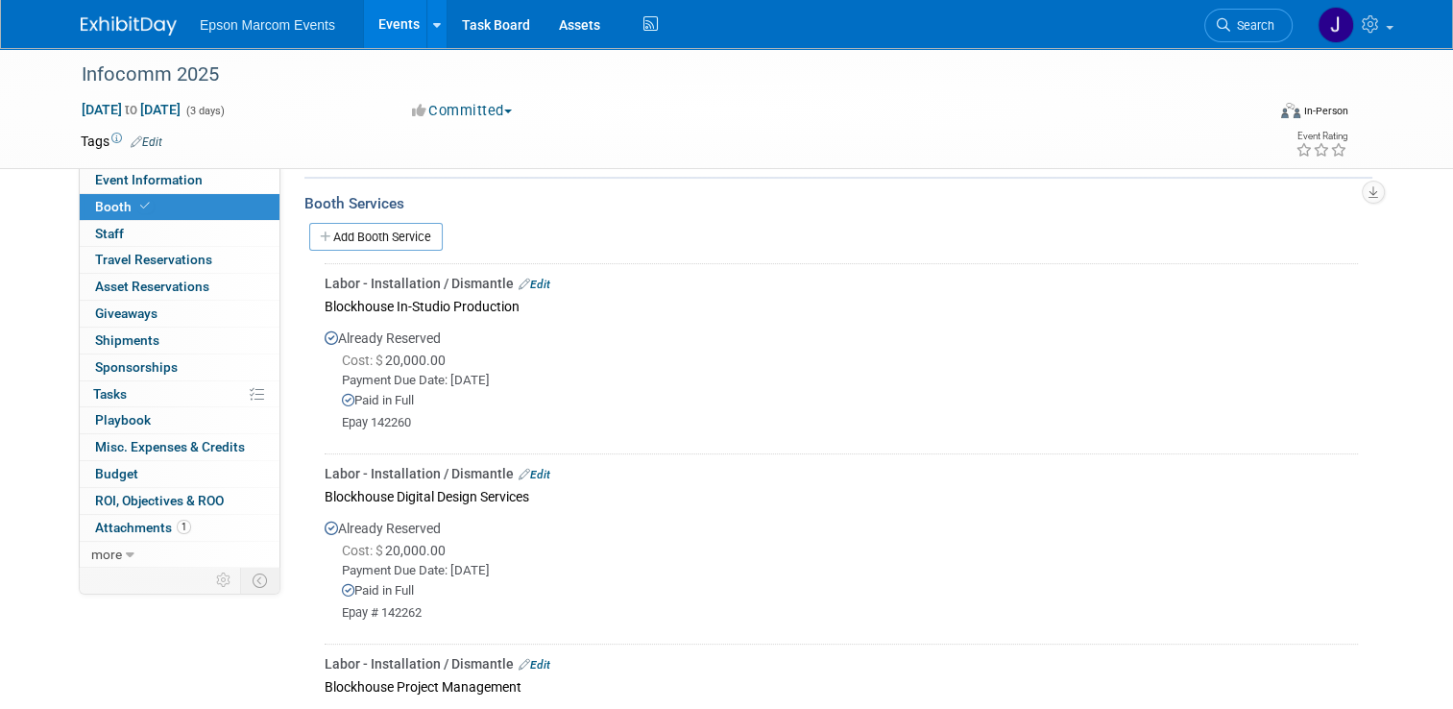
scroll to position [343, 0]
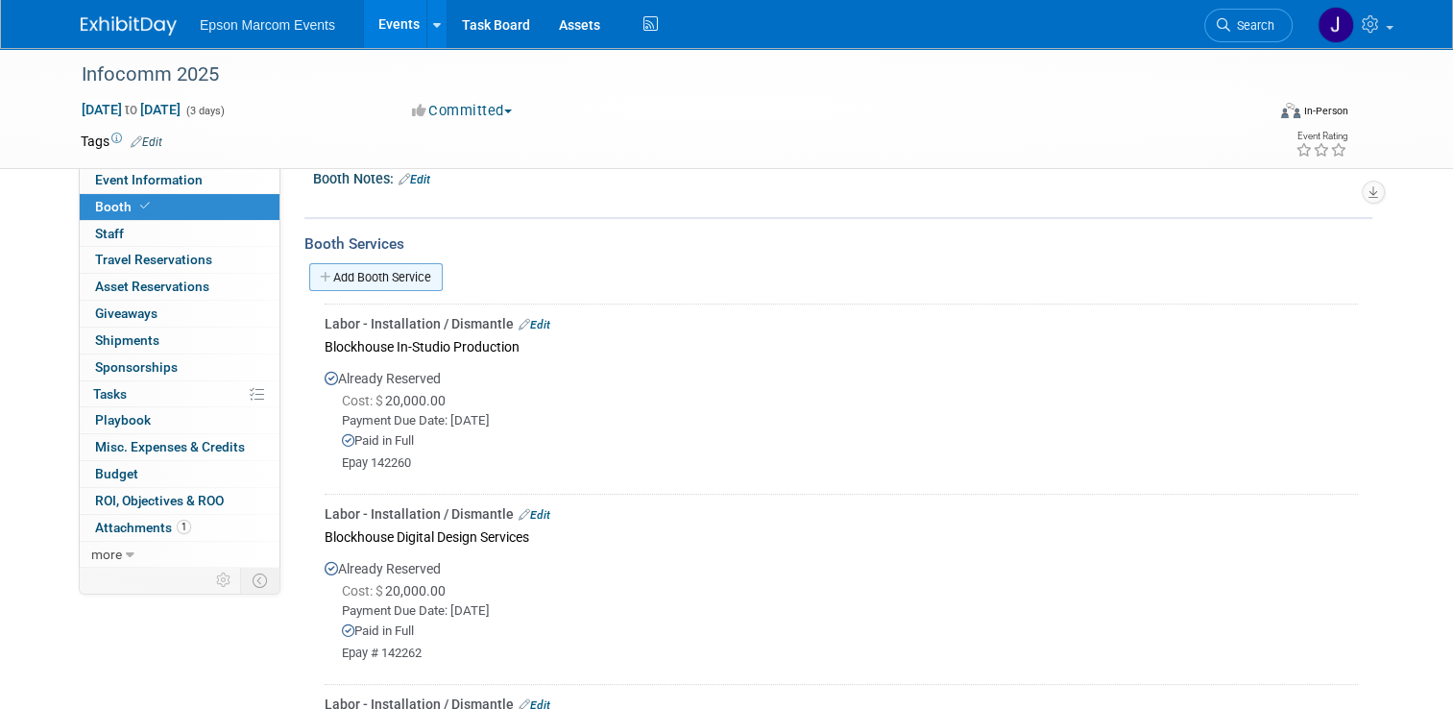
click at [368, 269] on link "Add Booth Service" at bounding box center [375, 277] width 133 height 28
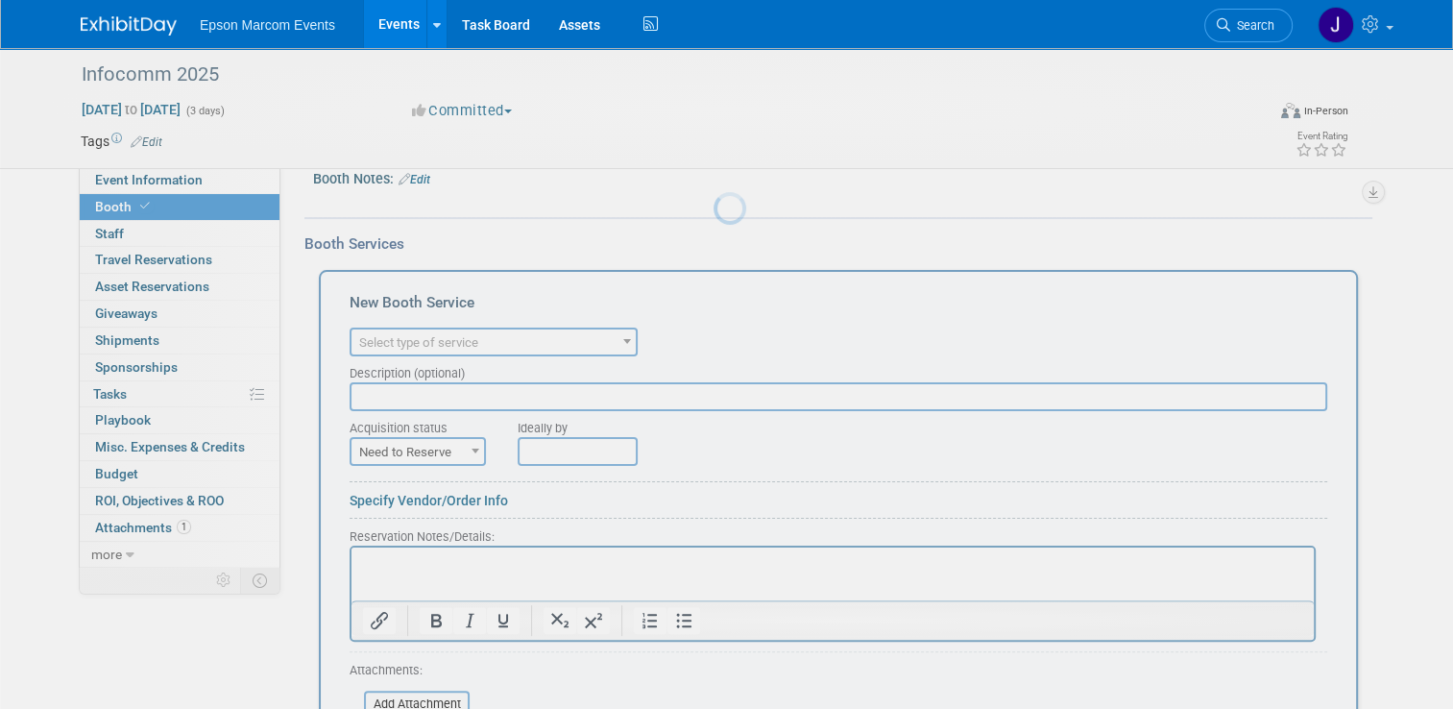
scroll to position [0, 0]
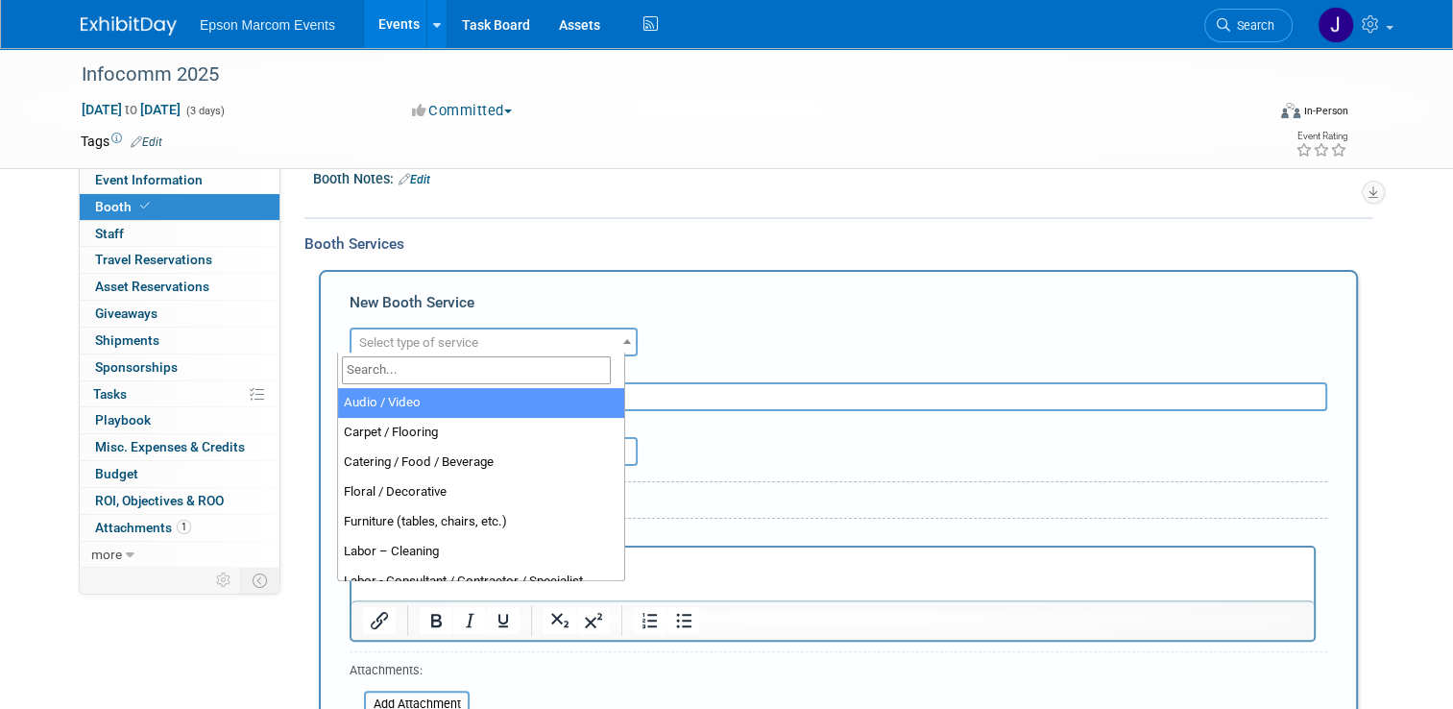
click at [574, 334] on span "Select type of service" at bounding box center [493, 342] width 284 height 27
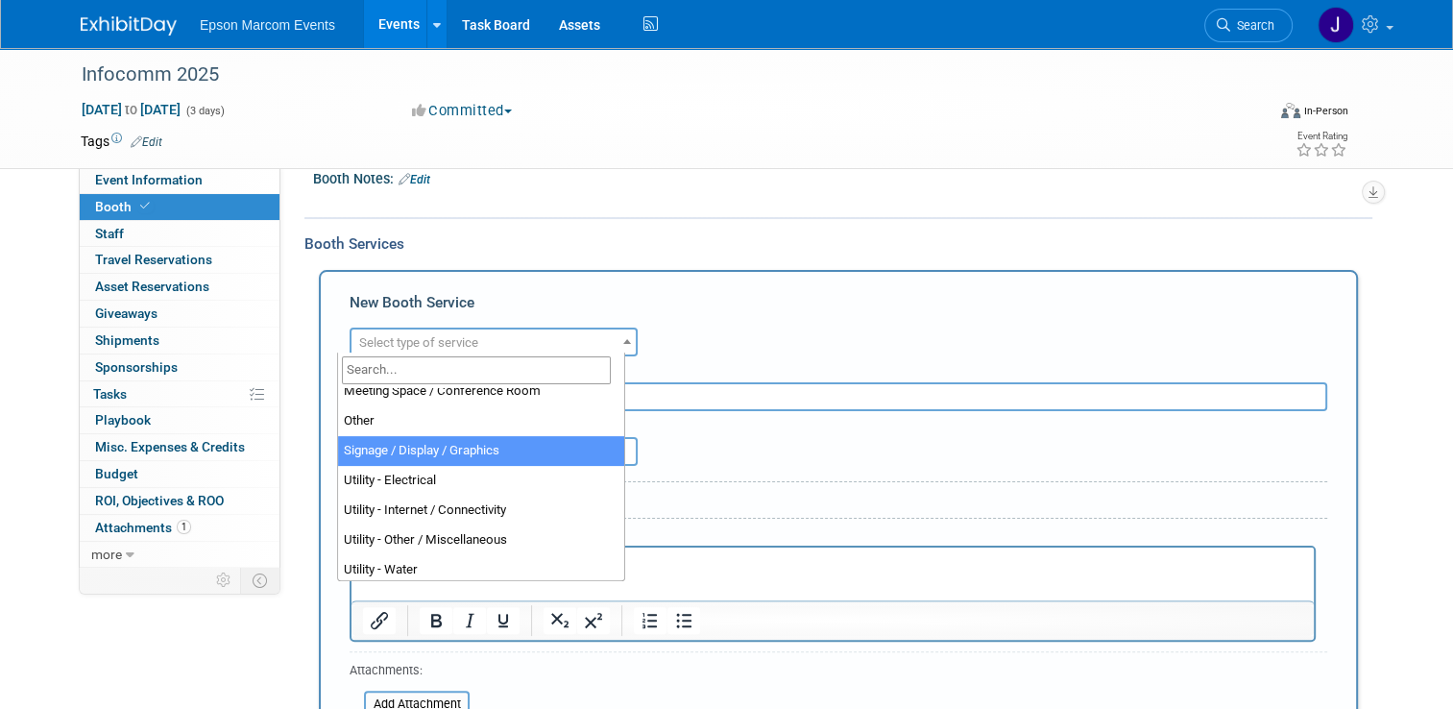
scroll to position [492, 0]
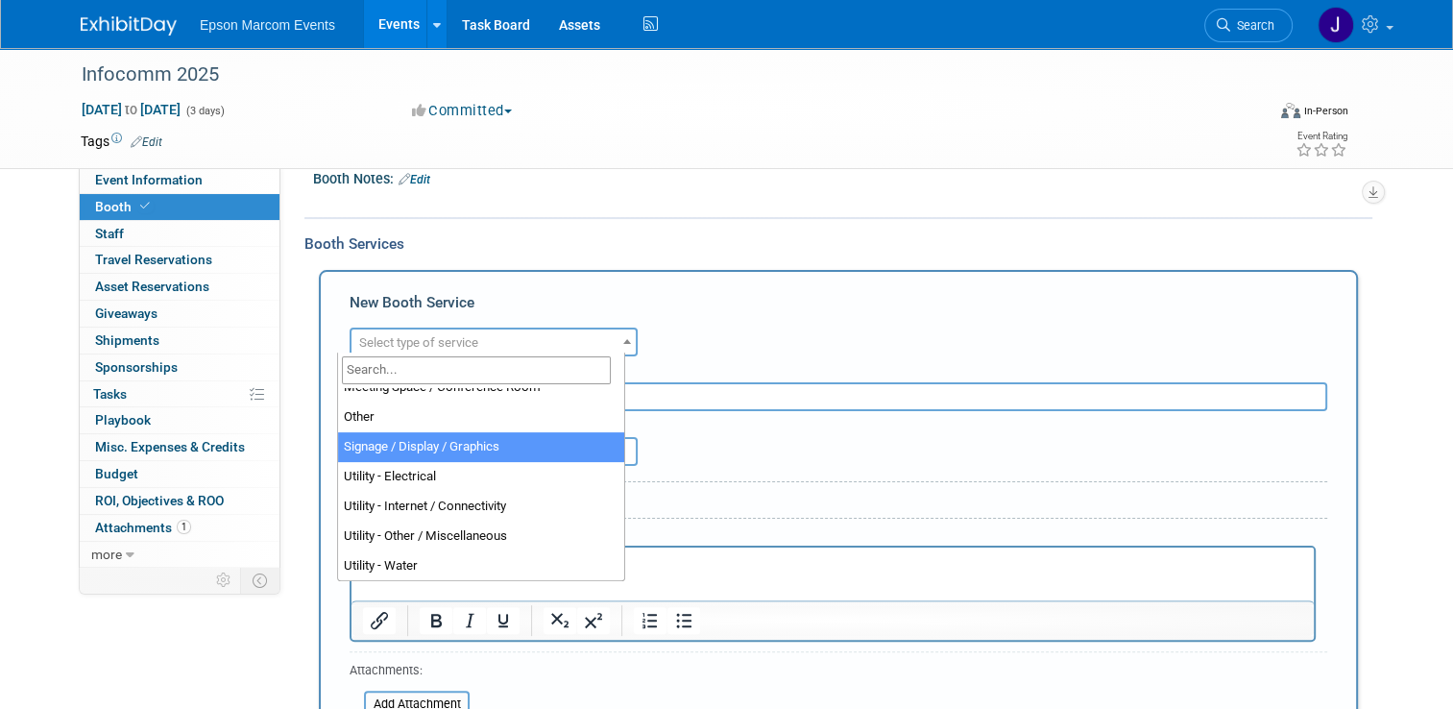
select select "3"
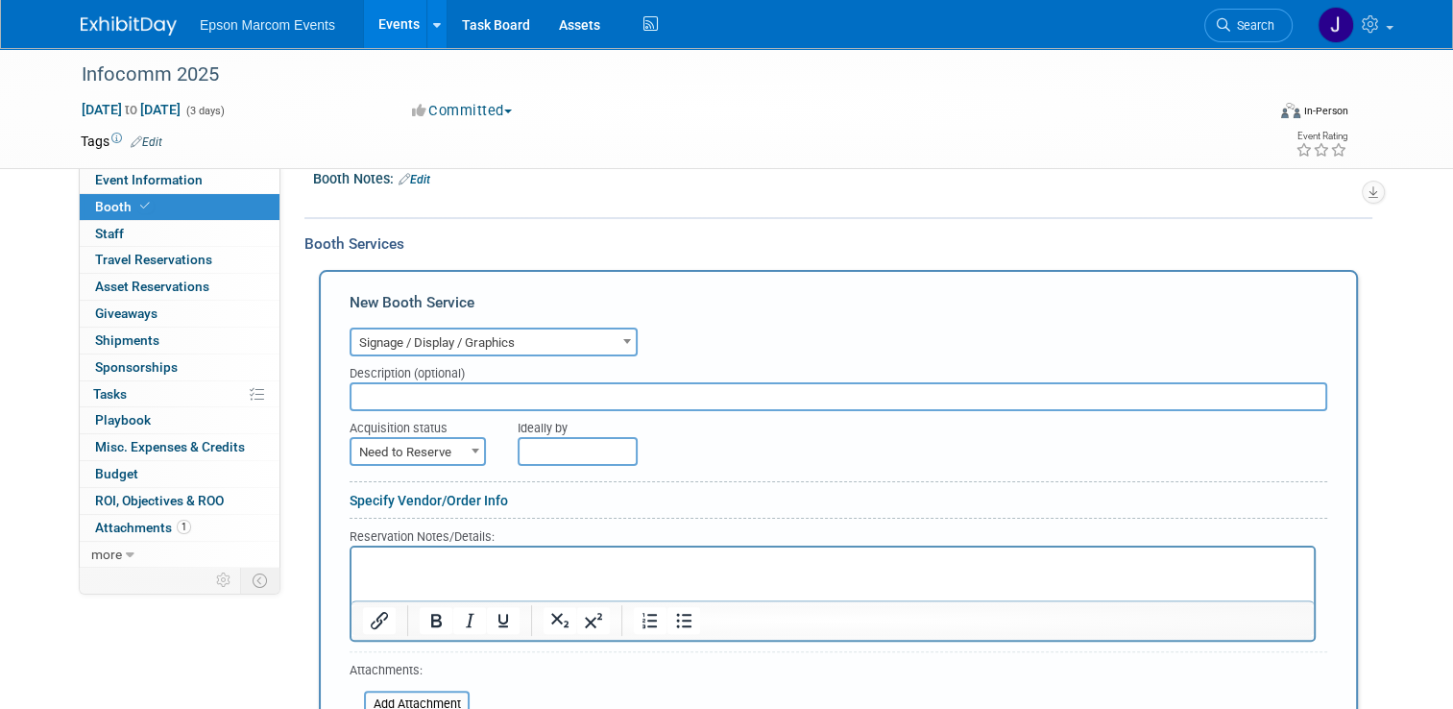
click at [517, 390] on input "text" at bounding box center [839, 396] width 978 height 29
type input "[GEOGRAPHIC_DATA] sign hanging"
click at [414, 447] on span "Need to Reserve" at bounding box center [417, 452] width 133 height 27
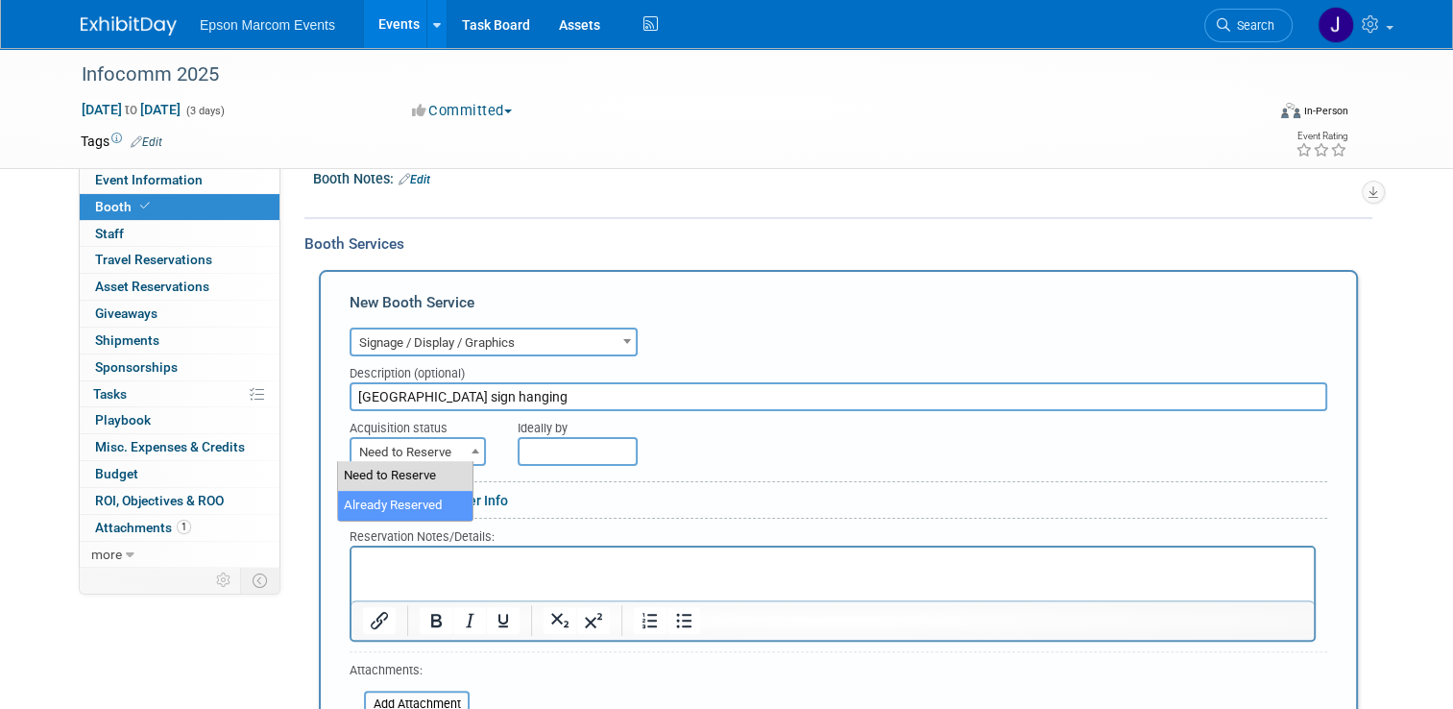
select select "2"
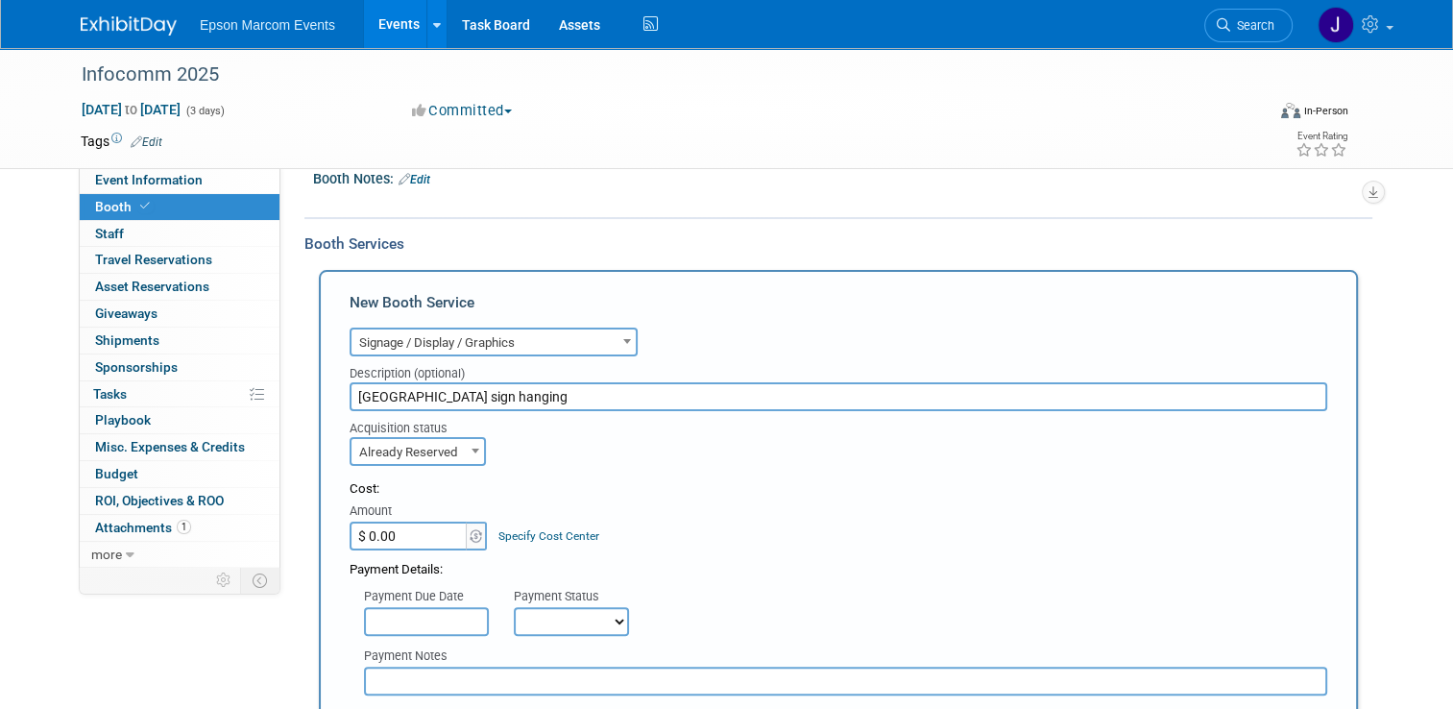
click at [405, 533] on input "$ 0.00" at bounding box center [410, 535] width 120 height 29
type input "$ 1,905.83"
click at [531, 612] on select "Not Paid Yet Partially Paid Paid in Full" at bounding box center [571, 621] width 115 height 29
select select "1"
click at [514, 607] on select "Not Paid Yet Partially Paid Paid in Full" at bounding box center [571, 621] width 115 height 29
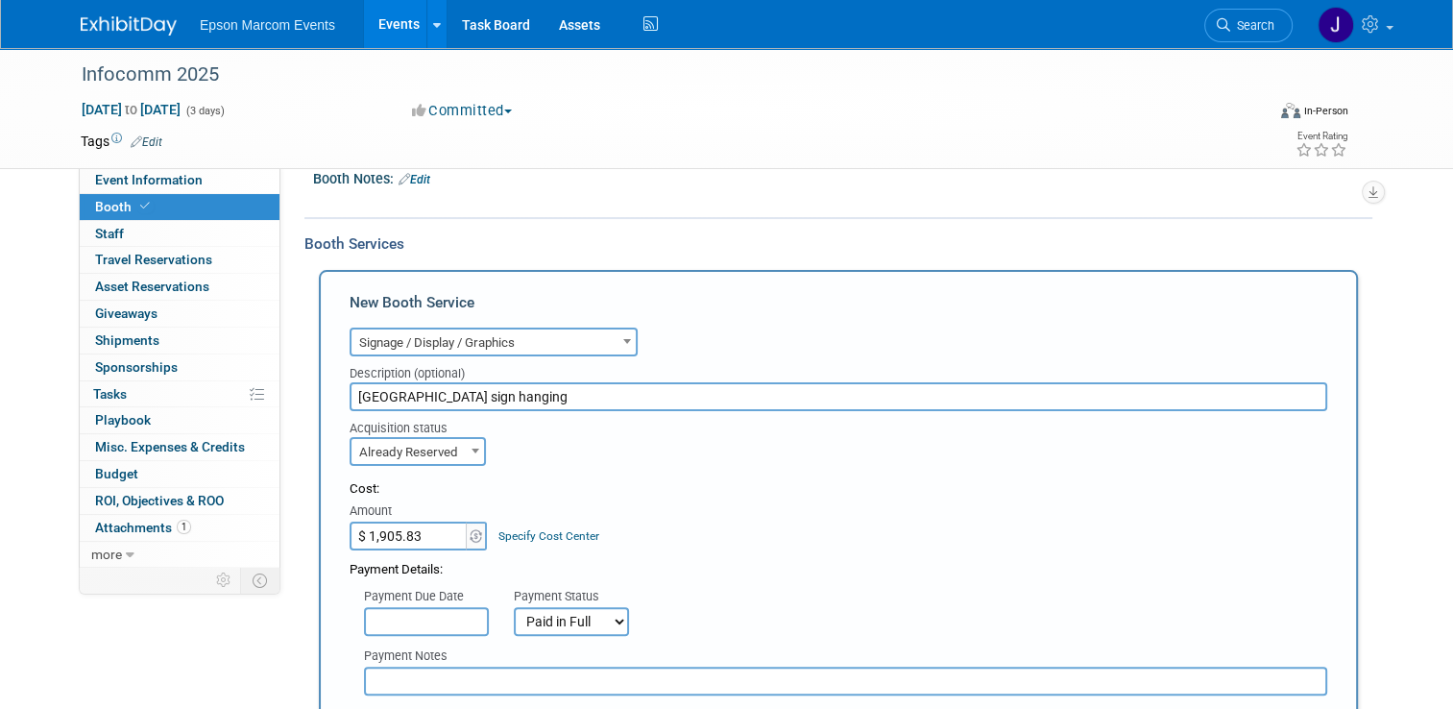
drag, startPoint x: 465, startPoint y: 671, endPoint x: 474, endPoint y: 666, distance: 10.7
click at [465, 671] on input "text" at bounding box center [845, 680] width 963 height 29
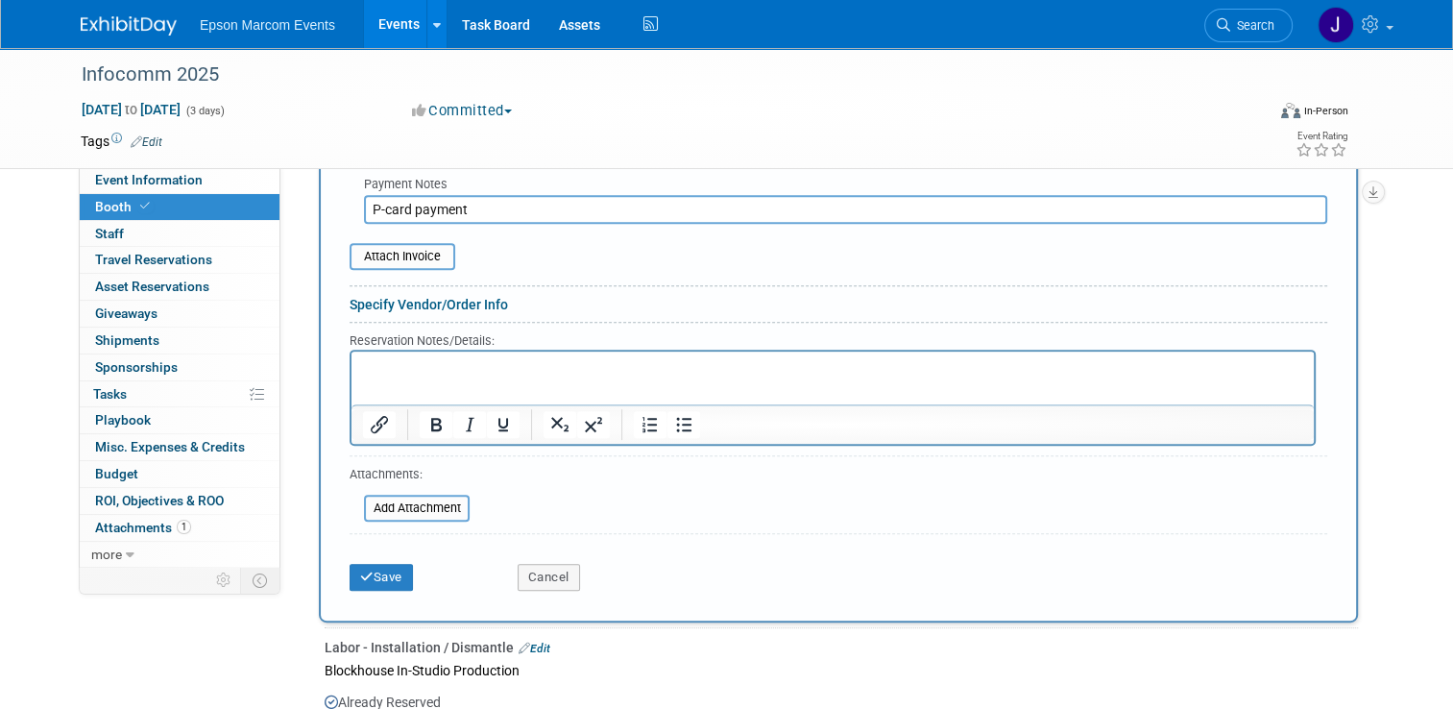
scroll to position [823, 0]
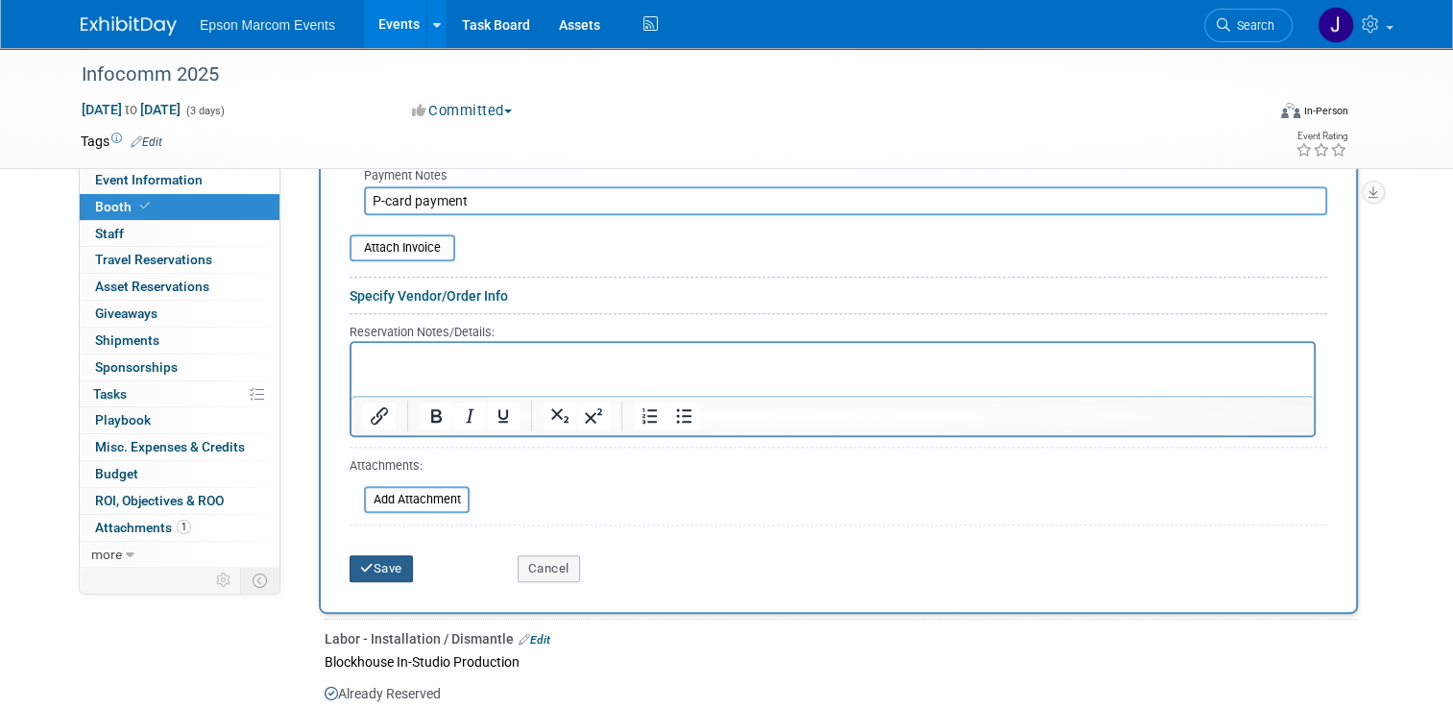
type input "P-card payment"
click at [378, 555] on button "Save" at bounding box center [381, 568] width 63 height 27
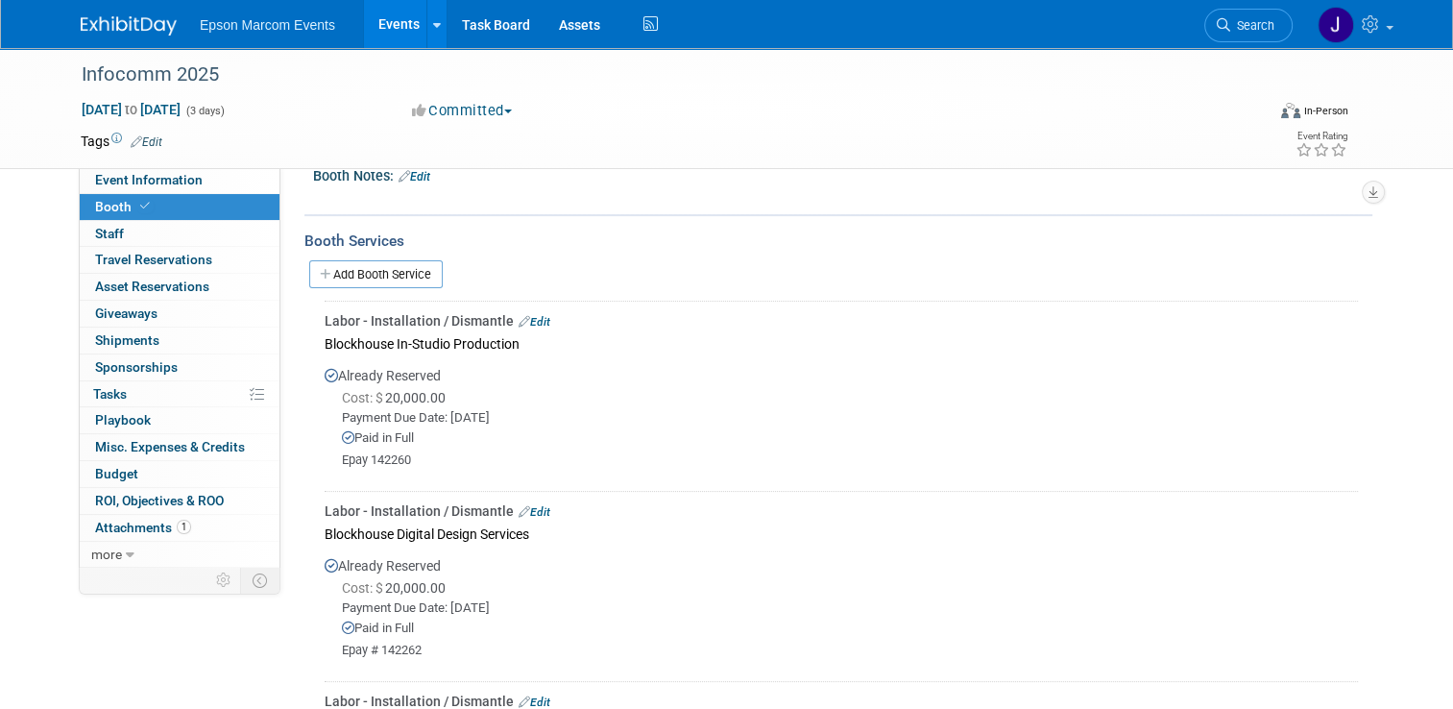
scroll to position [225, 0]
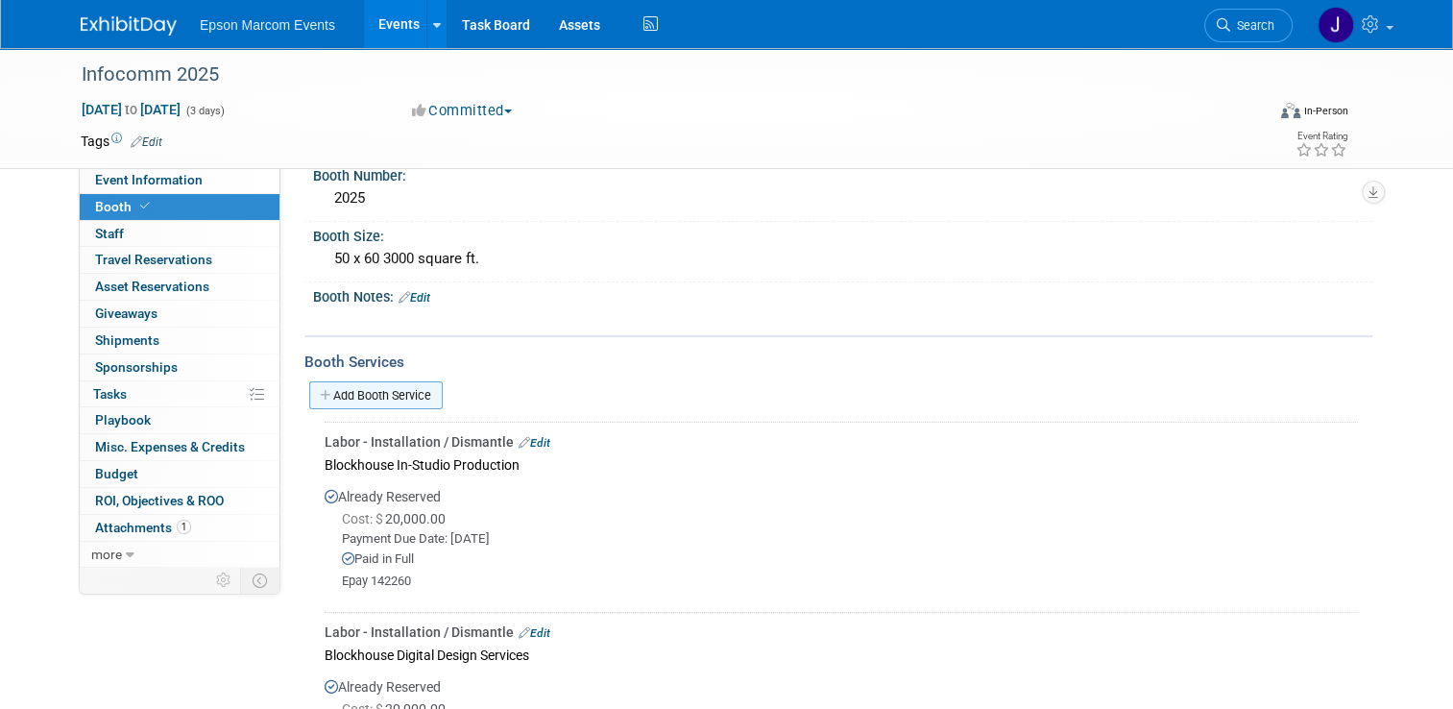
click at [361, 390] on link "Add Booth Service" at bounding box center [375, 395] width 133 height 28
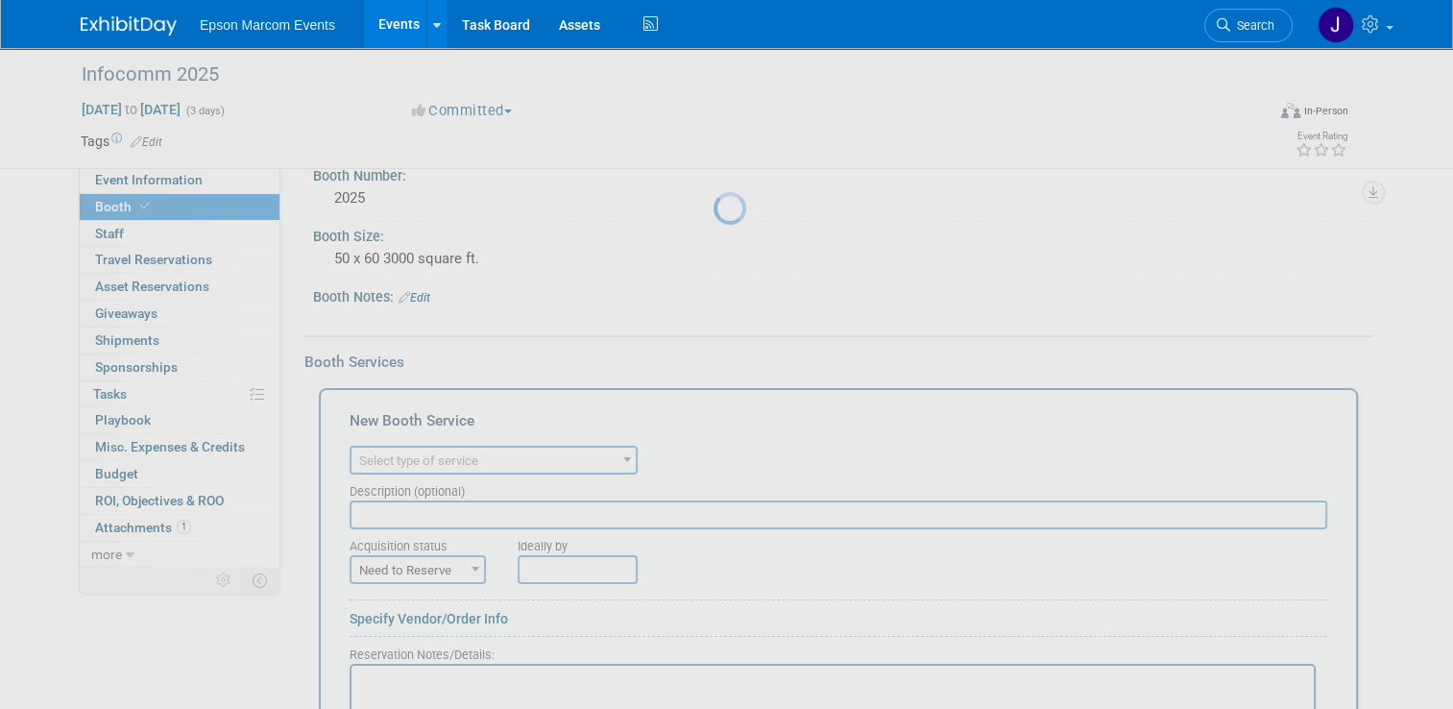
scroll to position [0, 0]
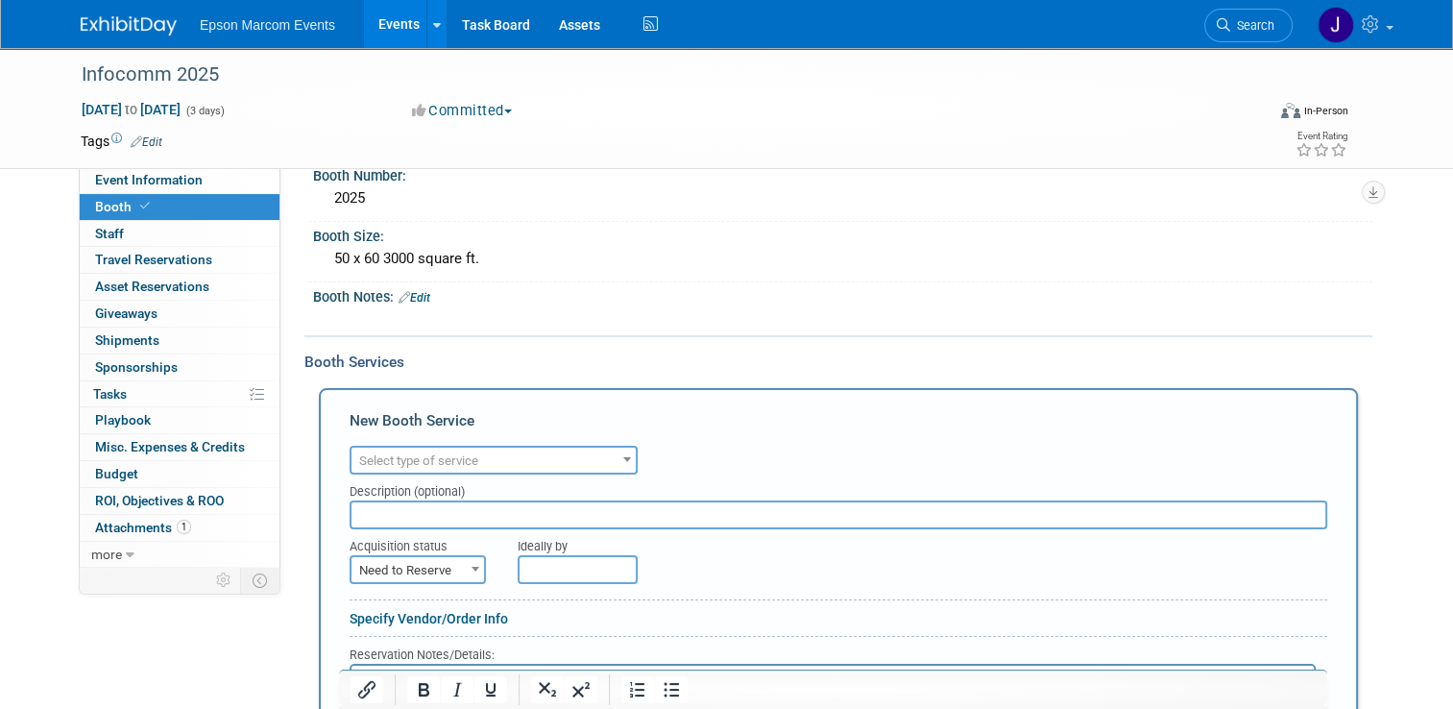
click at [474, 447] on span "Select type of service" at bounding box center [493, 460] width 284 height 27
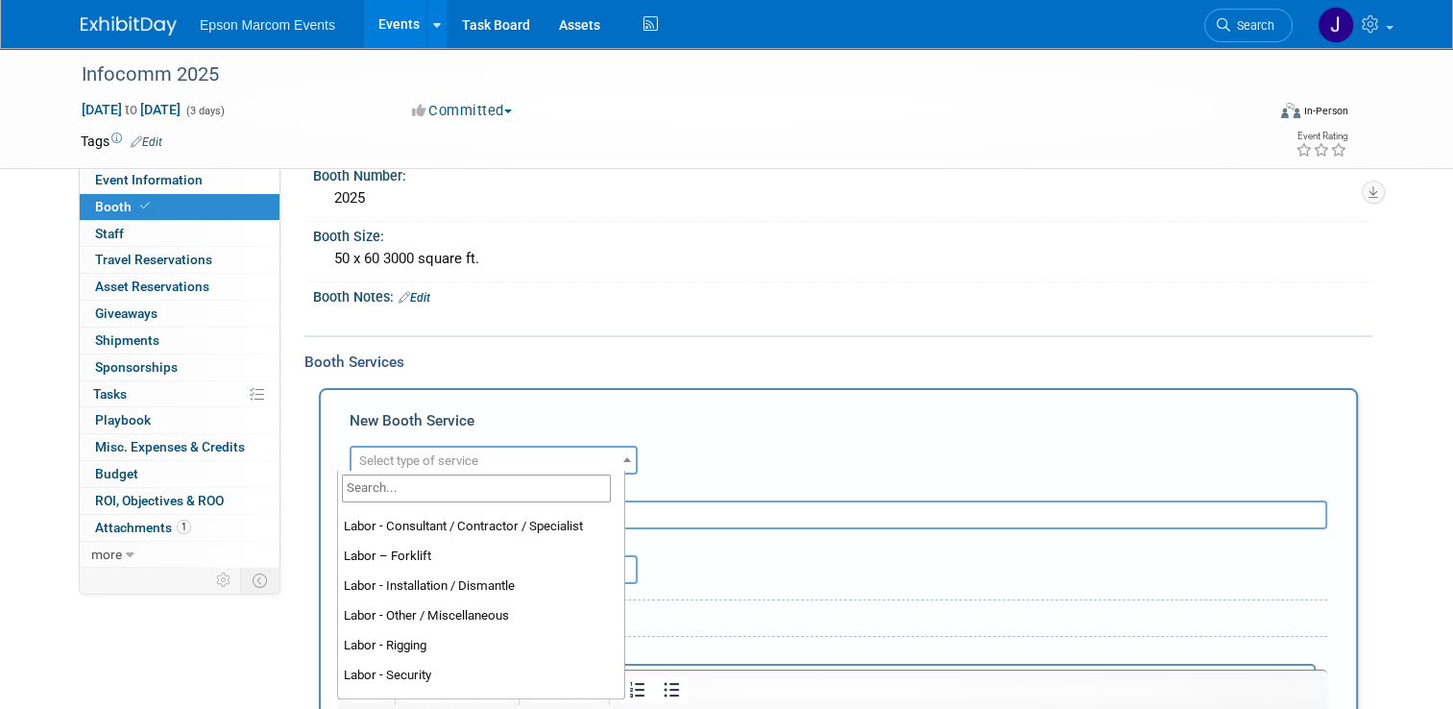
scroll to position [177, 0]
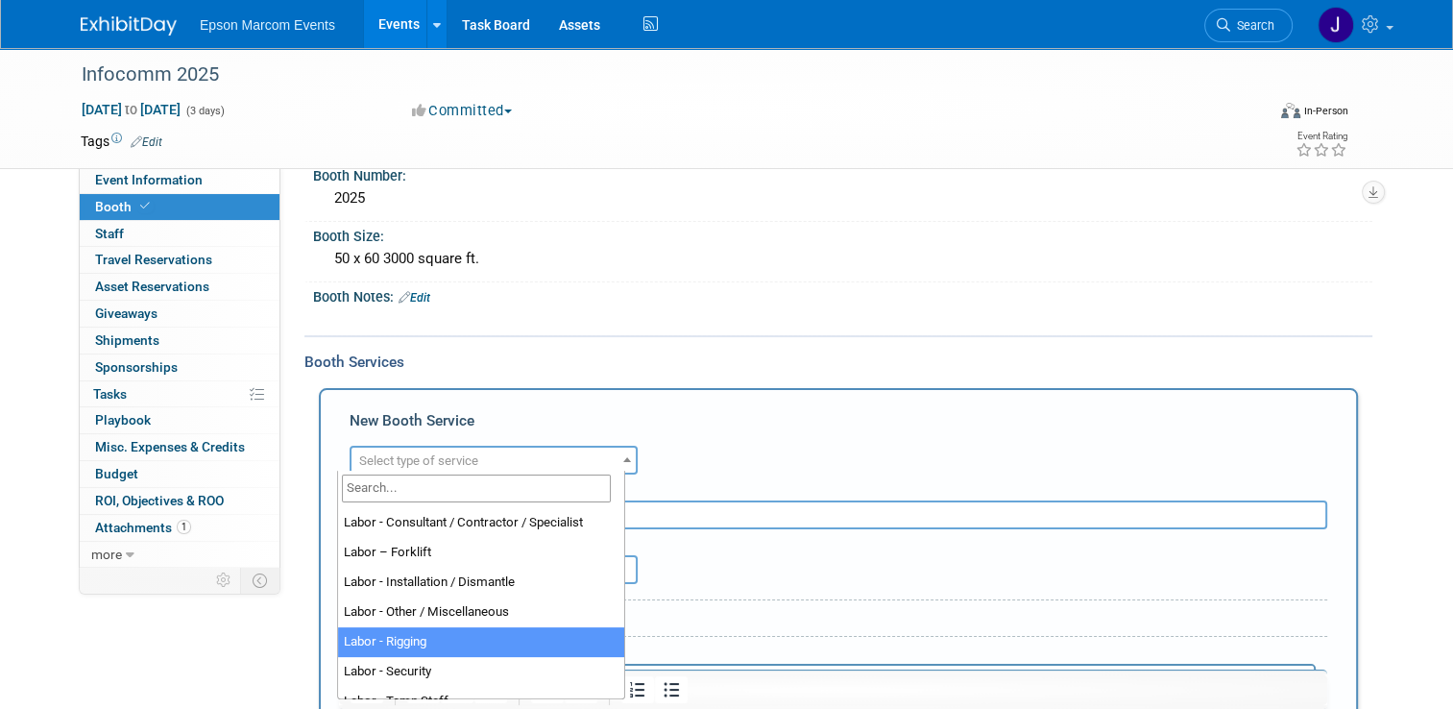
select select "23"
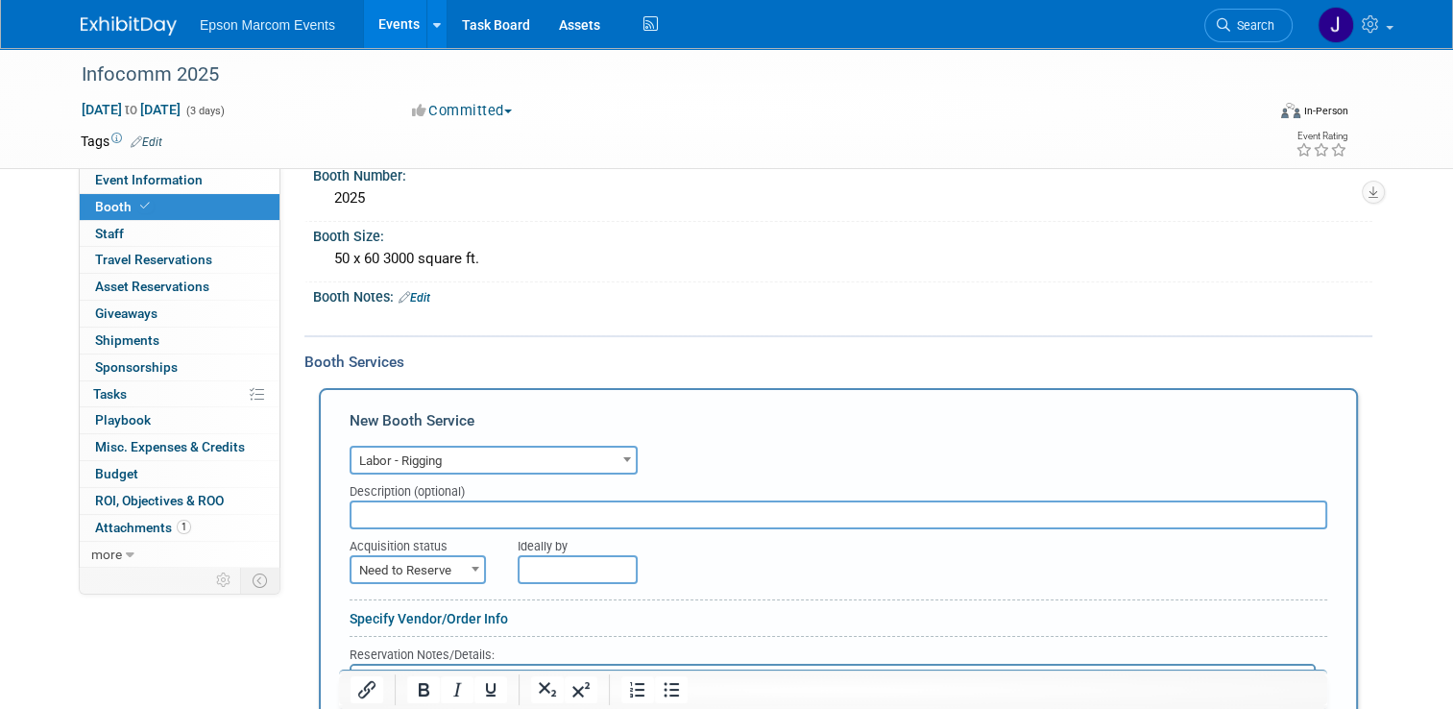
click at [473, 519] on input "text" at bounding box center [839, 514] width 978 height 29
type input "[GEOGRAPHIC_DATA] Rigging"
click at [419, 559] on span "Need to Reserve" at bounding box center [417, 570] width 133 height 27
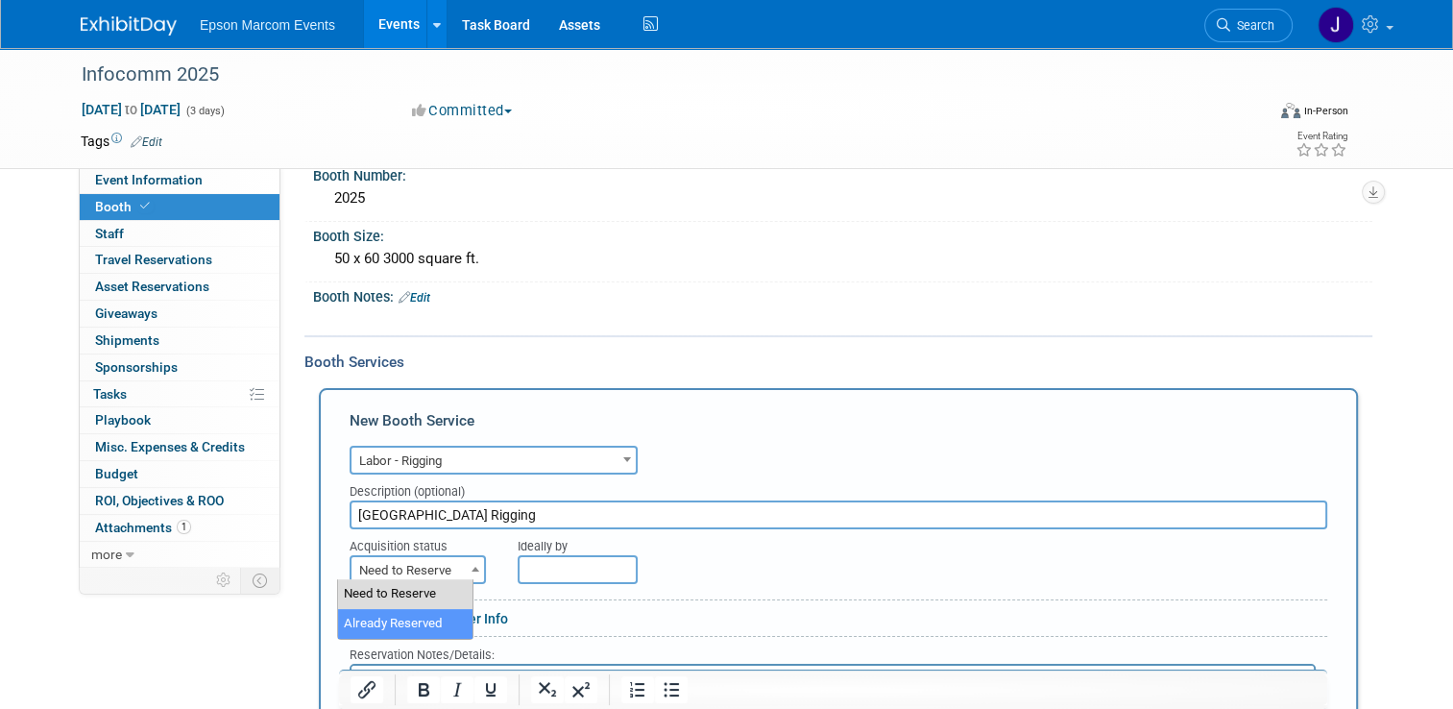
select select "2"
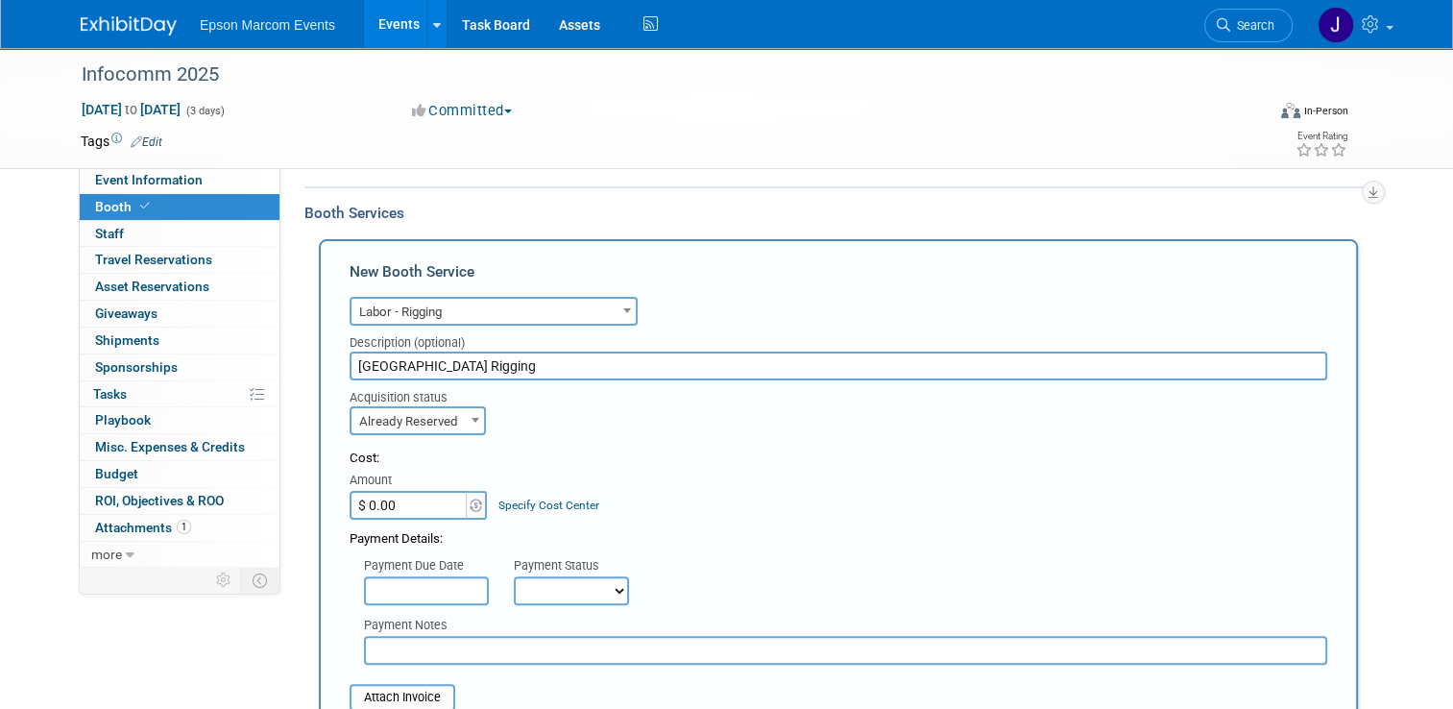
scroll to position [417, 0]
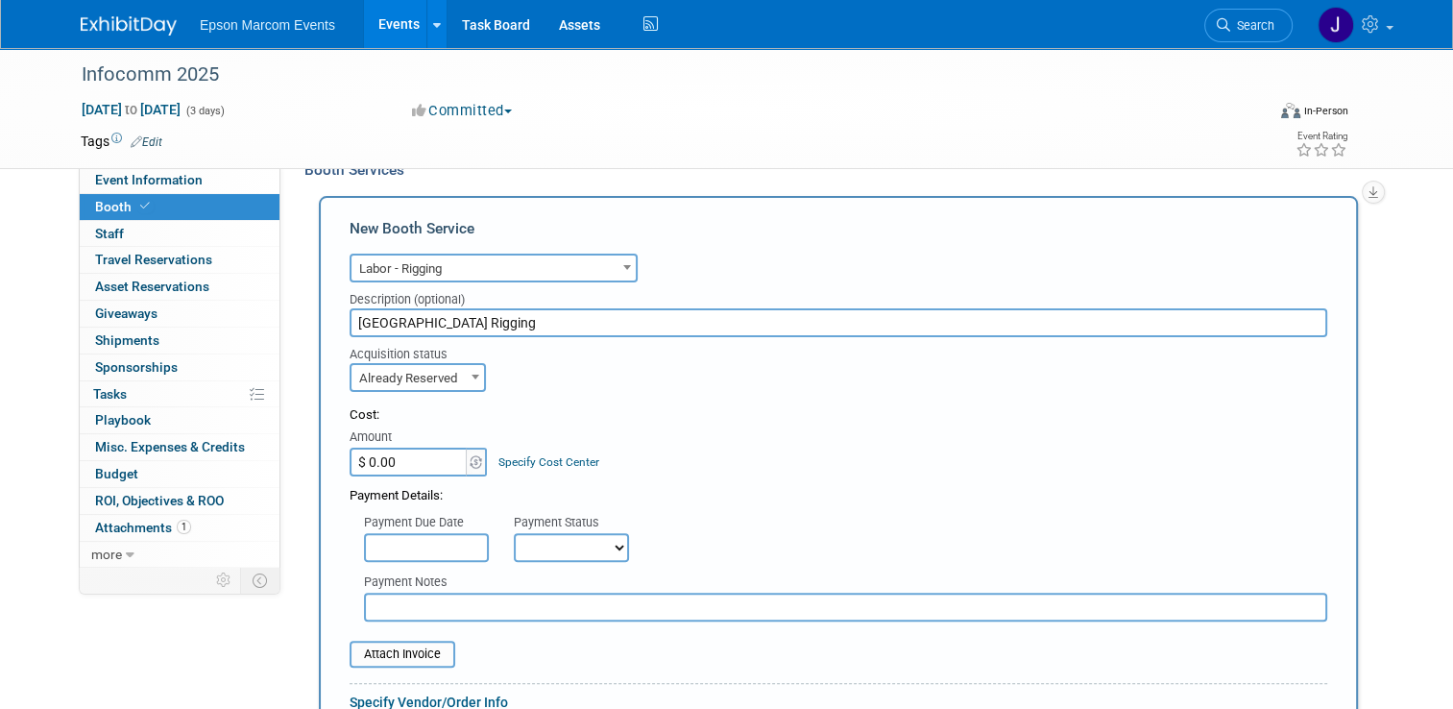
click at [411, 450] on input "$ 0.00" at bounding box center [410, 461] width 120 height 29
type input "$ 10,000.00"
click at [519, 546] on select "Not Paid Yet Partially Paid Paid in Full" at bounding box center [571, 547] width 115 height 29
select select "1"
click at [514, 533] on select "Not Paid Yet Partially Paid Paid in Full" at bounding box center [571, 547] width 115 height 29
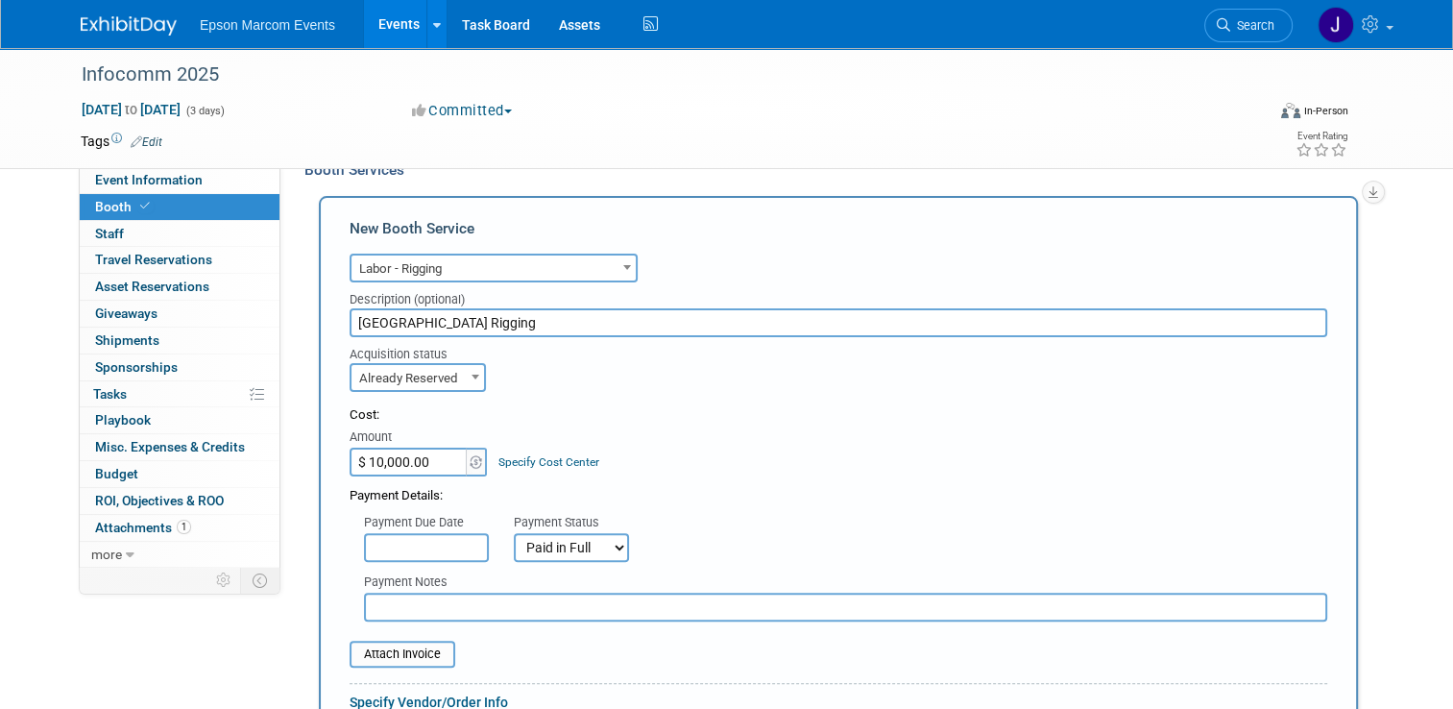
click at [472, 601] on input "text" at bounding box center [845, 606] width 963 height 29
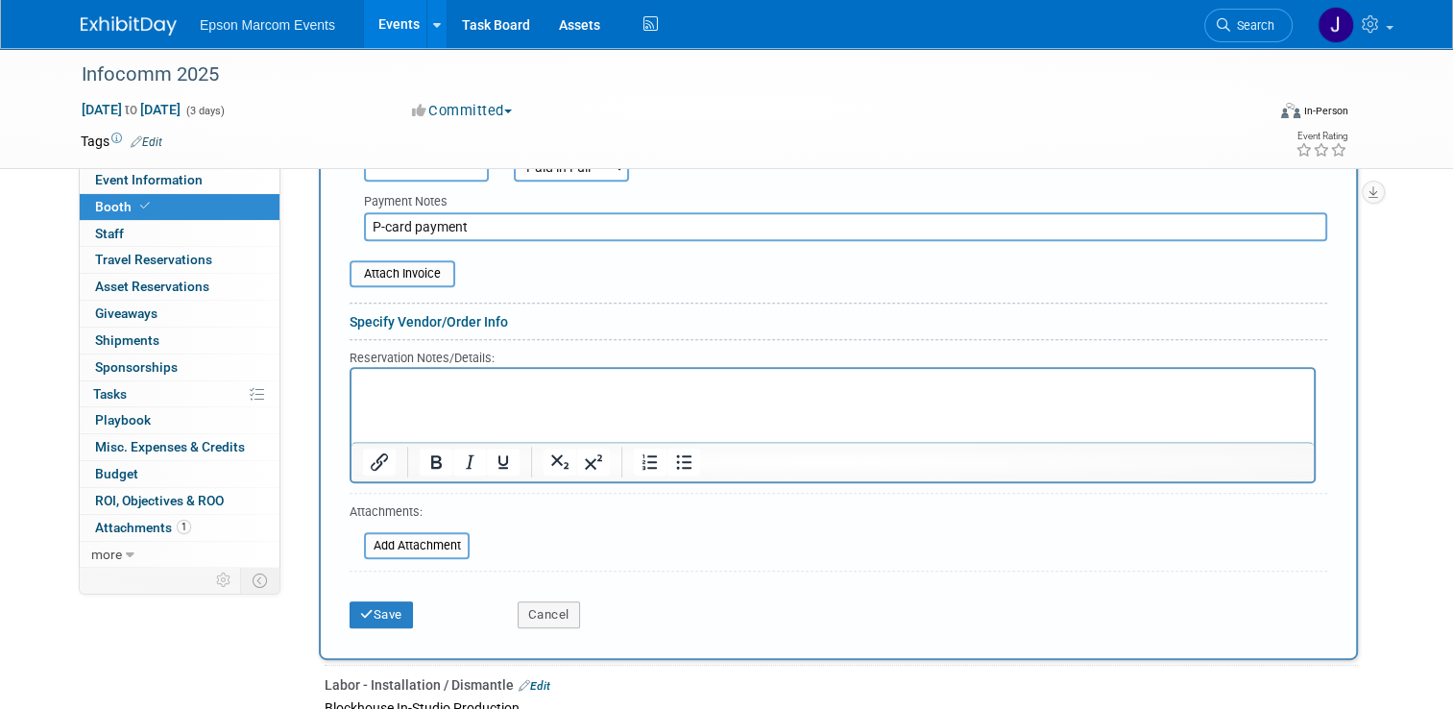
scroll to position [801, 0]
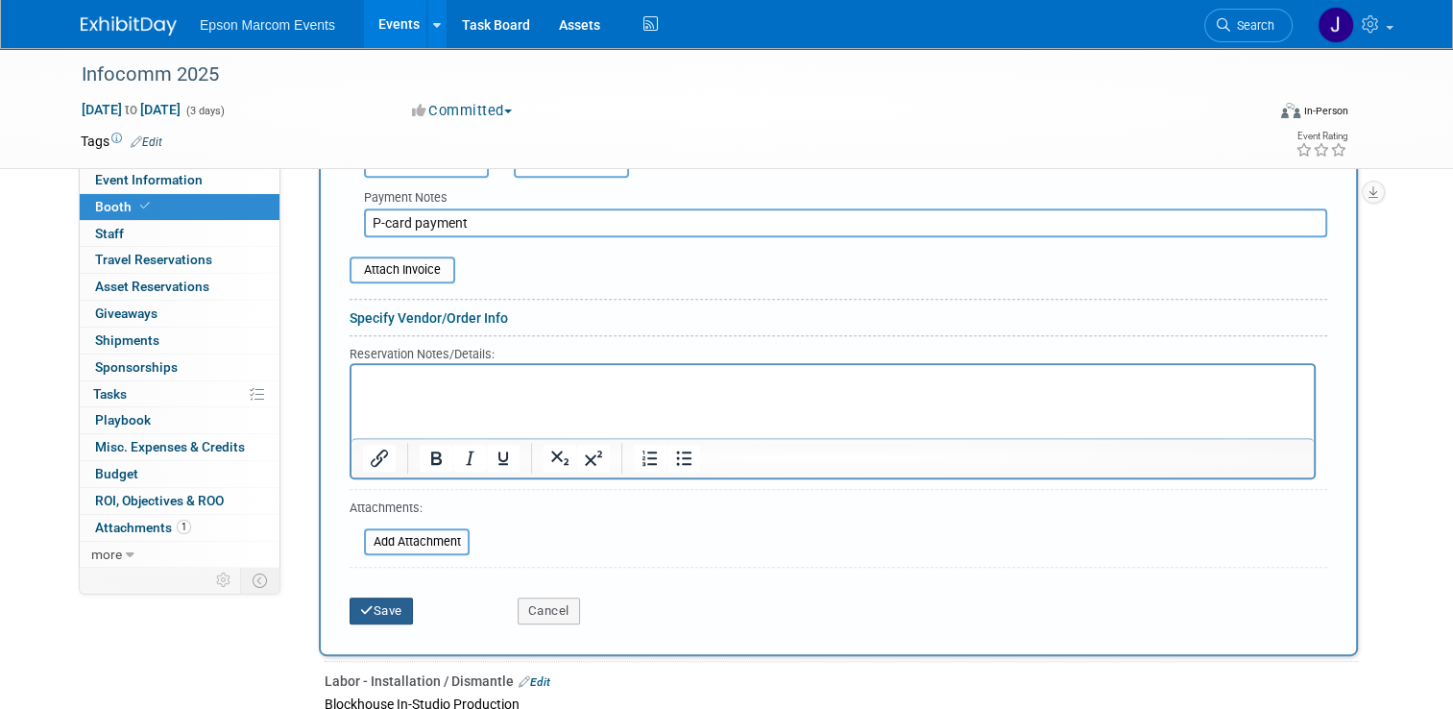
type input "P-card payment"
click at [392, 602] on button "Save" at bounding box center [381, 610] width 63 height 27
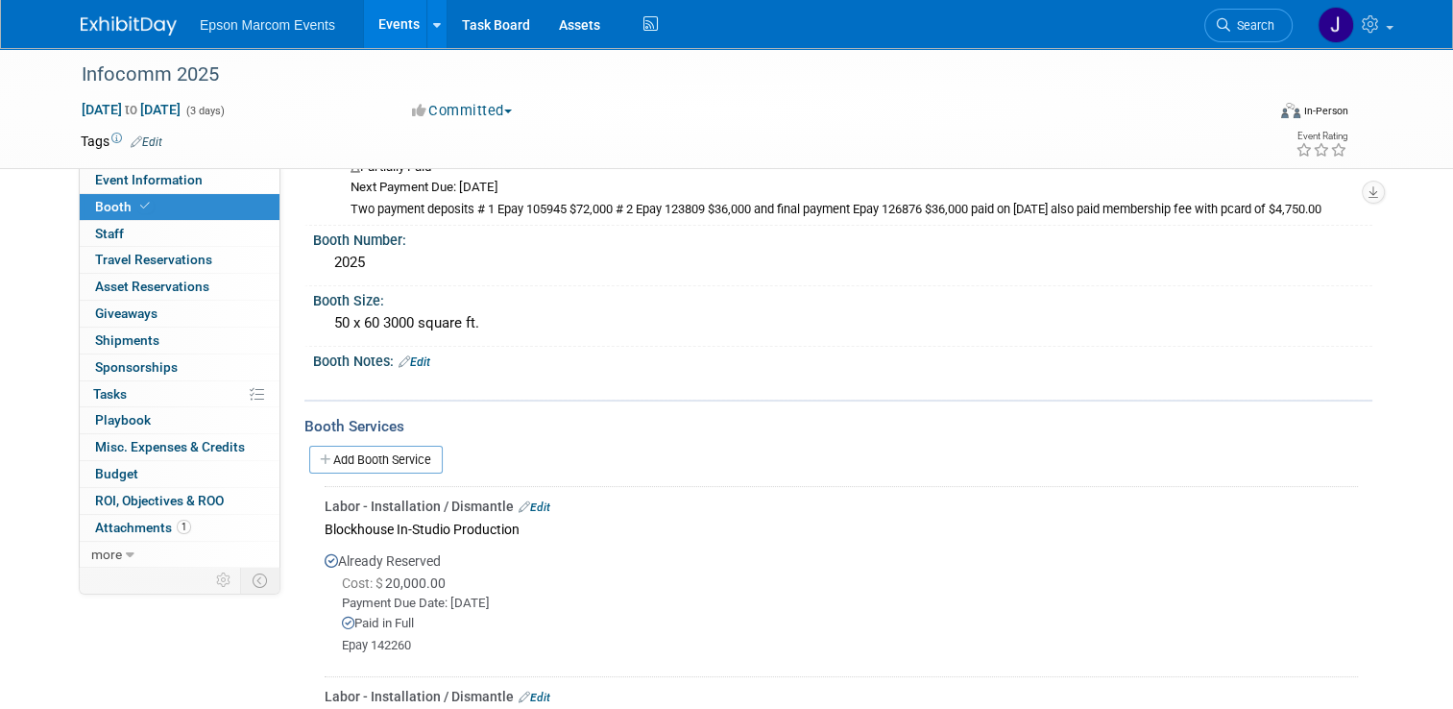
scroll to position [206, 0]
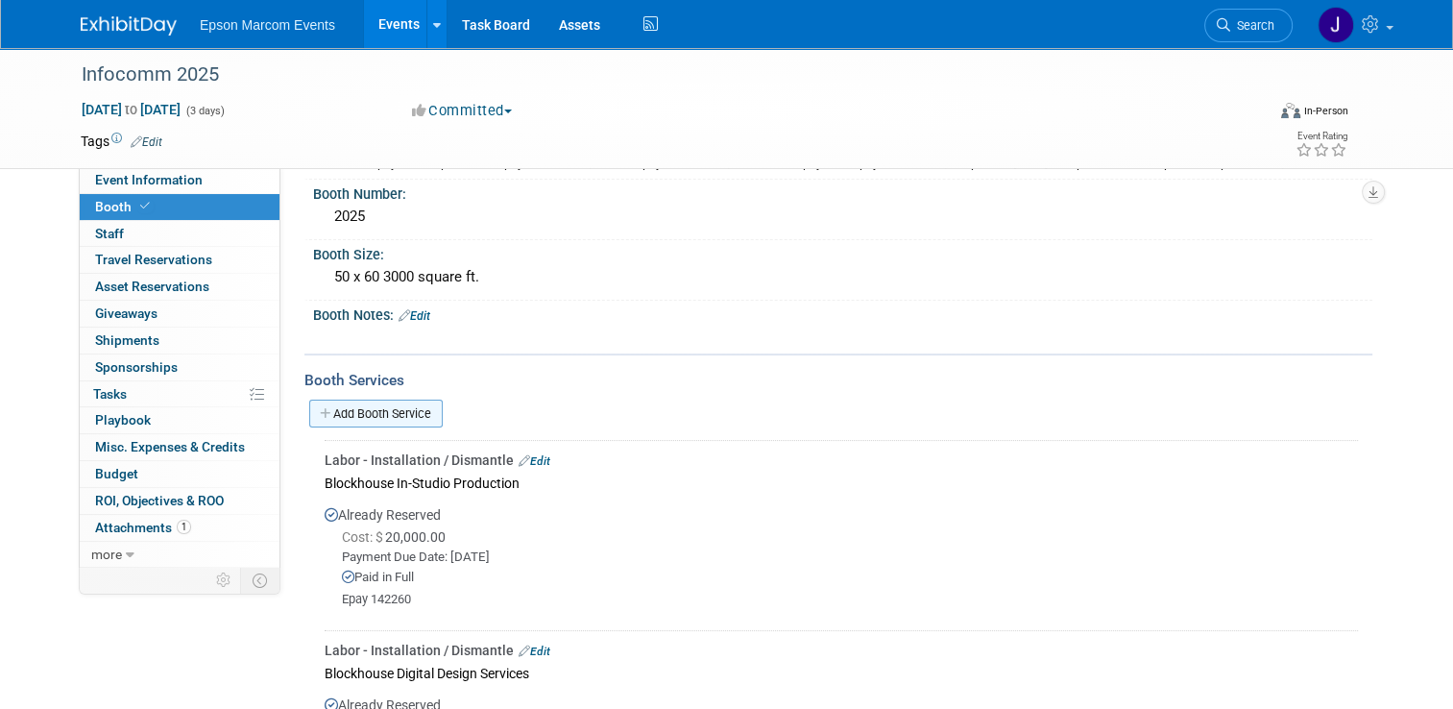
click at [376, 405] on link "Add Booth Service" at bounding box center [375, 413] width 133 height 28
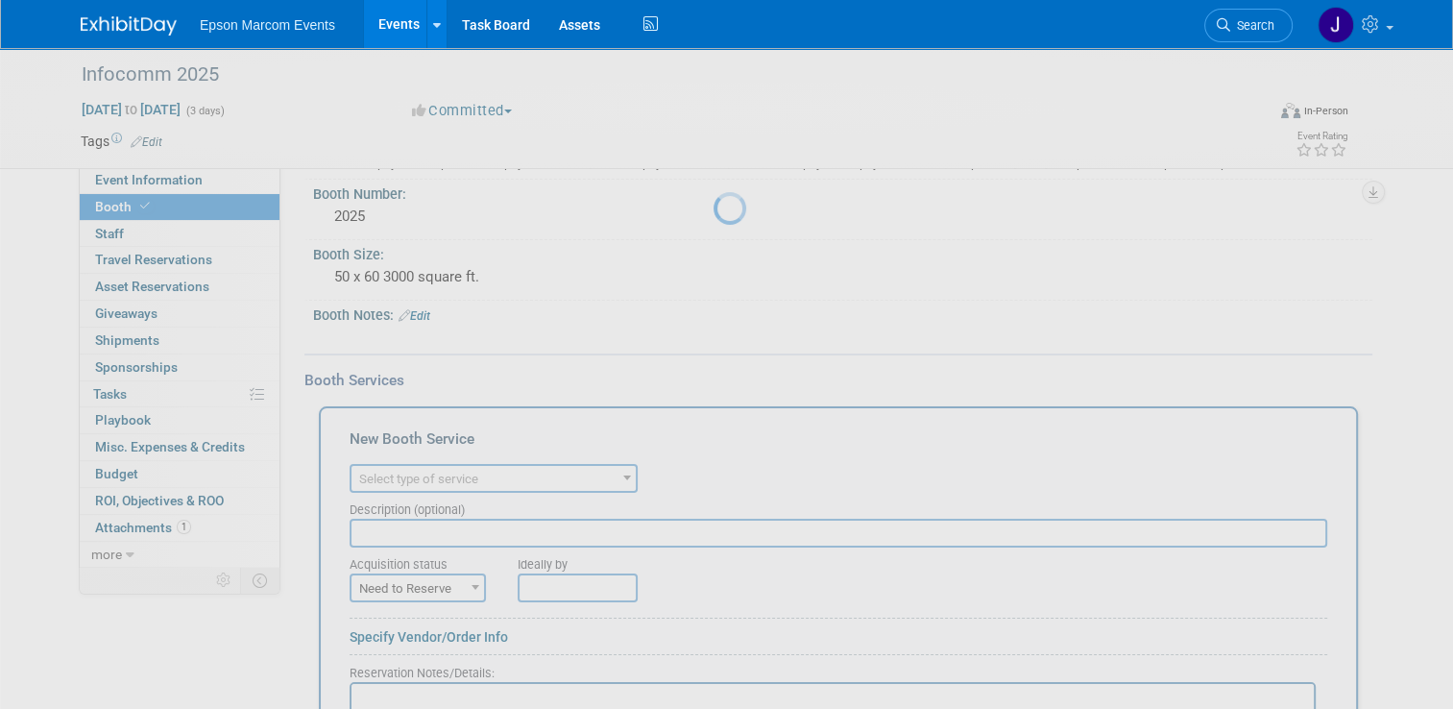
scroll to position [0, 0]
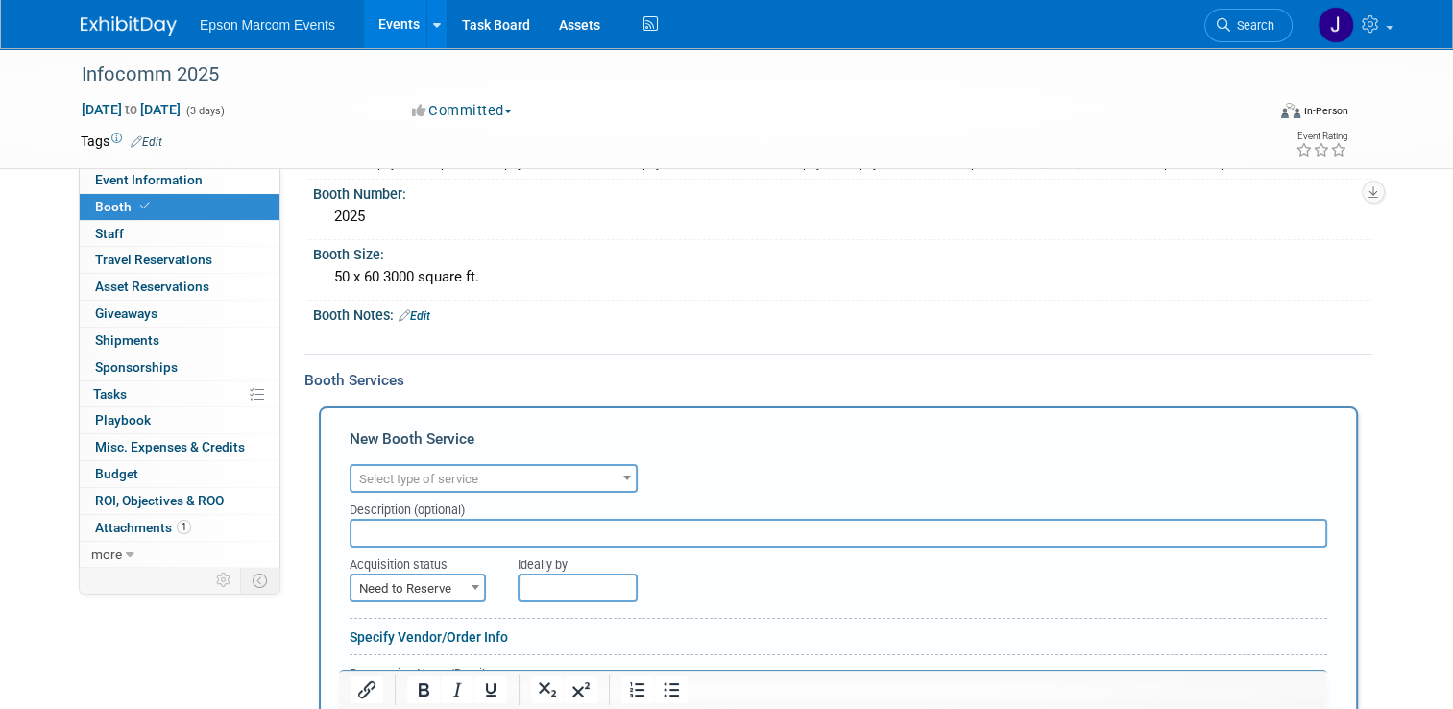
click at [456, 471] on span "Select type of service" at bounding box center [418, 478] width 119 height 14
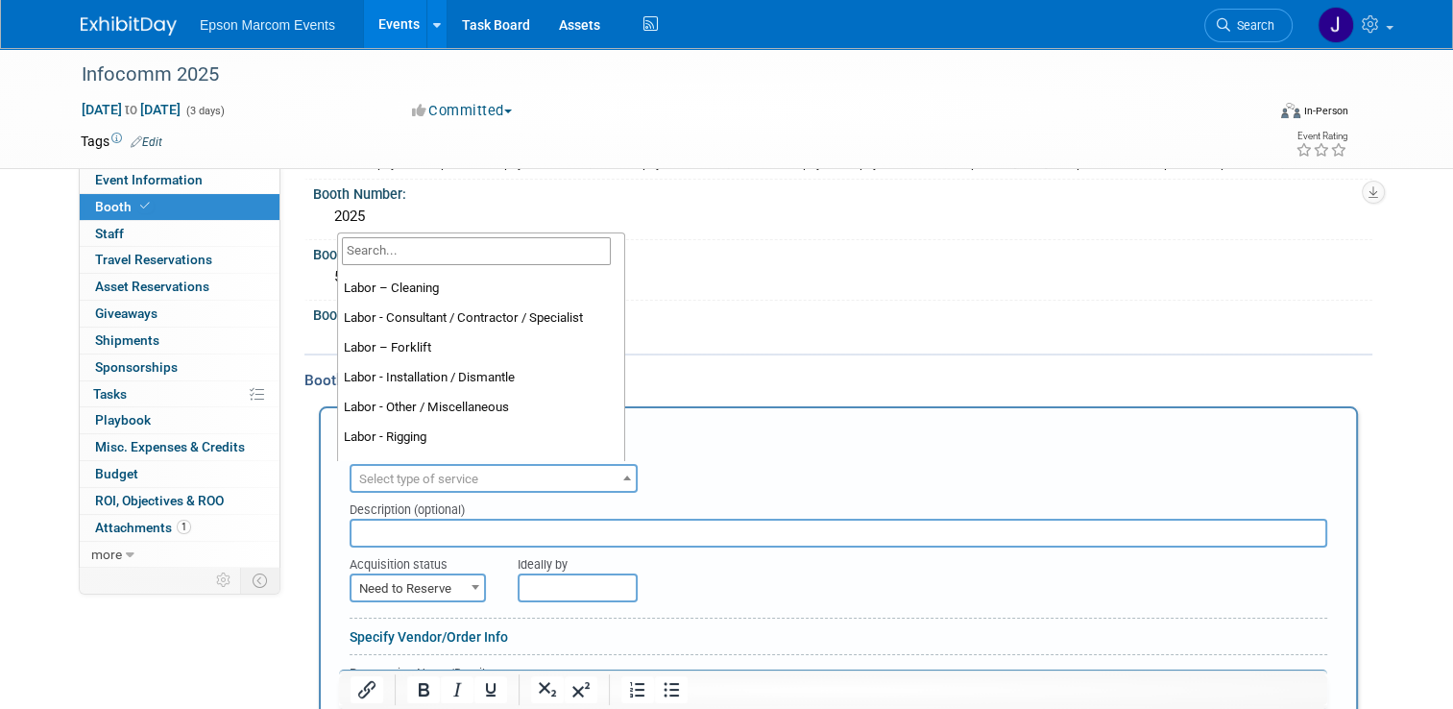
scroll to position [211, 0]
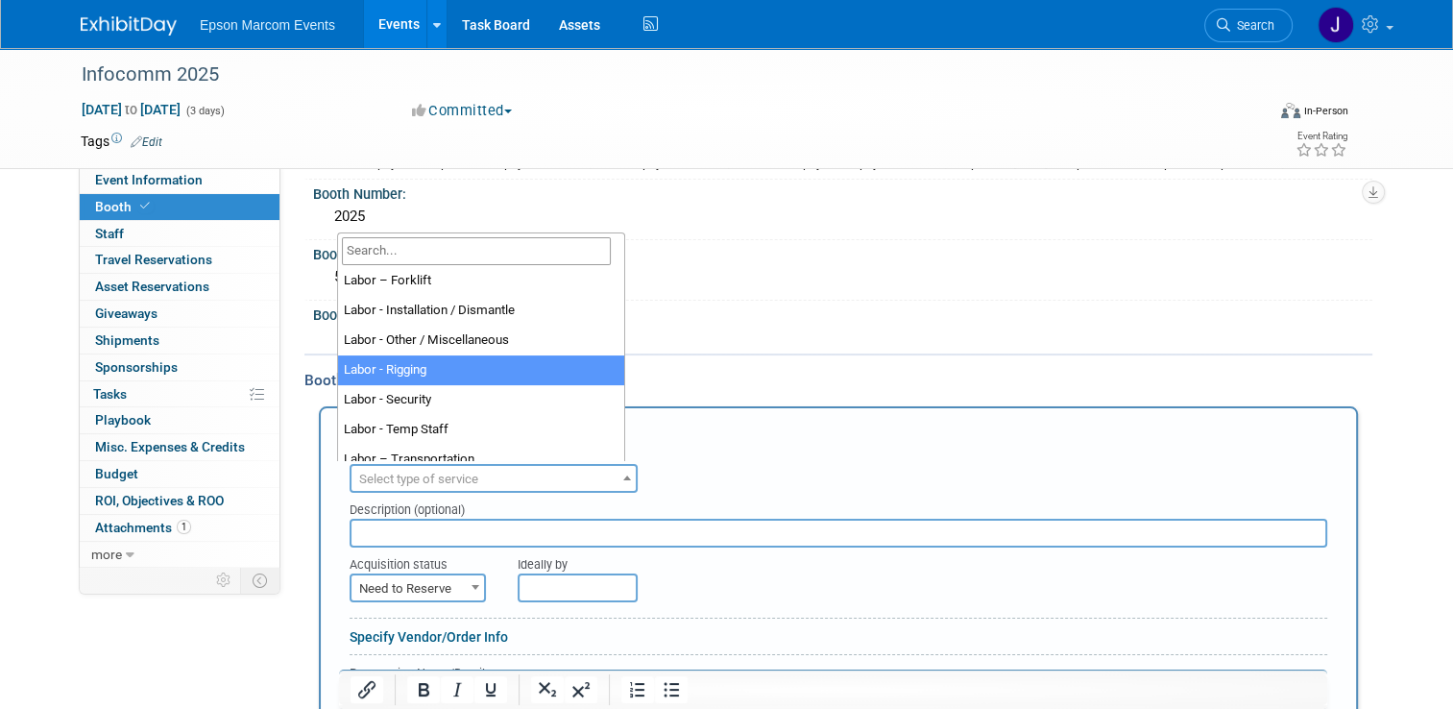
select select "23"
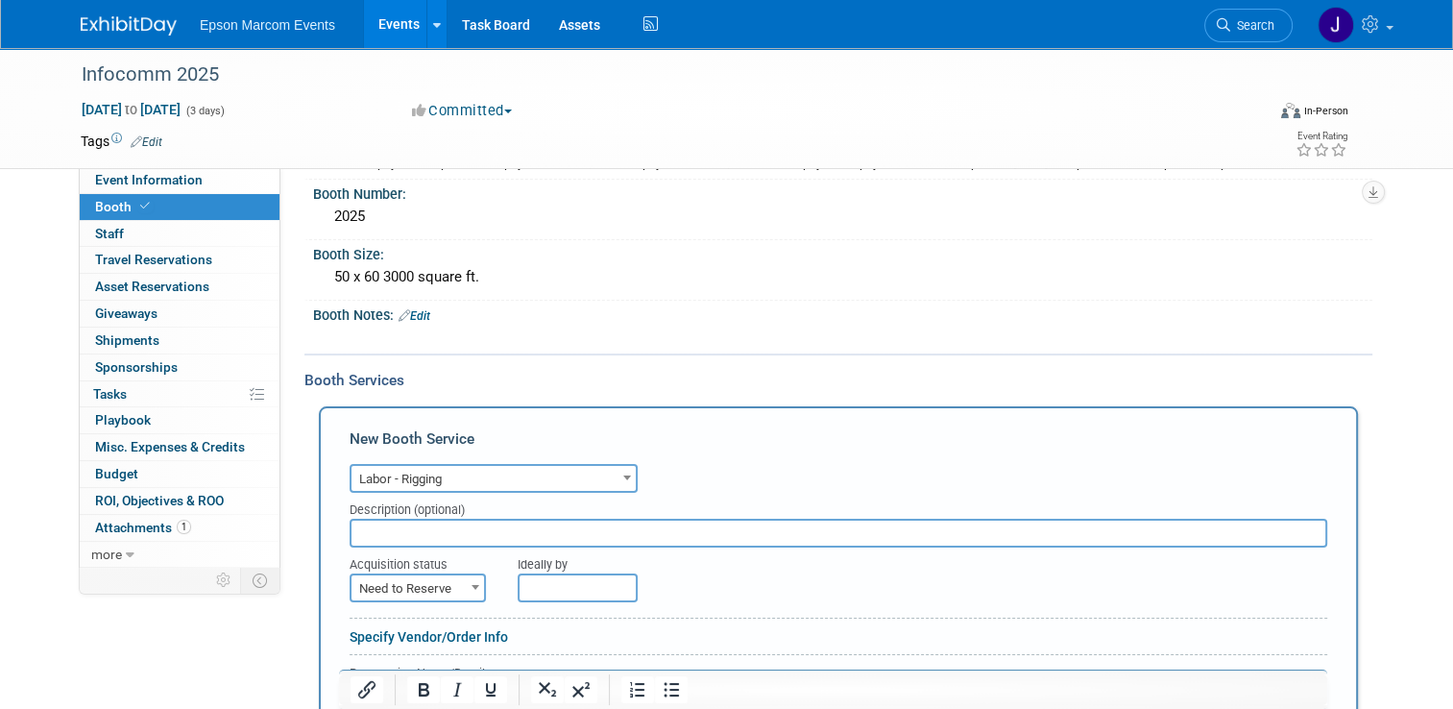
click at [446, 529] on input "text" at bounding box center [839, 533] width 978 height 29
type input "[GEOGRAPHIC_DATA] Rigging"
click at [386, 575] on span "Need to Reserve" at bounding box center [417, 588] width 133 height 27
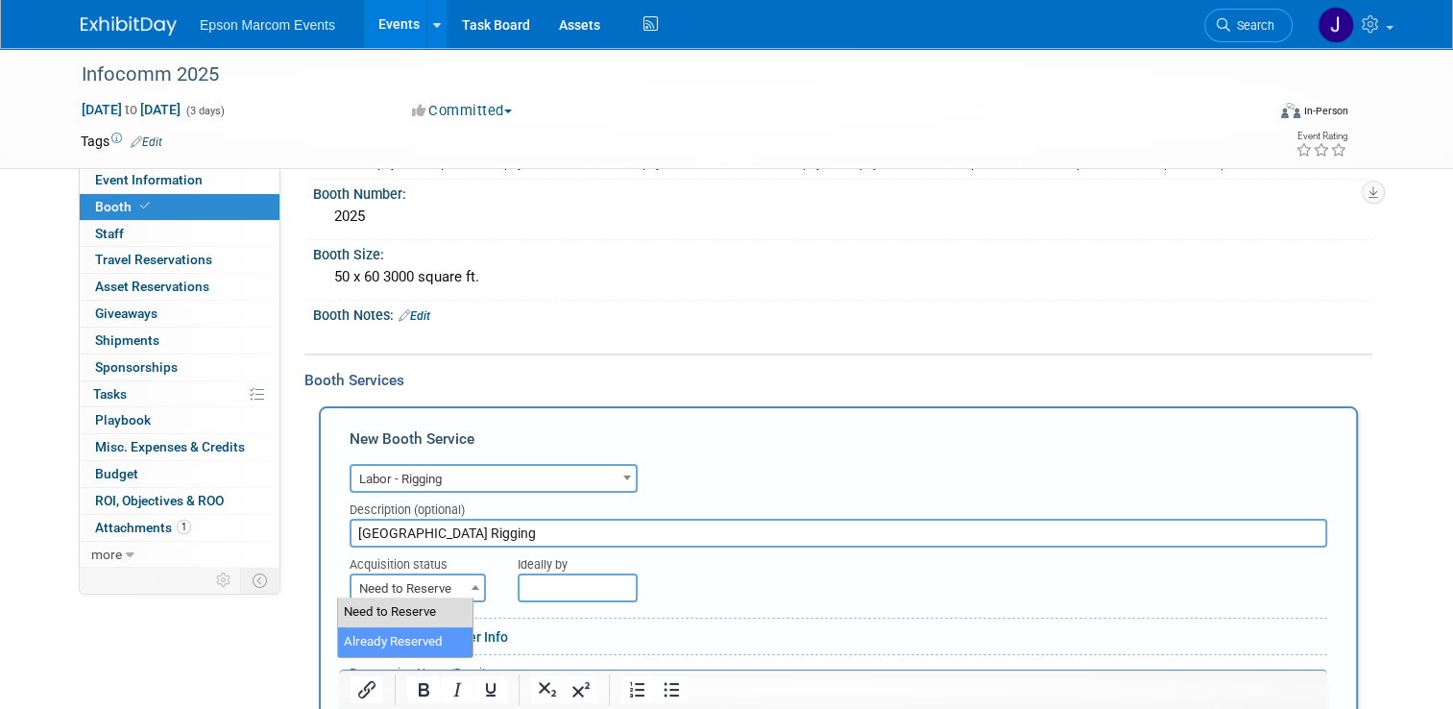
select select "2"
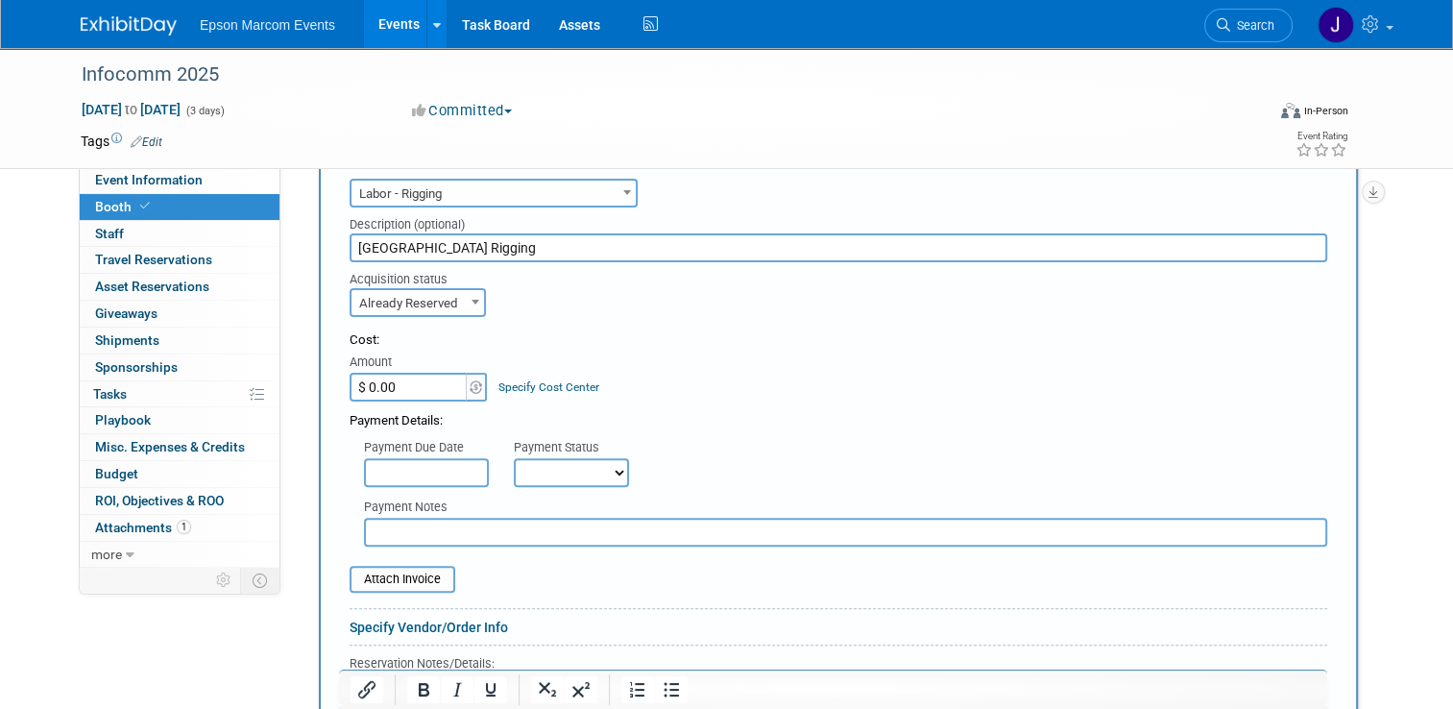
scroll to position [495, 0]
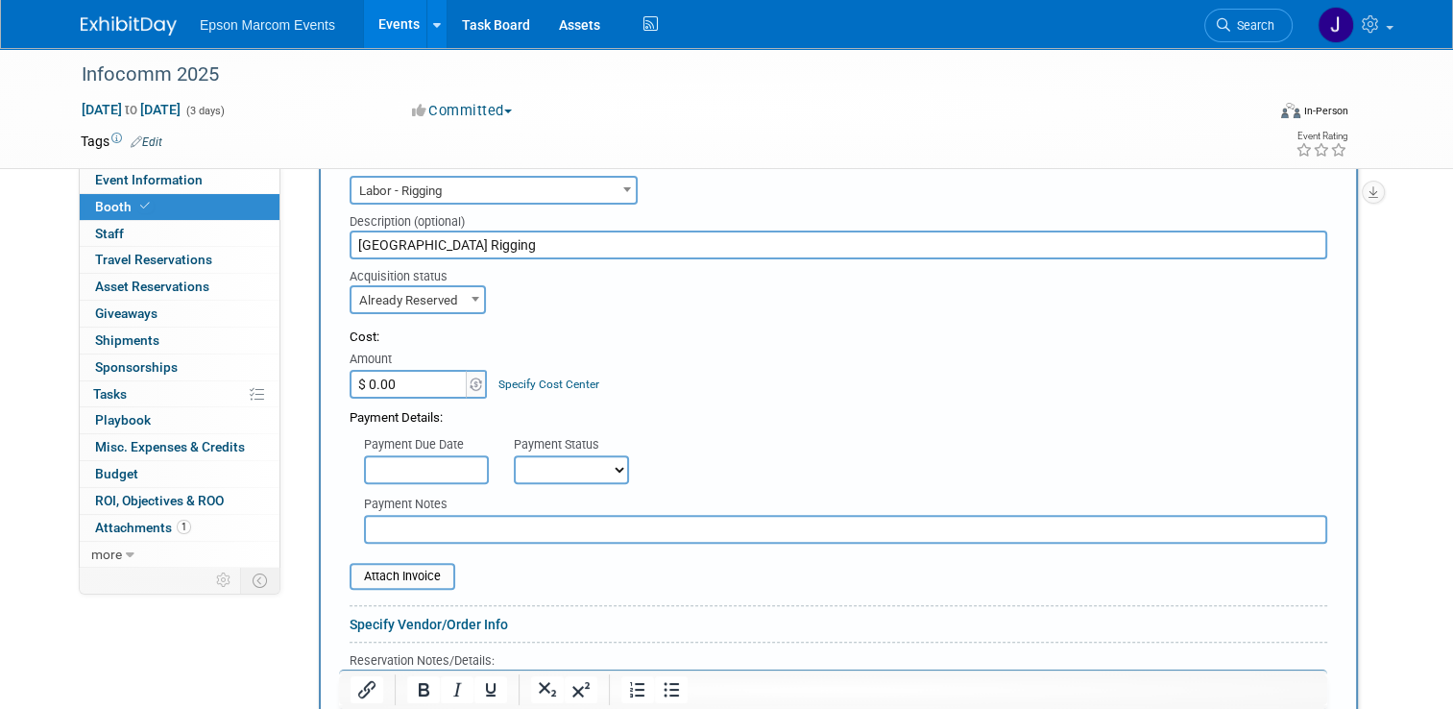
click at [406, 380] on input "$ 0.00" at bounding box center [410, 384] width 120 height 29
type input "$ 10,000.00"
drag, startPoint x: 530, startPoint y: 468, endPoint x: 532, endPoint y: 481, distance: 13.6
click at [530, 468] on select "Not Paid Yet Partially Paid Paid in Full" at bounding box center [571, 469] width 115 height 29
select select "1"
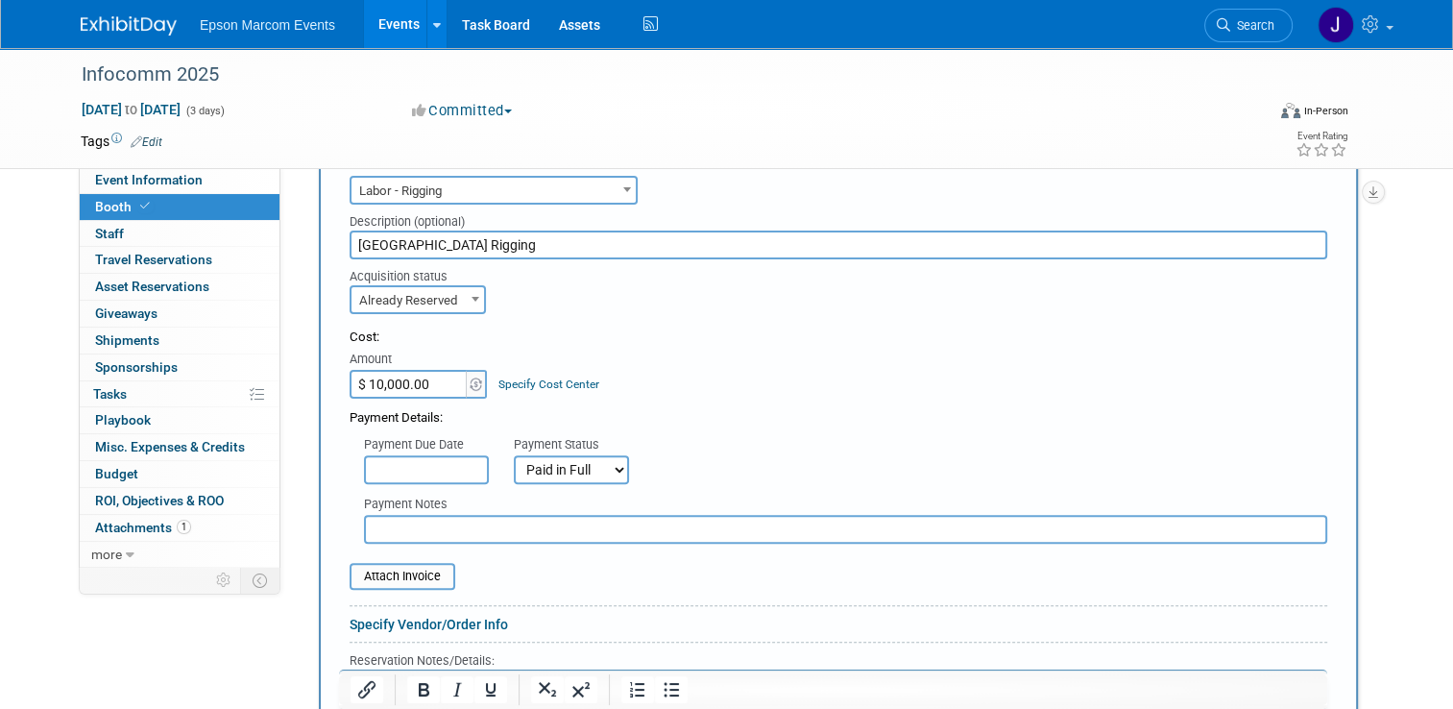
click at [514, 455] on select "Not Paid Yet Partially Paid Paid in Full" at bounding box center [571, 469] width 115 height 29
click at [503, 530] on input "text" at bounding box center [845, 529] width 963 height 29
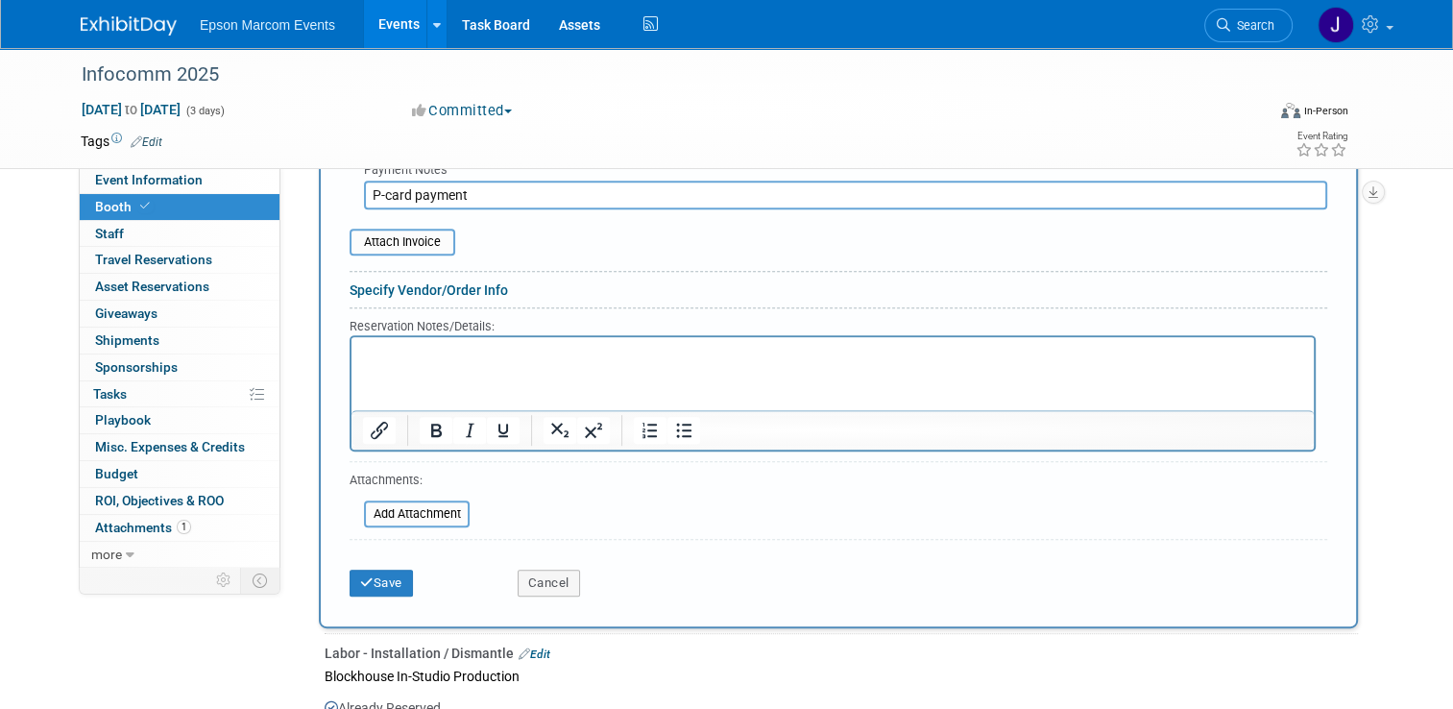
scroll to position [879, 0]
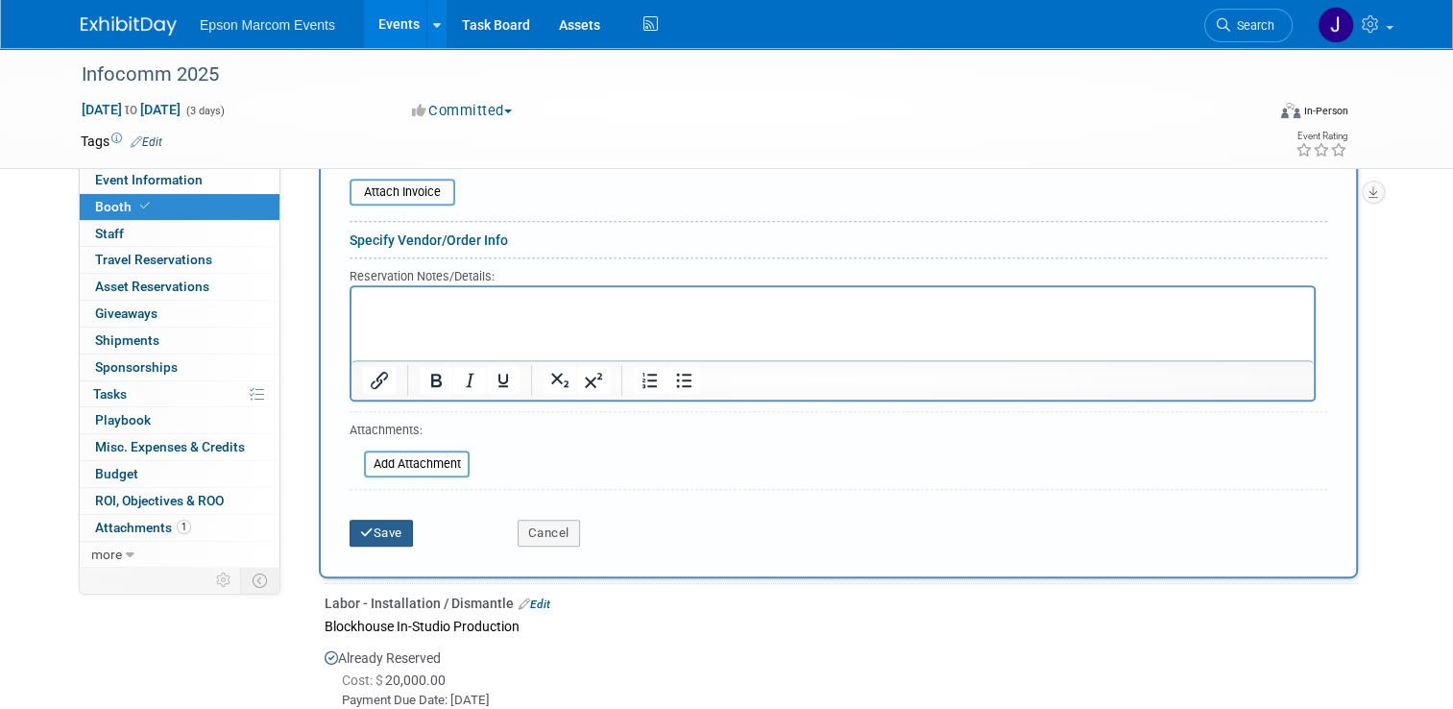
type input "P-card payment"
click at [371, 524] on button "Save" at bounding box center [381, 532] width 63 height 27
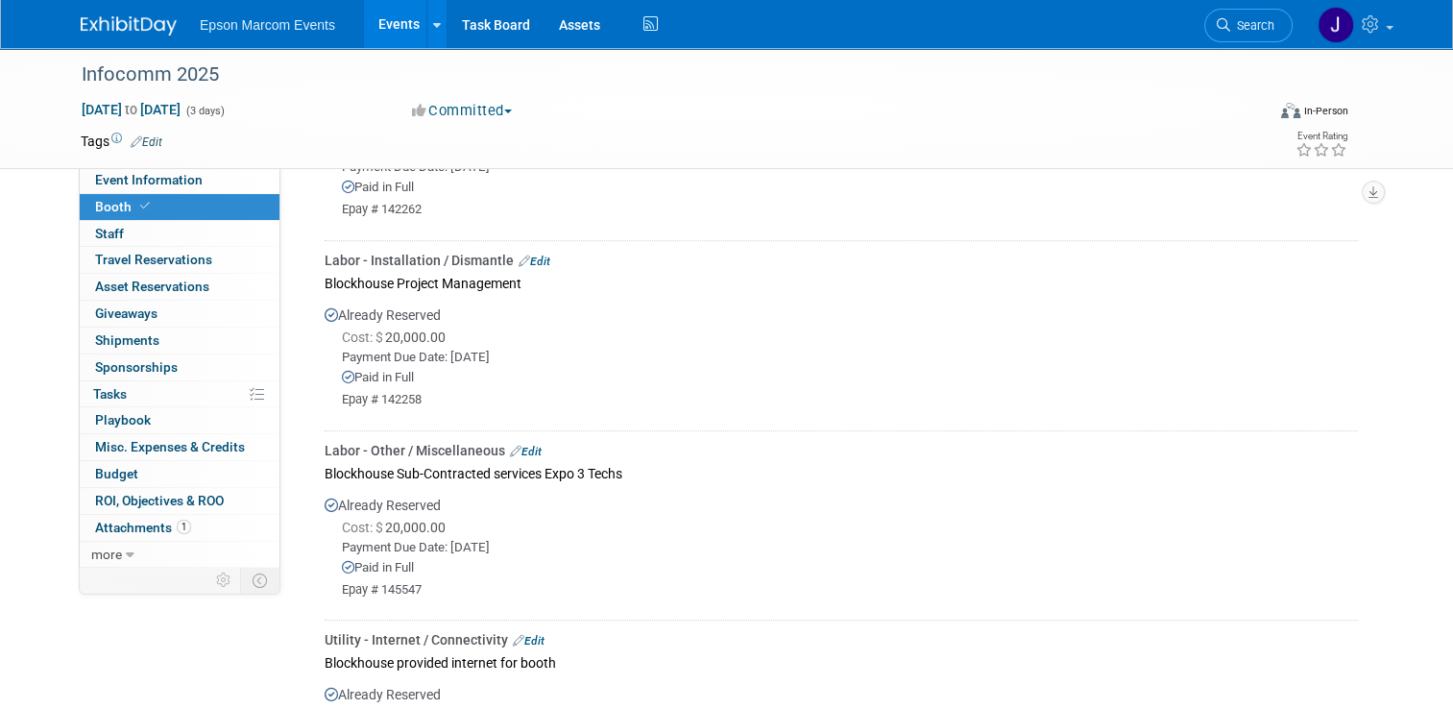
scroll to position [373, 0]
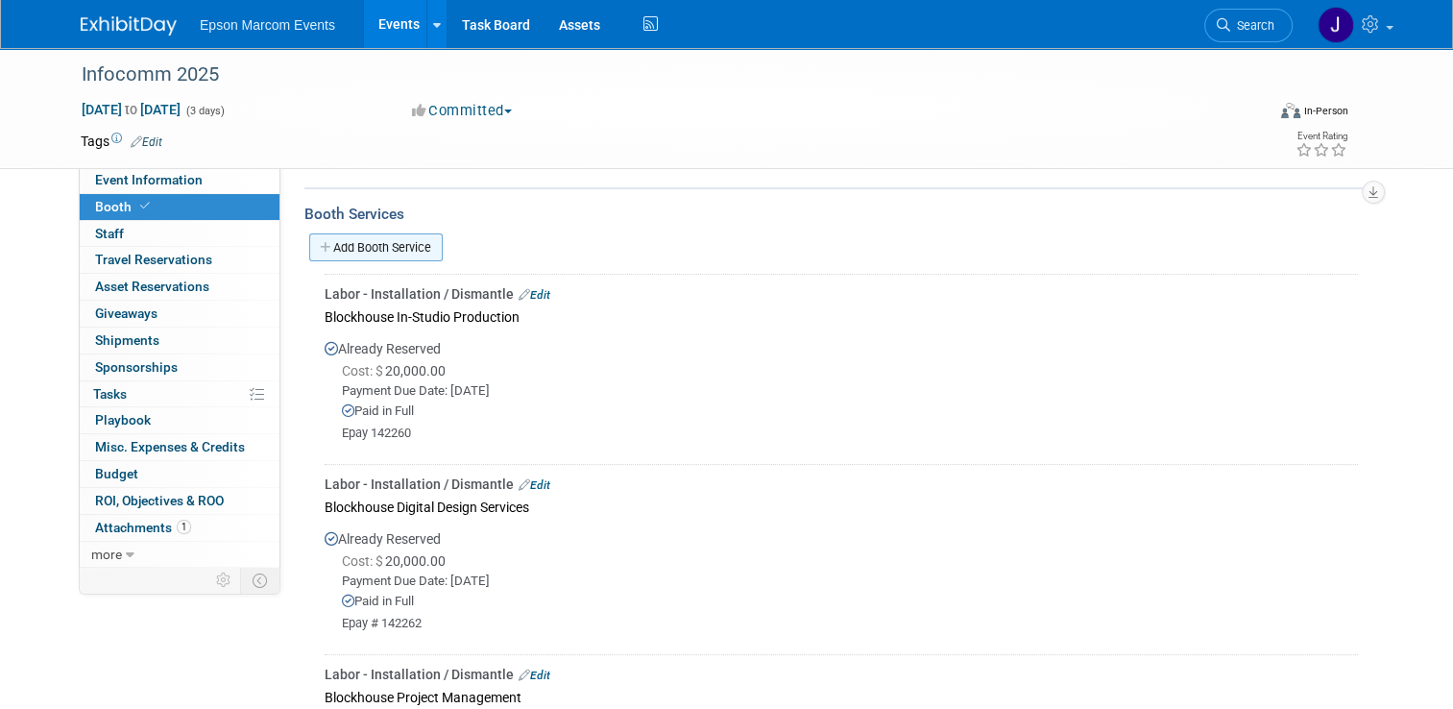
click at [388, 240] on link "Add Booth Service" at bounding box center [375, 247] width 133 height 28
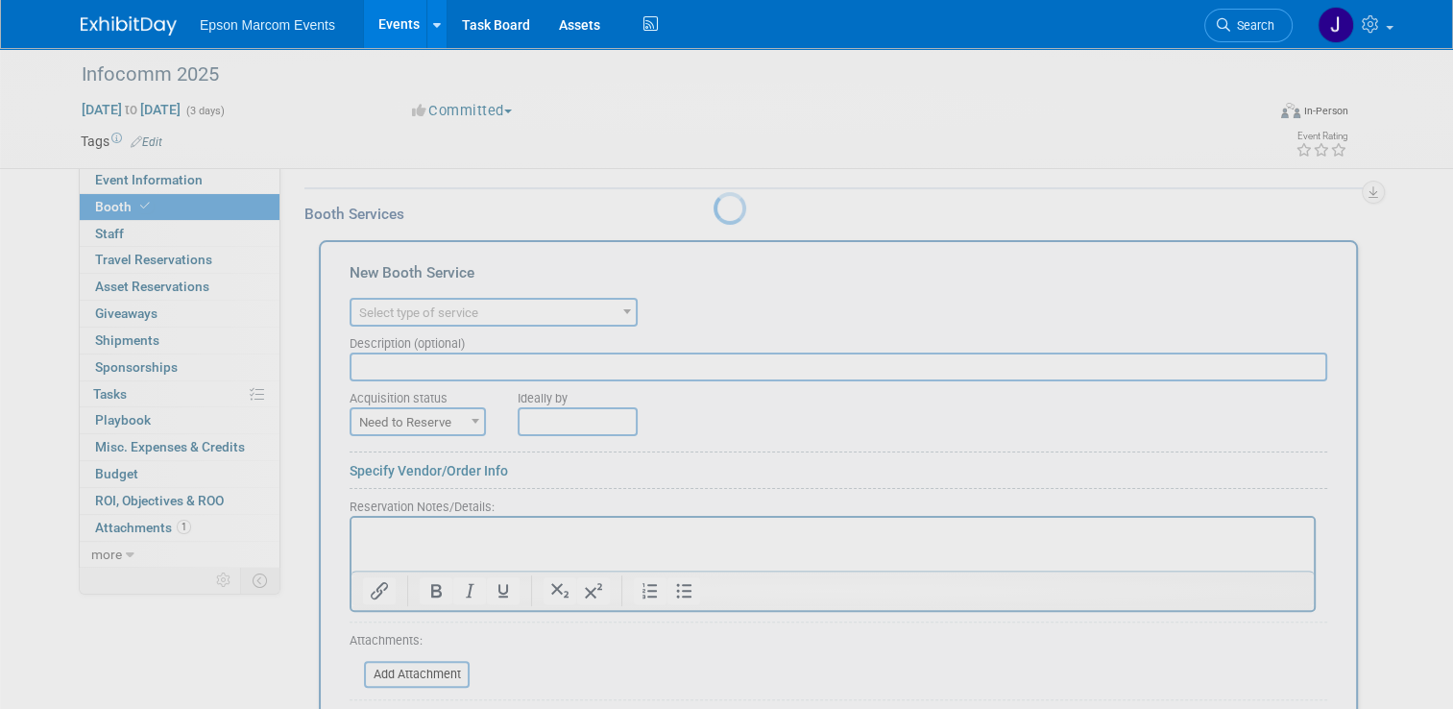
scroll to position [0, 0]
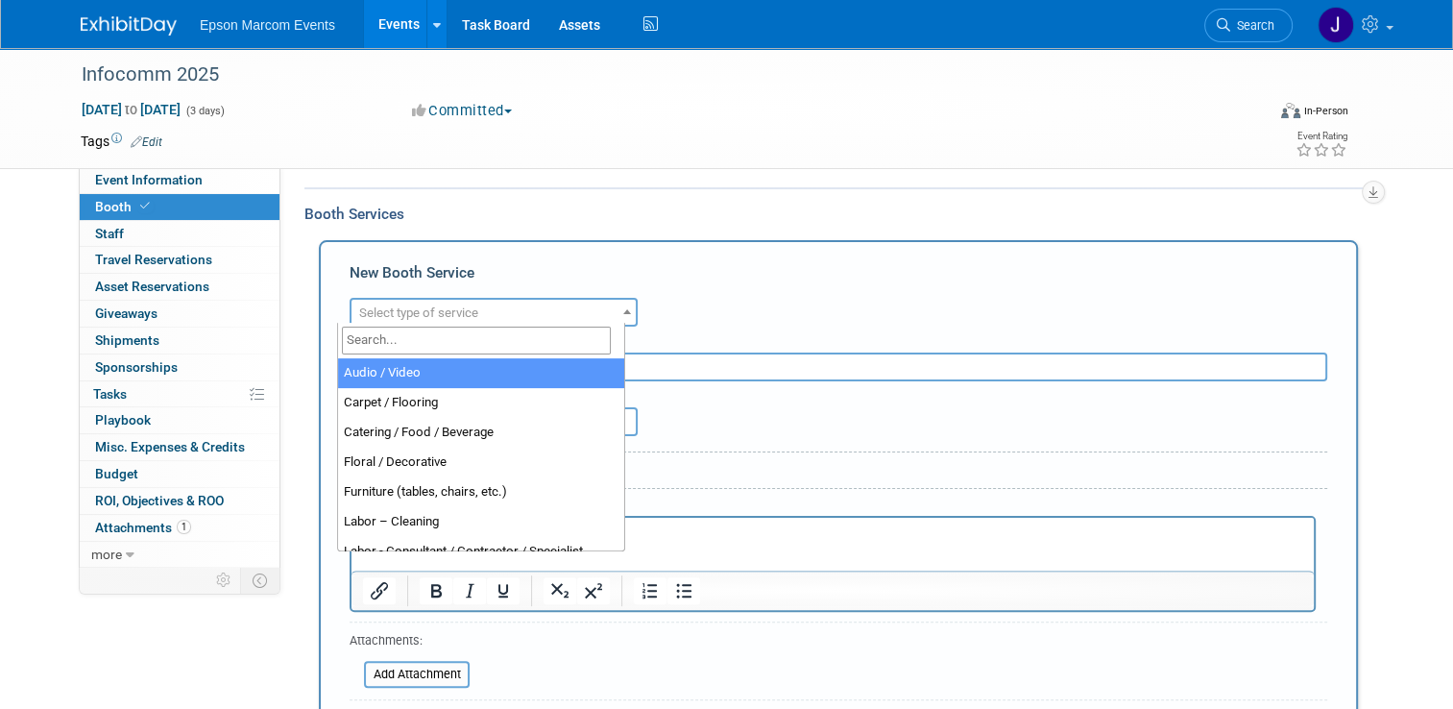
click at [539, 302] on span "Select type of service" at bounding box center [493, 313] width 284 height 27
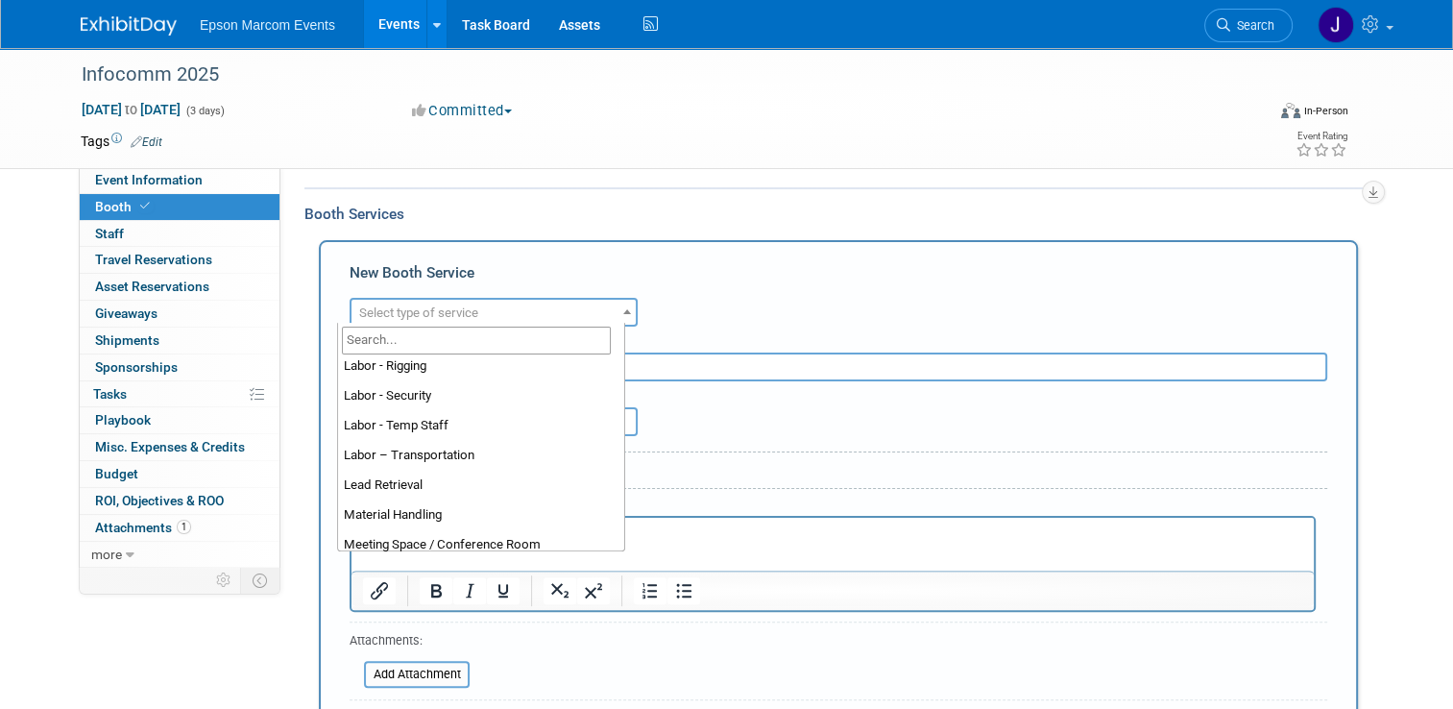
scroll to position [492, 0]
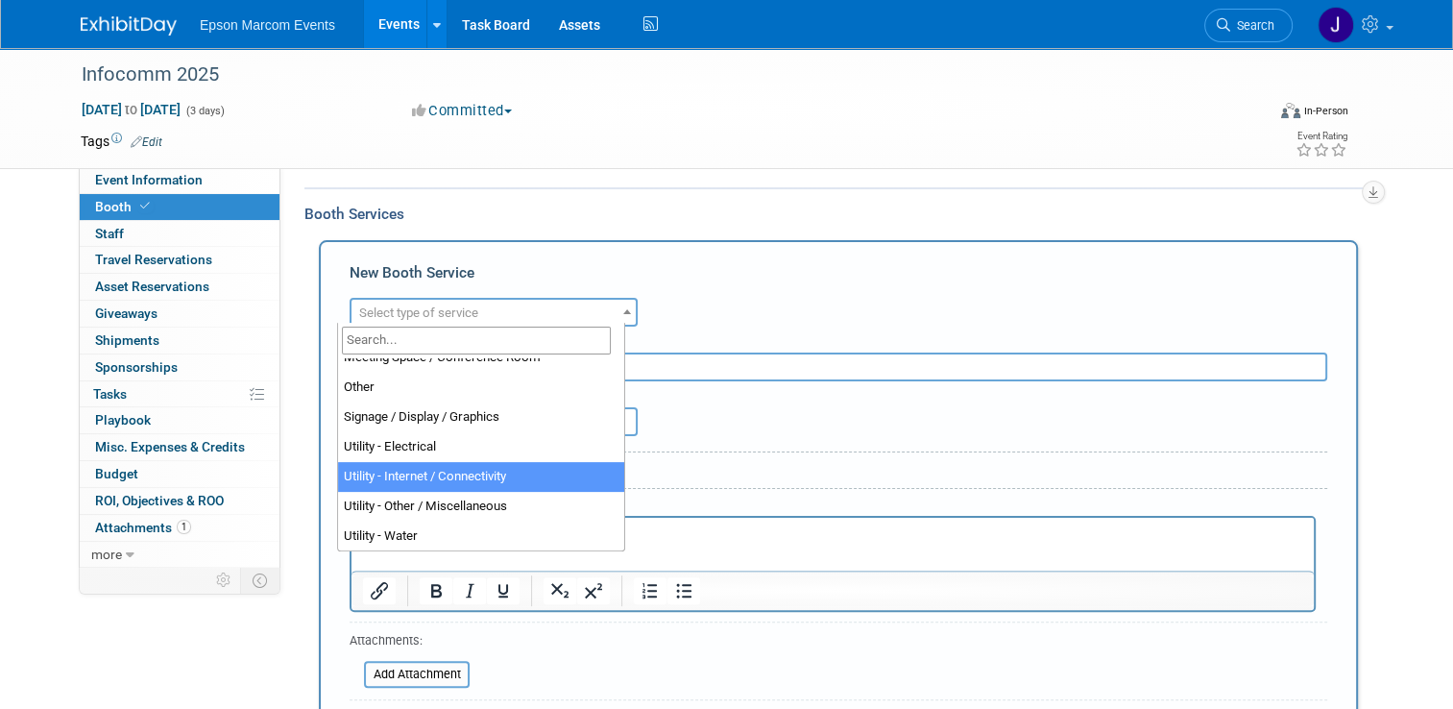
select select "18"
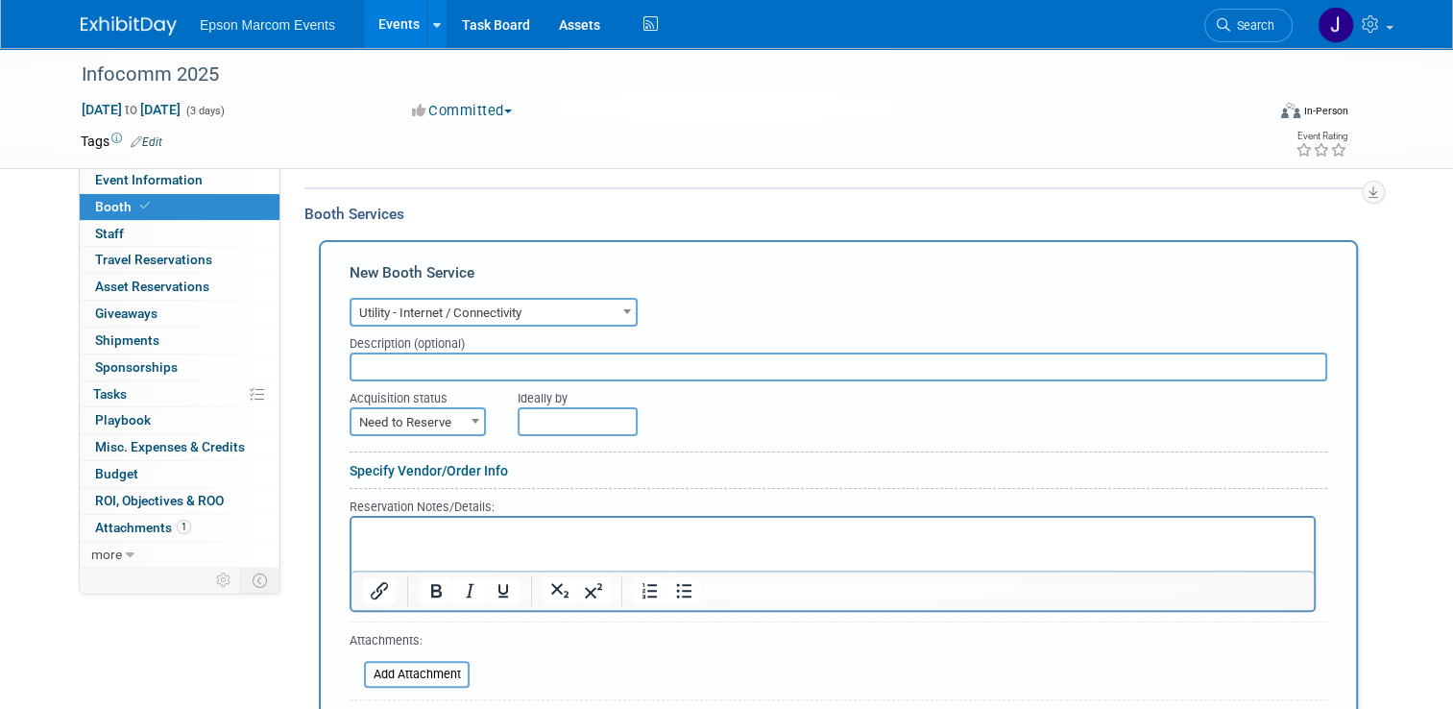
click at [476, 367] on input "text" at bounding box center [839, 366] width 978 height 29
type input "Smart City Internet for booth"
click at [466, 420] on span at bounding box center [475, 420] width 19 height 25
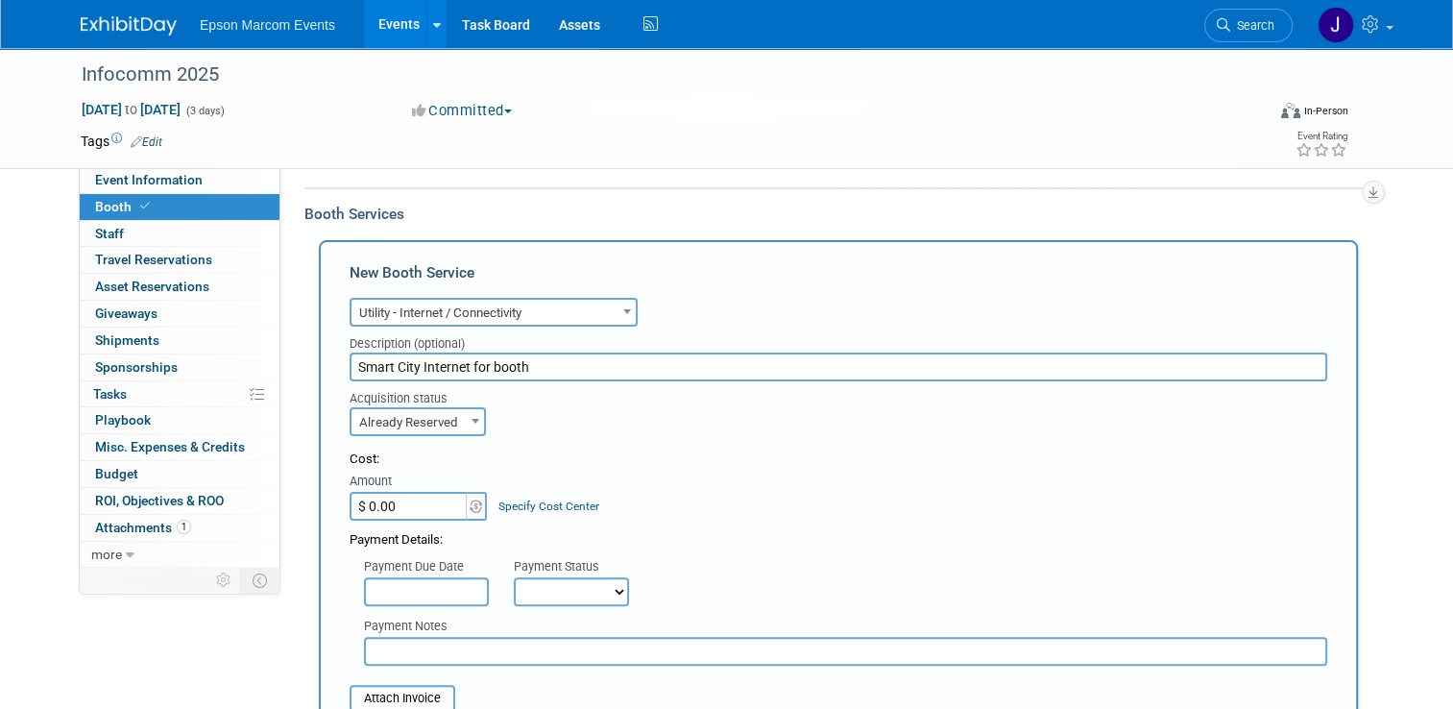
select select "2"
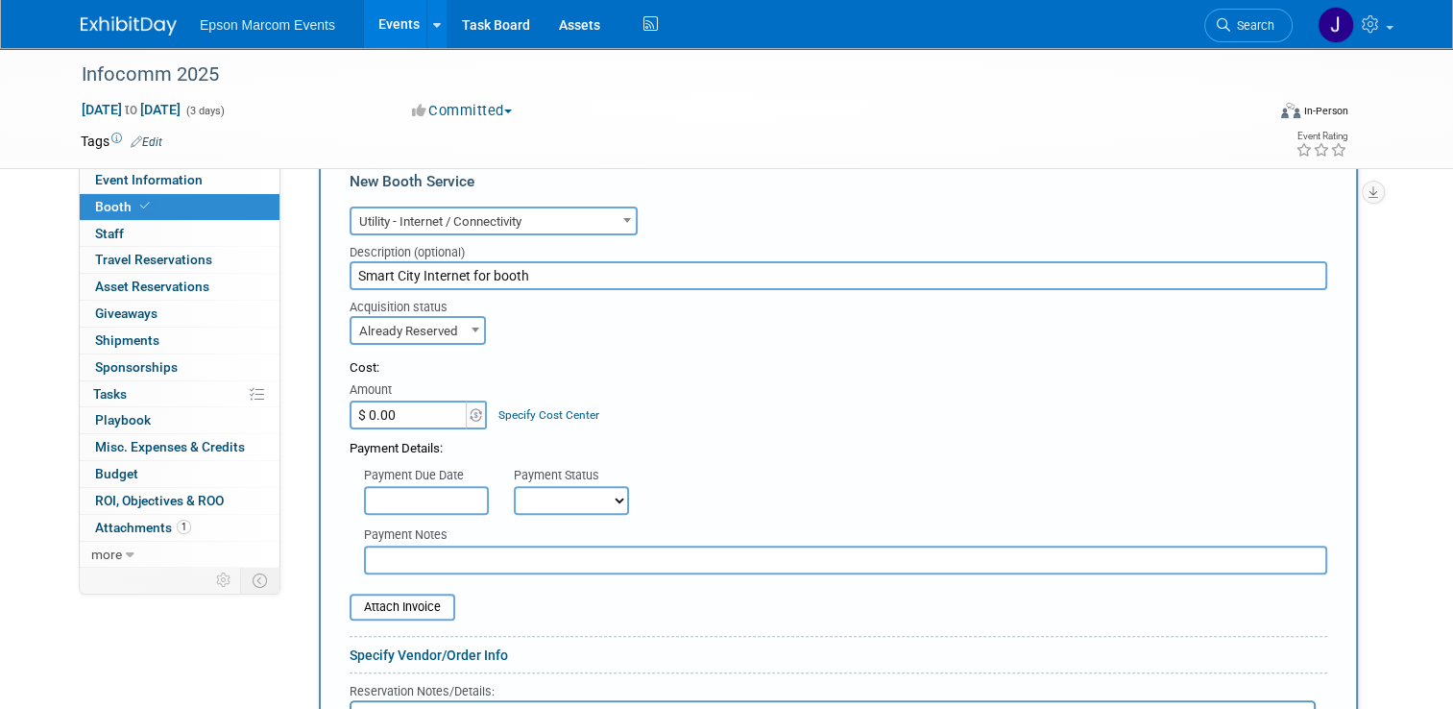
scroll to position [469, 0]
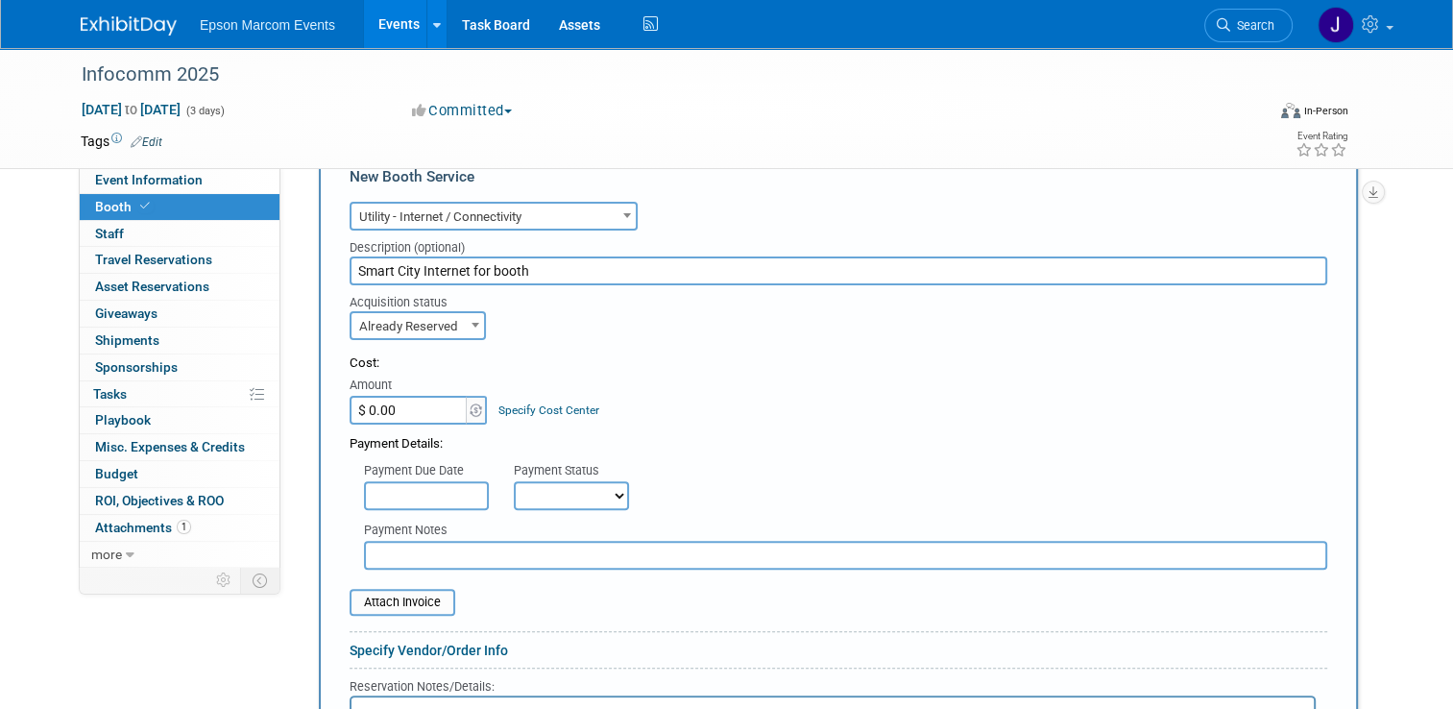
click at [411, 409] on input "$ 0.00" at bounding box center [410, 410] width 120 height 29
type input "$ 8,084.43"
click at [518, 482] on select "Not Paid Yet Partially Paid Paid in Full" at bounding box center [571, 495] width 115 height 29
select select "1"
click at [514, 481] on select "Not Paid Yet Partially Paid Paid in Full" at bounding box center [571, 495] width 115 height 29
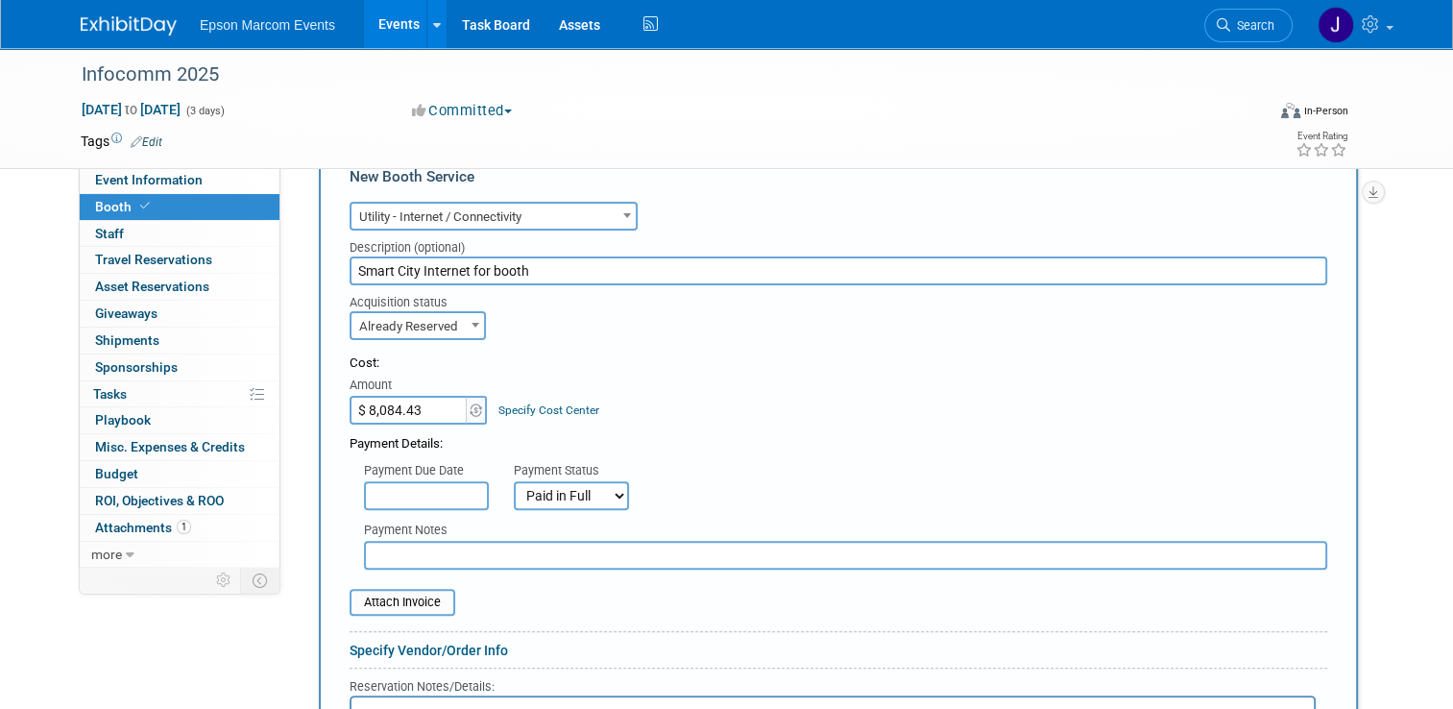
click at [490, 548] on input "text" at bounding box center [845, 555] width 963 height 29
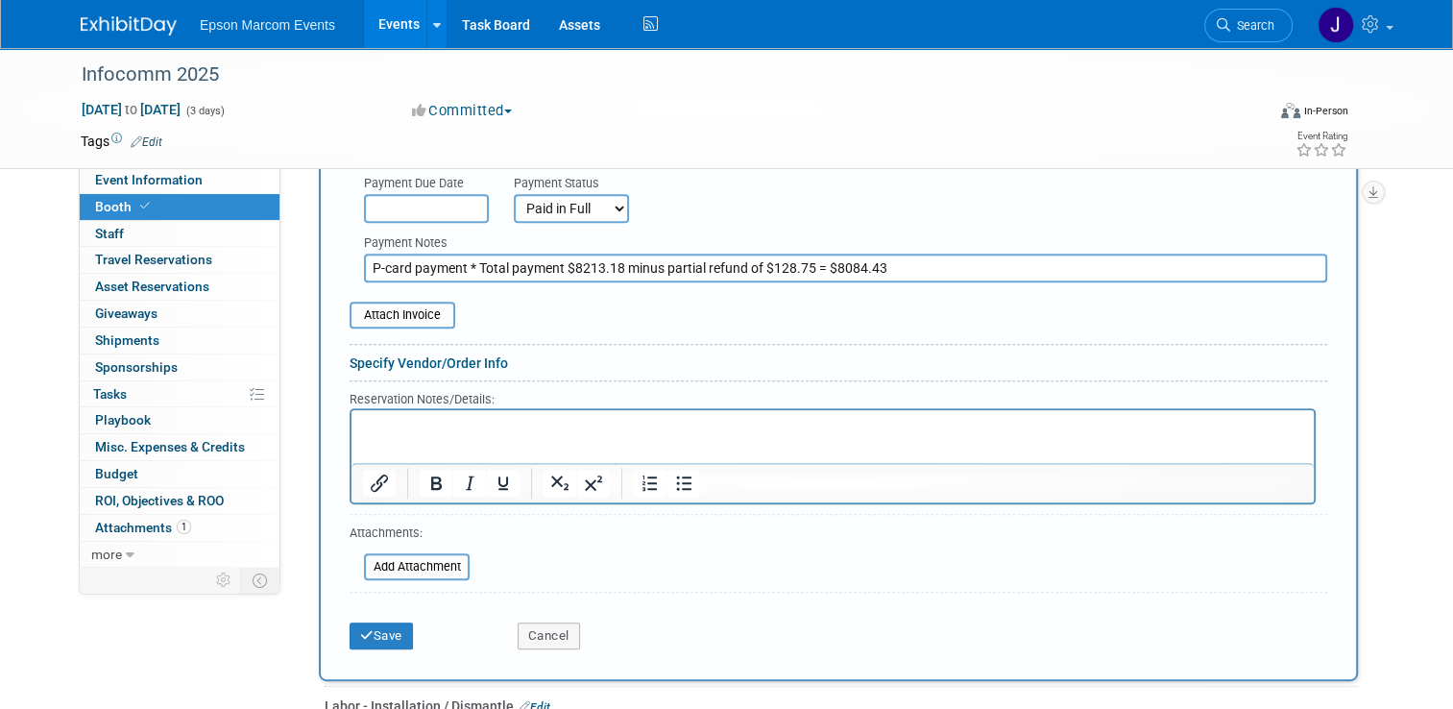
scroll to position [757, 0]
type input "P-card payment * Total payment $8213.18 minus partial refund of $128.75 = $8084…"
click at [378, 627] on button "Save" at bounding box center [381, 634] width 63 height 27
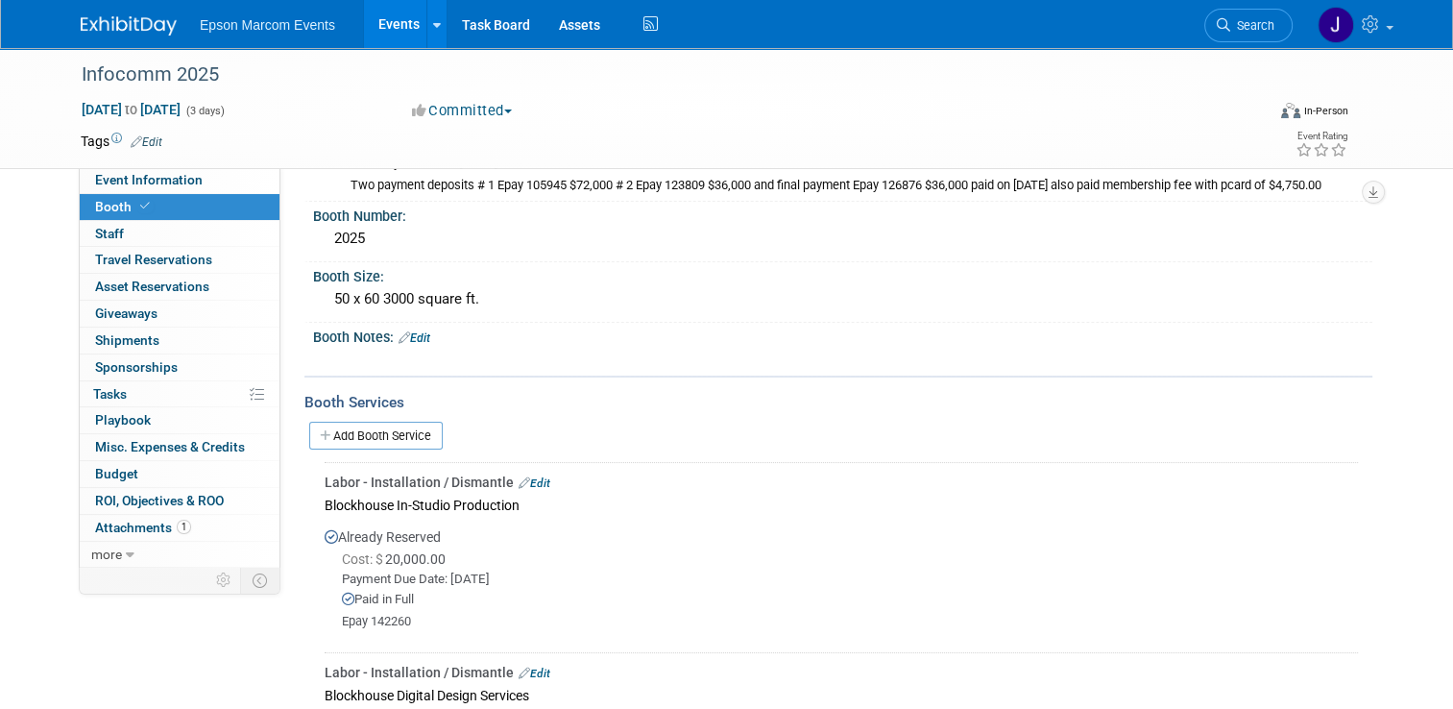
scroll to position [192, 0]
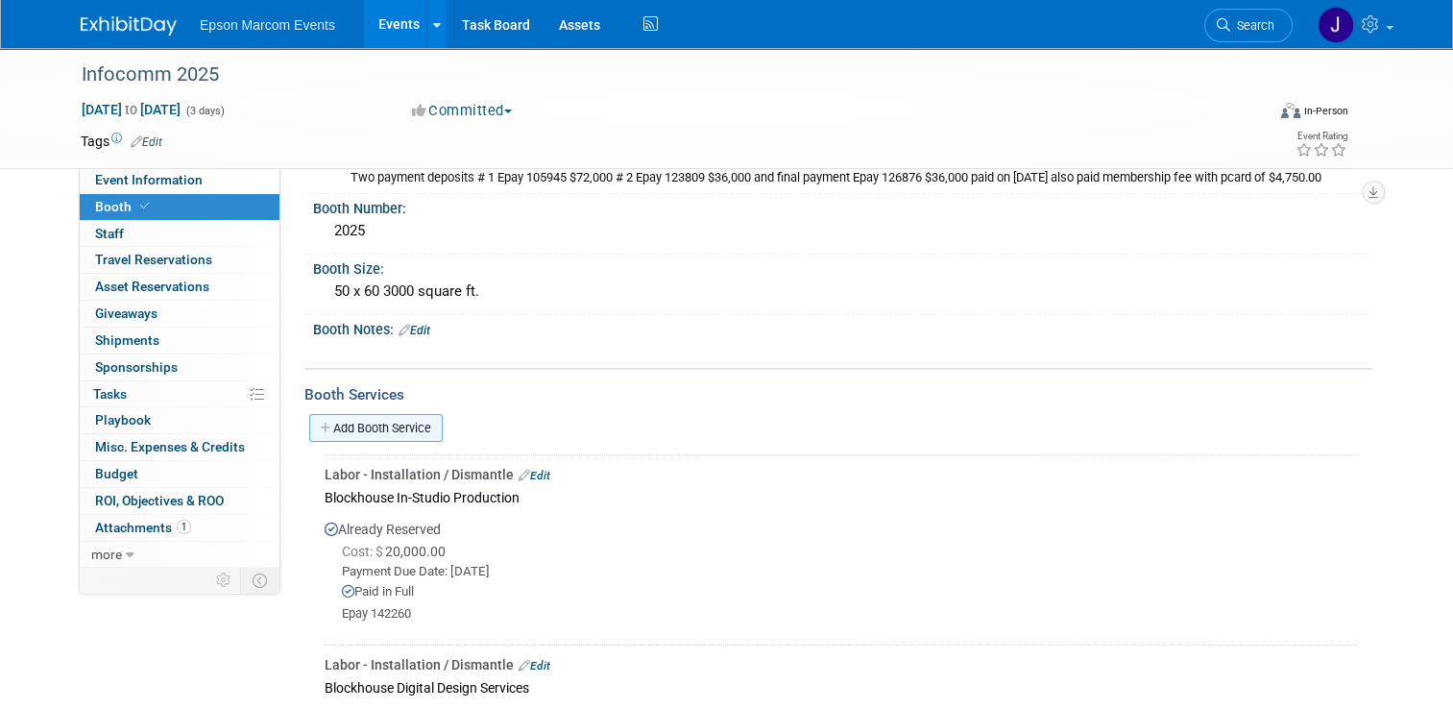
click at [366, 435] on link "Add Booth Service" at bounding box center [375, 428] width 133 height 28
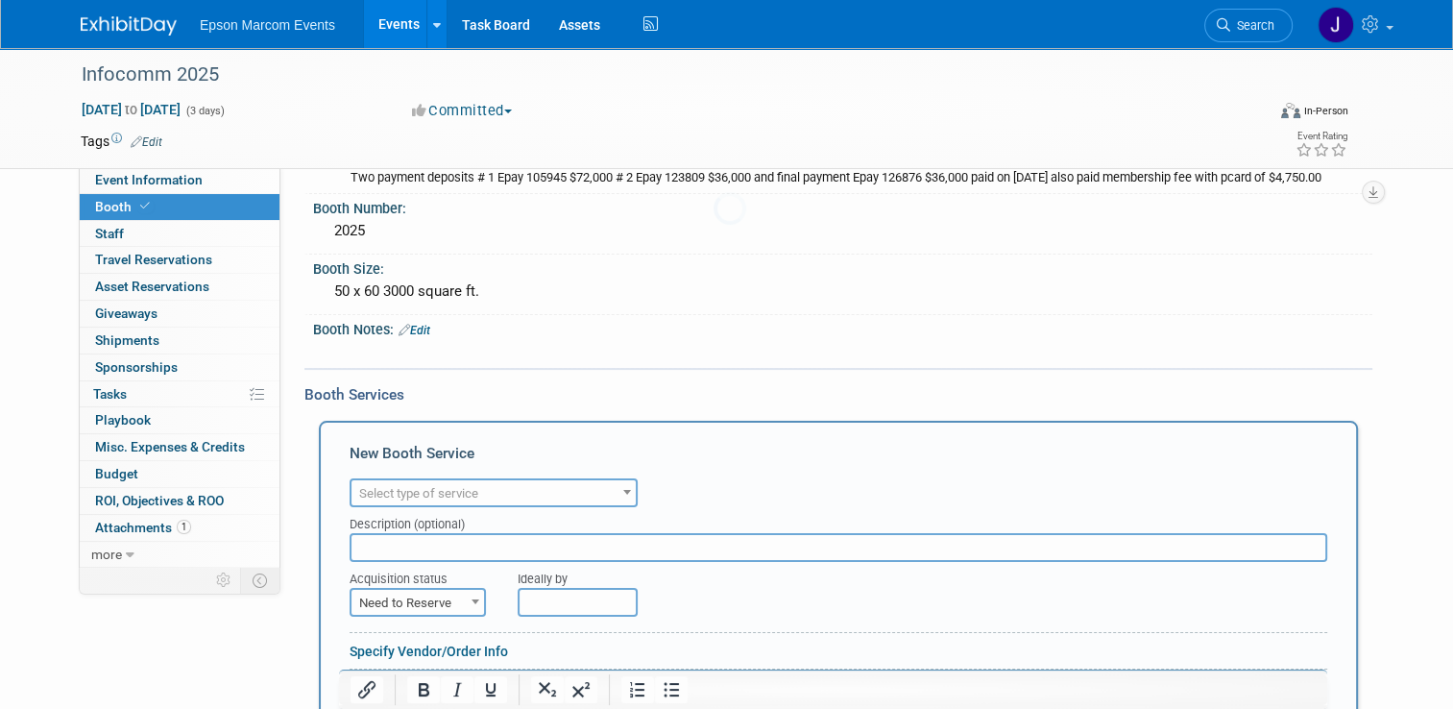
scroll to position [0, 0]
click at [511, 482] on span "Select type of service" at bounding box center [493, 493] width 284 height 27
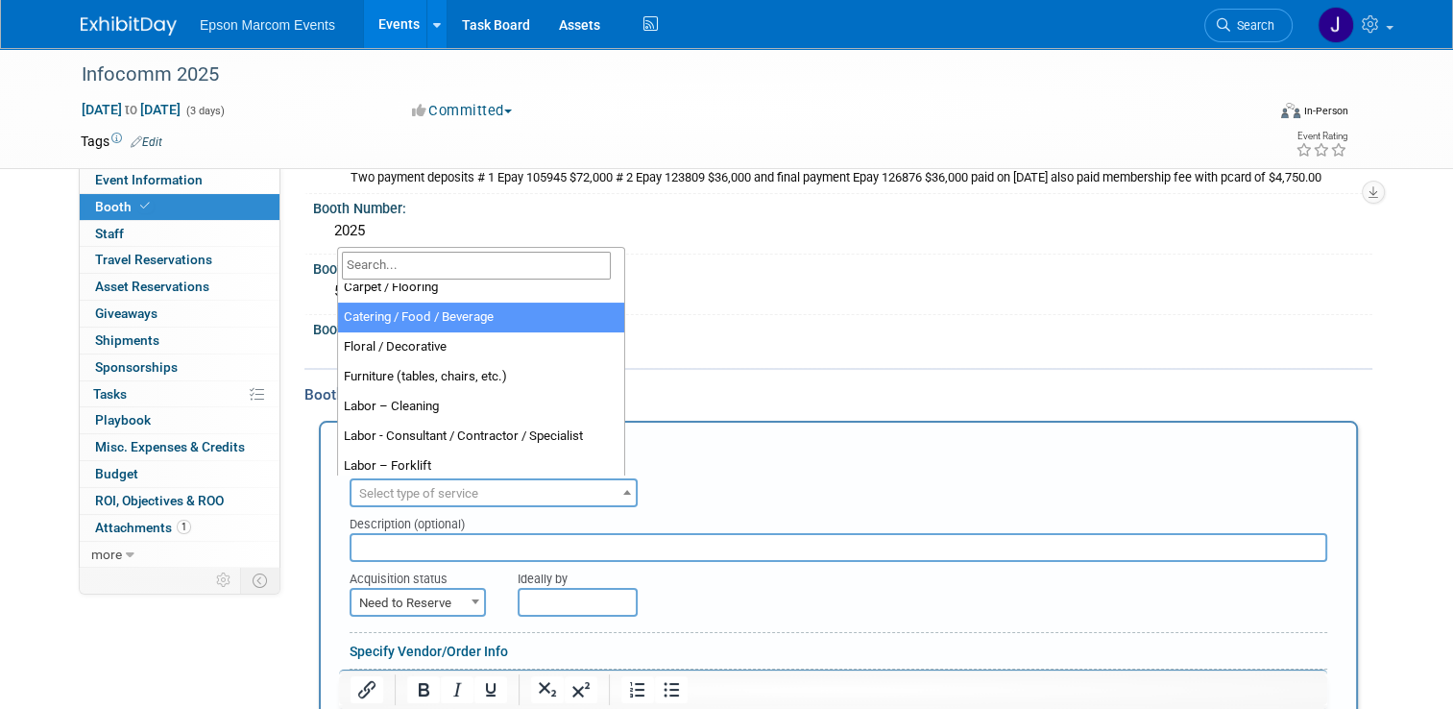
scroll to position [19, 0]
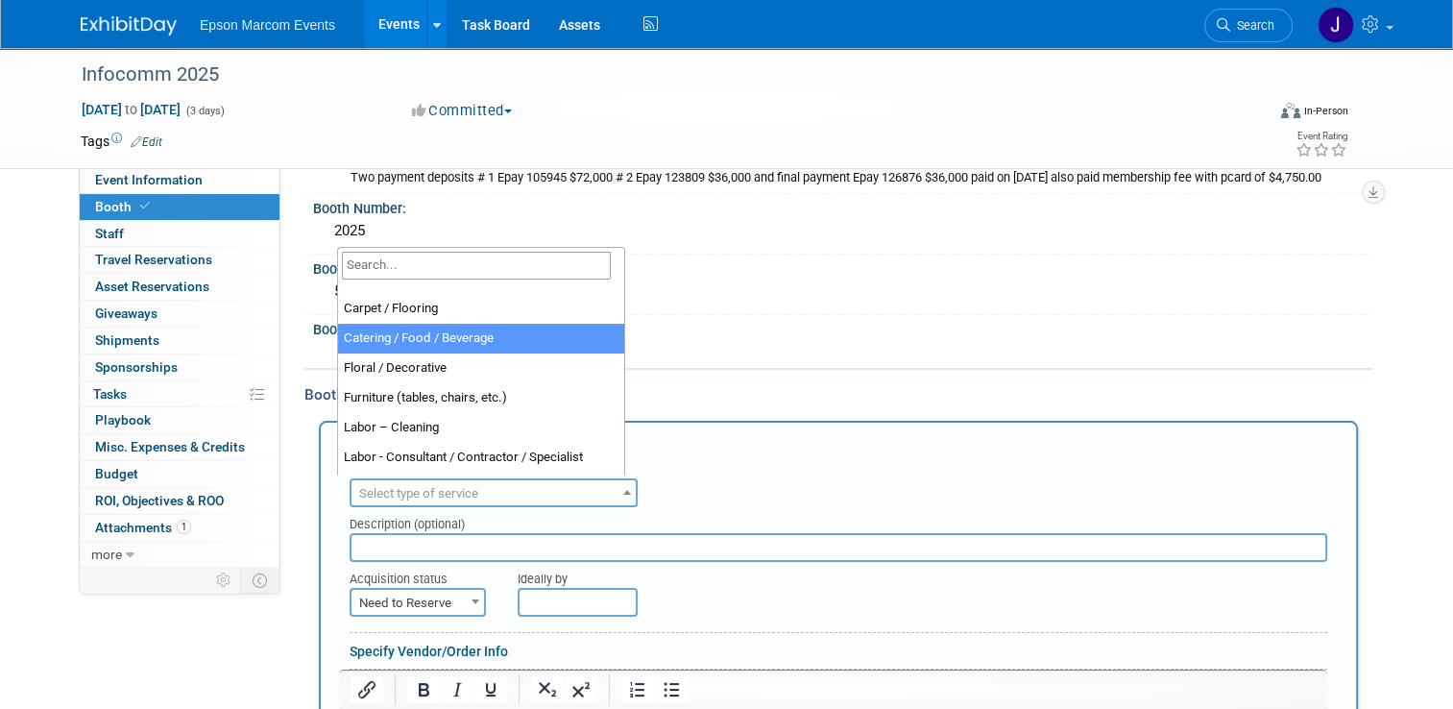
select select "22"
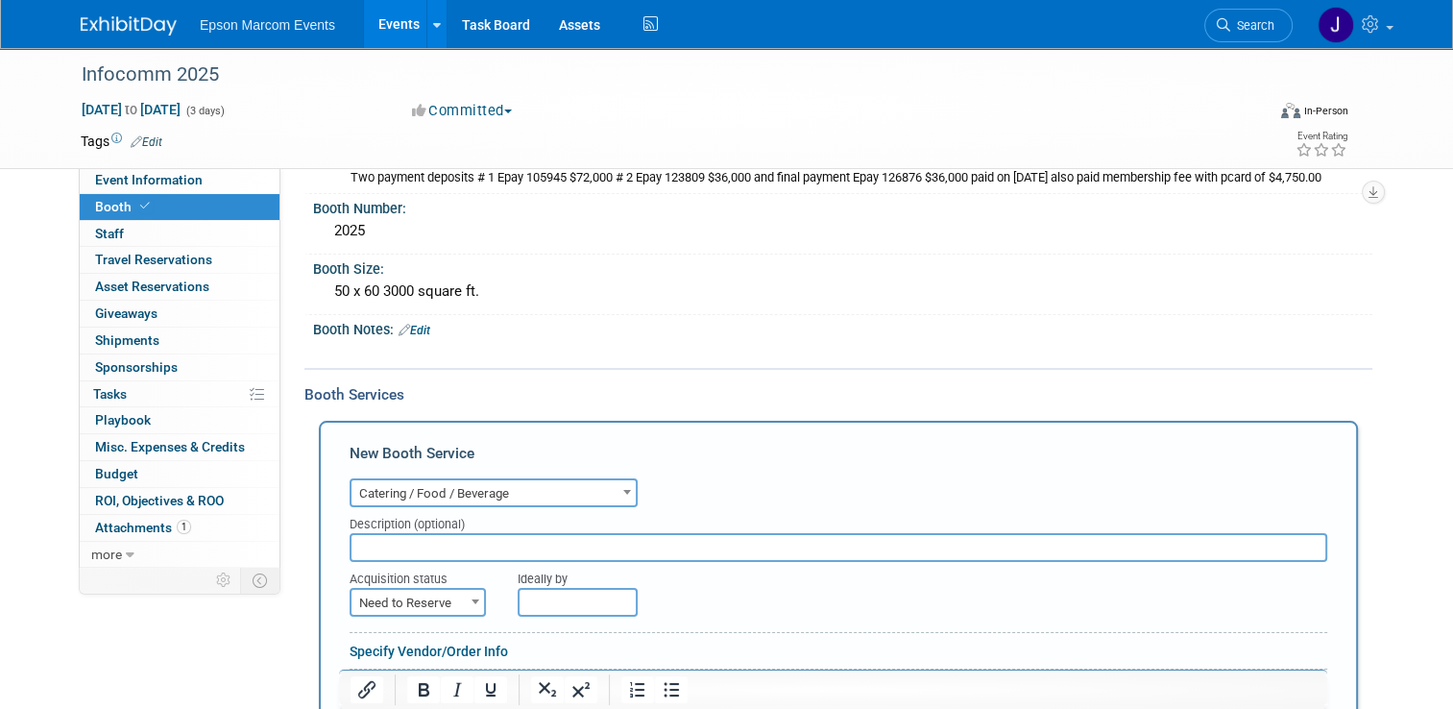
click at [430, 552] on input "text" at bounding box center [839, 547] width 978 height 29
type input "Cheddars Scratch Kitchen - Dinner for Crew"
click at [431, 597] on span "Need to Reserve" at bounding box center [417, 603] width 133 height 27
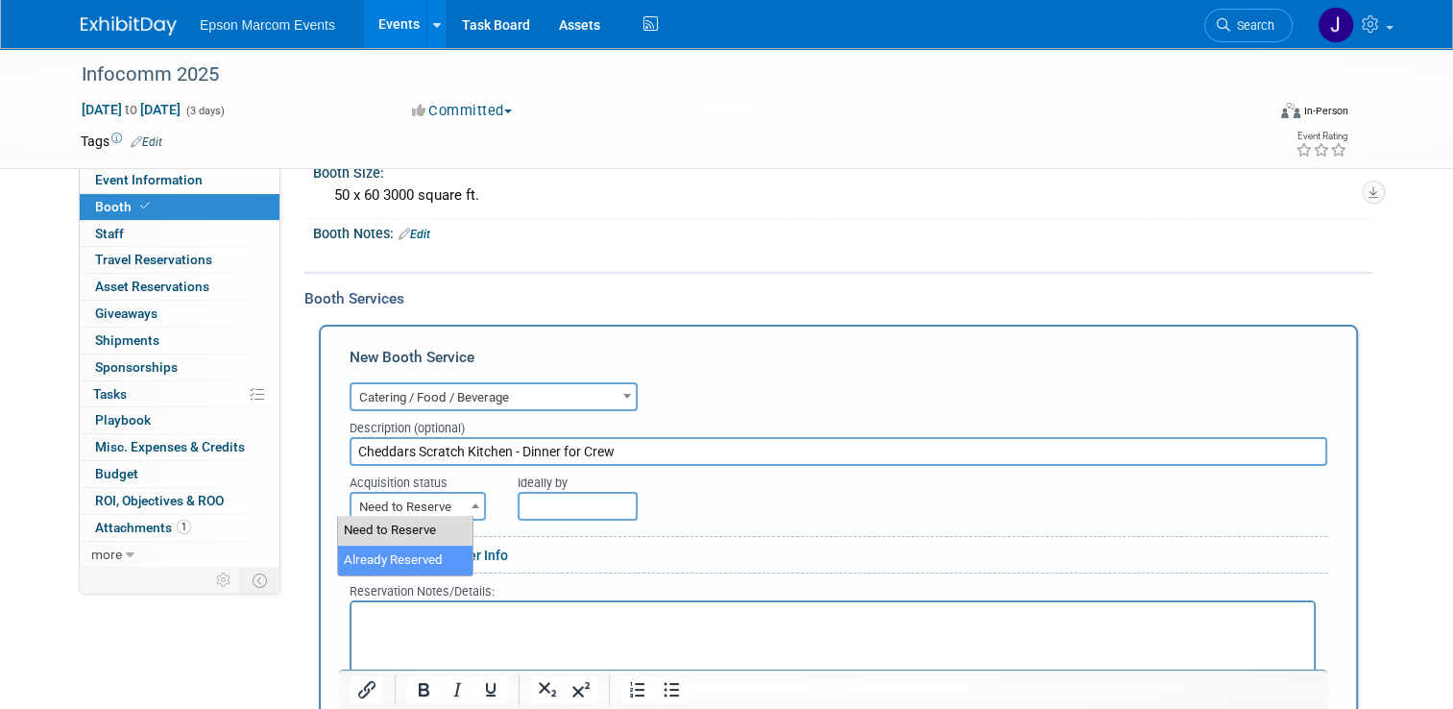
select select "2"
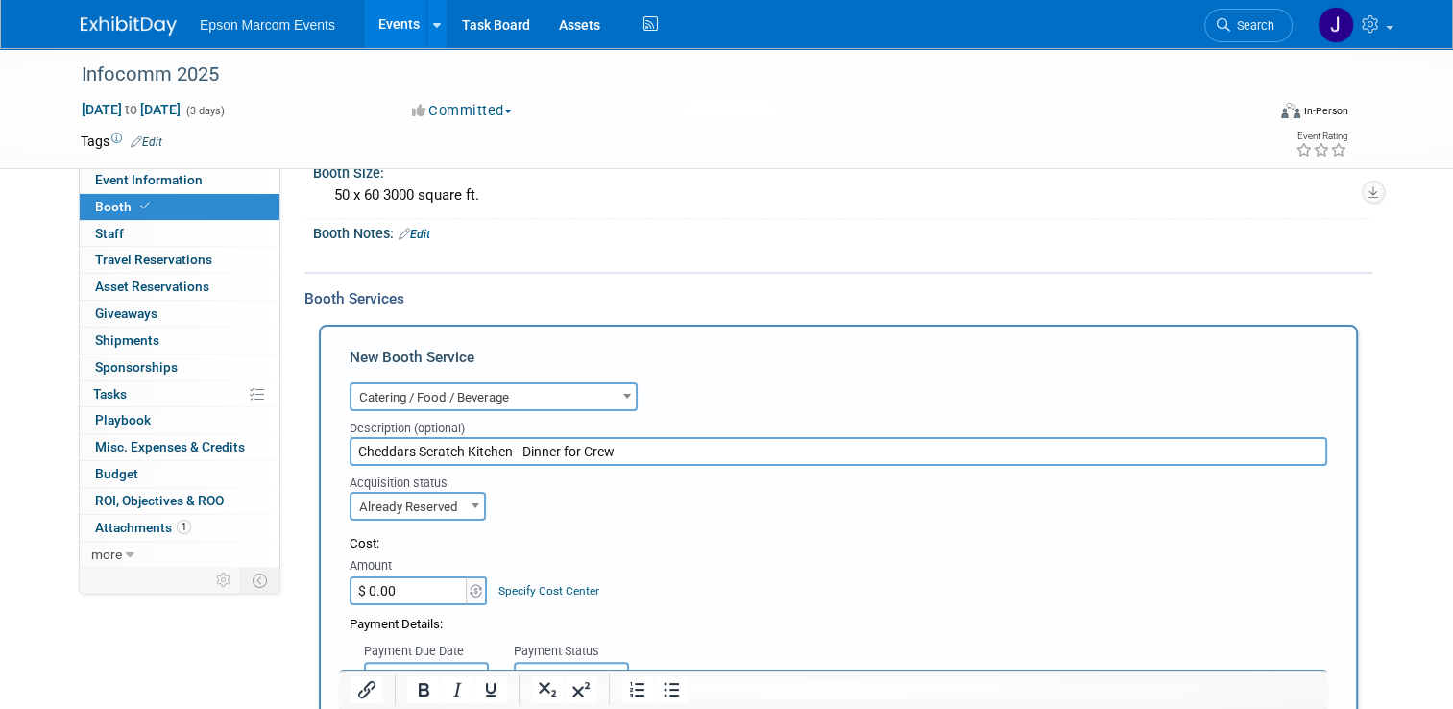
click at [421, 592] on input "$ 0.00" at bounding box center [410, 590] width 120 height 29
type input "$ 70.13"
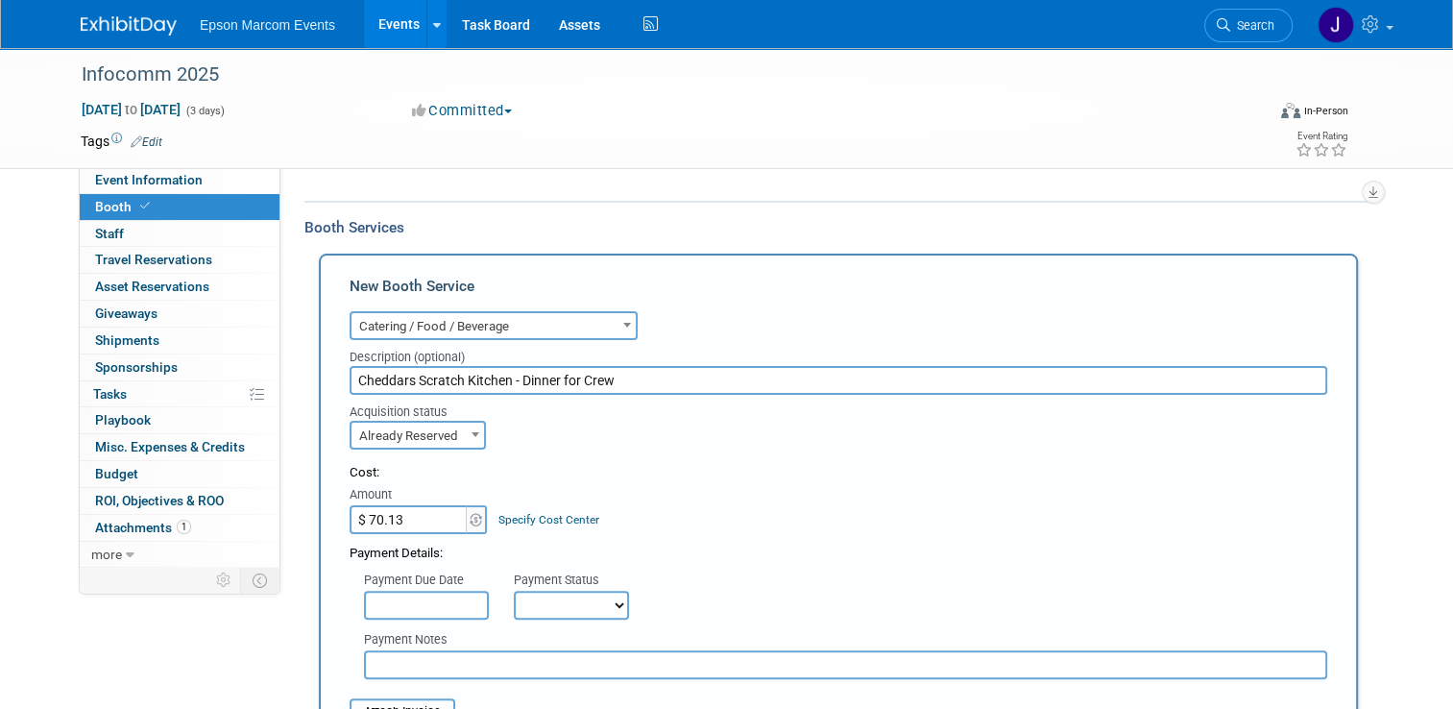
scroll to position [384, 0]
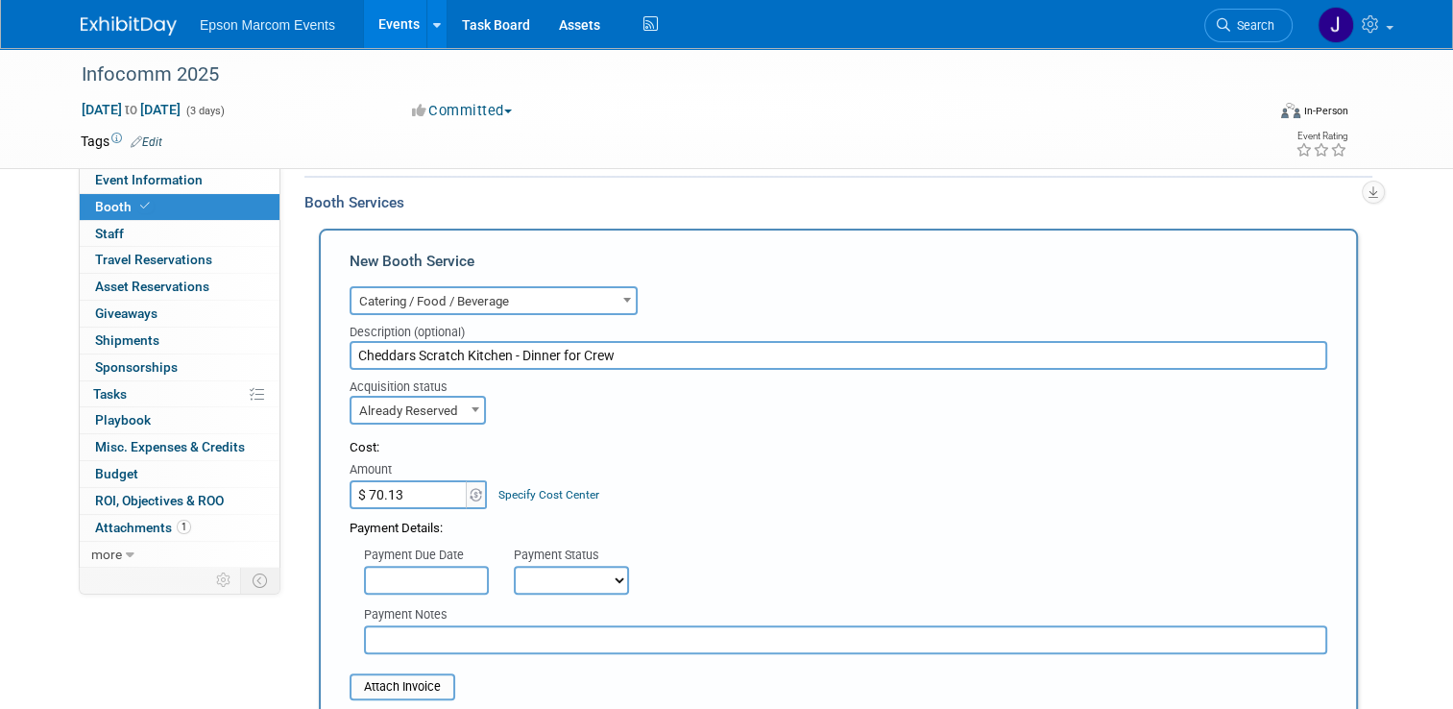
click at [529, 568] on select "Not Paid Yet Partially Paid Paid in Full" at bounding box center [571, 580] width 115 height 29
select select "1"
click at [514, 566] on select "Not Paid Yet Partially Paid Paid in Full" at bounding box center [571, 580] width 115 height 29
click at [487, 637] on input "text" at bounding box center [845, 639] width 963 height 29
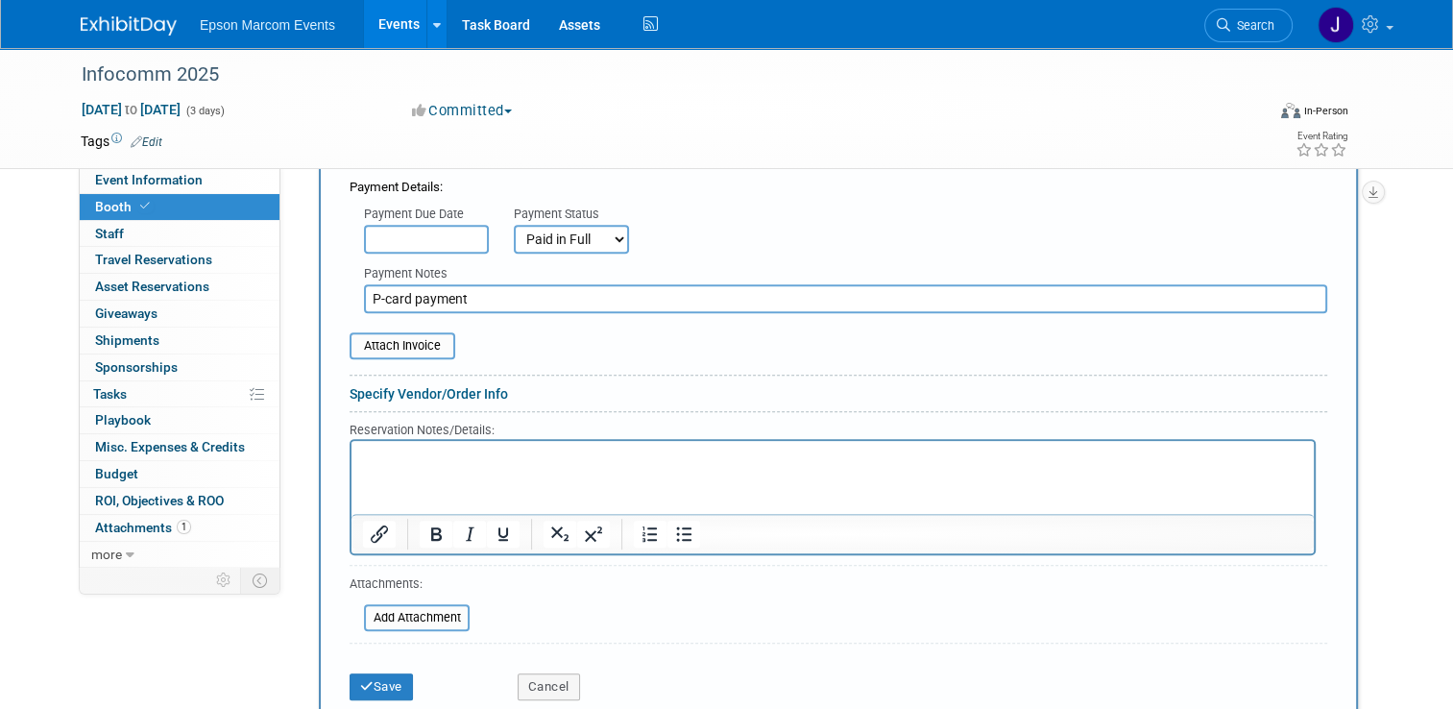
scroll to position [768, 0]
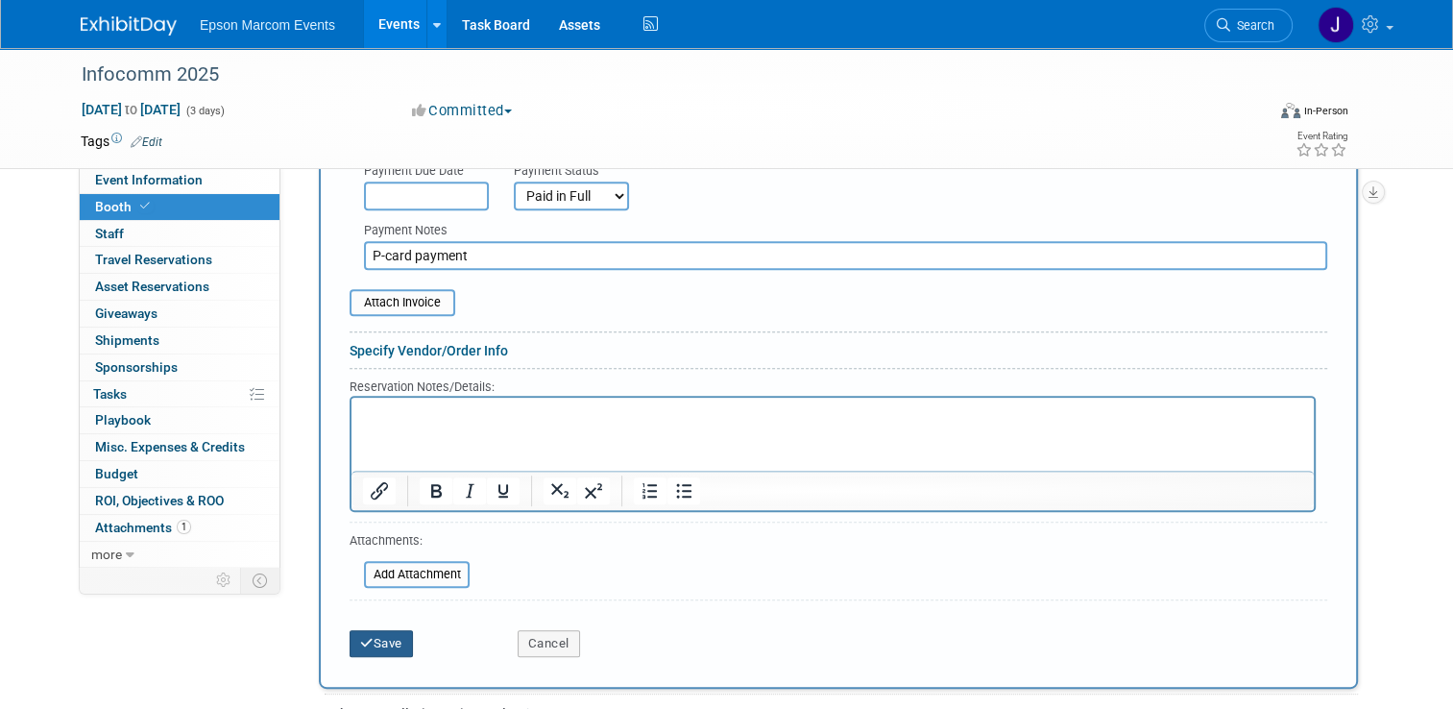
type input "P-card payment"
click at [365, 633] on button "Save" at bounding box center [381, 643] width 63 height 27
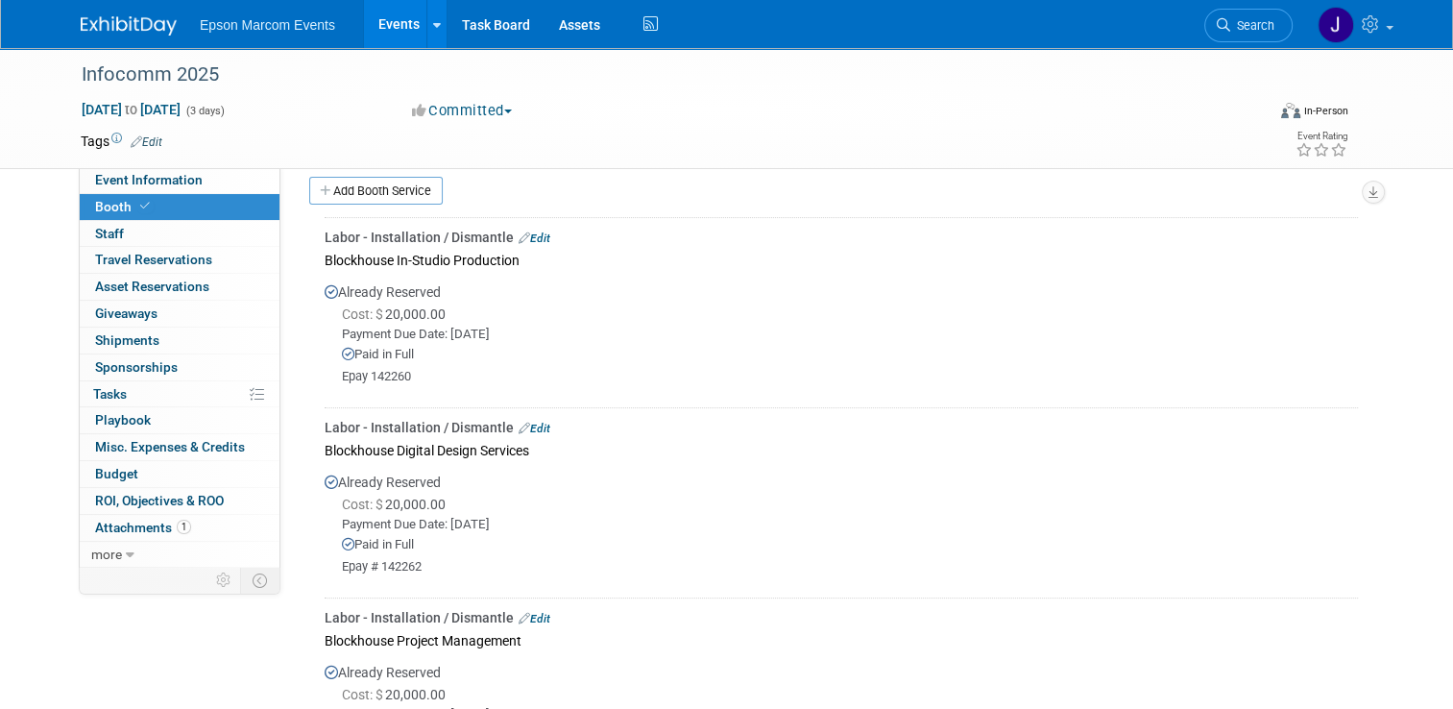
scroll to position [231, 0]
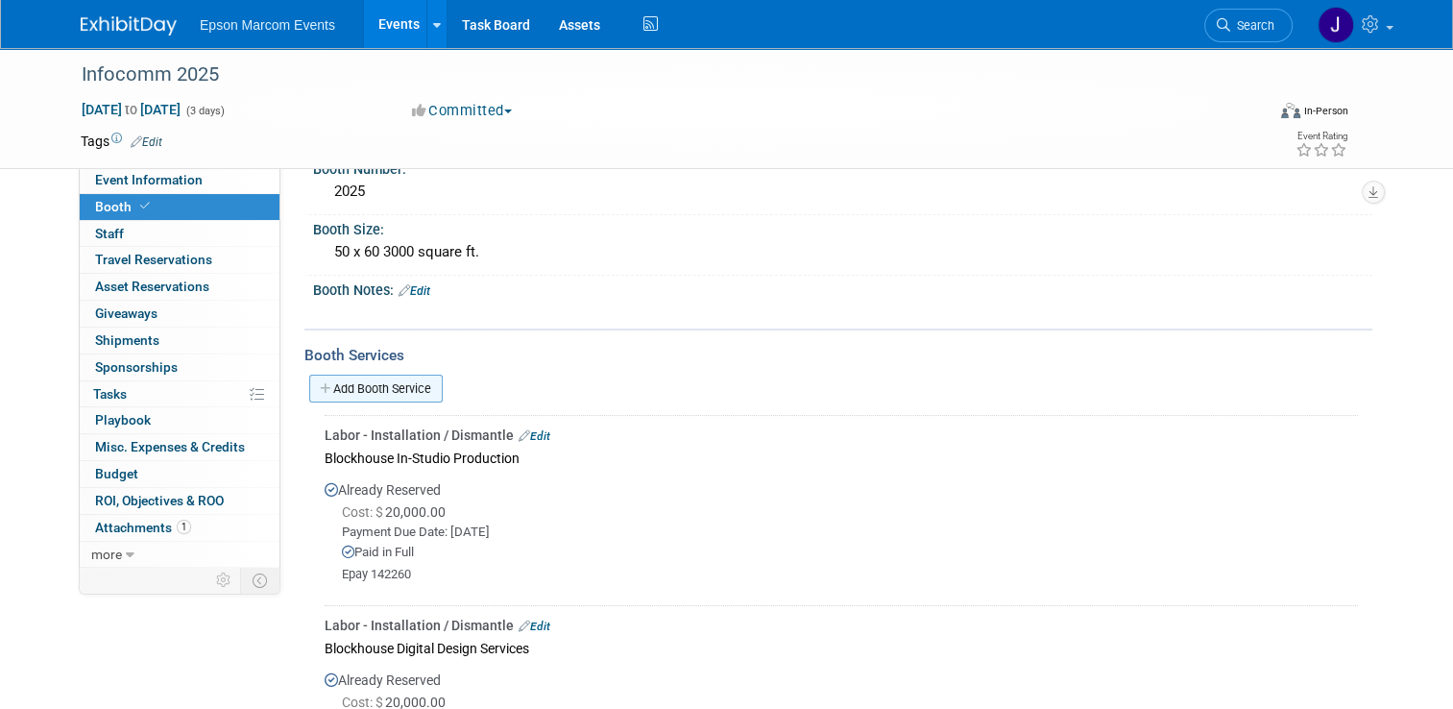
click at [365, 386] on link "Add Booth Service" at bounding box center [375, 388] width 133 height 28
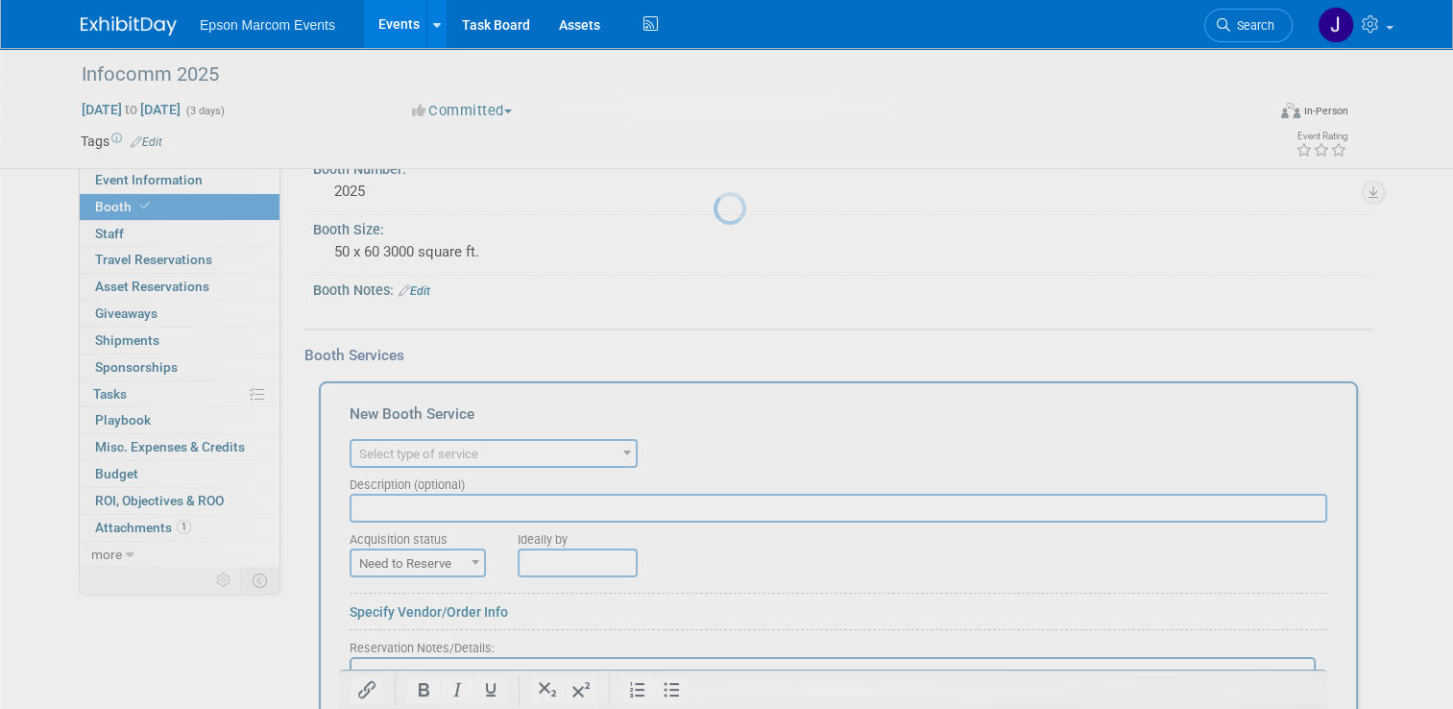
scroll to position [0, 0]
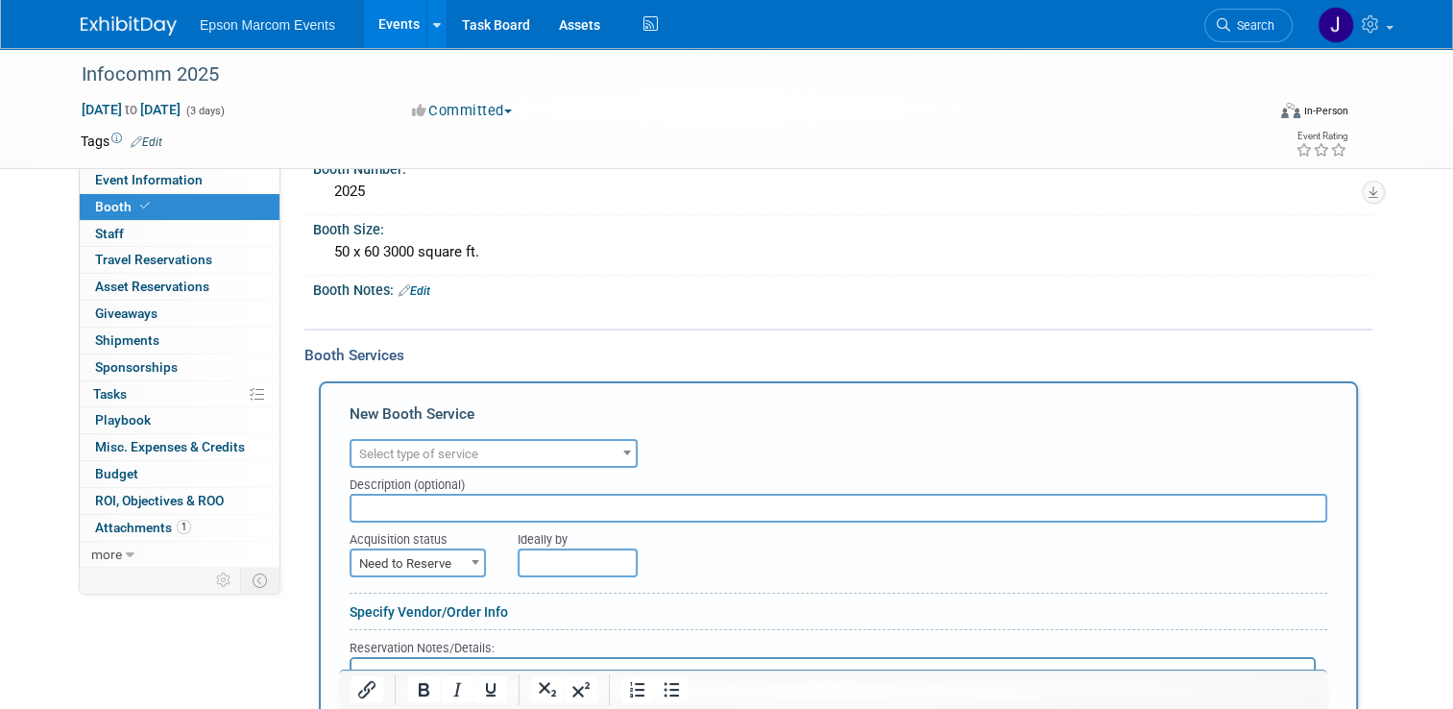
click at [449, 457] on span "Select type of service" at bounding box center [493, 454] width 284 height 27
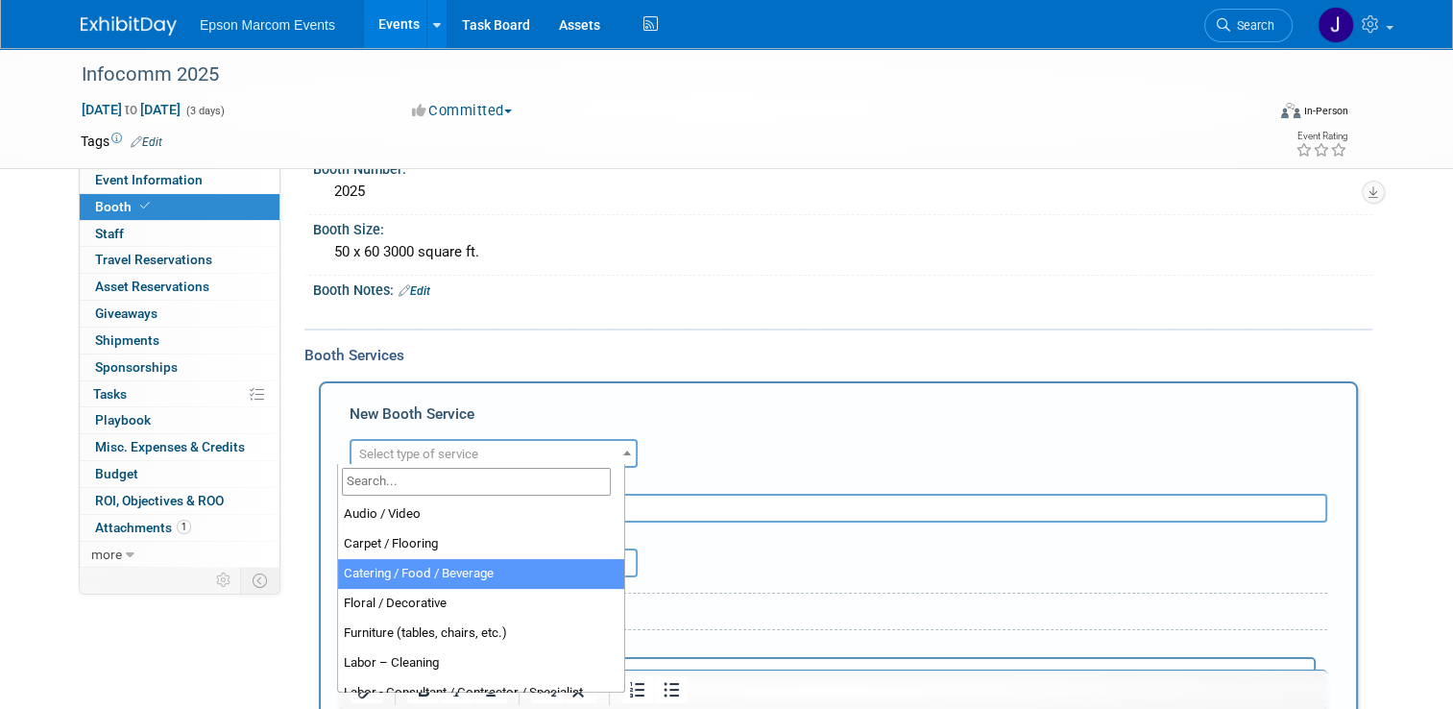
select select "22"
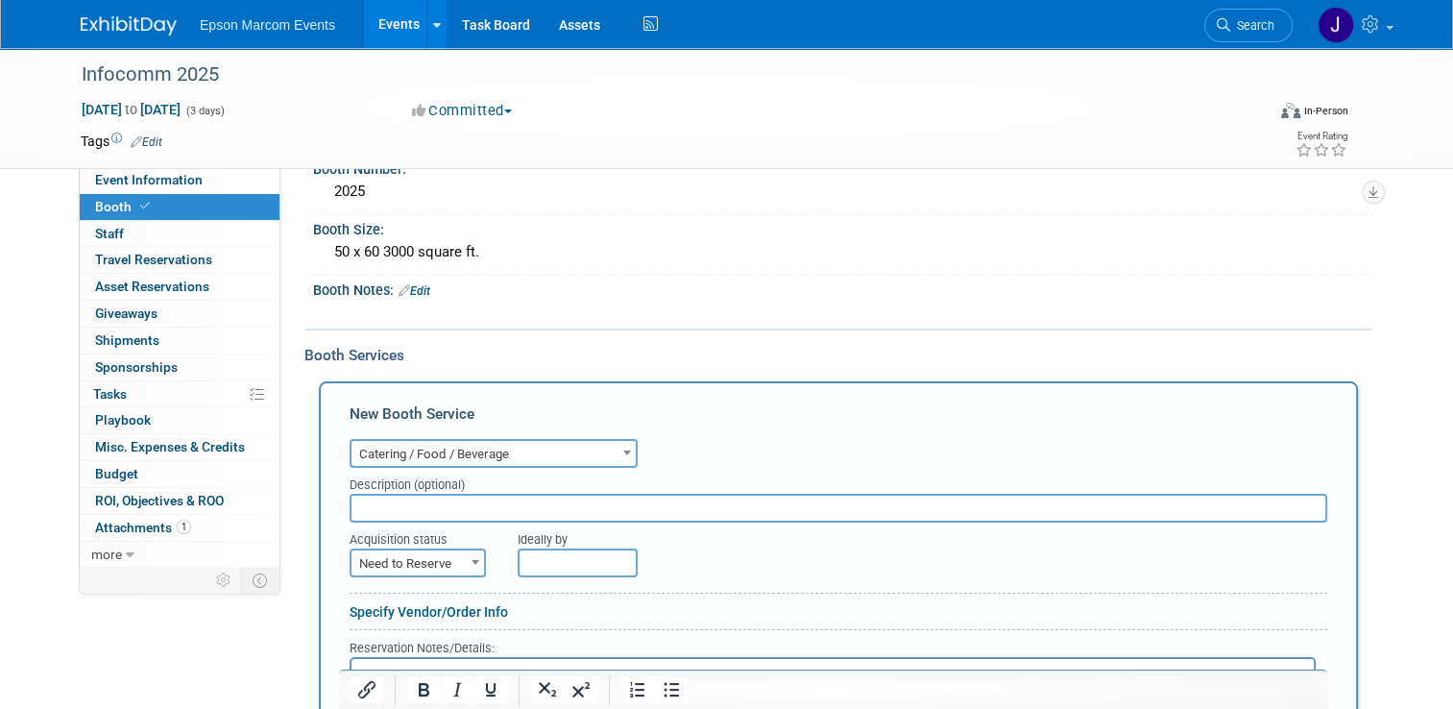
click at [465, 505] on input "text" at bounding box center [839, 508] width 978 height 29
type input "[PERSON_NAME] in the box - Food for Expo 3 Preshow [DATE] night"
click at [439, 550] on span "Need to Reserve" at bounding box center [417, 563] width 133 height 27
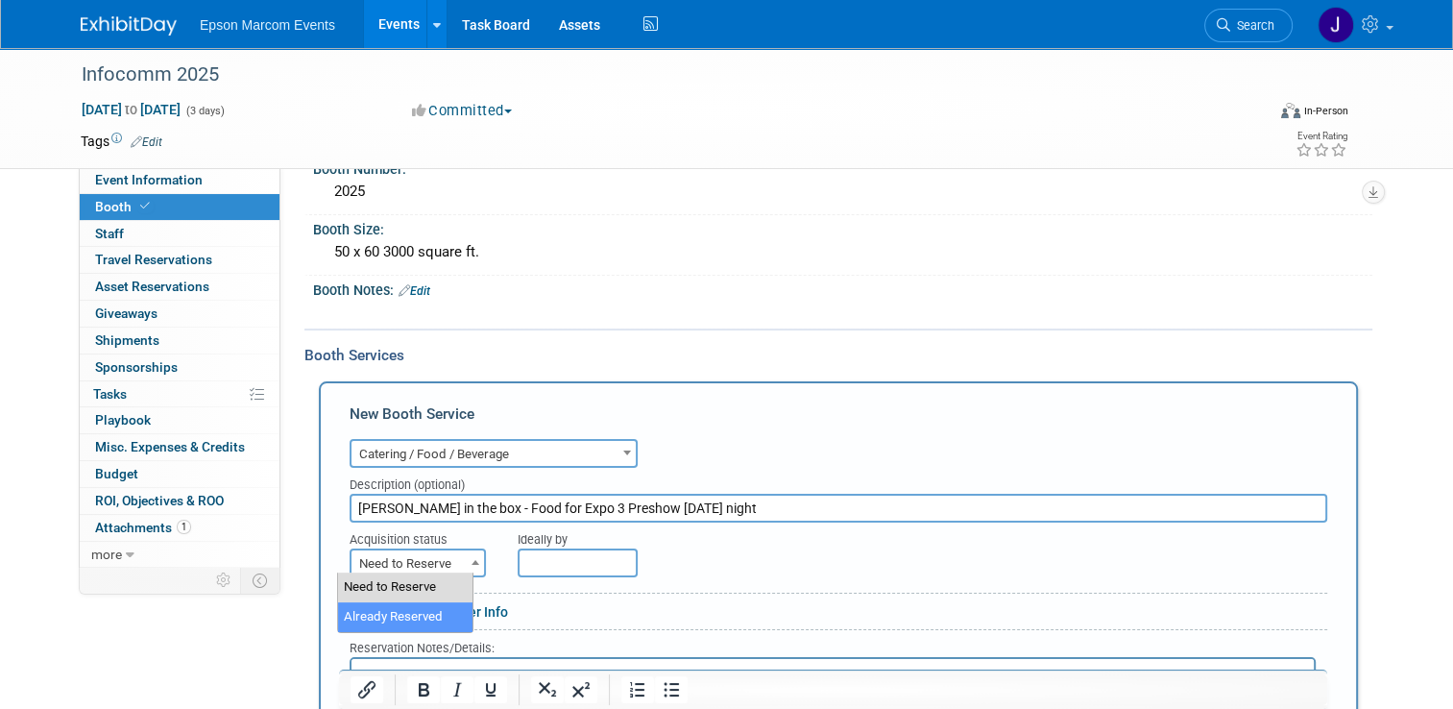
select select "2"
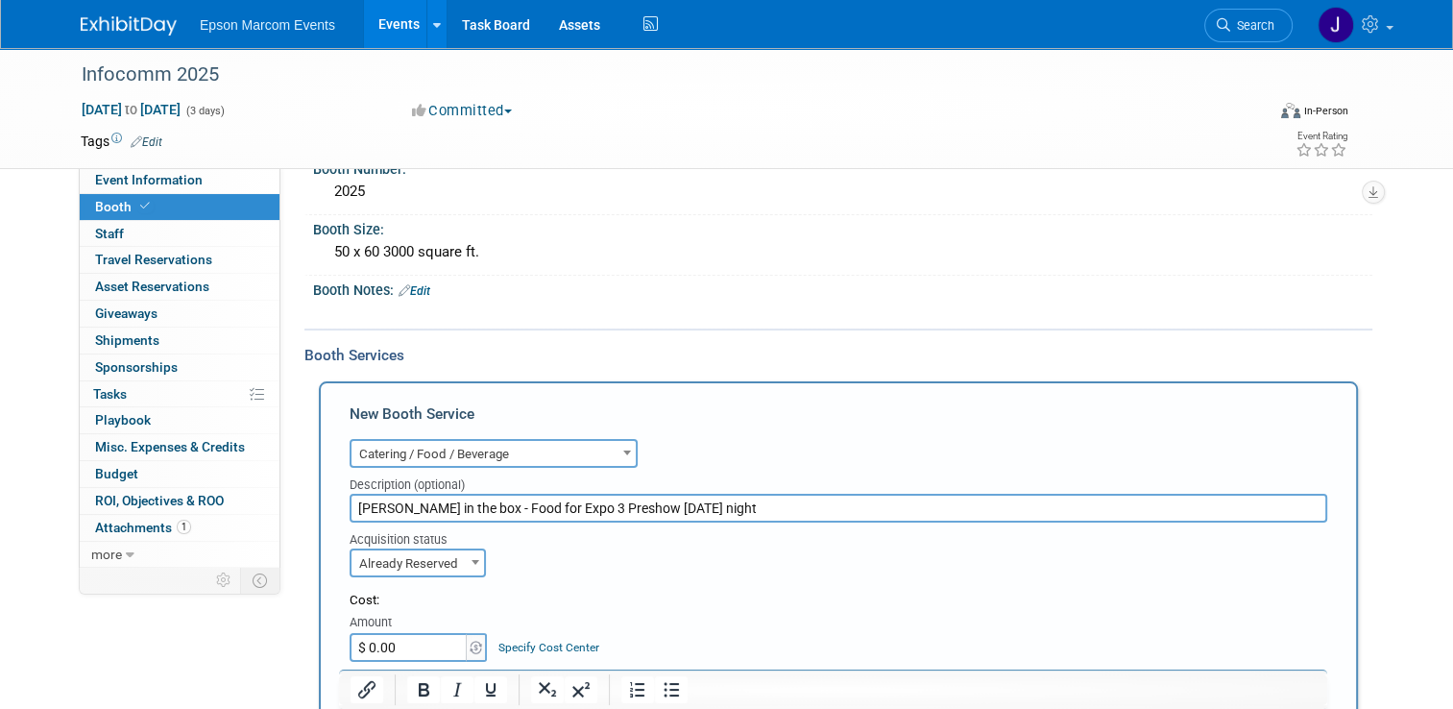
click at [397, 638] on input "$ 0.00" at bounding box center [410, 647] width 120 height 29
type input "$ 36.27"
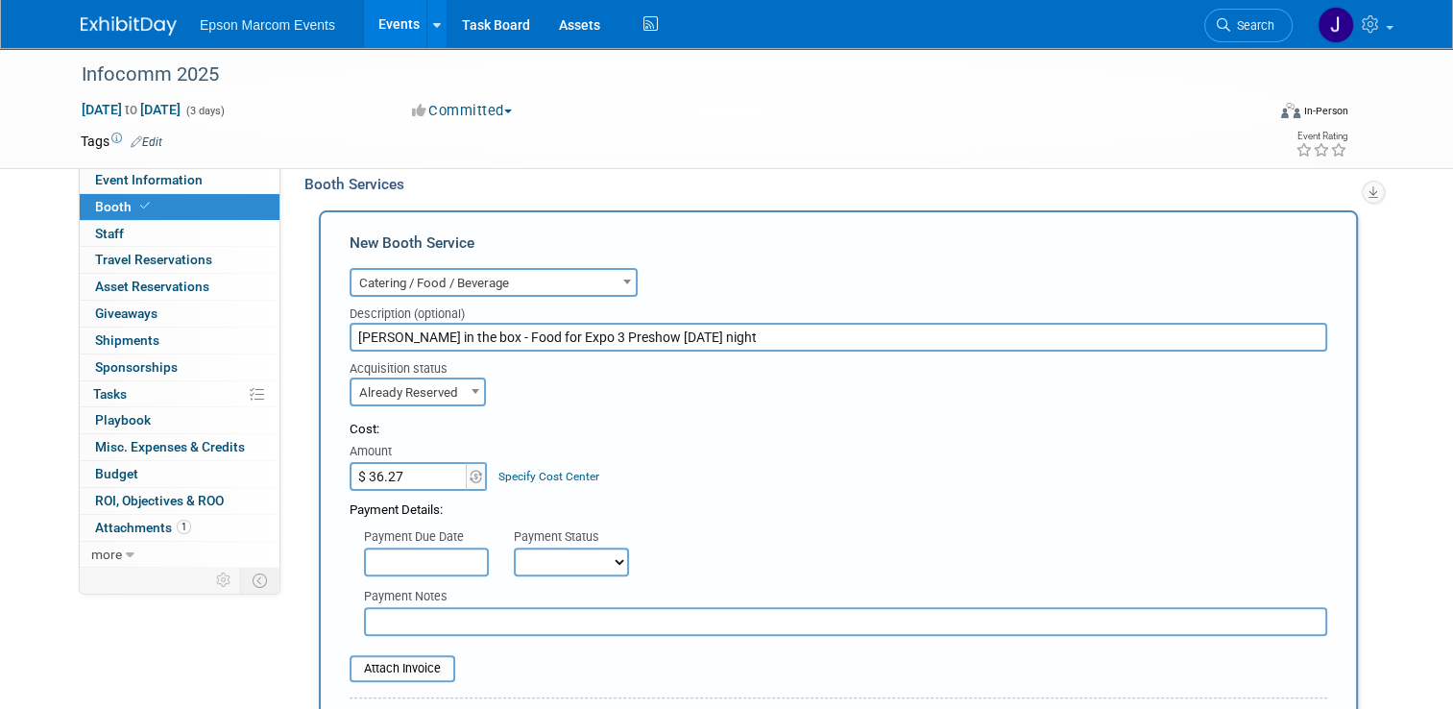
scroll to position [423, 0]
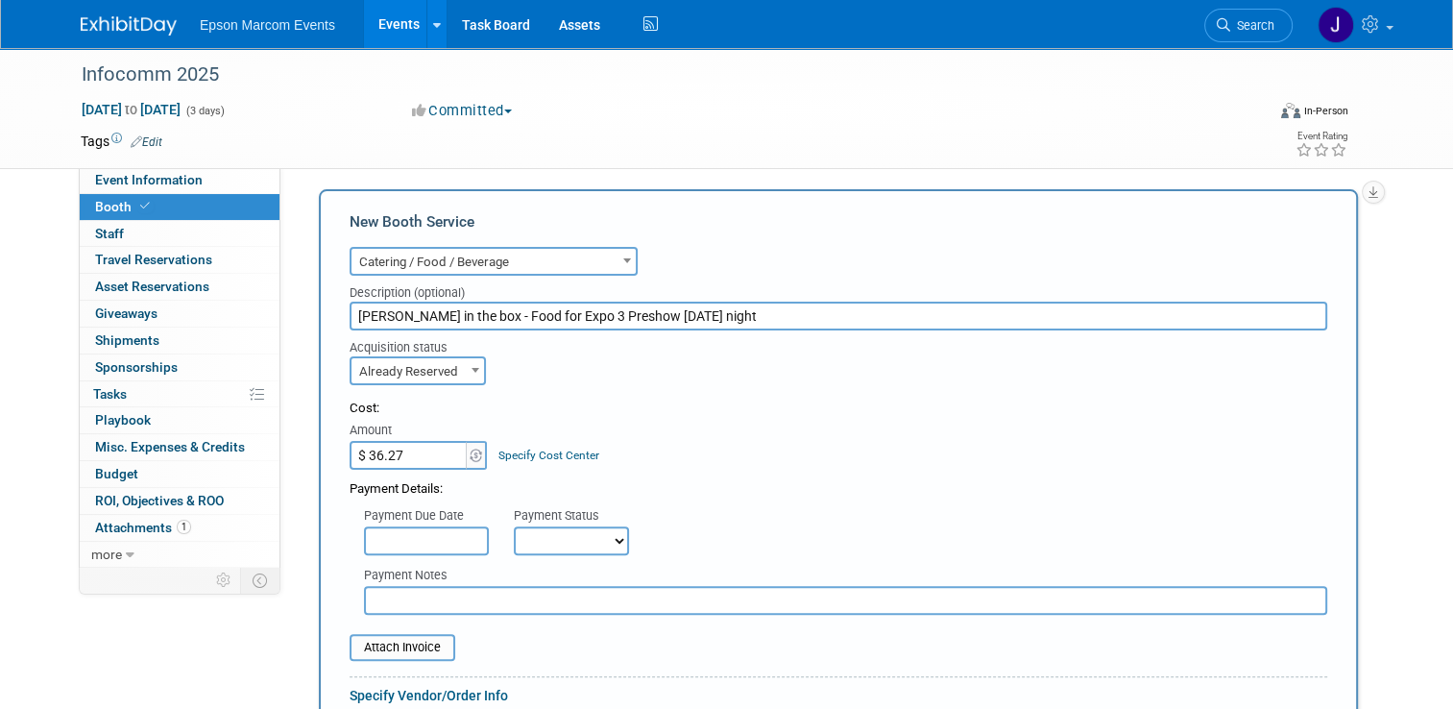
click at [526, 531] on select "Not Paid Yet Partially Paid Paid in Full" at bounding box center [571, 540] width 115 height 29
select select "1"
click at [514, 526] on select "Not Paid Yet Partially Paid Paid in Full" at bounding box center [571, 540] width 115 height 29
click at [499, 595] on input "text" at bounding box center [845, 600] width 963 height 29
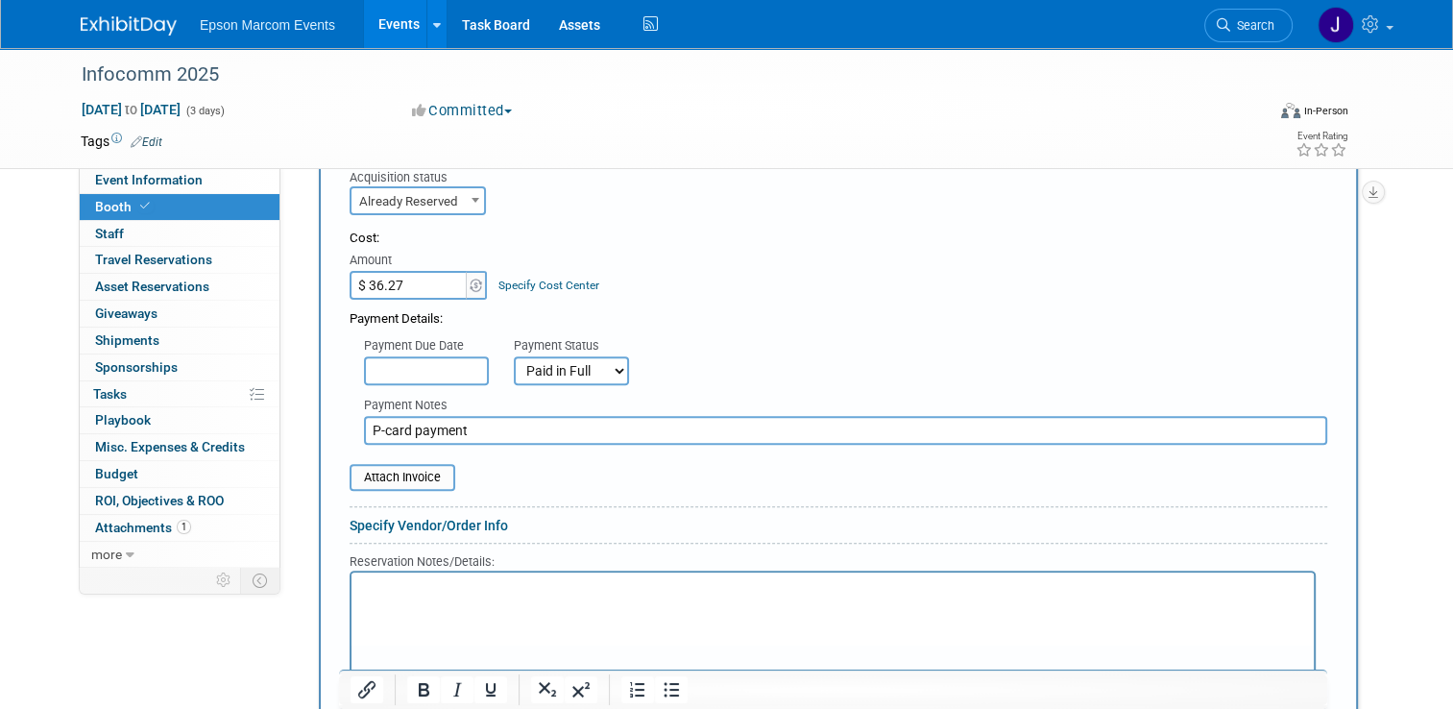
scroll to position [712, 0]
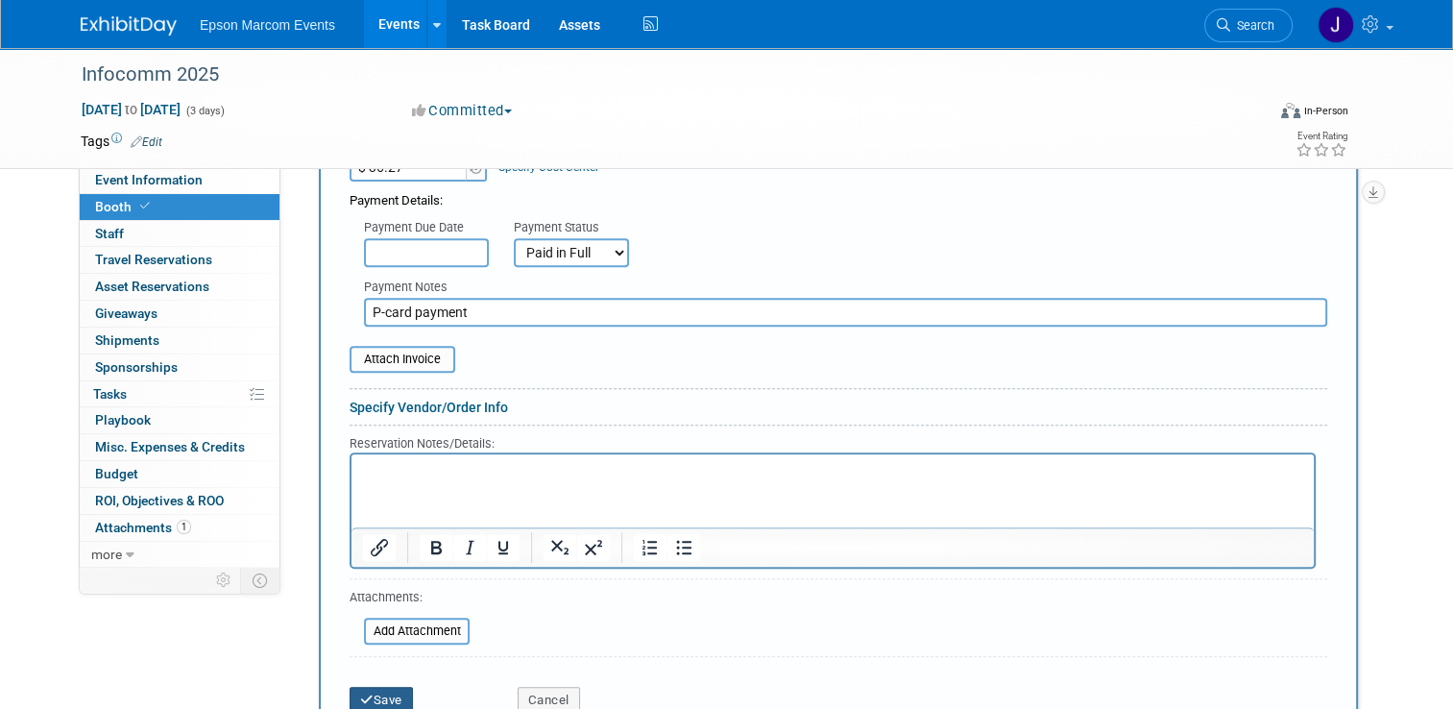
type input "P-card payment"
click at [384, 687] on button "Save" at bounding box center [381, 700] width 63 height 27
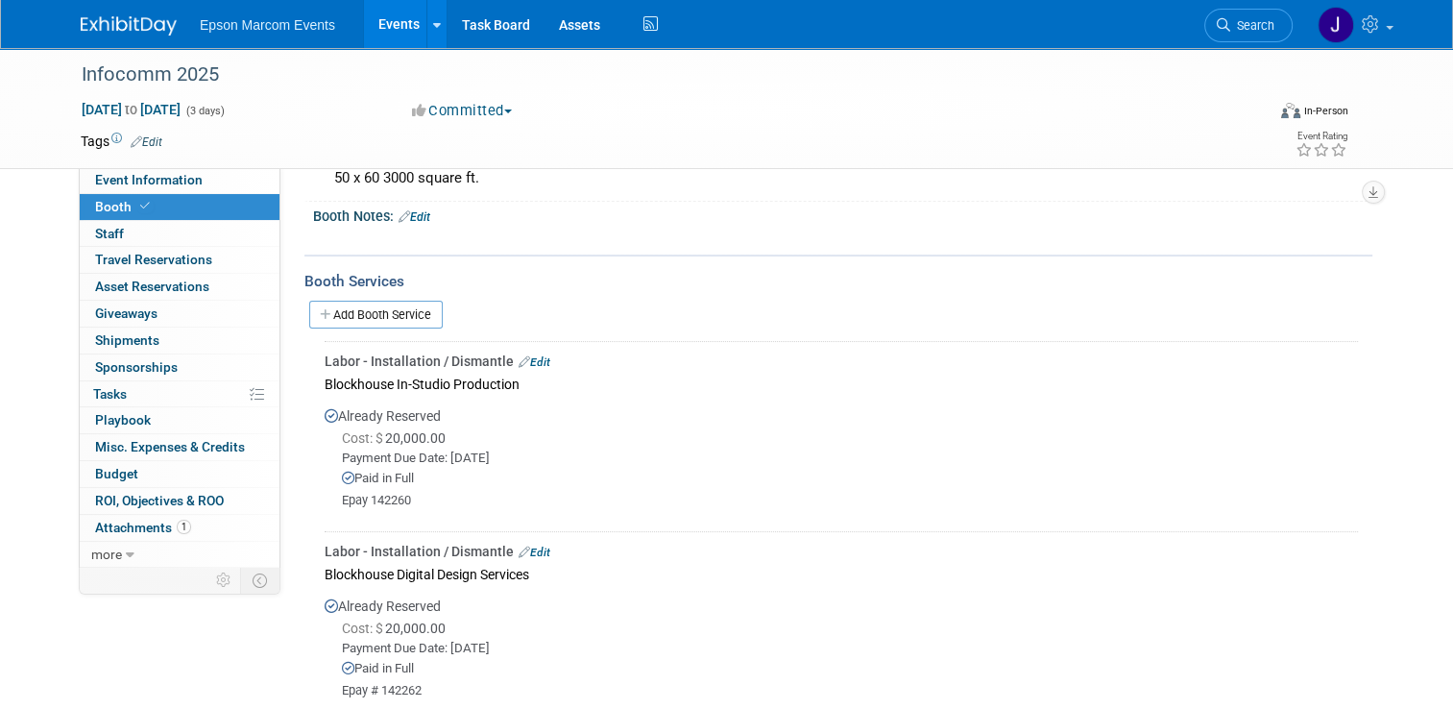
scroll to position [209, 0]
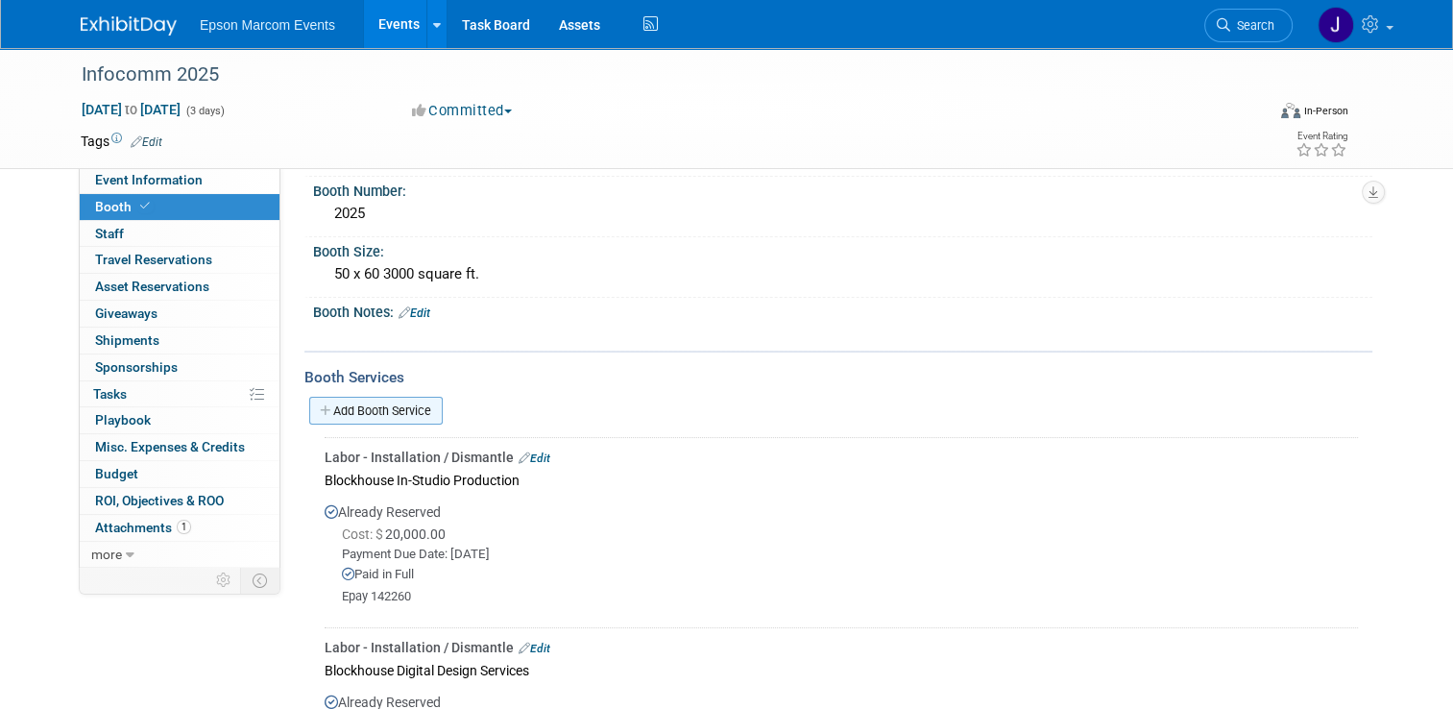
click at [414, 404] on link "Add Booth Service" at bounding box center [375, 411] width 133 height 28
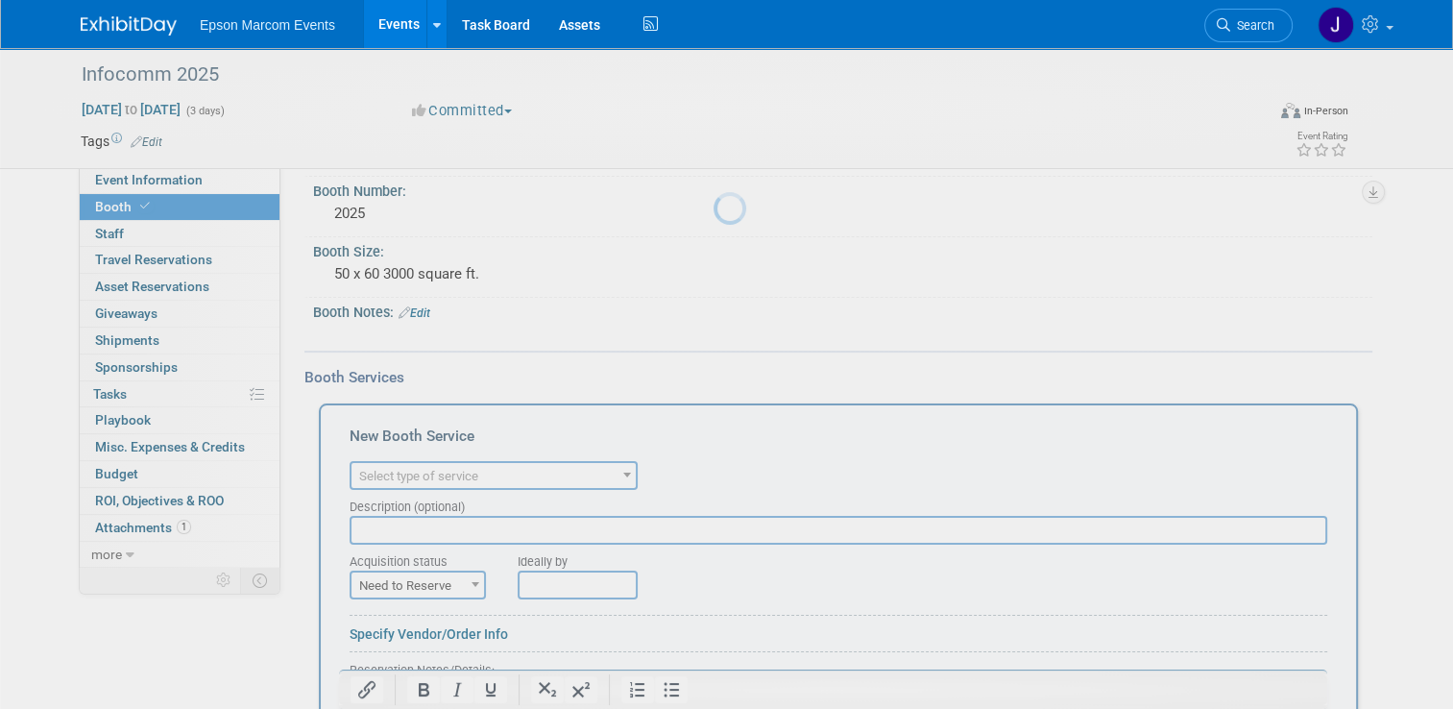
scroll to position [0, 0]
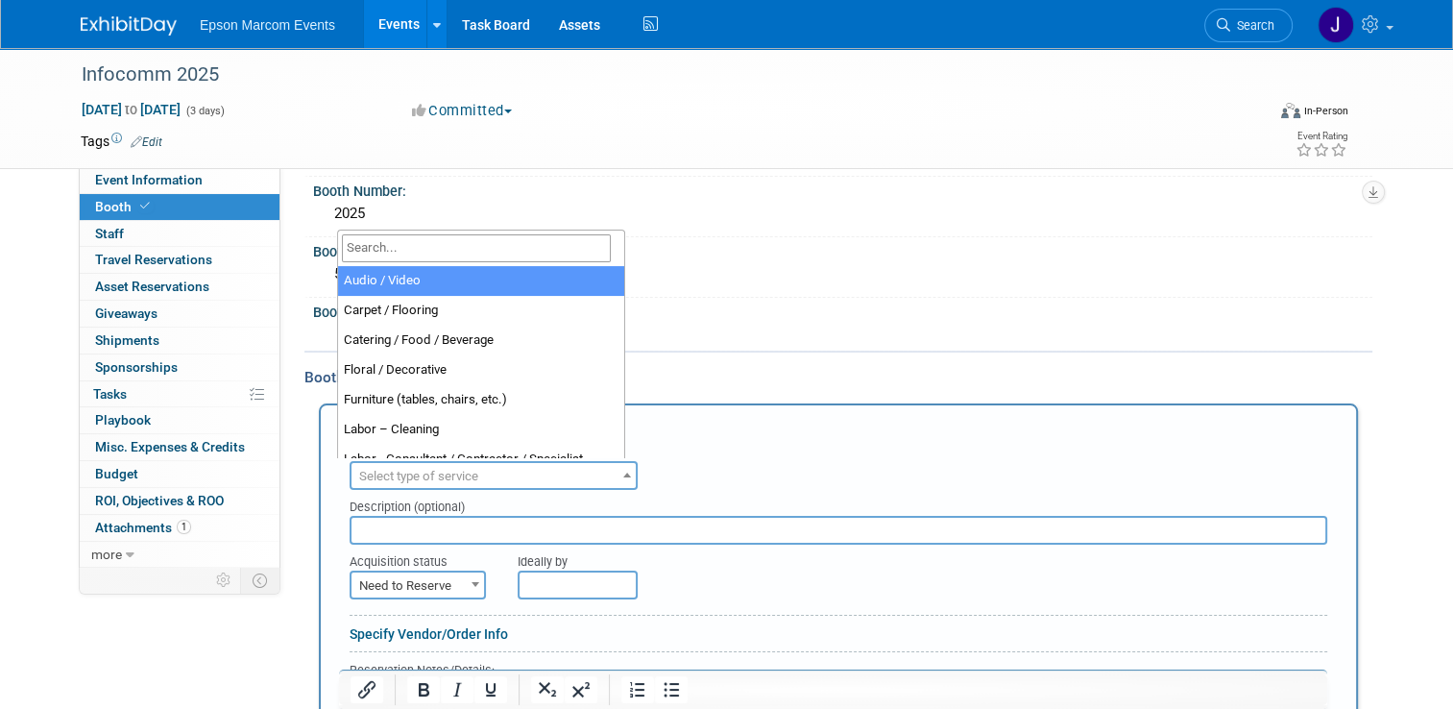
click at [462, 470] on span "Select type of service" at bounding box center [418, 476] width 119 height 14
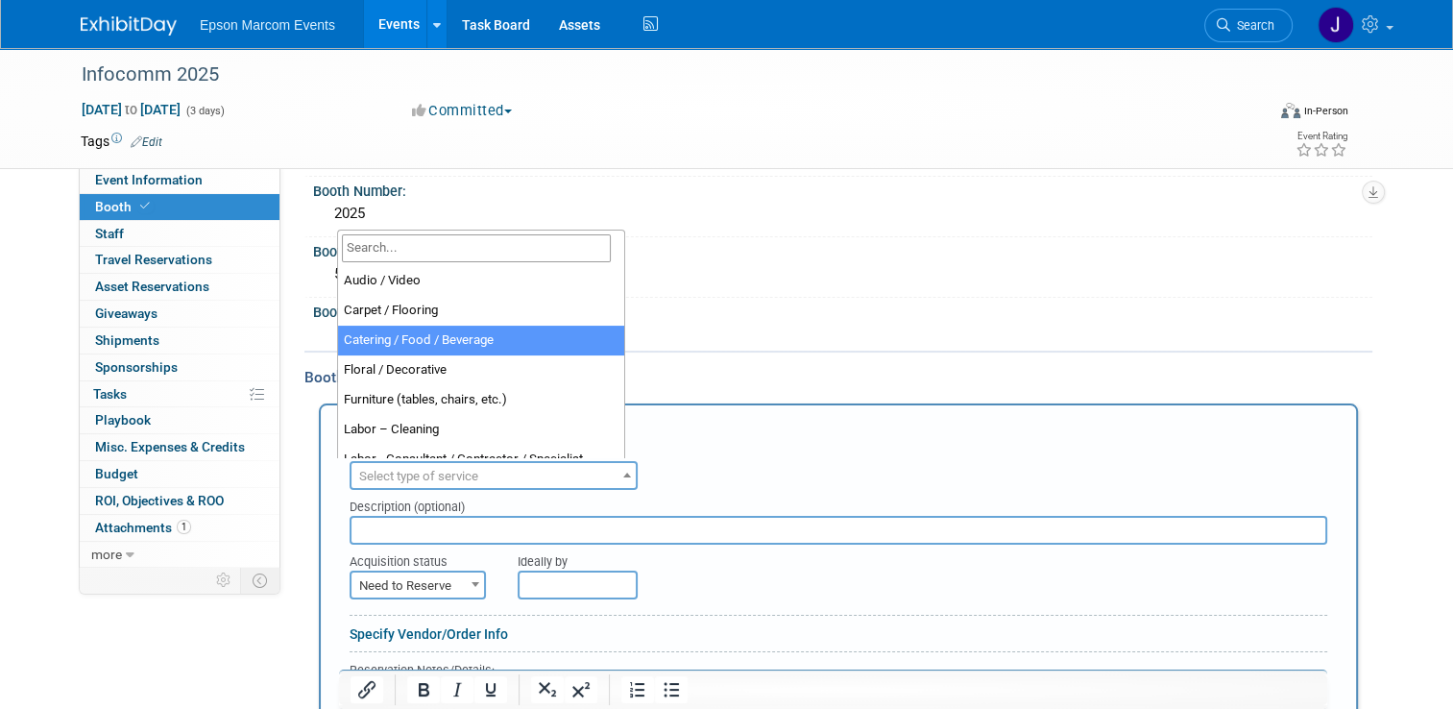
select select "22"
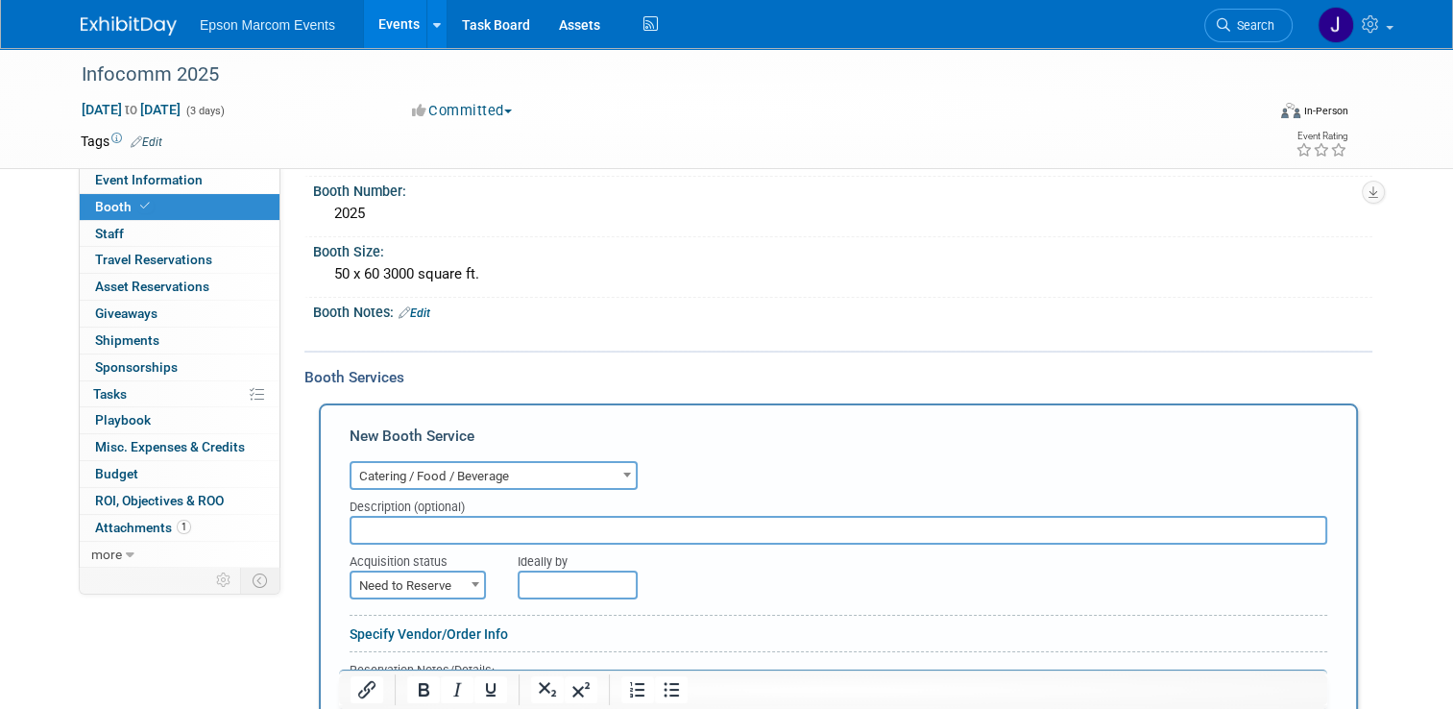
click at [489, 520] on input "text" at bounding box center [839, 530] width 978 height 29
type input "Shake Shack - dinner for crew"
click at [452, 578] on span "Need to Reserve" at bounding box center [417, 585] width 133 height 27
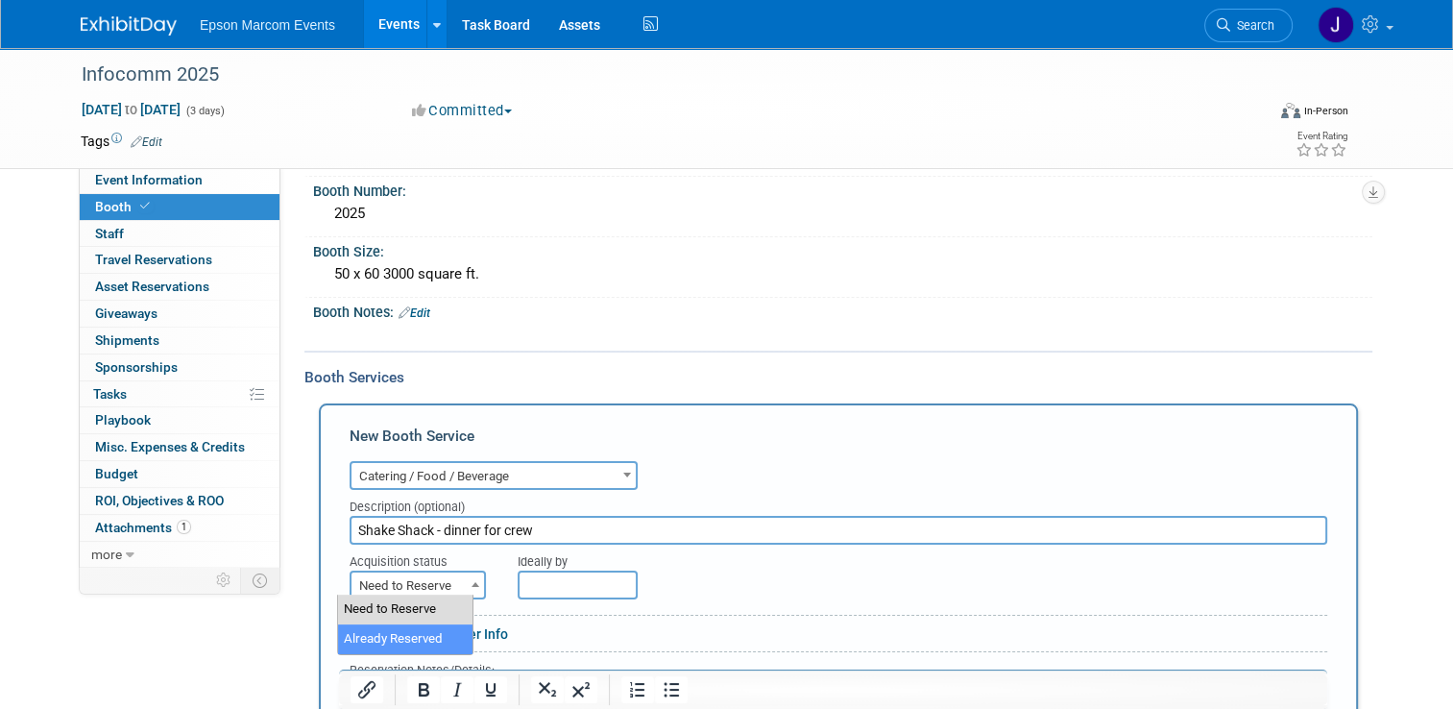
select select "2"
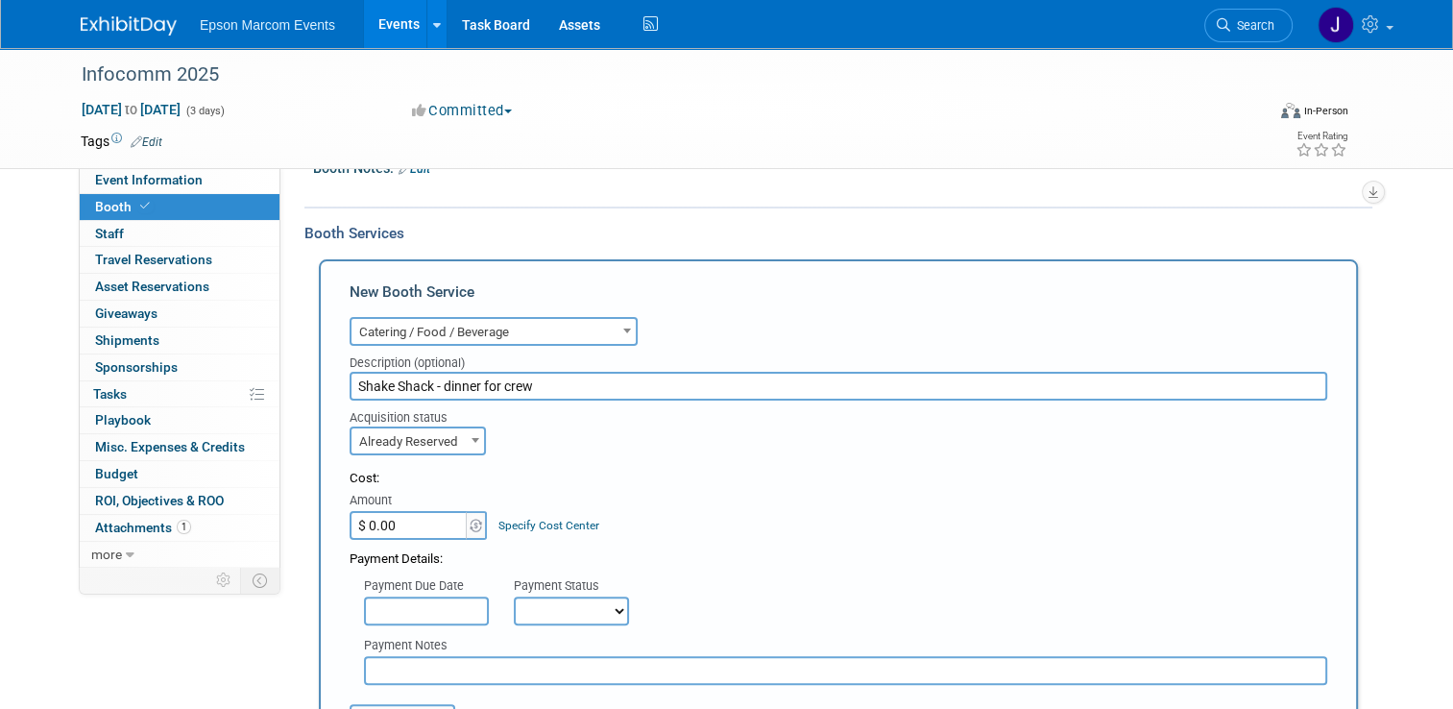
scroll to position [401, 0]
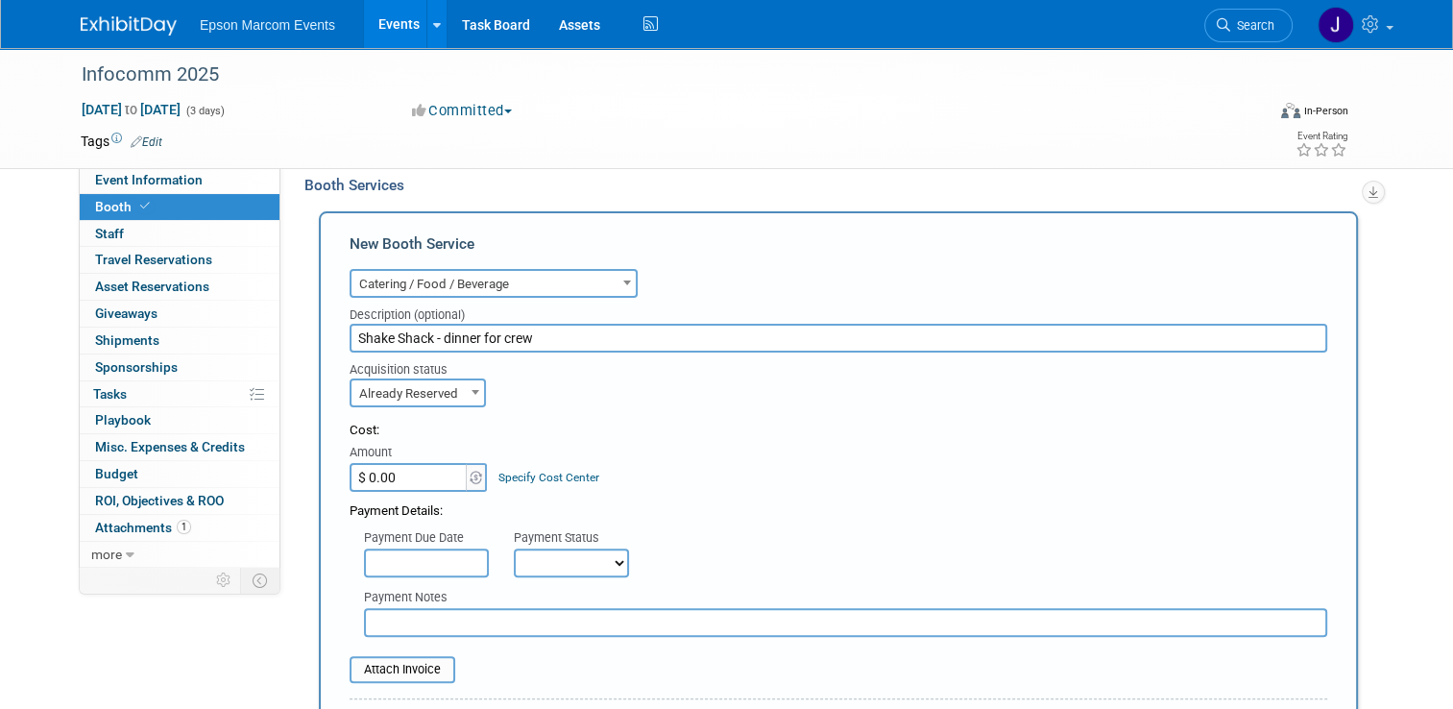
click at [406, 463] on input "$ 0.00" at bounding box center [410, 477] width 120 height 29
type input "$ 76.37"
click at [535, 563] on select "Not Paid Yet Partially Paid Paid in Full" at bounding box center [571, 562] width 115 height 29
select select "1"
click at [514, 548] on select "Not Paid Yet Partially Paid Paid in Full" at bounding box center [571, 562] width 115 height 29
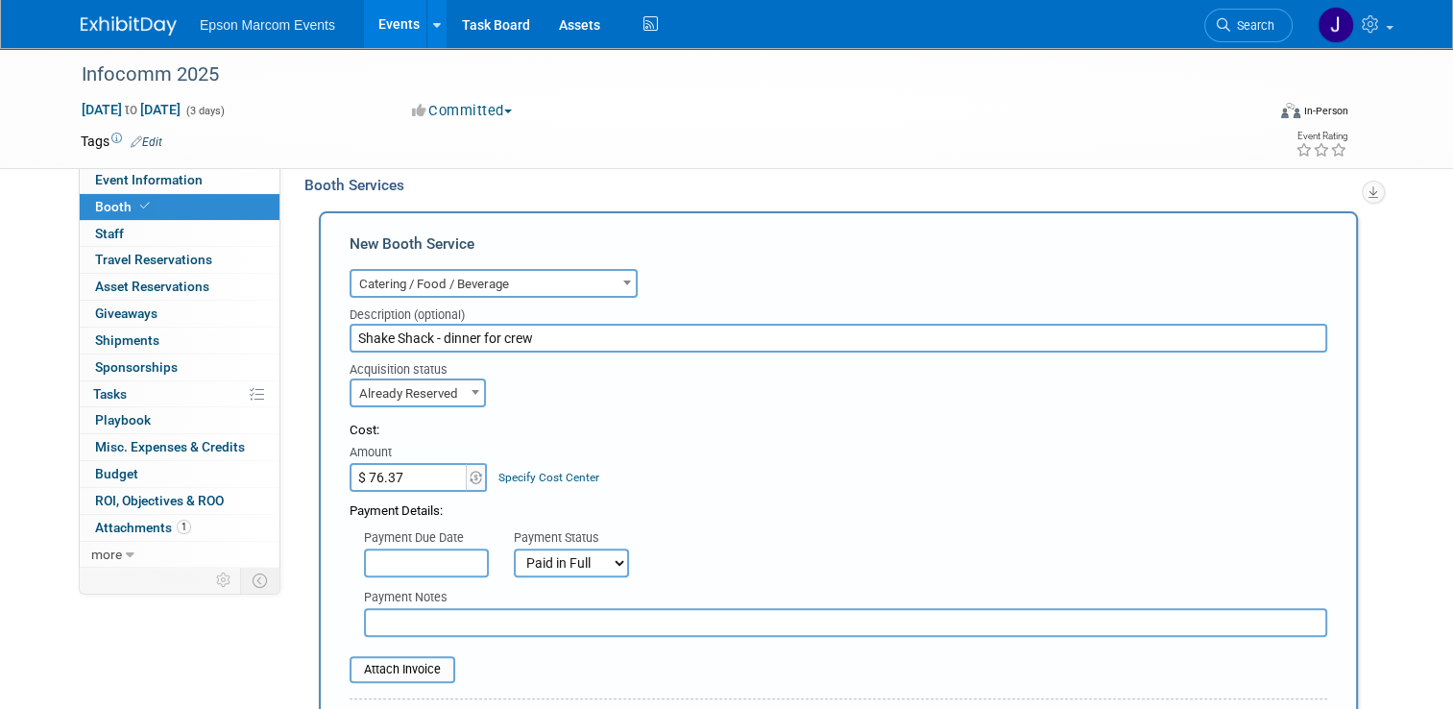
click at [511, 620] on input "text" at bounding box center [845, 622] width 963 height 29
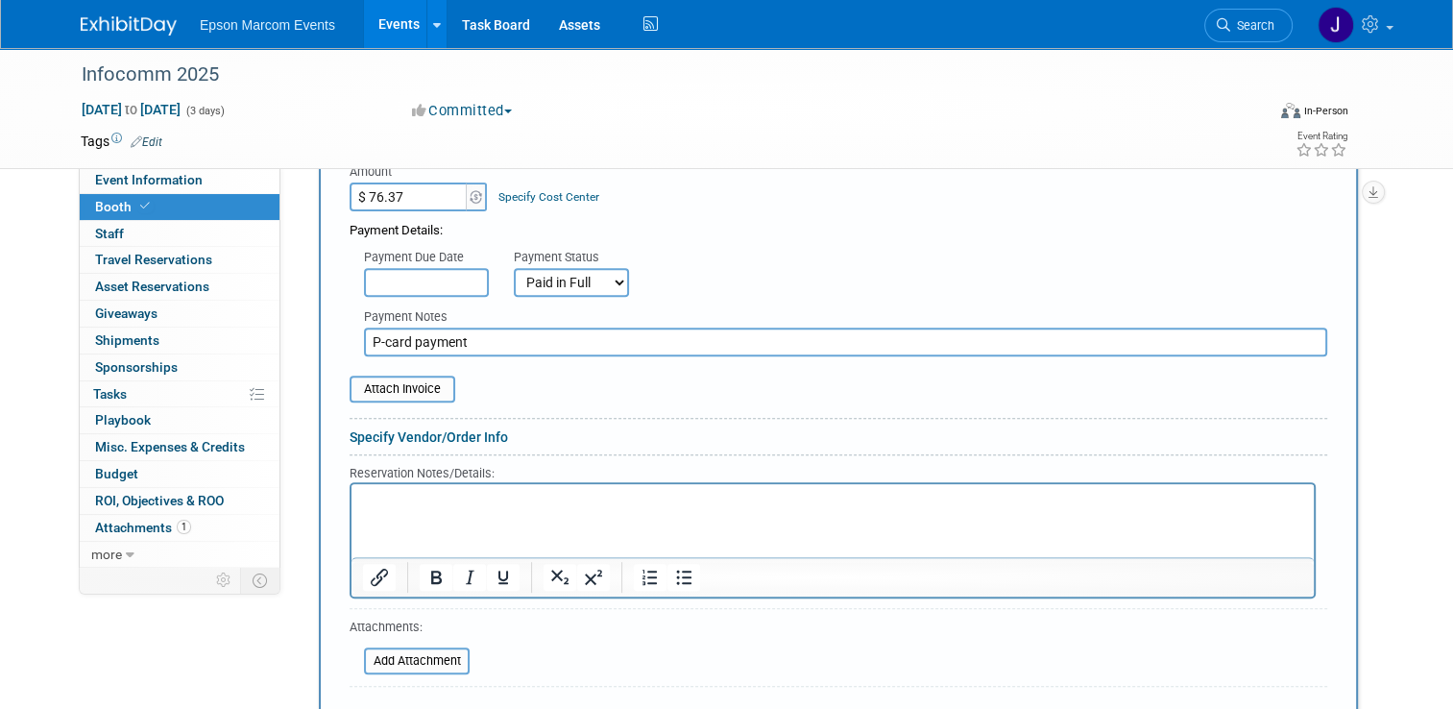
scroll to position [689, 0]
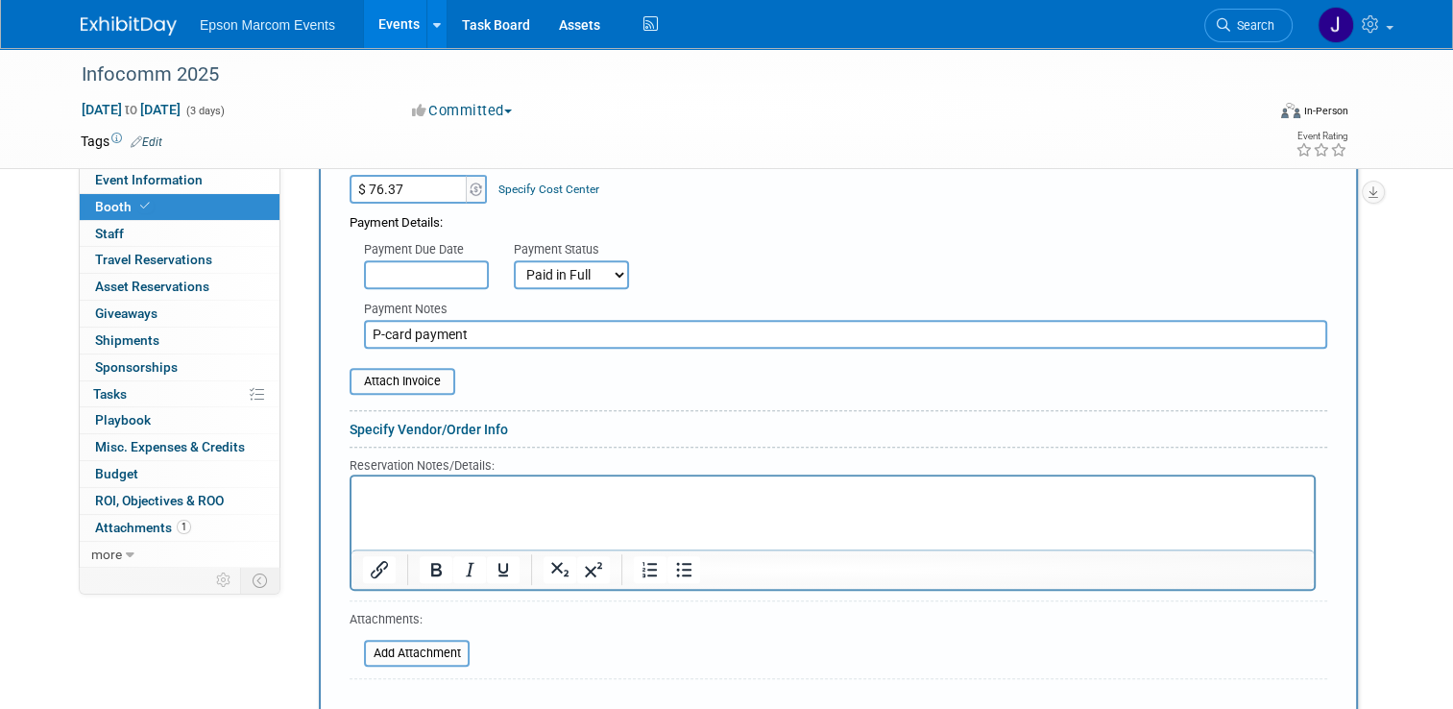
type input "P-card payment"
click at [378, 699] on div "Save" at bounding box center [419, 715] width 168 height 39
click at [376, 708] on button "Save" at bounding box center [381, 722] width 63 height 27
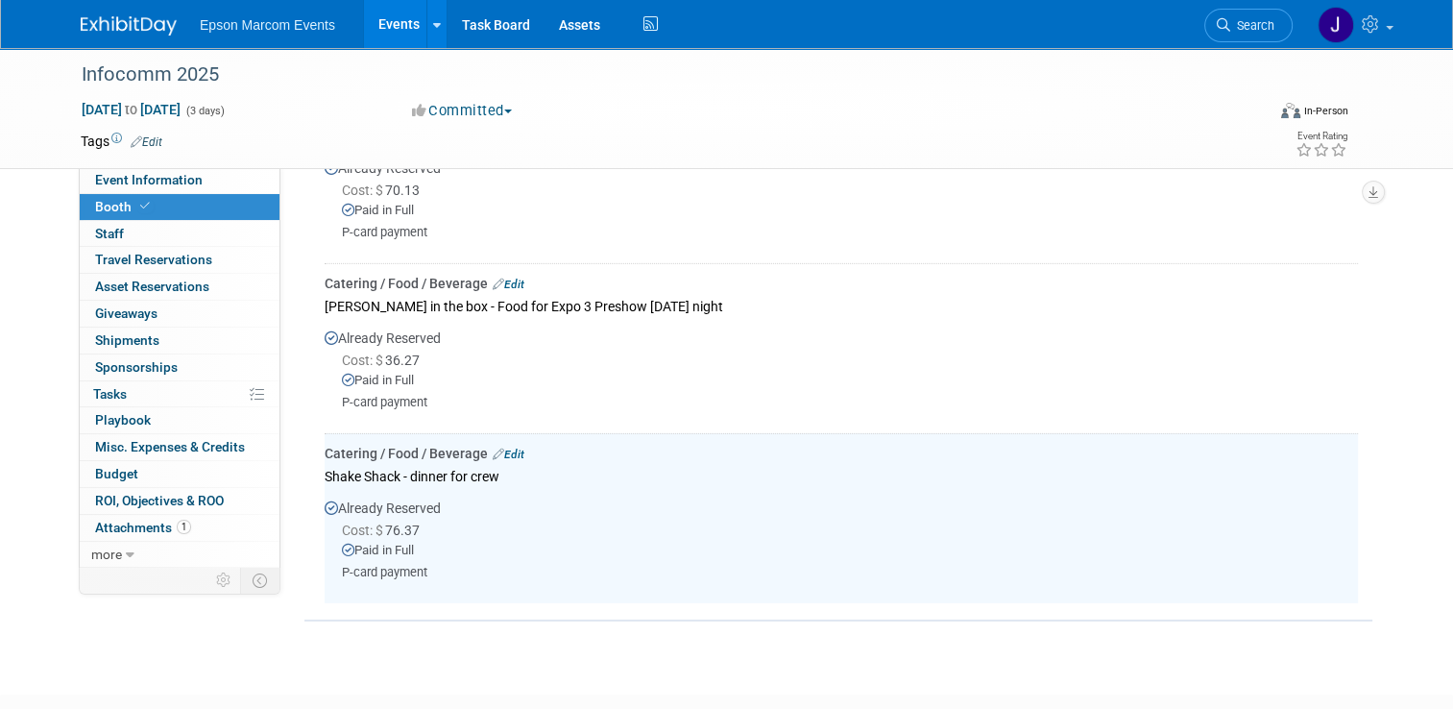
scroll to position [5661, 0]
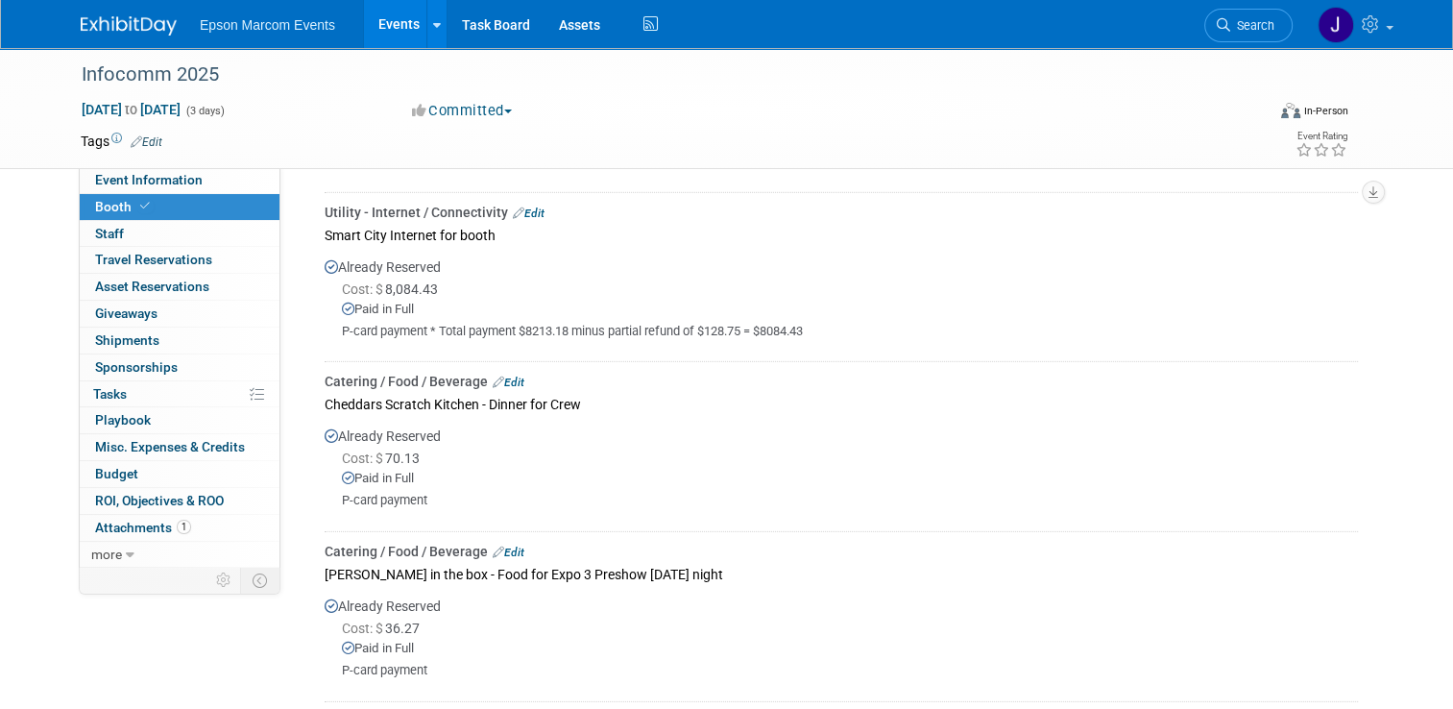
drag, startPoint x: 1452, startPoint y: 605, endPoint x: 1452, endPoint y: 493, distance: 112.3
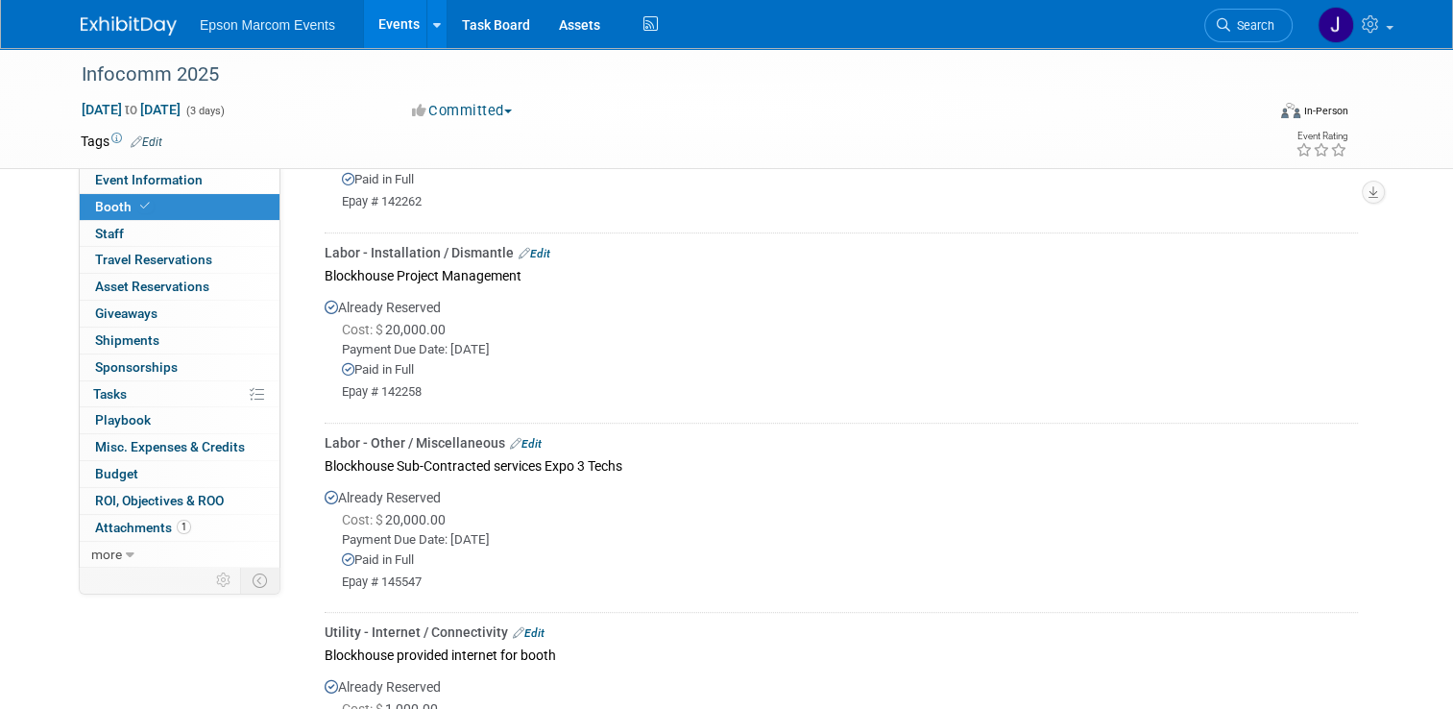
scroll to position [410, 0]
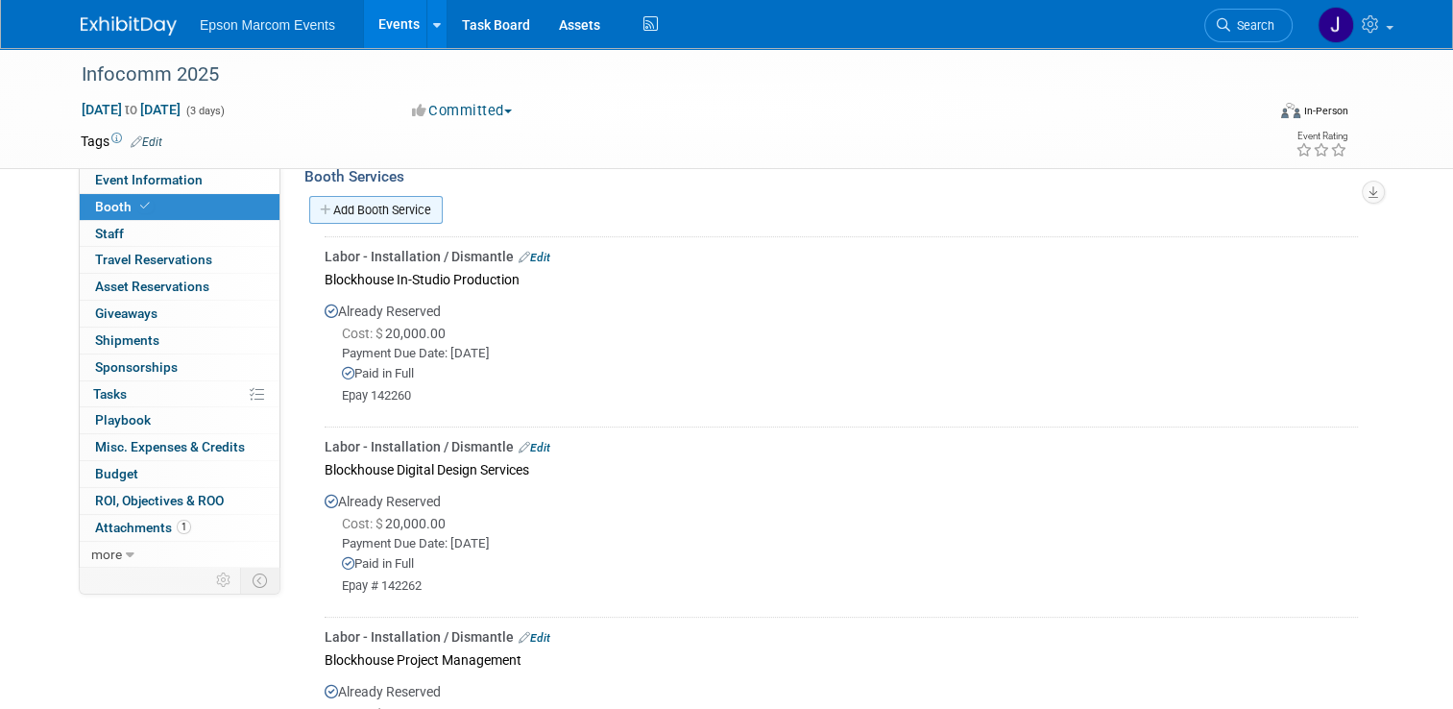
click at [356, 205] on link "Add Booth Service" at bounding box center [375, 210] width 133 height 28
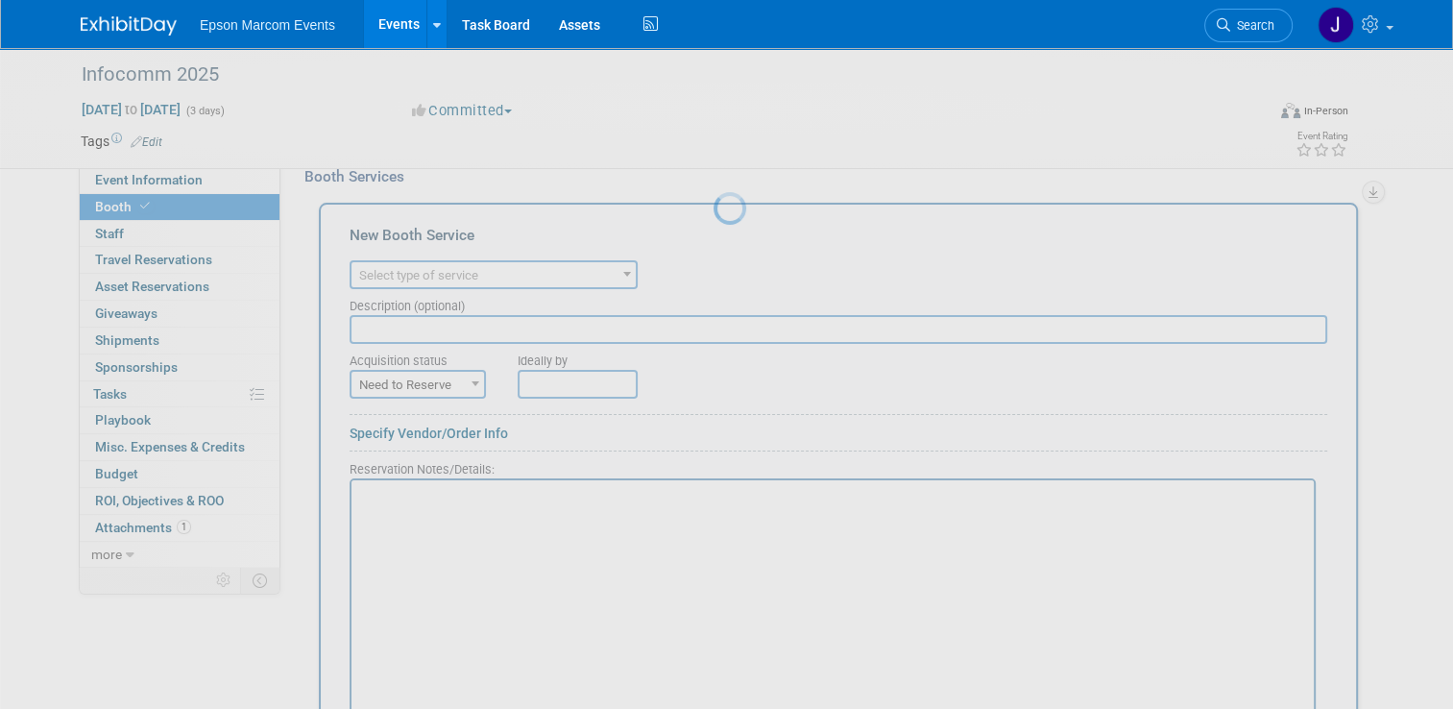
scroll to position [0, 0]
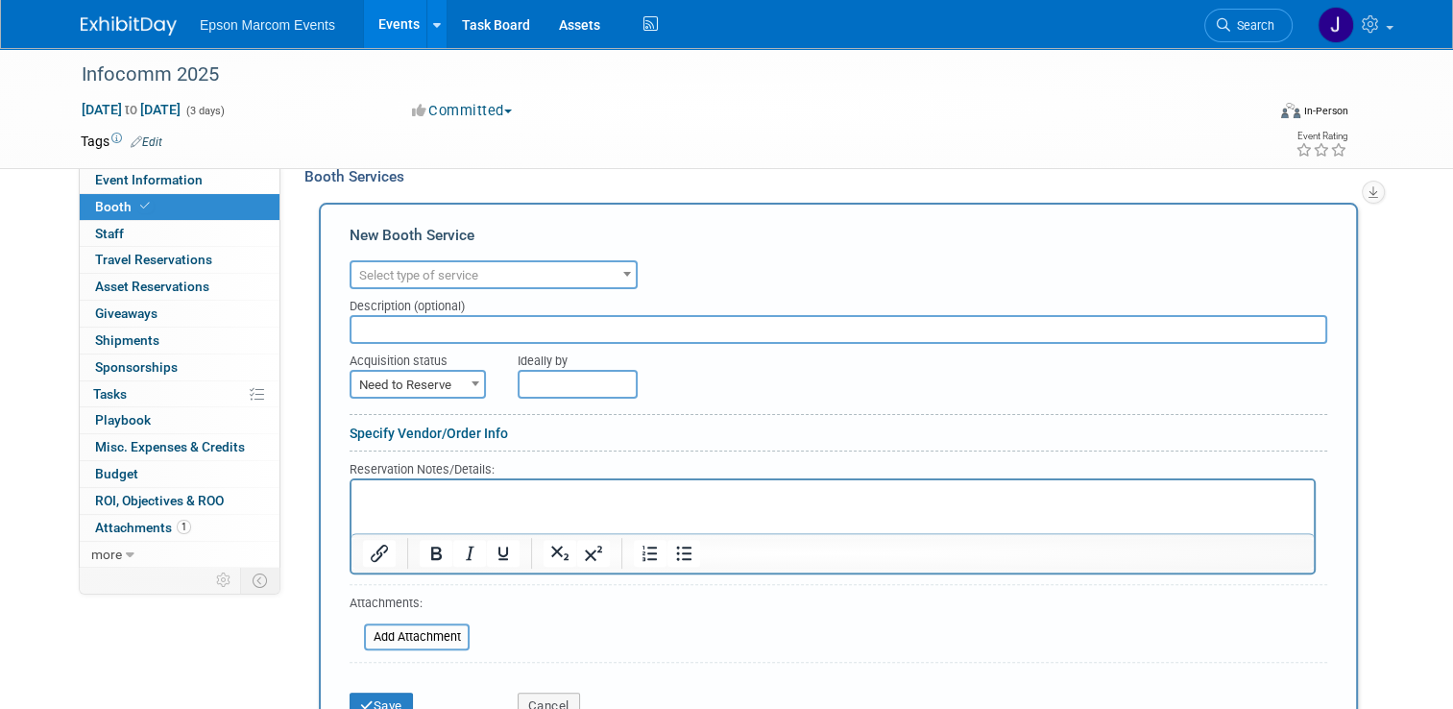
click at [549, 274] on span "Select type of service" at bounding box center [493, 275] width 284 height 27
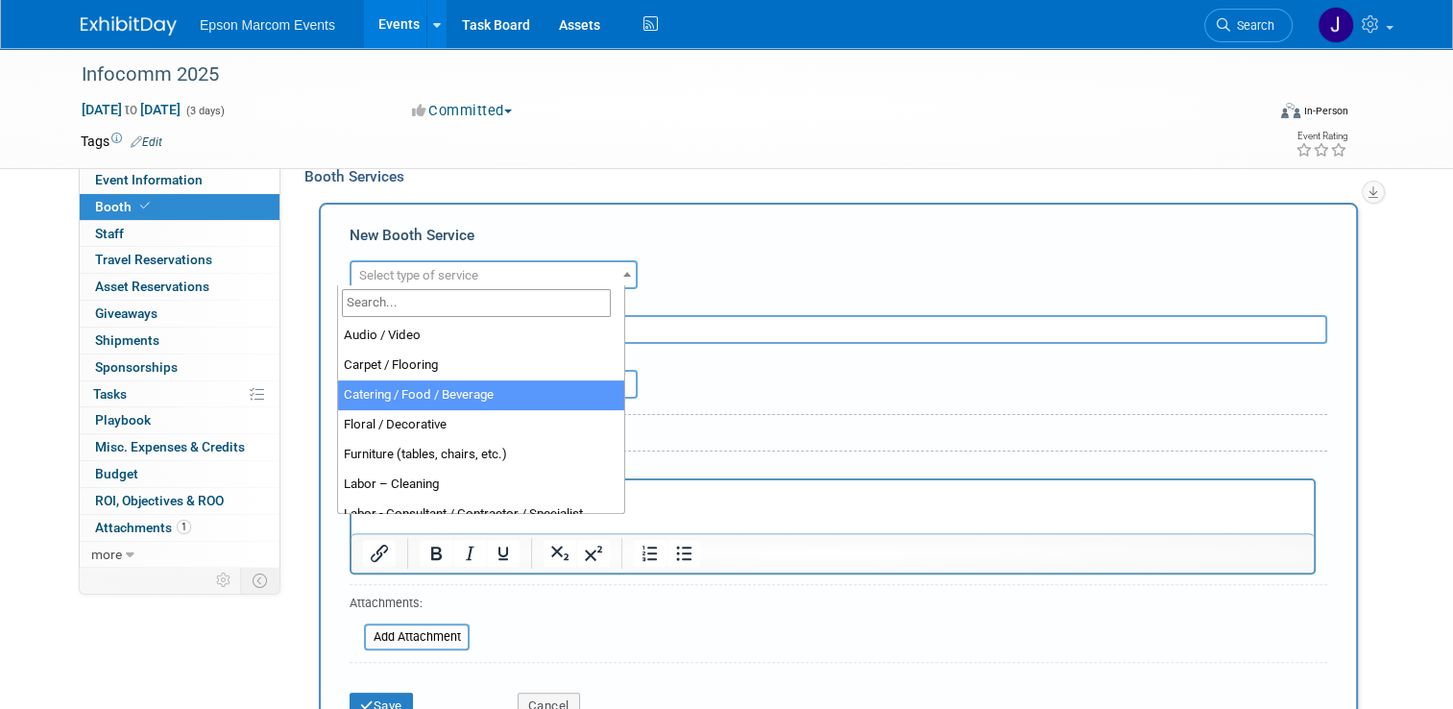
select select "22"
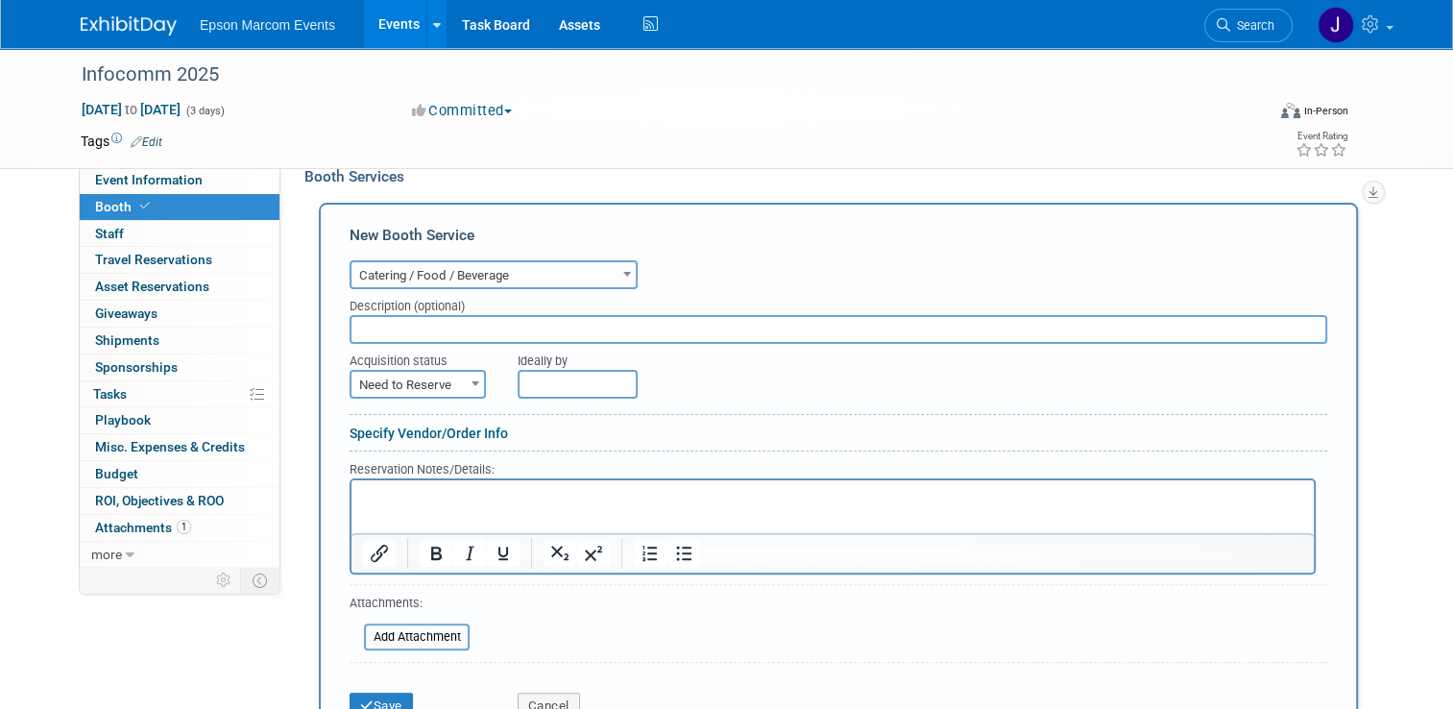
click at [474, 323] on input "text" at bounding box center [839, 329] width 978 height 29
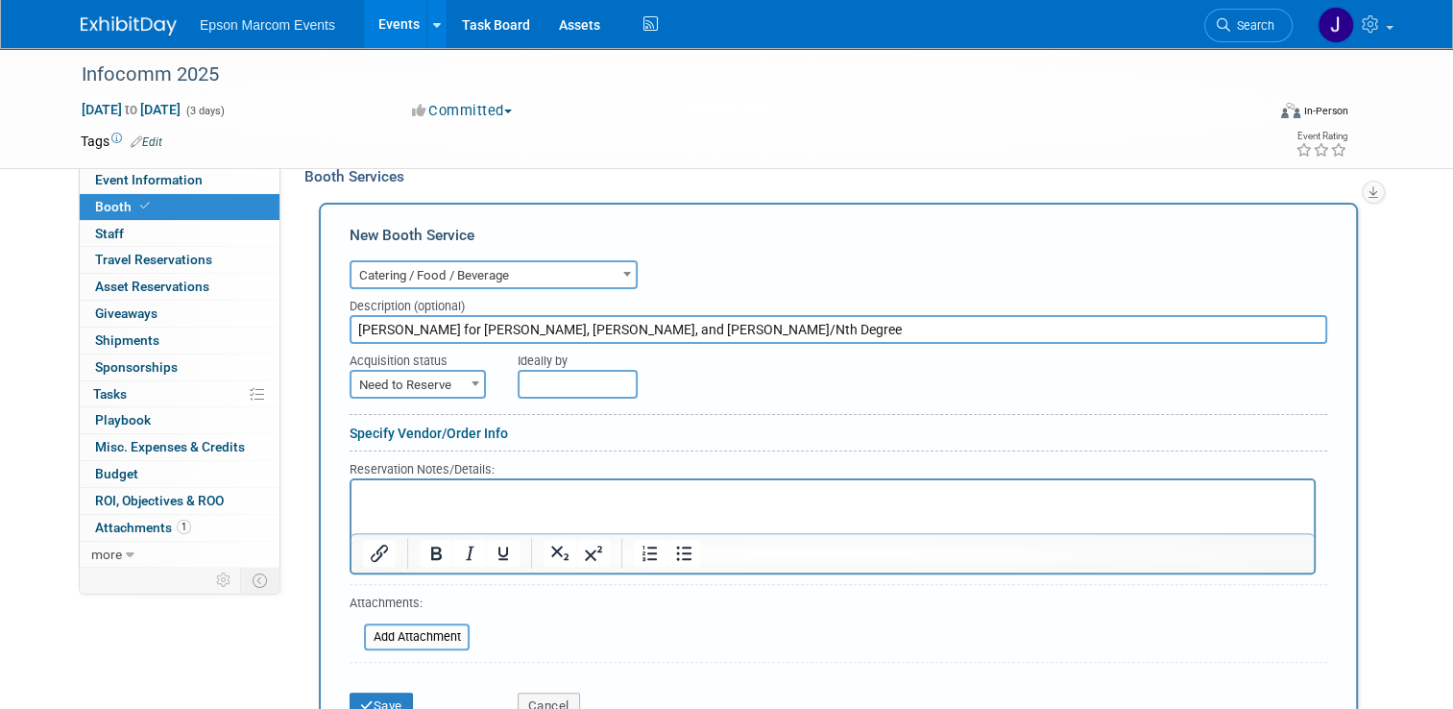
type input "[PERSON_NAME] for [PERSON_NAME], [PERSON_NAME], and [PERSON_NAME]/Nth Degree"
click at [406, 374] on span "Need to Reserve" at bounding box center [417, 385] width 133 height 27
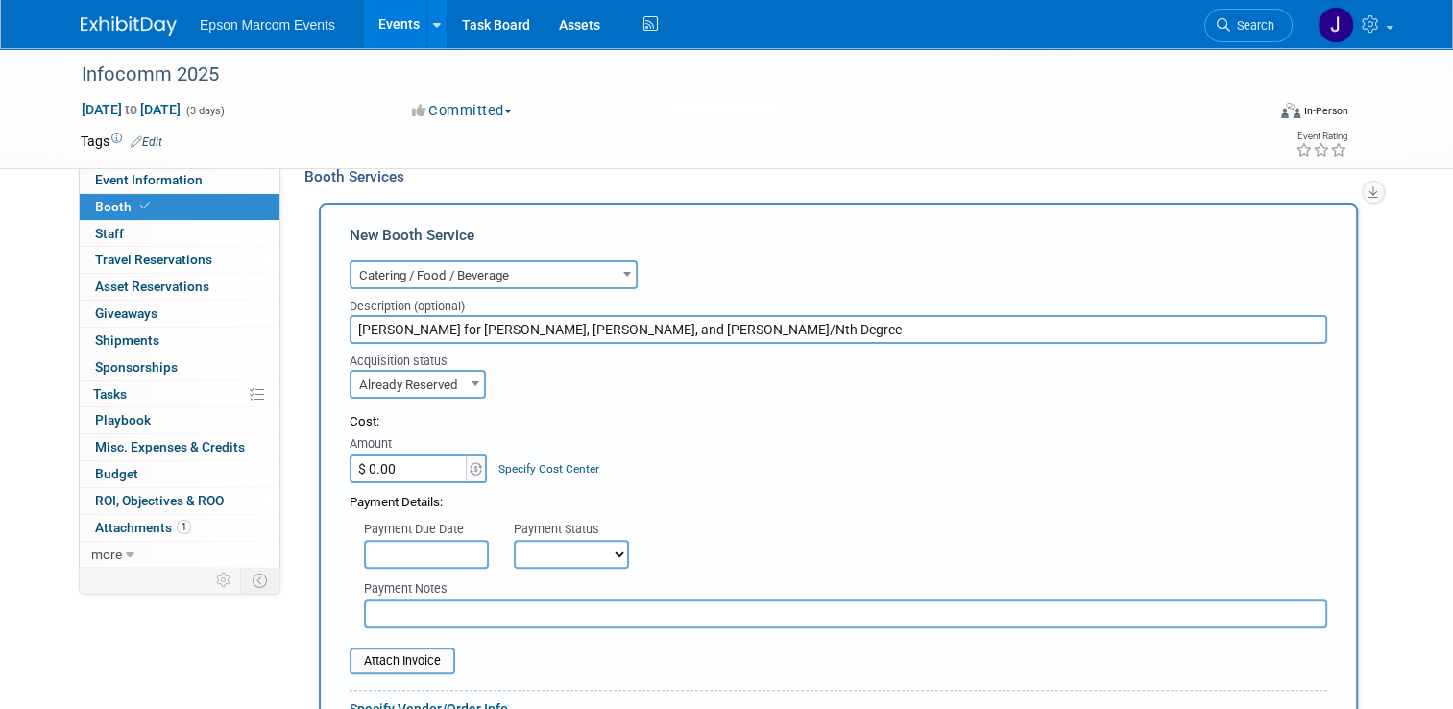
select select "2"
click at [425, 461] on input "$ 0.00" at bounding box center [410, 468] width 120 height 29
type input "$ 66.24"
click at [534, 552] on select "Not Paid Yet Partially Paid Paid in Full" at bounding box center [571, 554] width 115 height 29
select select "1"
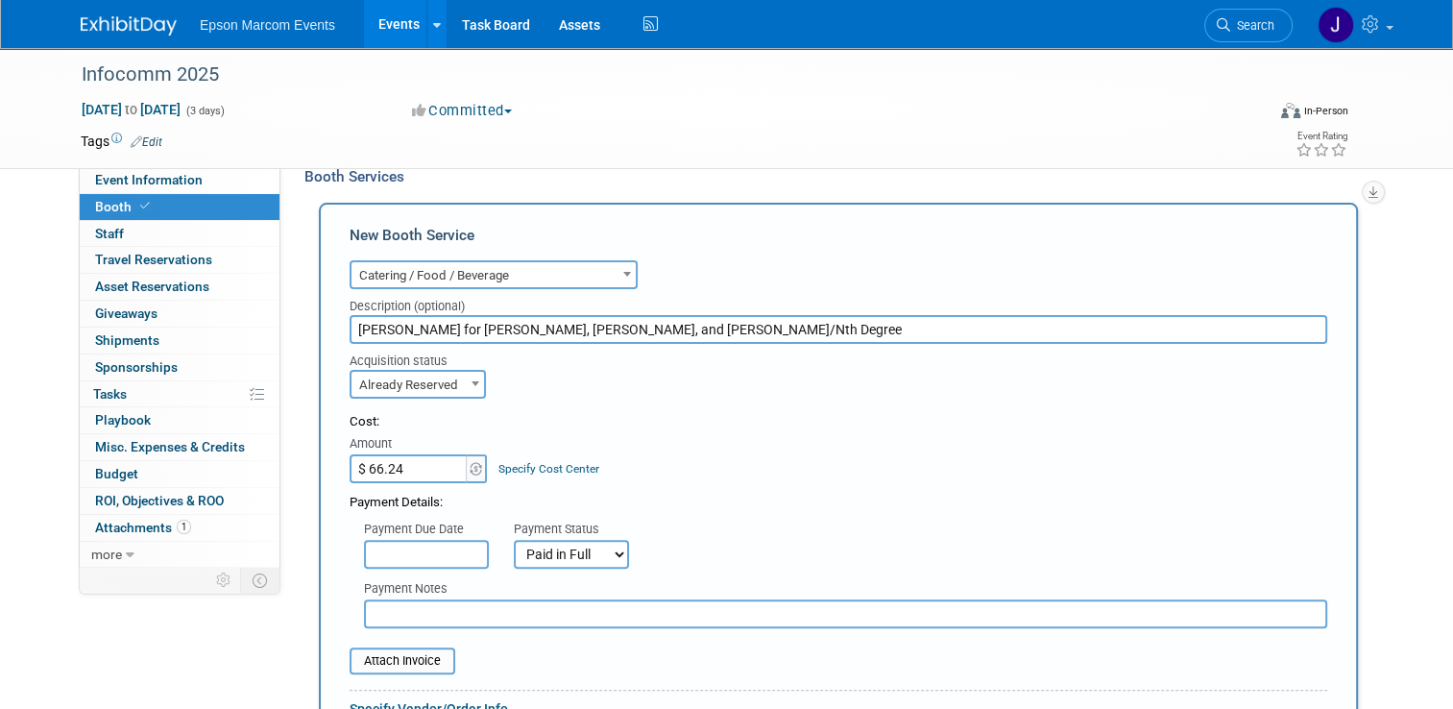
click at [514, 540] on select "Not Paid Yet Partially Paid Paid in Full" at bounding box center [571, 554] width 115 height 29
click at [495, 613] on input "text" at bounding box center [845, 613] width 963 height 29
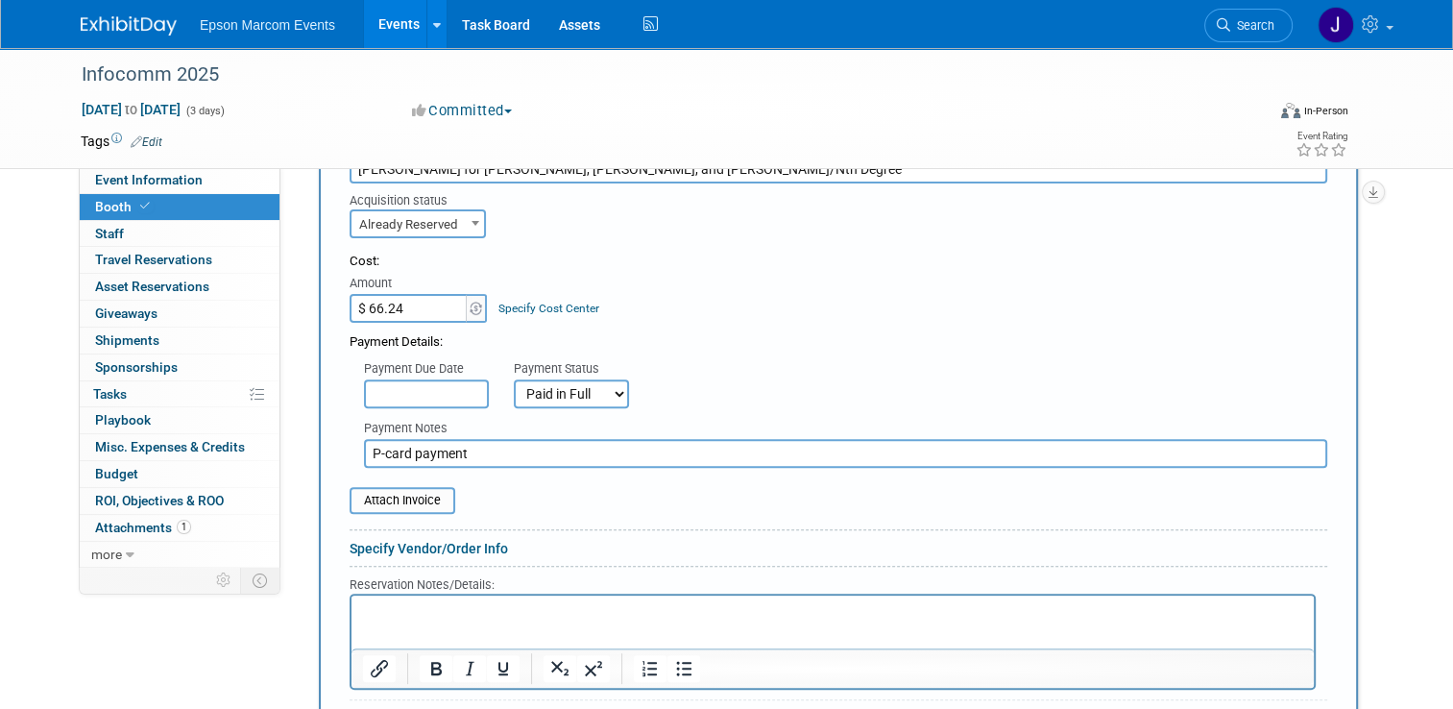
scroll to position [794, 0]
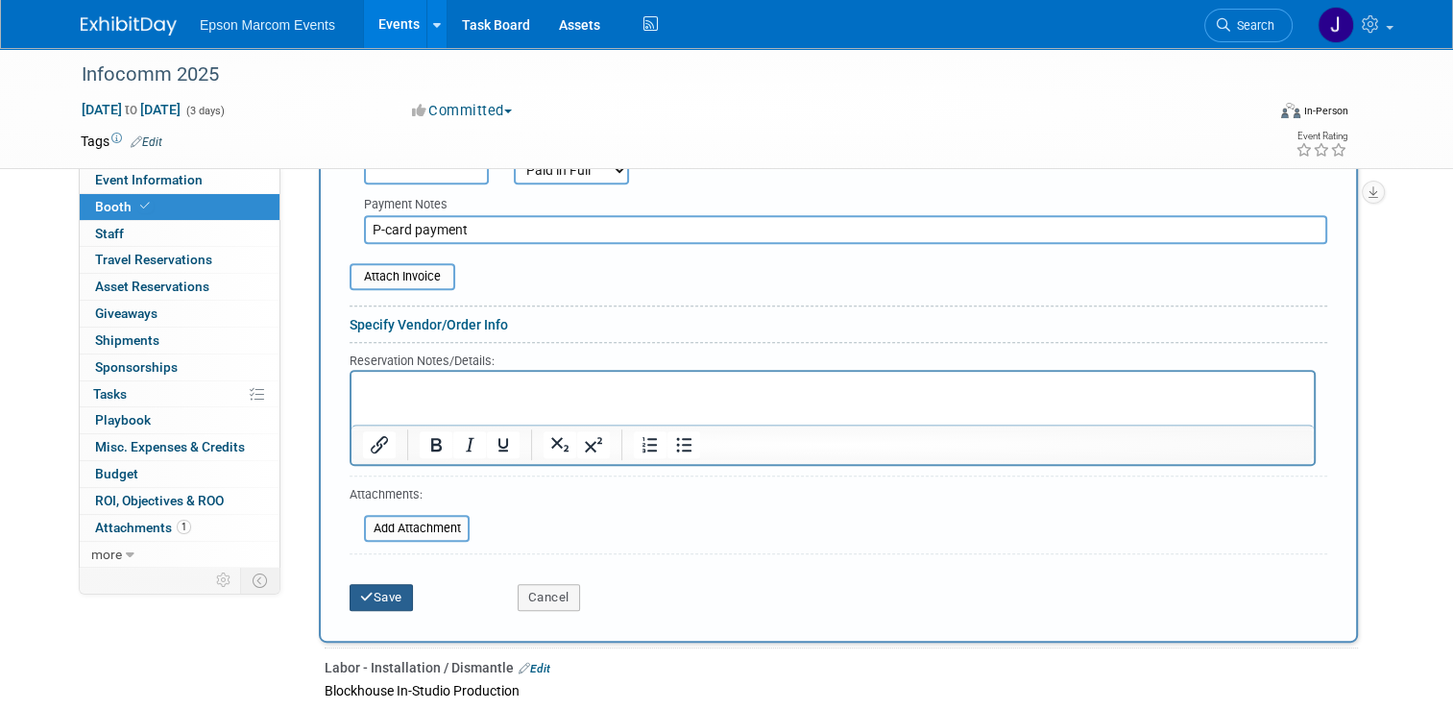
type input "P-card payment"
click at [383, 588] on button "Save" at bounding box center [381, 597] width 63 height 27
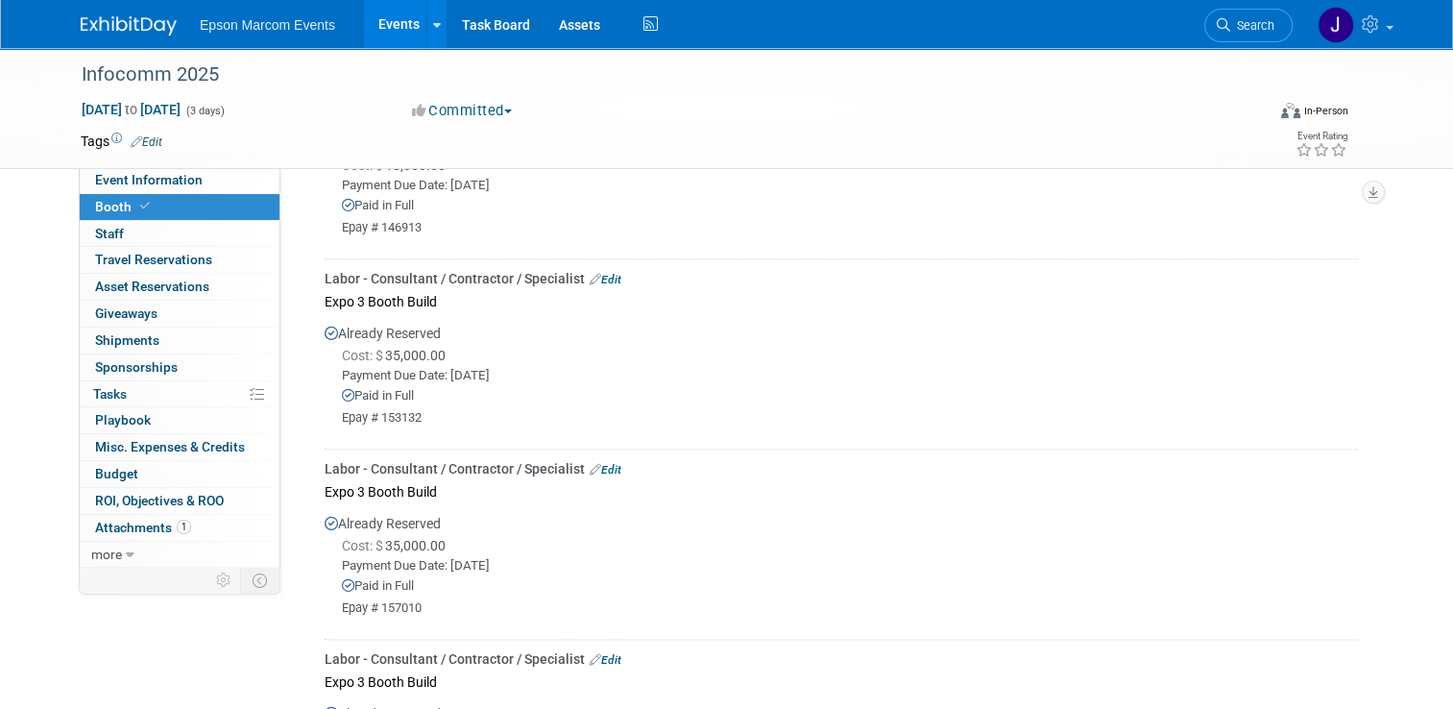
scroll to position [6215, 0]
